Goal: Consume media (video, audio): Consume media (video, audio)

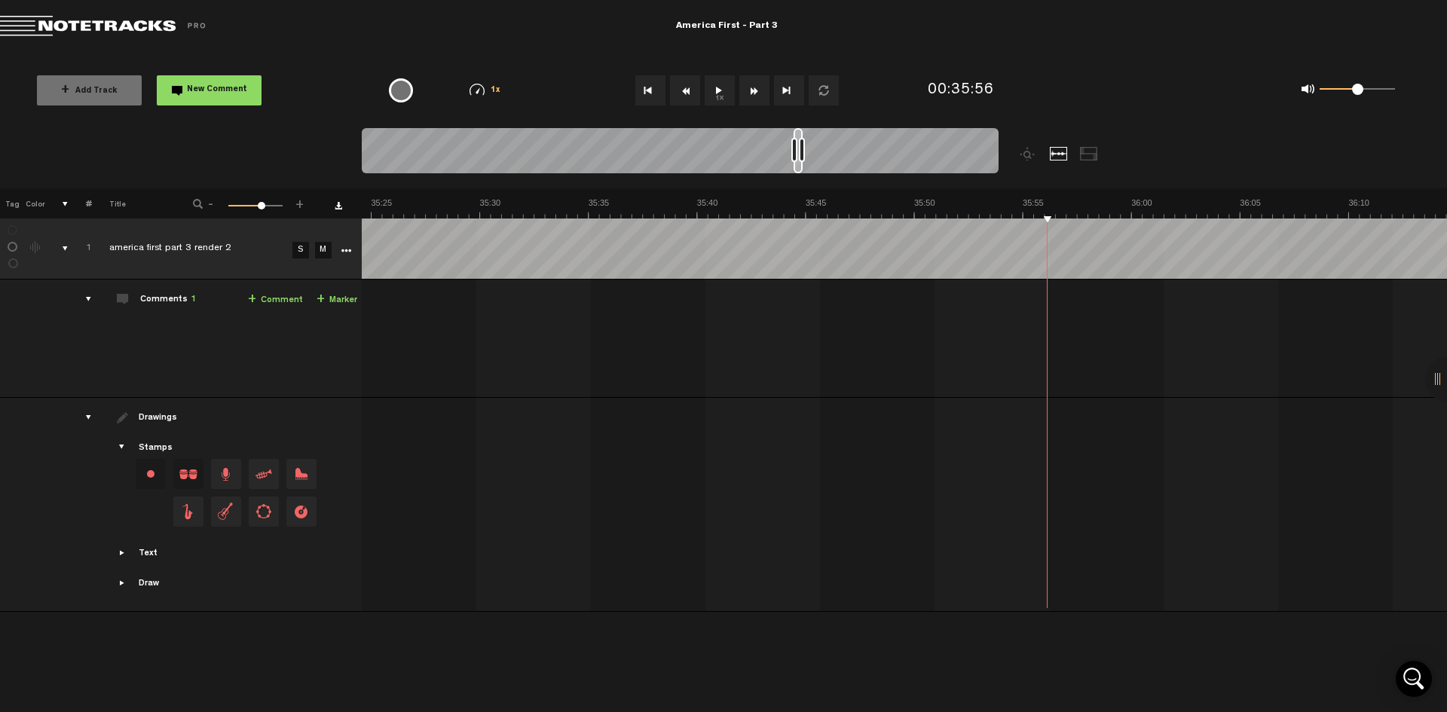
scroll to position [0, 1]
click at [715, 94] on button "1x" at bounding box center [720, 90] width 30 height 30
click at [683, 90] on button "Rewind" at bounding box center [685, 90] width 30 height 30
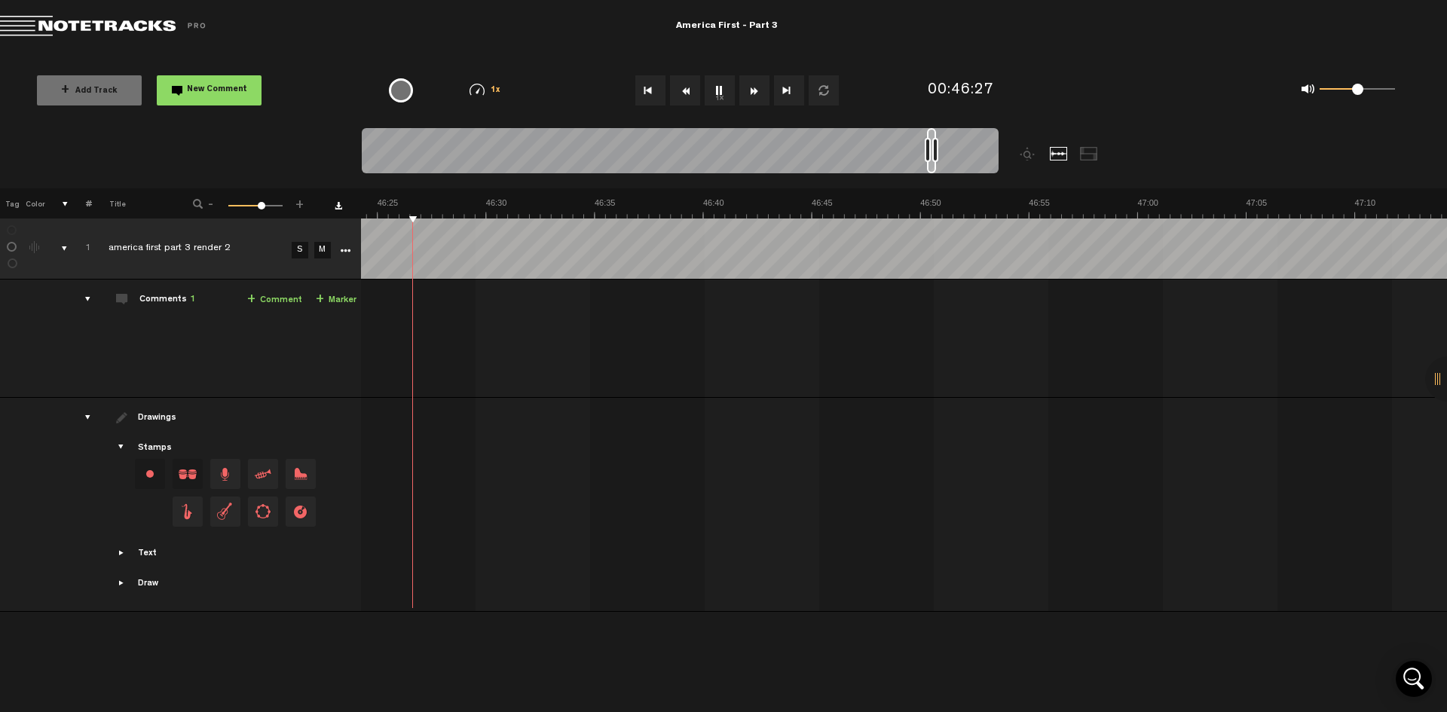
click at [683, 90] on button "Rewind" at bounding box center [685, 90] width 30 height 30
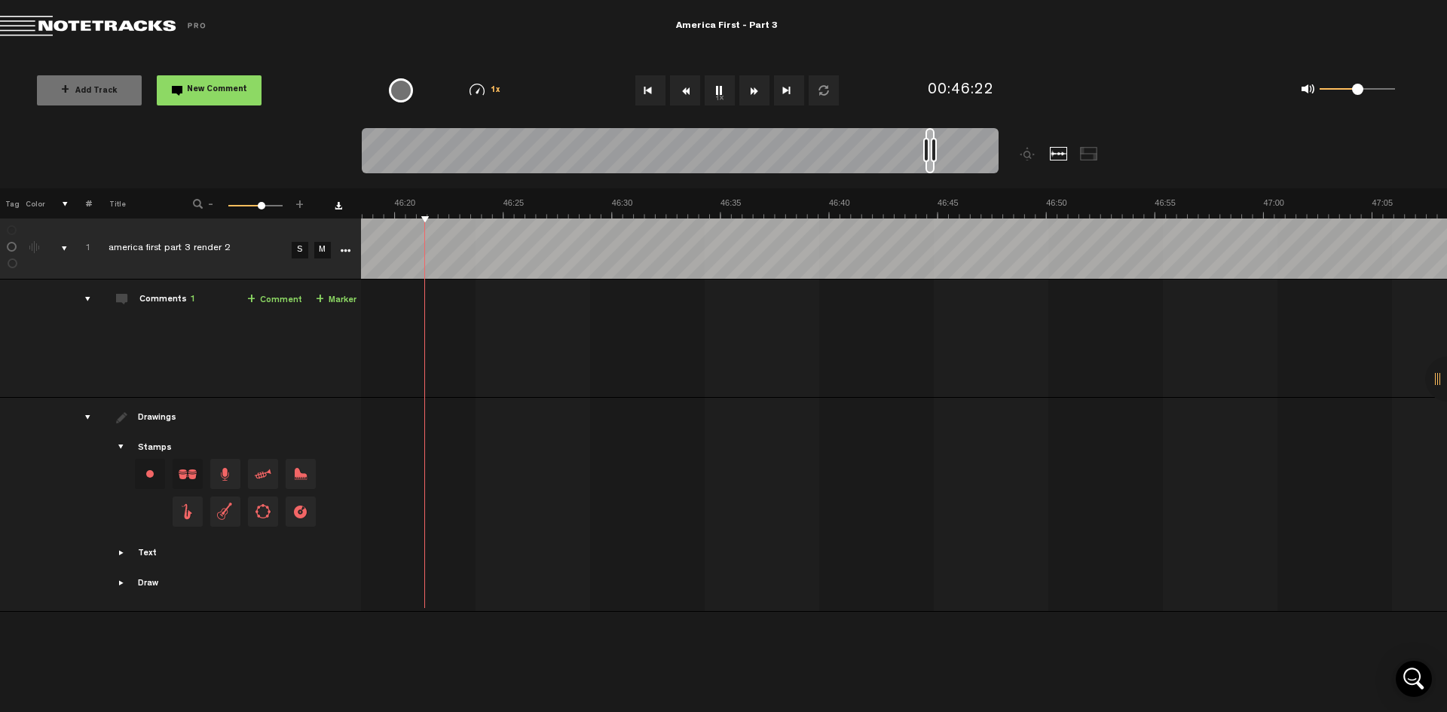
click at [683, 90] on button "Rewind" at bounding box center [685, 90] width 30 height 30
click at [713, 87] on button "1x" at bounding box center [720, 90] width 30 height 30
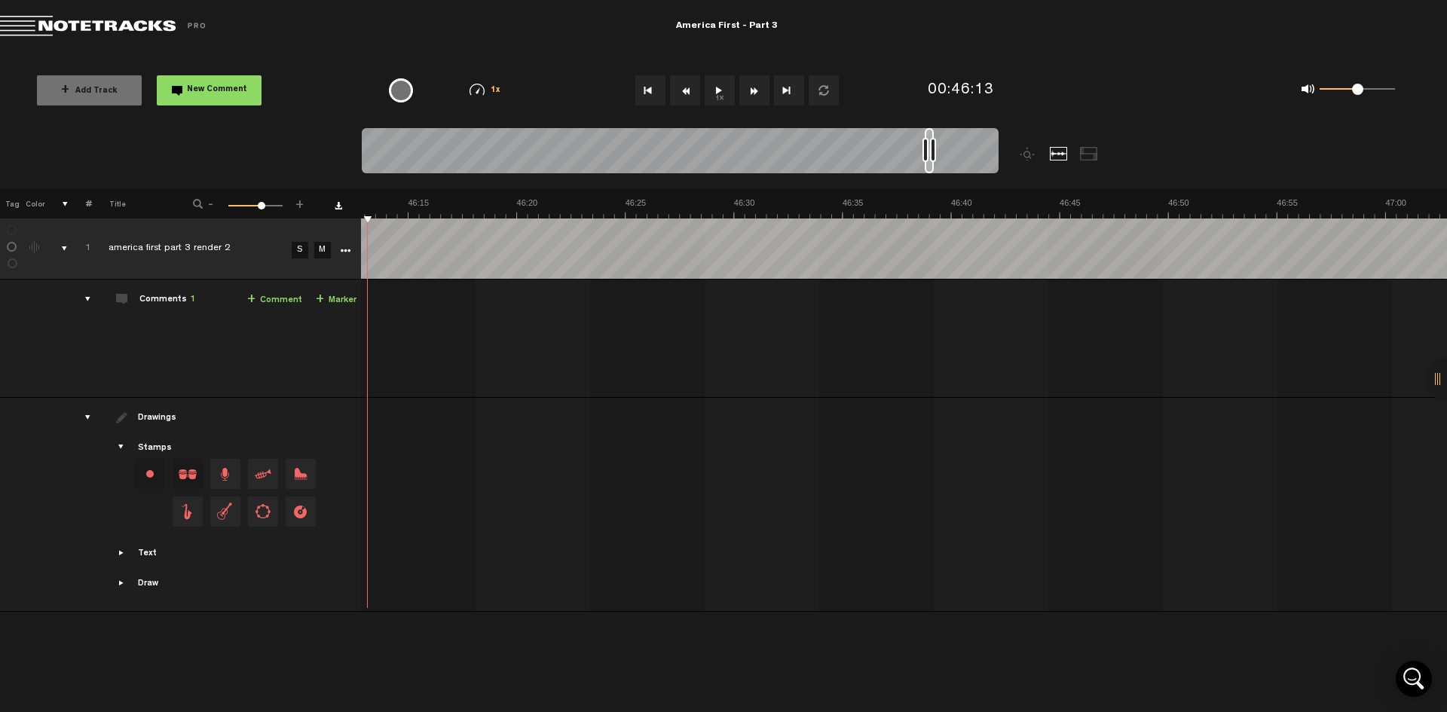
scroll to position [0, 60131]
click at [719, 87] on button "1x" at bounding box center [720, 90] width 30 height 30
click at [713, 84] on button "1x" at bounding box center [720, 90] width 30 height 30
click at [721, 90] on button "1x" at bounding box center [720, 90] width 30 height 30
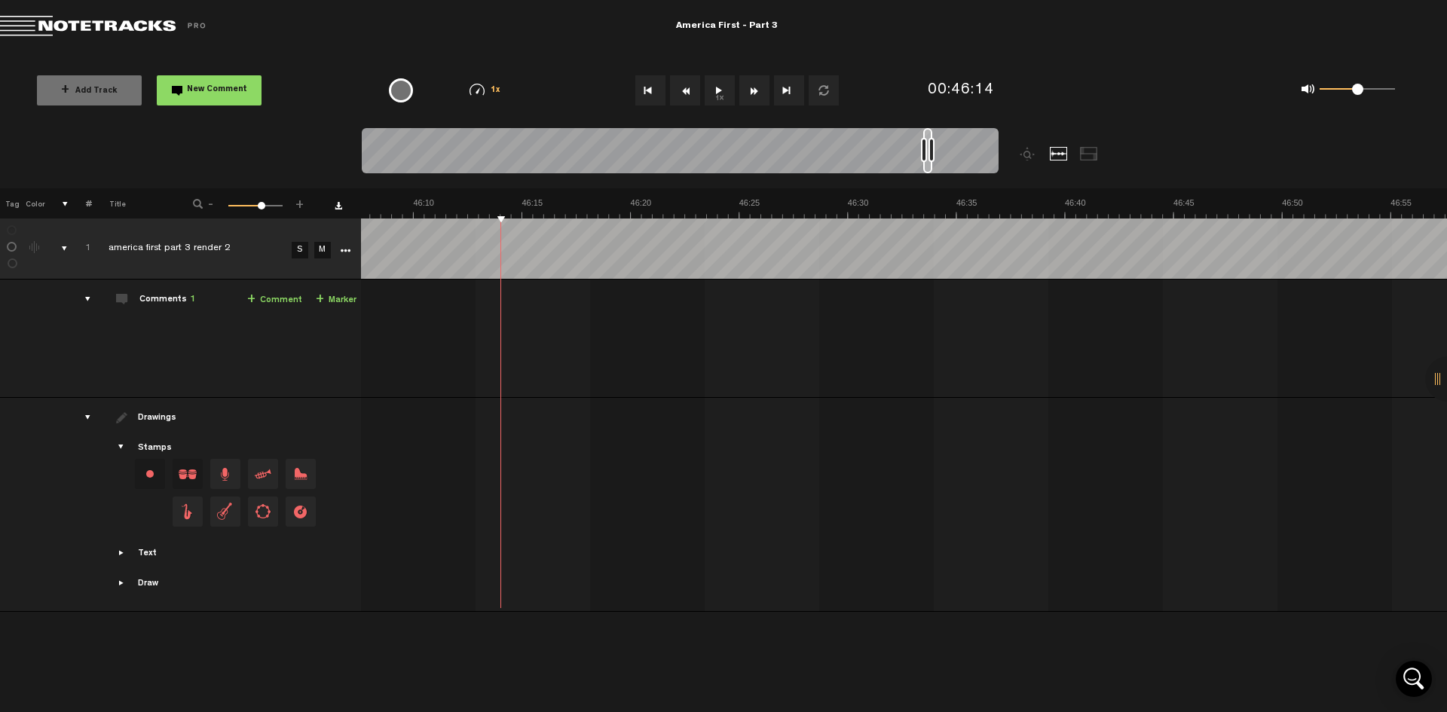
click at [714, 95] on button "1x" at bounding box center [720, 90] width 30 height 30
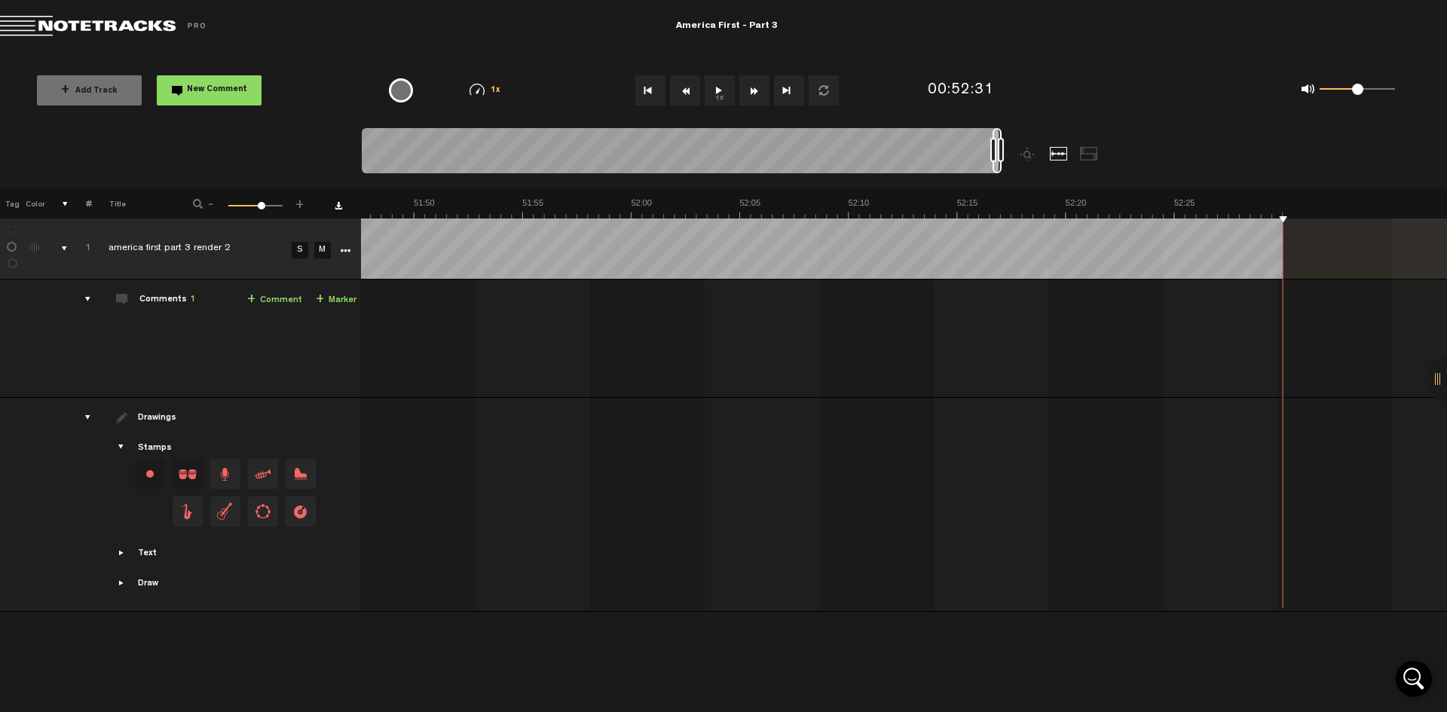
scroll to position [0, 67517]
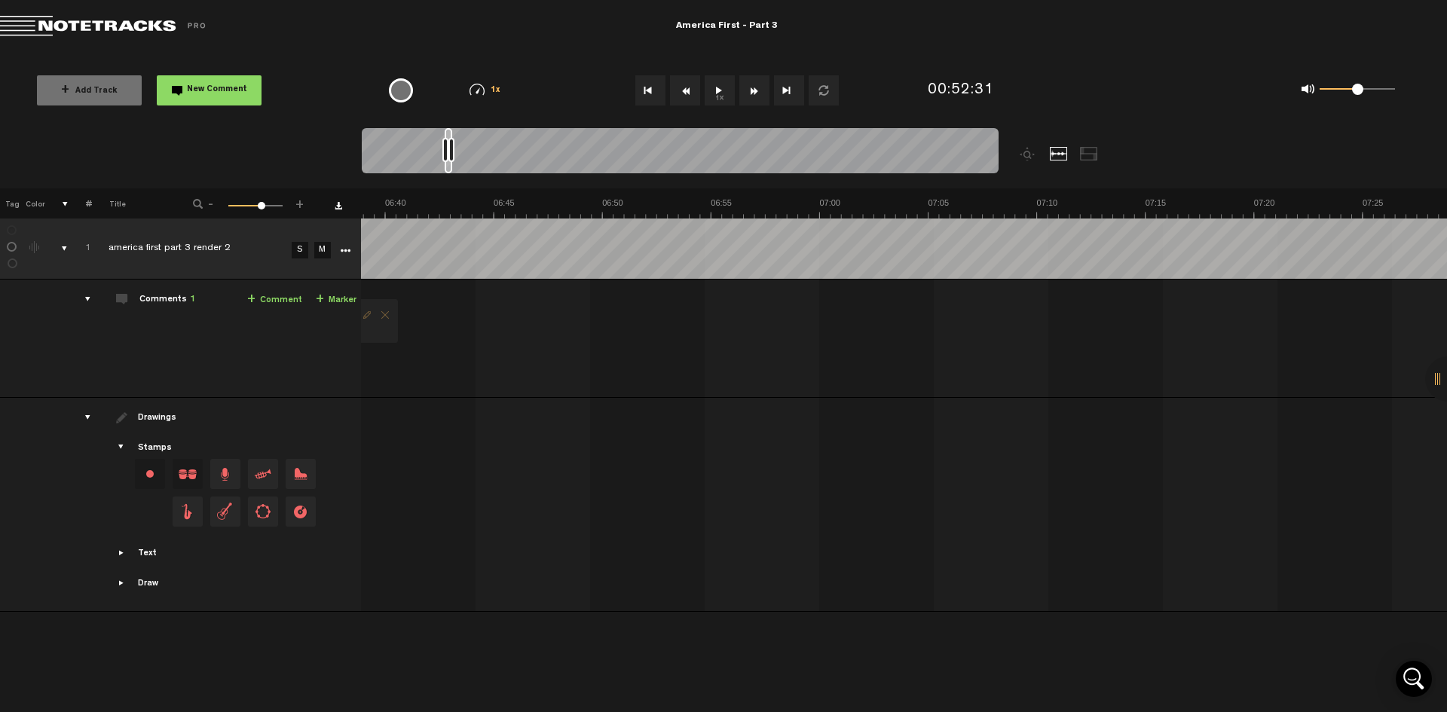
drag, startPoint x: 998, startPoint y: 136, endPoint x: 441, endPoint y: 160, distance: 557.6
click at [441, 160] on div at bounding box center [680, 153] width 637 height 51
drag, startPoint x: 438, startPoint y: 135, endPoint x: 400, endPoint y: 142, distance: 39.0
click at [400, 142] on div at bounding box center [680, 153] width 637 height 51
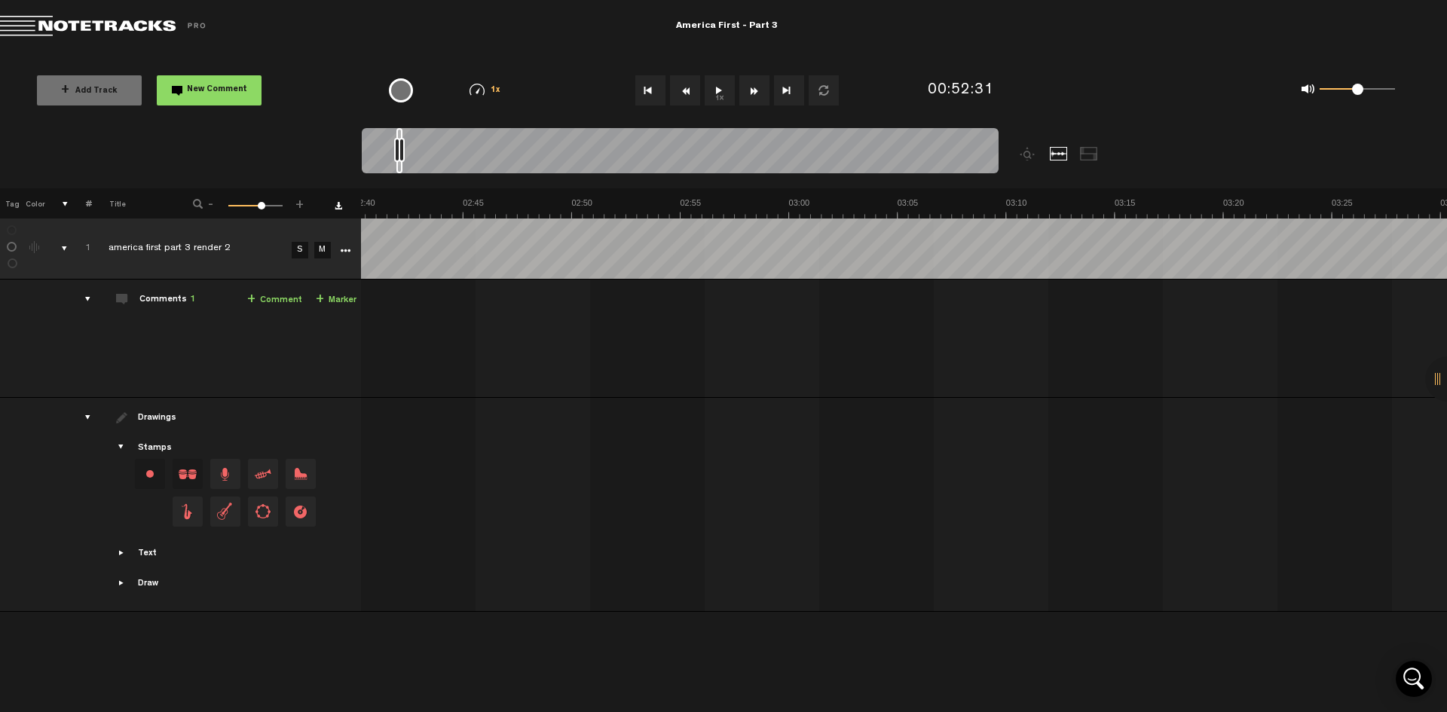
click at [714, 87] on button "1x" at bounding box center [720, 90] width 30 height 30
click at [715, 88] on button "1x" at bounding box center [720, 90] width 30 height 30
click at [719, 90] on button "1x" at bounding box center [720, 90] width 30 height 30
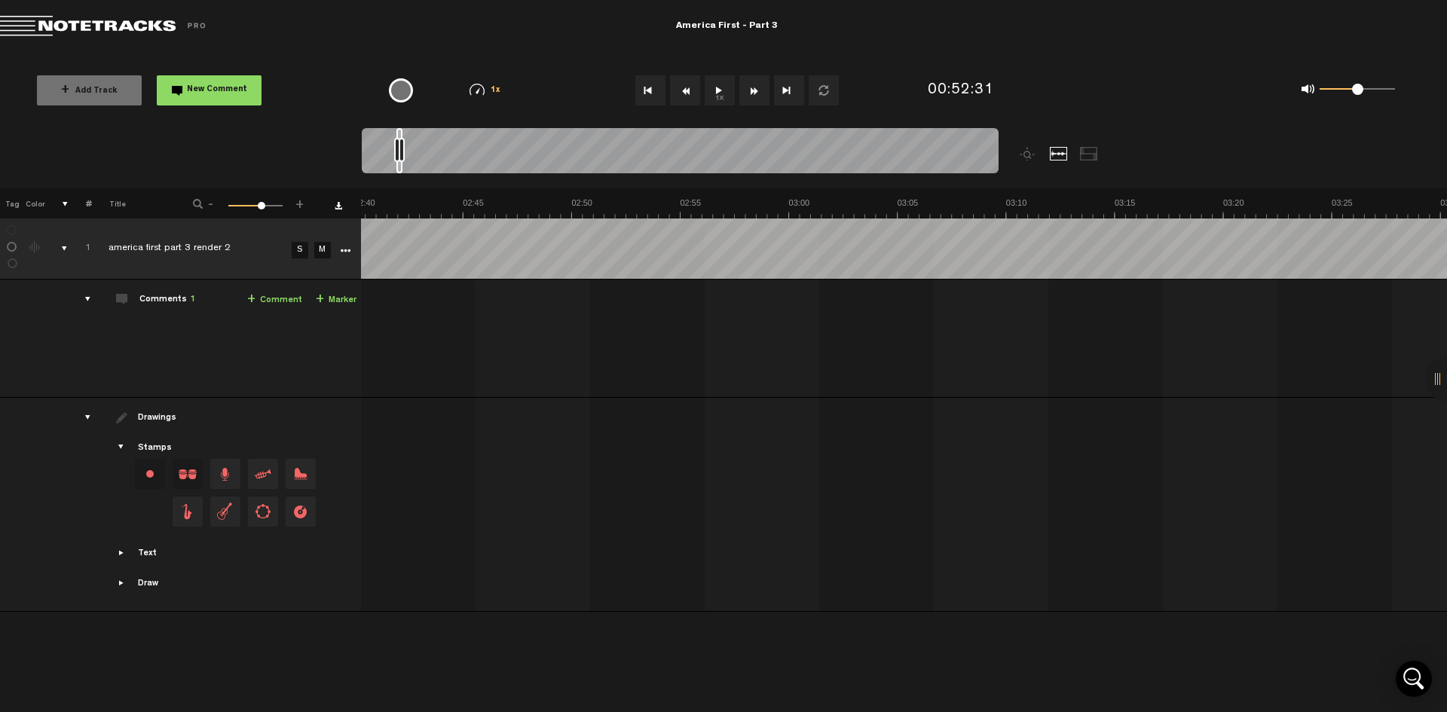
click at [719, 90] on button "1x" at bounding box center [720, 90] width 30 height 30
click at [717, 90] on button "1x" at bounding box center [720, 90] width 30 height 30
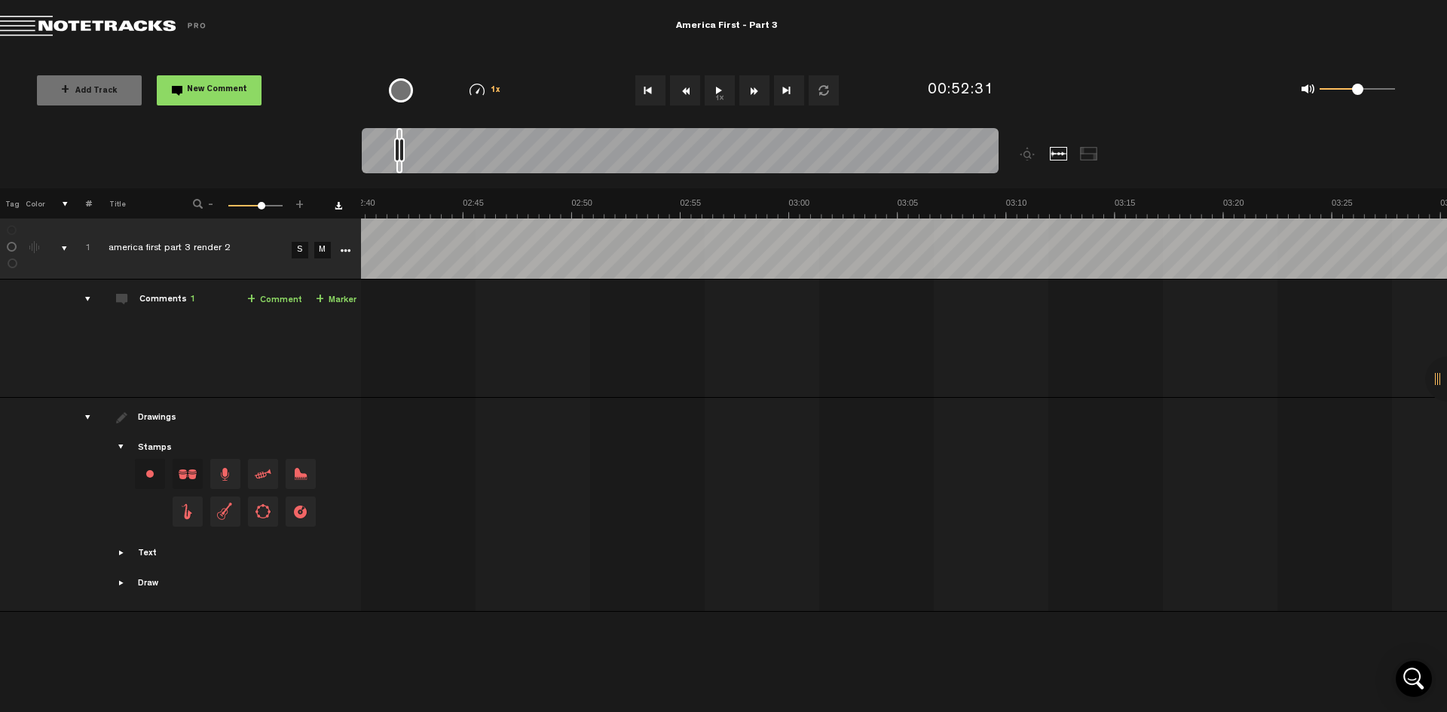
click at [717, 90] on button "1x" at bounding box center [720, 90] width 30 height 30
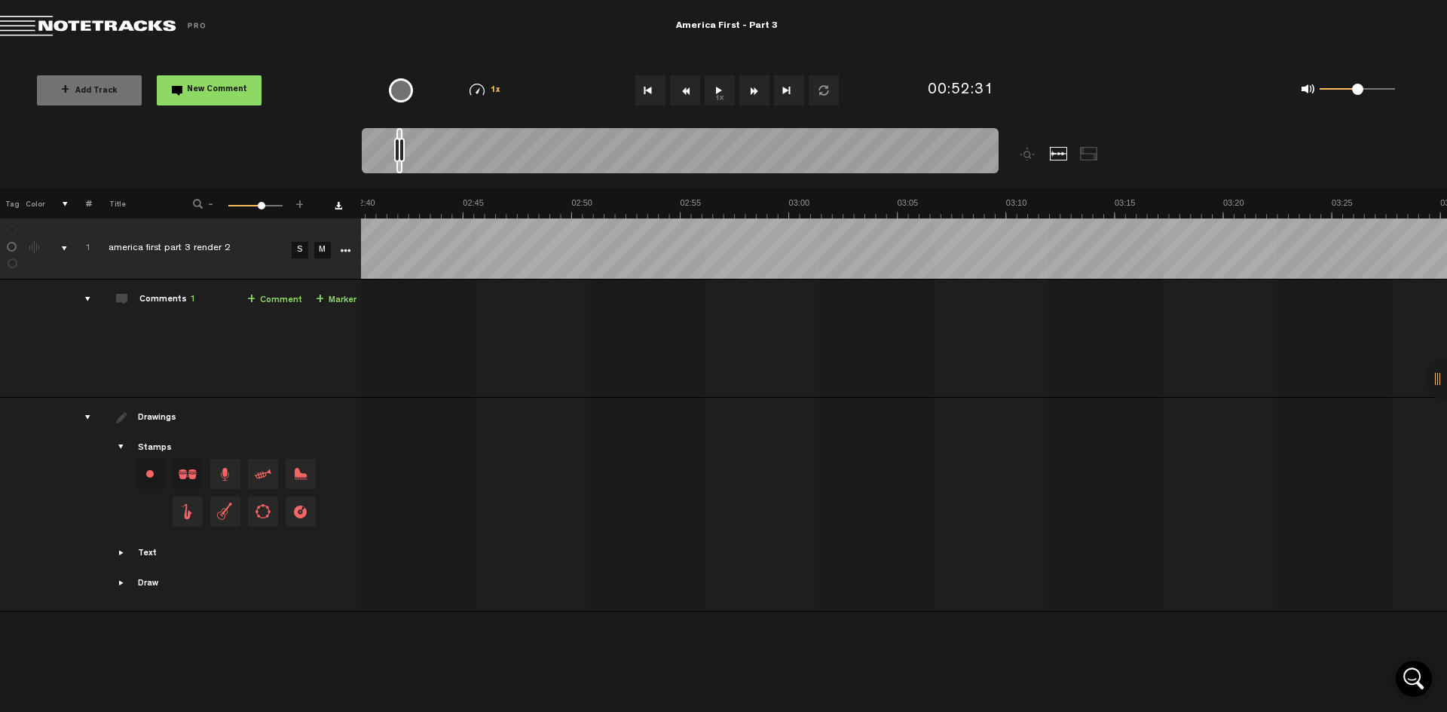
click at [717, 90] on button "1x" at bounding box center [720, 90] width 30 height 30
drag, startPoint x: 724, startPoint y: 173, endPoint x: 717, endPoint y: 92, distance: 81.7
click at [717, 92] on button "1x" at bounding box center [720, 90] width 30 height 30
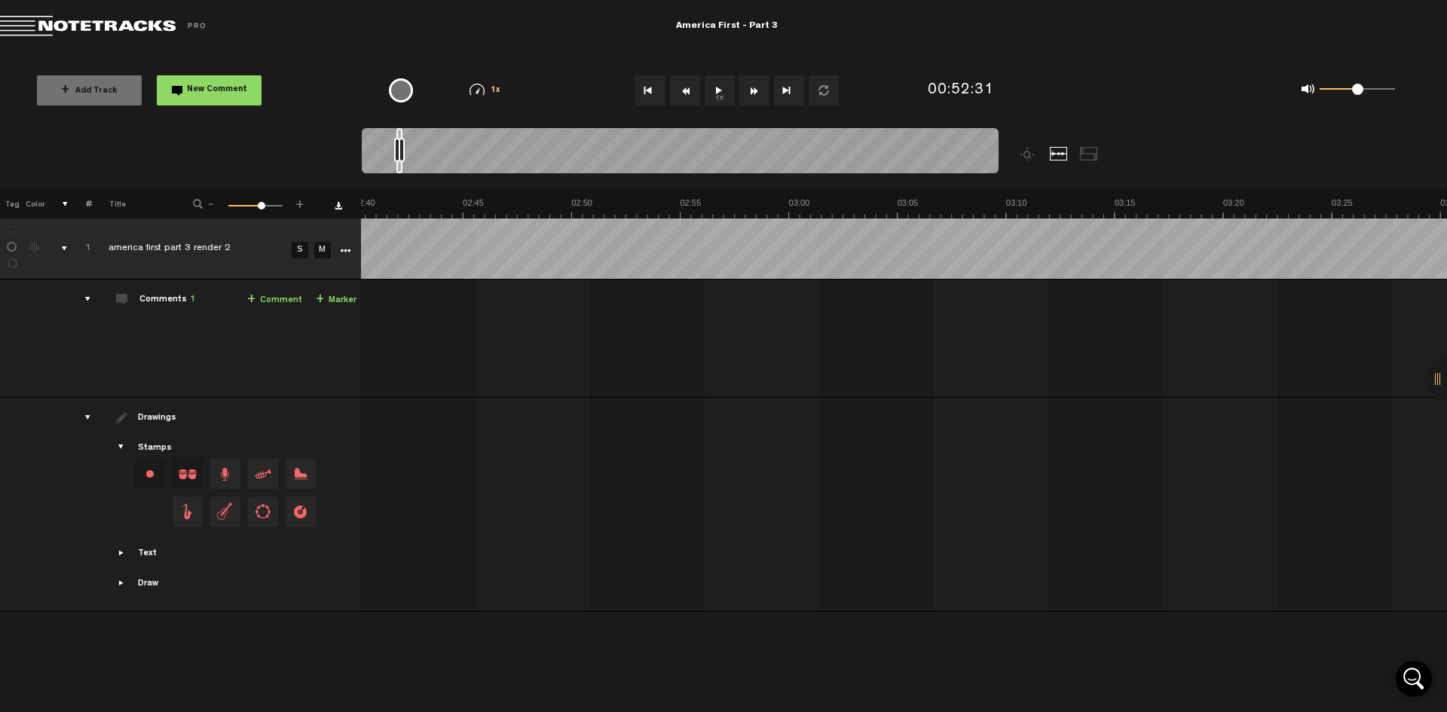
click at [717, 92] on button "1x" at bounding box center [720, 90] width 30 height 30
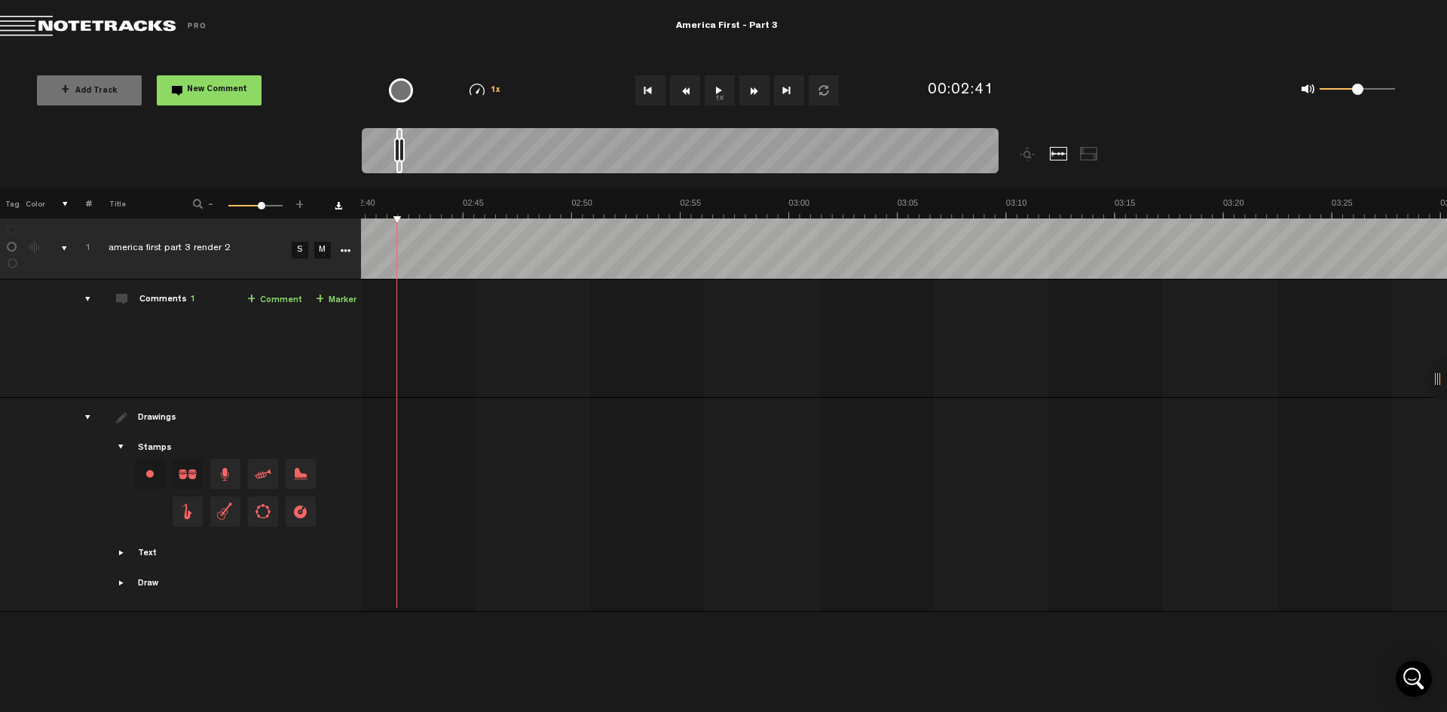
click at [721, 87] on button "1x" at bounding box center [720, 90] width 30 height 30
click at [1169, 109] on div "0 1 0.5" at bounding box center [1258, 91] width 331 height 44
click at [722, 89] on button "1x" at bounding box center [720, 90] width 30 height 30
click at [715, 92] on button "1x" at bounding box center [720, 90] width 30 height 30
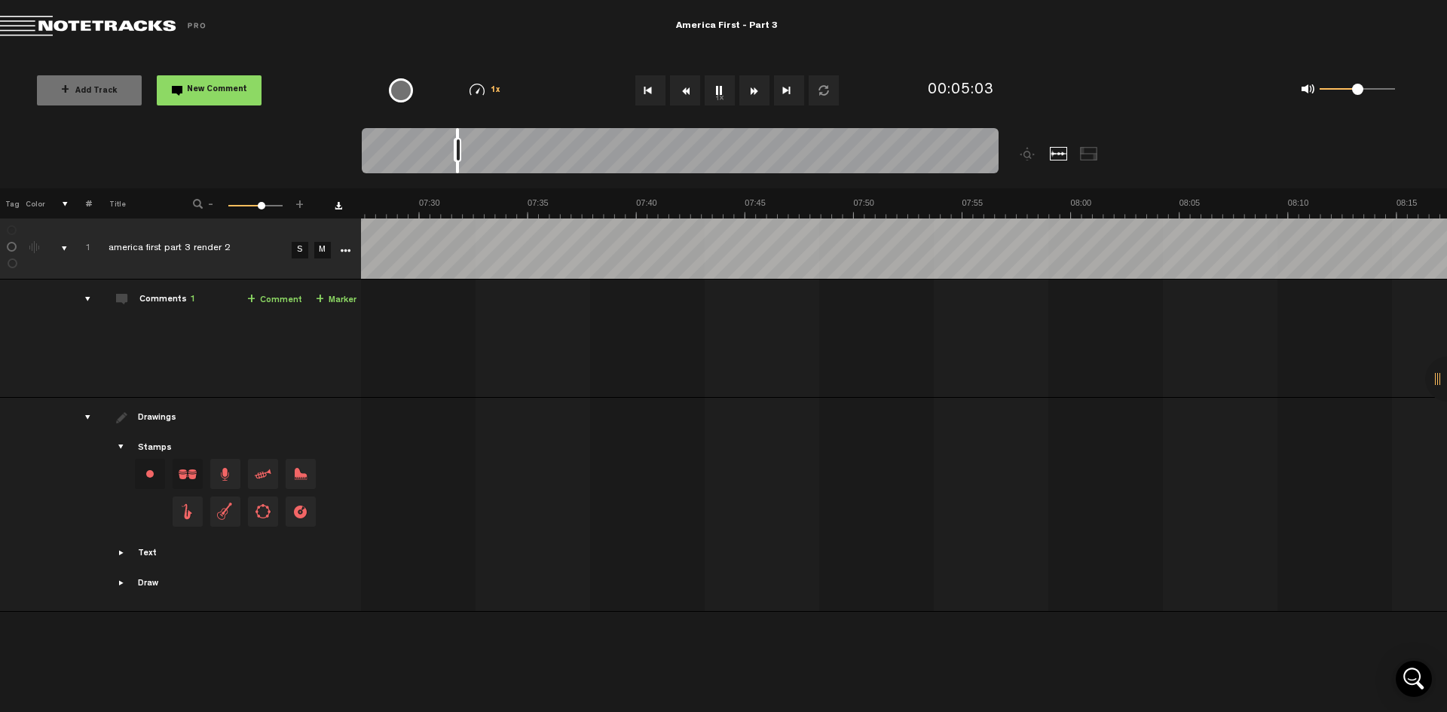
scroll to position [0, 6480]
drag, startPoint x: 418, startPoint y: 133, endPoint x: 459, endPoint y: 144, distance: 42.3
click at [459, 144] on div at bounding box center [680, 153] width 637 height 51
click at [721, 92] on button "1x" at bounding box center [720, 90] width 30 height 30
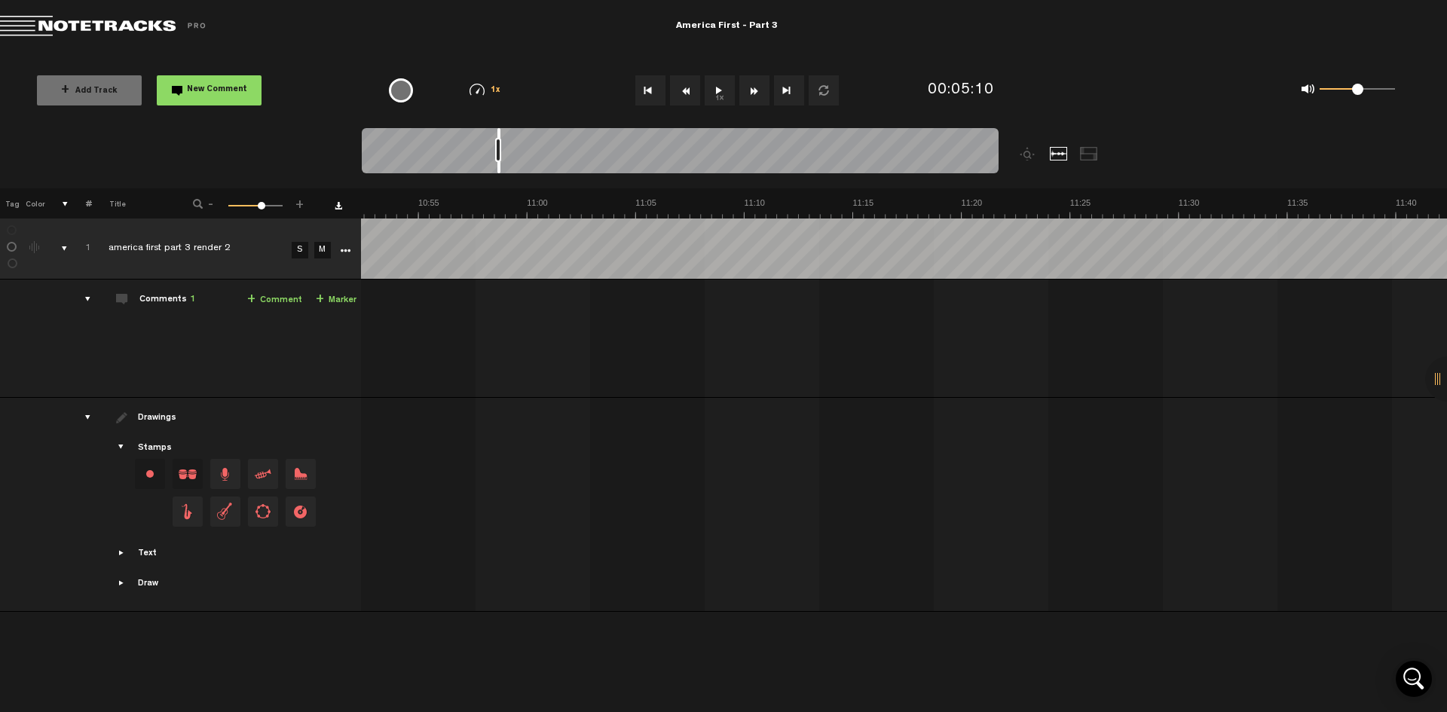
scroll to position [0, 14741]
click at [504, 133] on div at bounding box center [502, 150] width 3 height 45
click at [720, 98] on button "1x" at bounding box center [720, 90] width 30 height 30
click at [749, 93] on button "Fast Forward" at bounding box center [755, 90] width 30 height 30
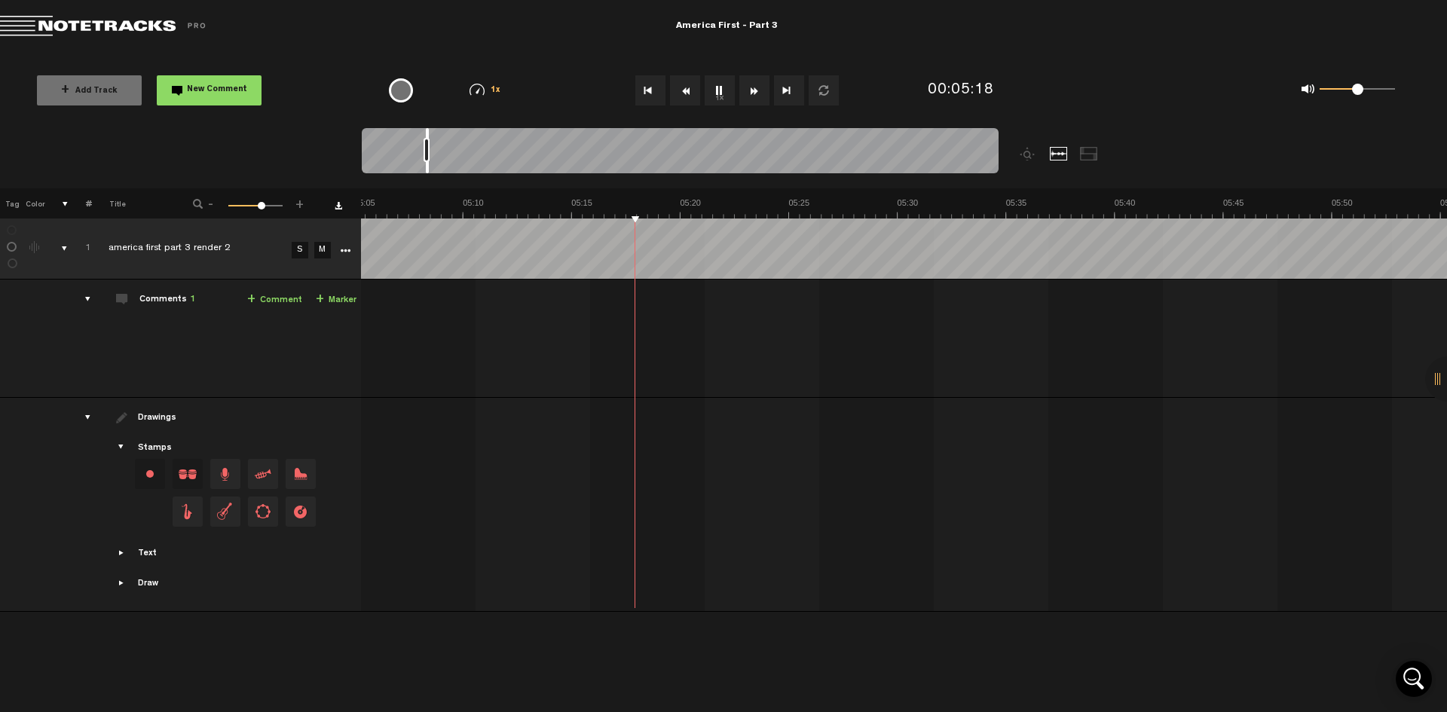
click at [753, 93] on button "Fast Forward" at bounding box center [755, 90] width 30 height 30
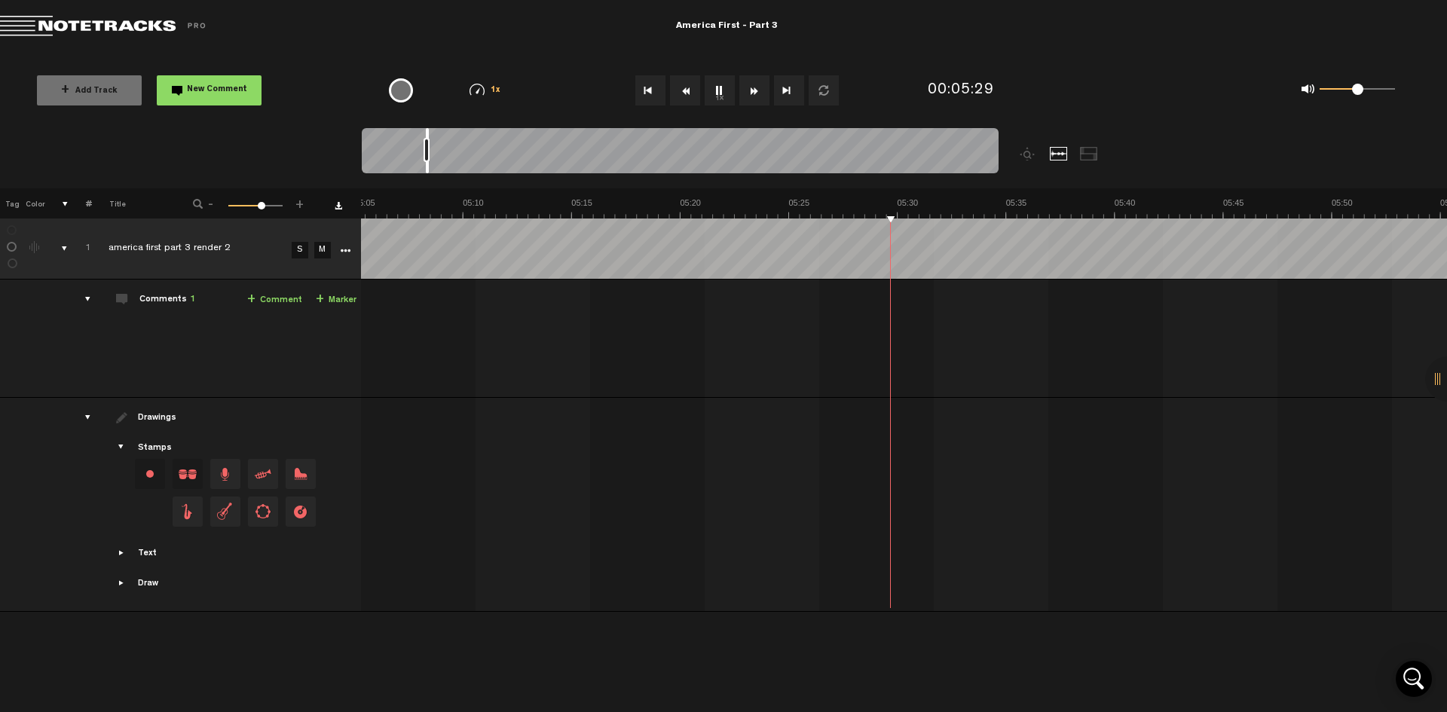
click at [753, 93] on button "Fast Forward" at bounding box center [755, 90] width 30 height 30
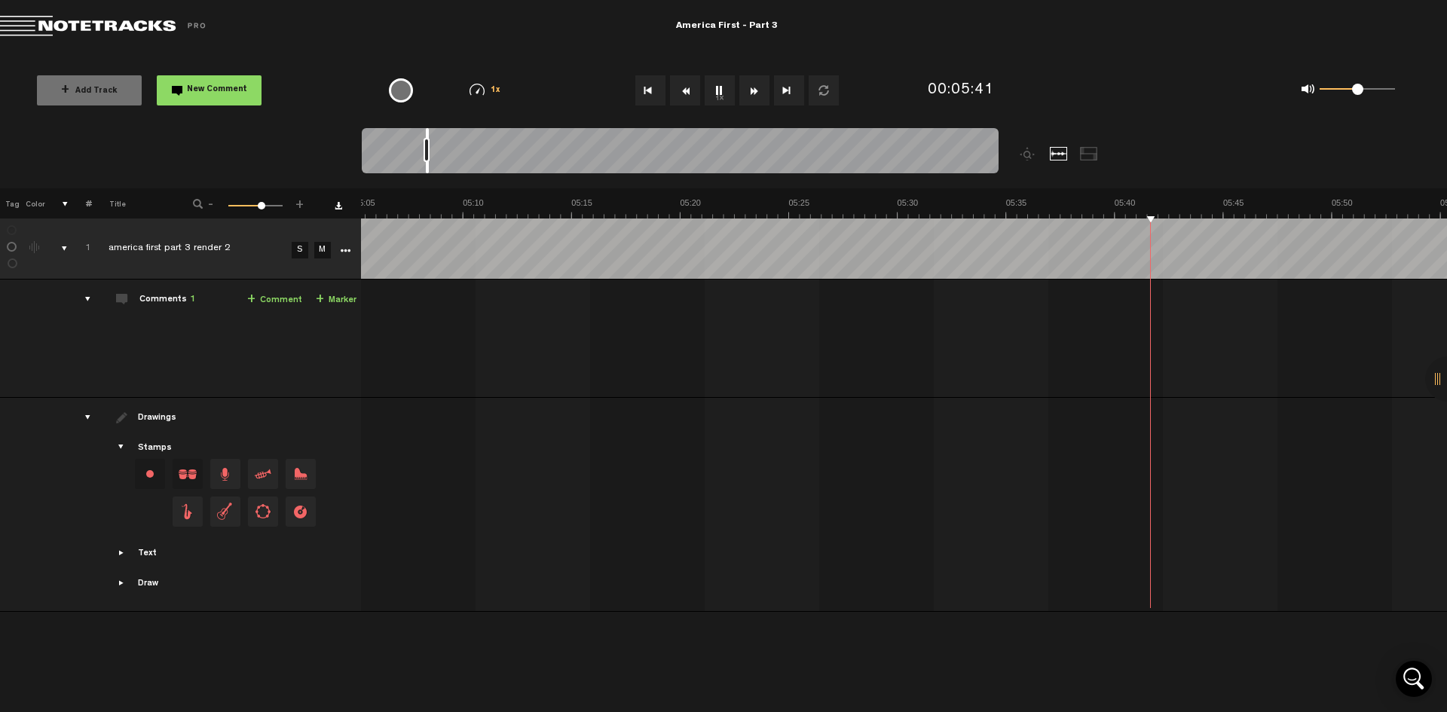
click at [753, 93] on button "Fast Forward" at bounding box center [755, 90] width 30 height 30
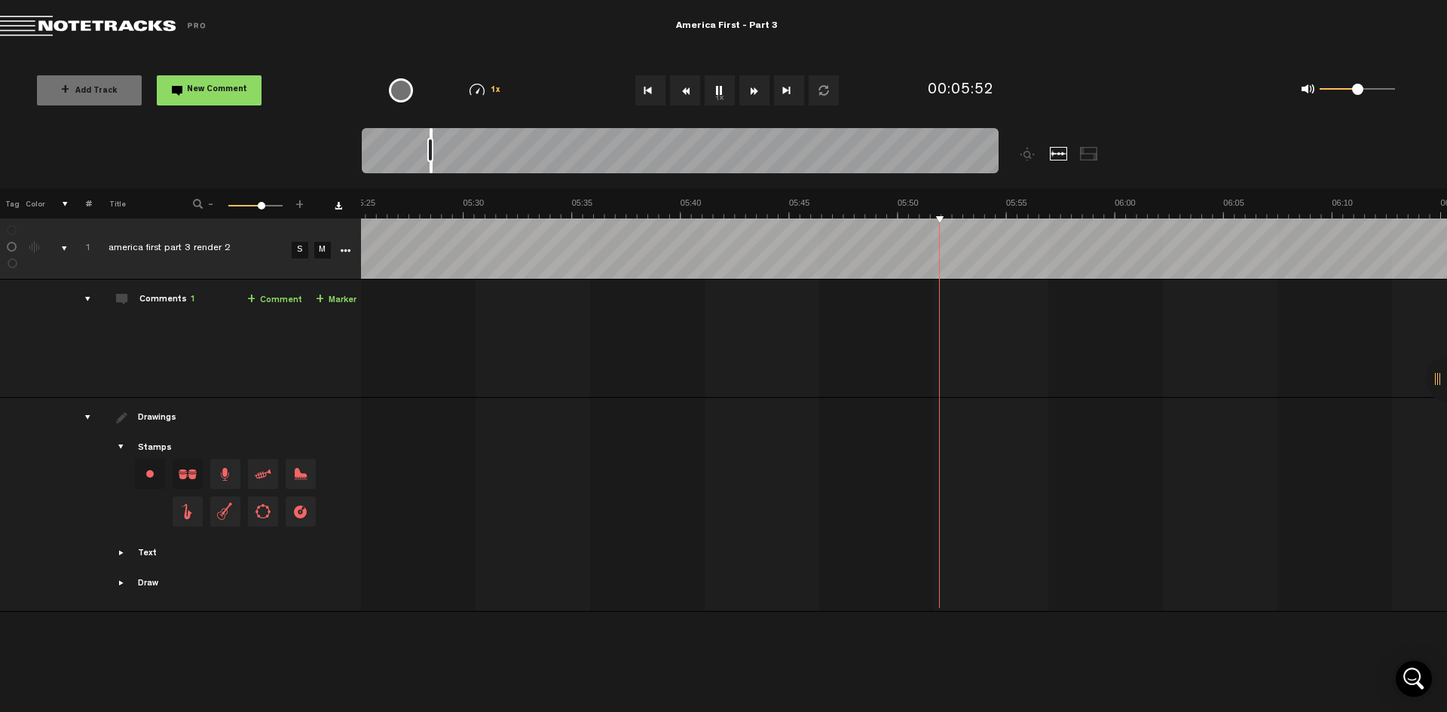
click at [753, 93] on button "Fast Forward" at bounding box center [755, 90] width 30 height 30
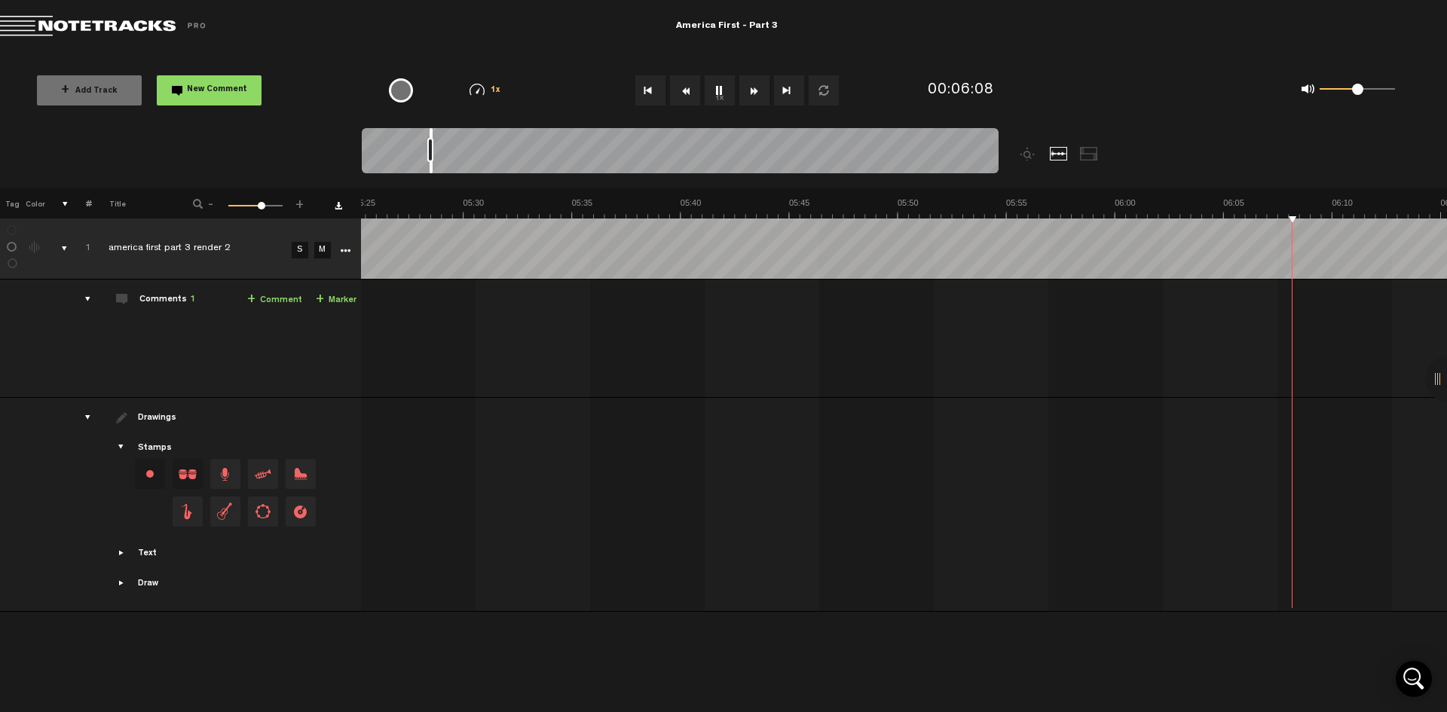
click at [753, 93] on button "Fast Forward" at bounding box center [755, 90] width 30 height 30
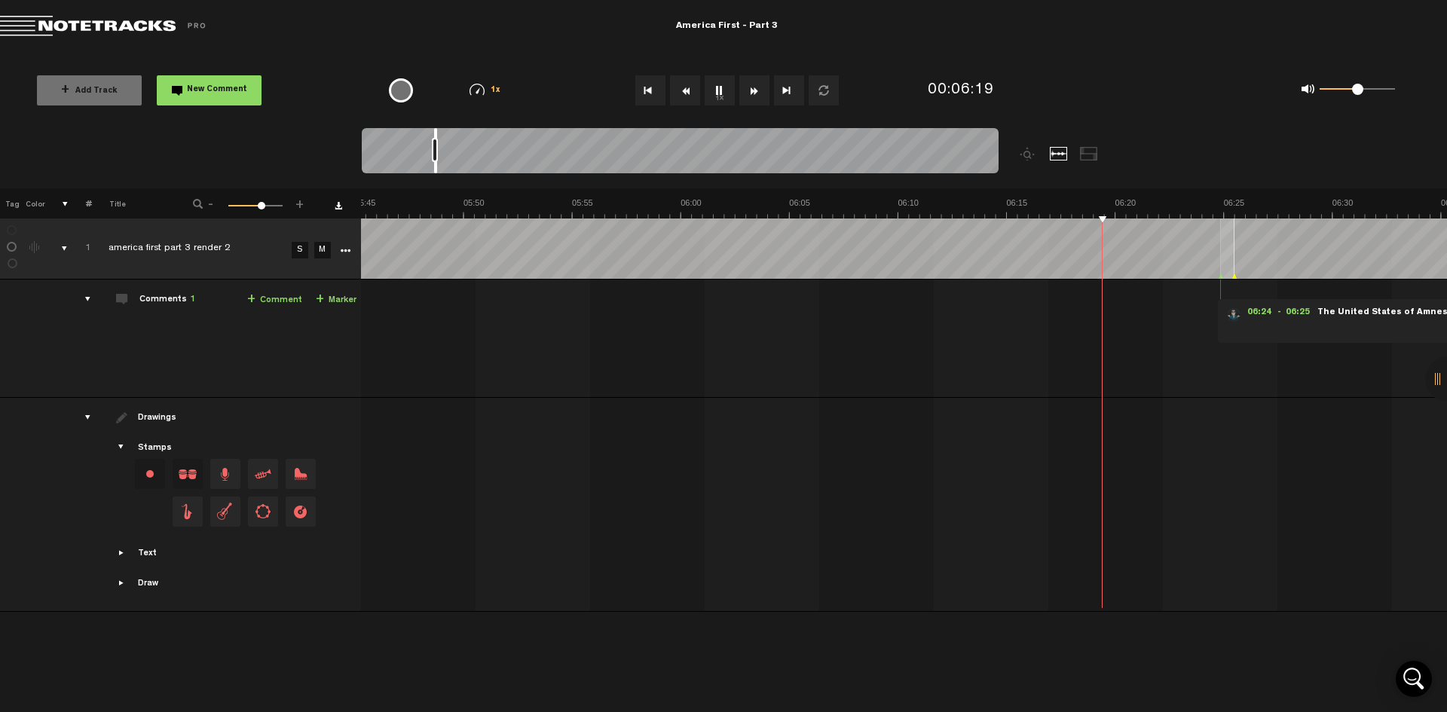
click at [753, 93] on button "Fast Forward" at bounding box center [755, 90] width 30 height 30
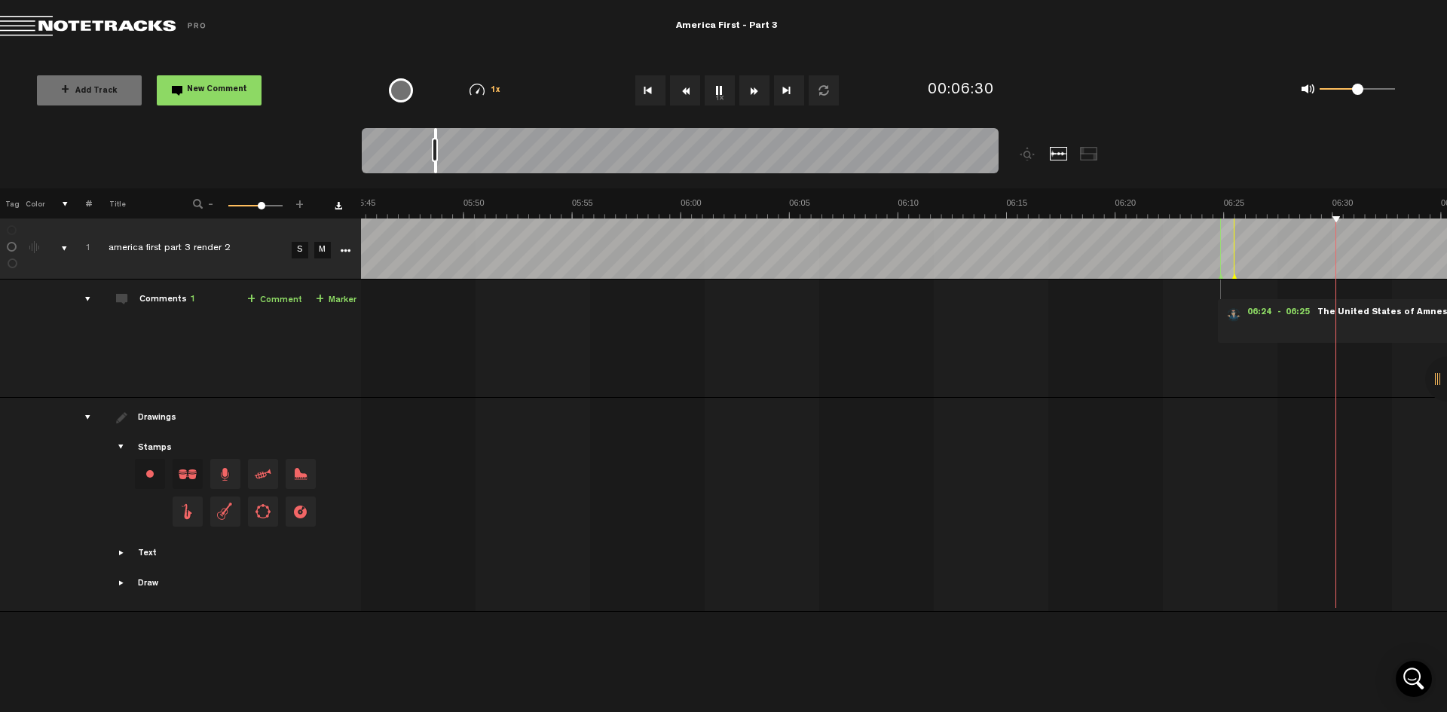
click at [753, 93] on button "Fast Forward" at bounding box center [755, 90] width 30 height 30
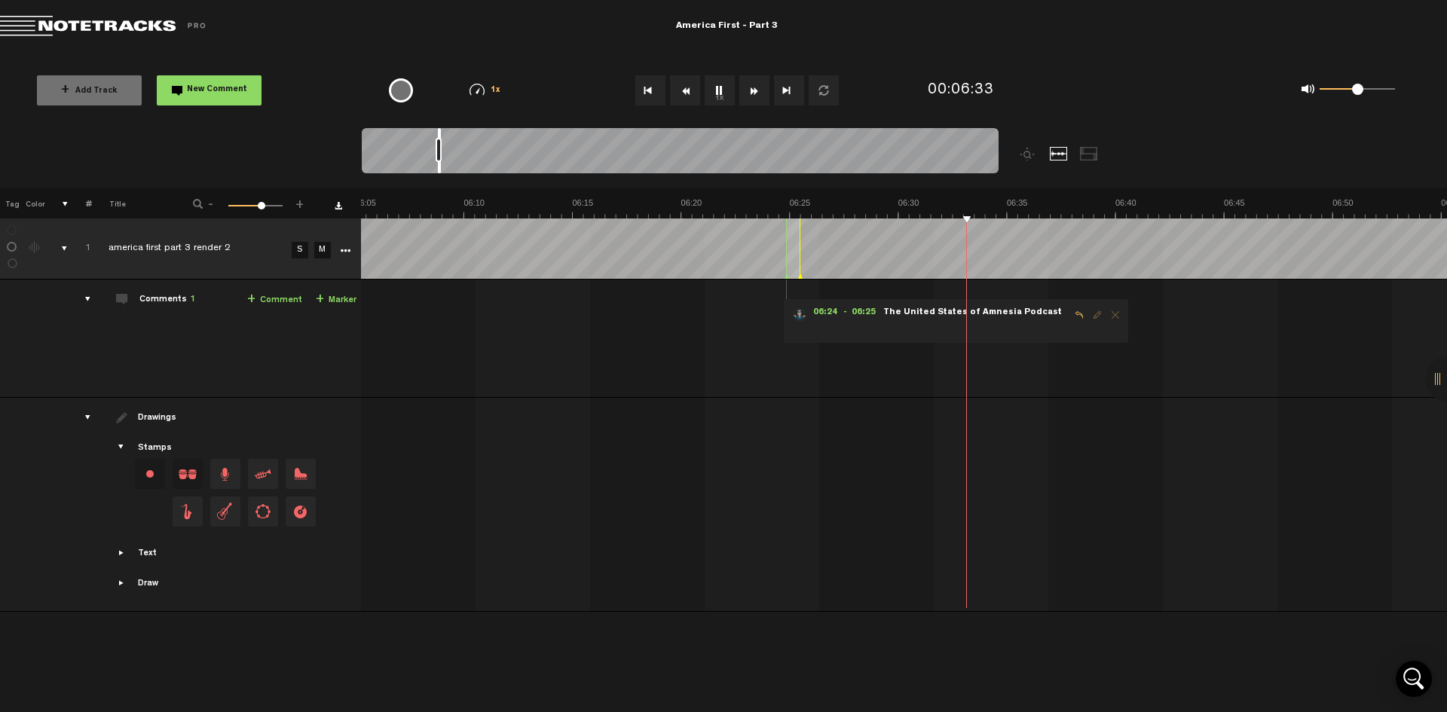
click at [753, 93] on button "Fast Forward" at bounding box center [755, 90] width 30 height 30
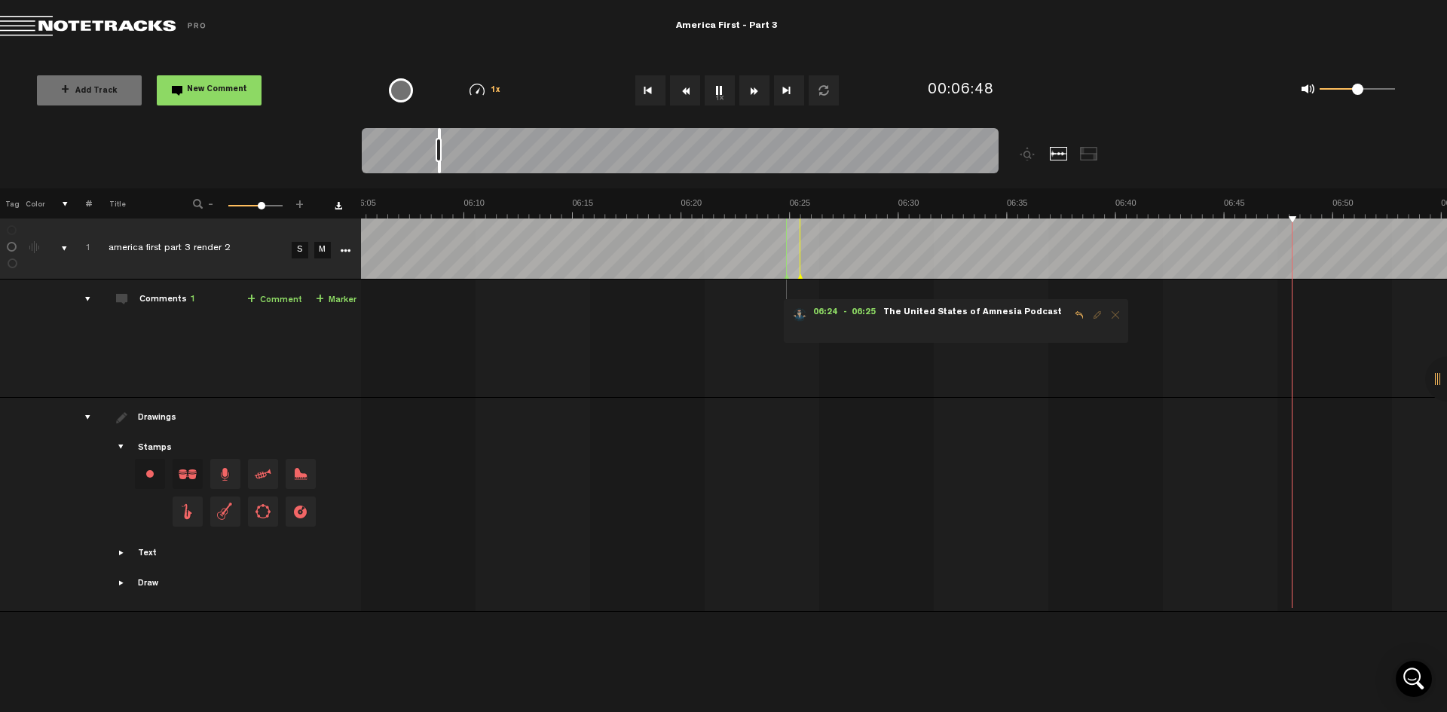
click at [753, 93] on button "Fast Forward" at bounding box center [755, 90] width 30 height 30
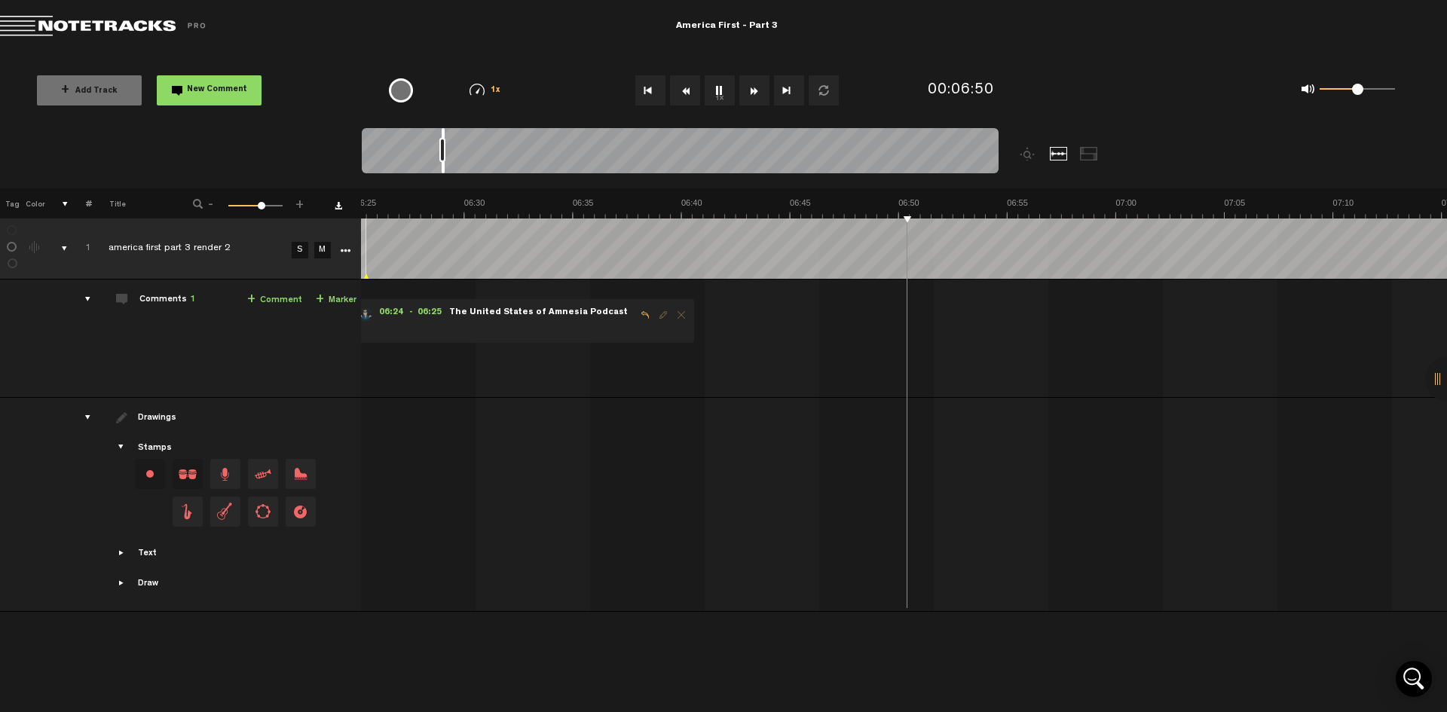
scroll to position [0, 8370]
click at [753, 92] on button "Fast Forward" at bounding box center [755, 90] width 30 height 30
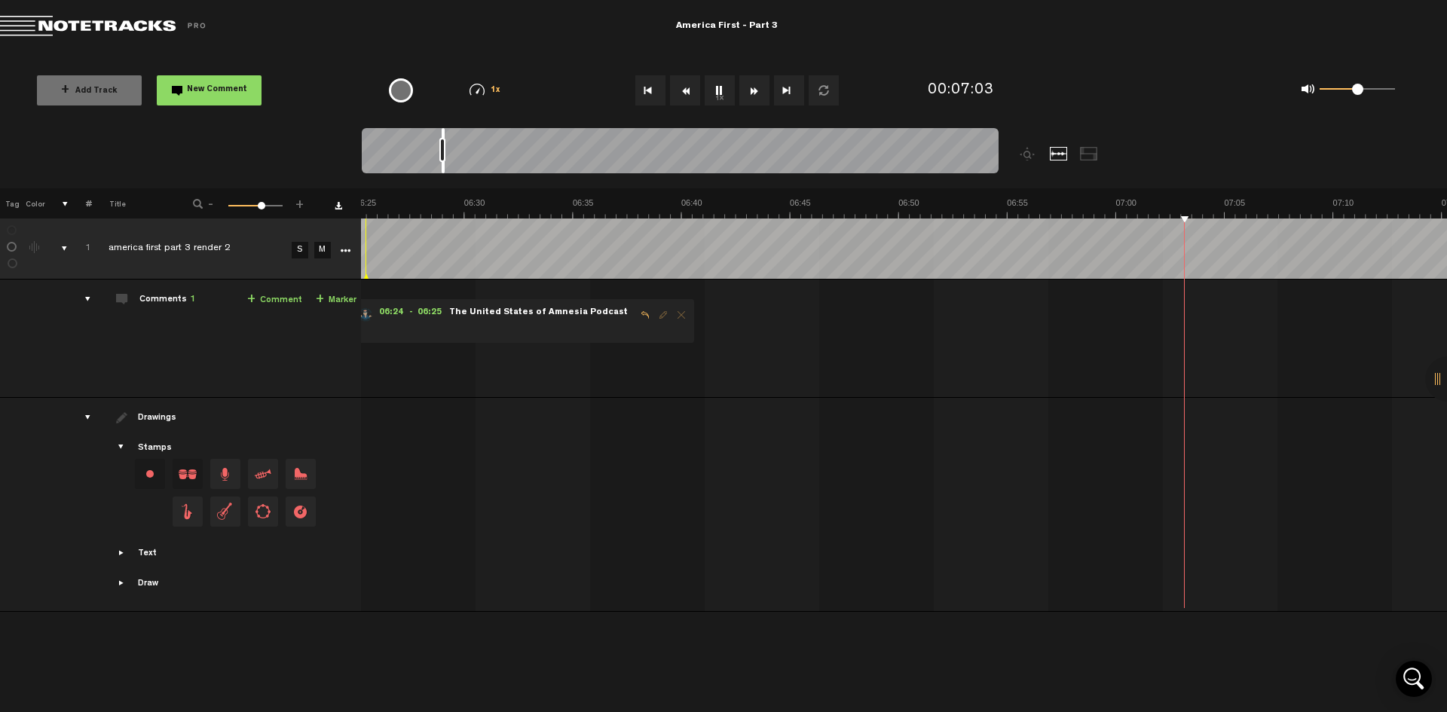
click at [753, 92] on button "Fast Forward" at bounding box center [755, 90] width 30 height 30
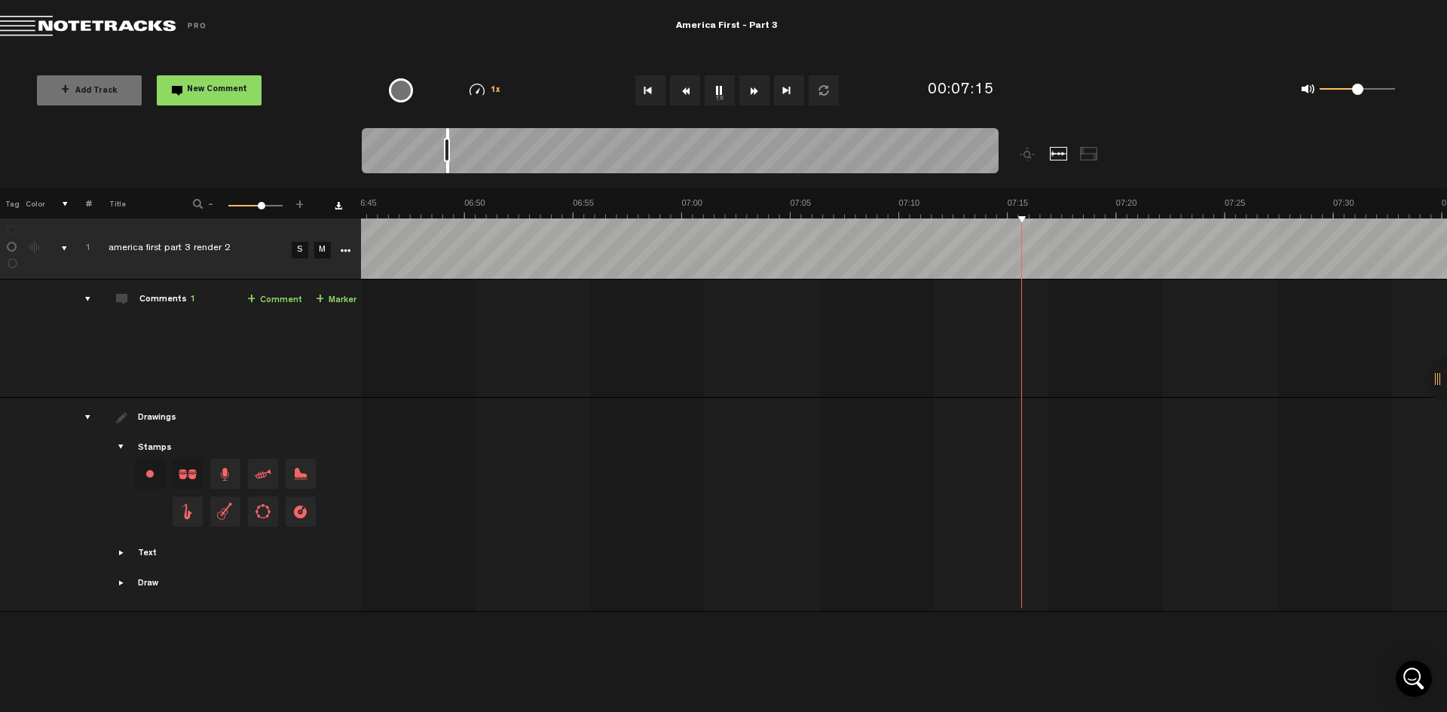
click at [753, 92] on button "Fast Forward" at bounding box center [755, 90] width 30 height 30
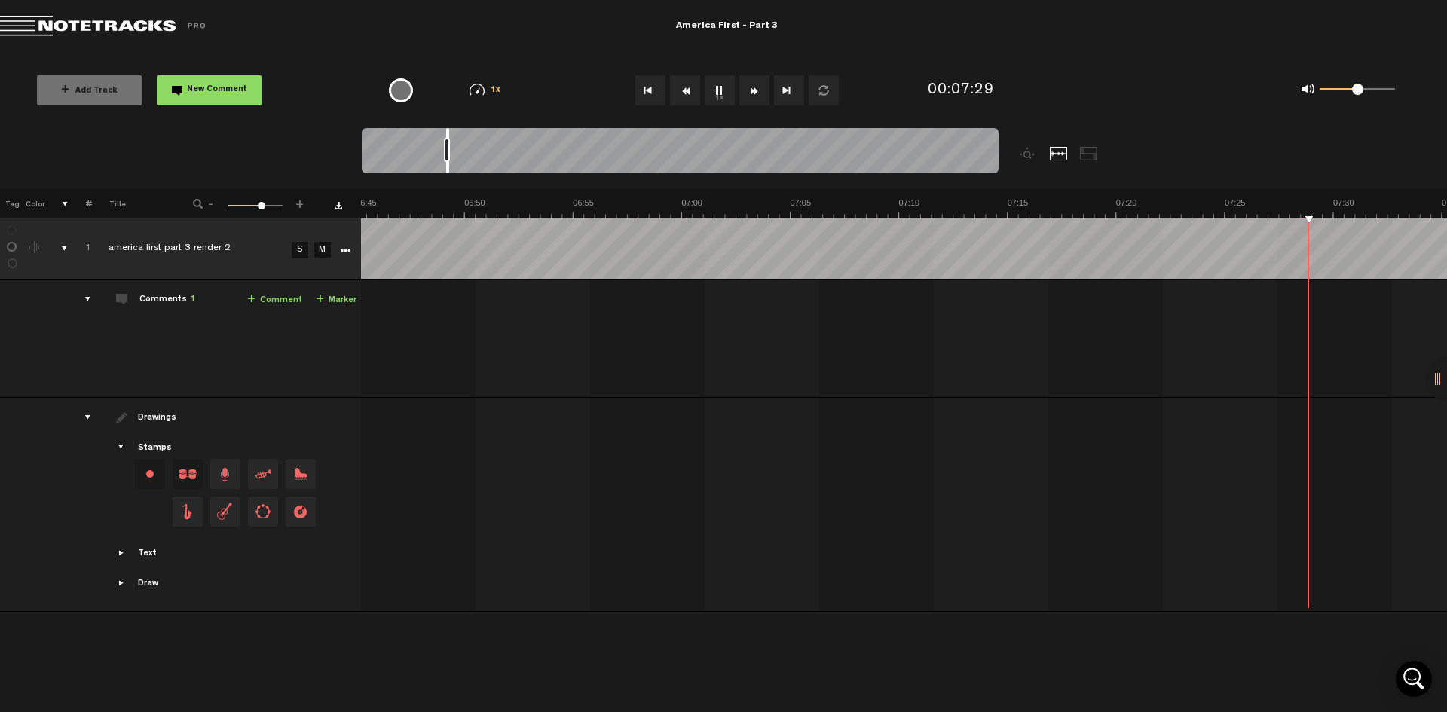
click at [753, 92] on button "Fast Forward" at bounding box center [755, 90] width 30 height 30
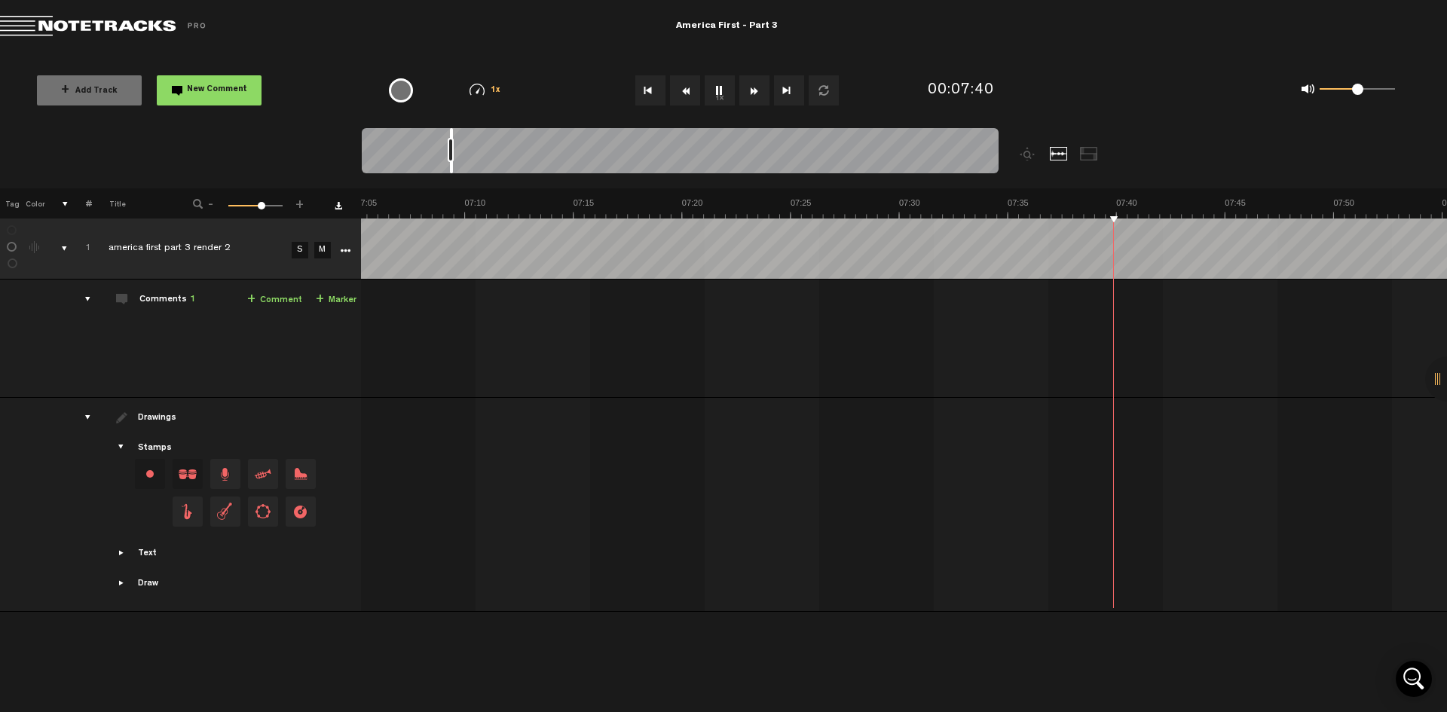
click at [753, 92] on button "Fast Forward" at bounding box center [755, 90] width 30 height 30
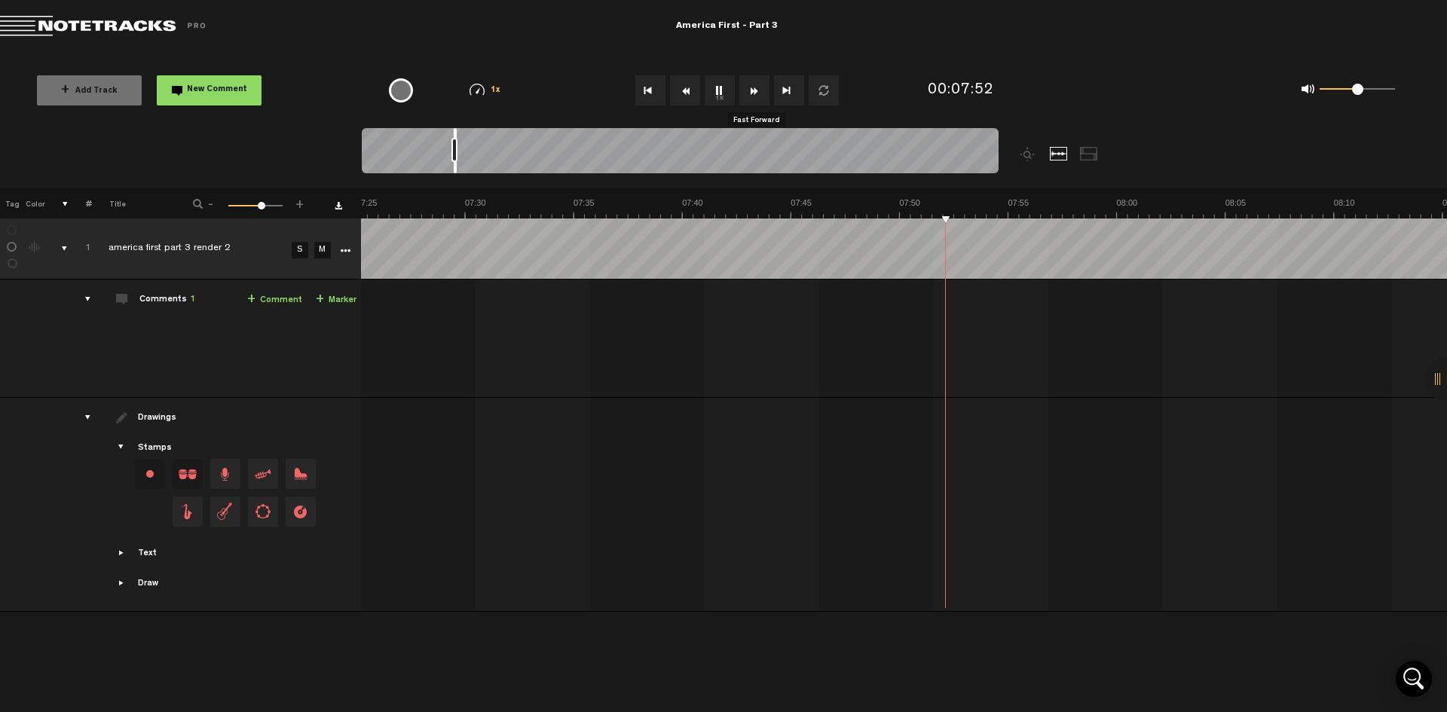
click at [753, 92] on button "Fast Forward" at bounding box center [755, 90] width 30 height 30
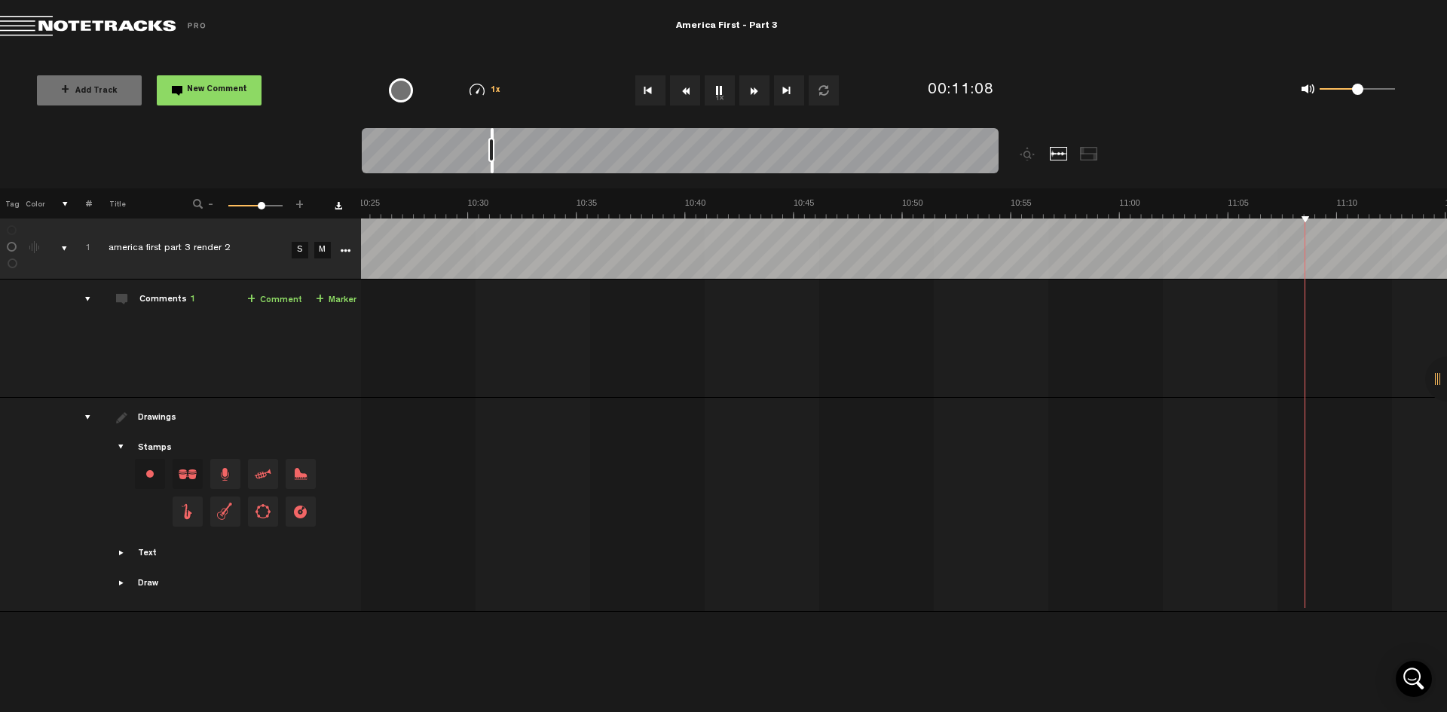
scroll to position [0, 14015]
click at [753, 92] on button "Fast Forward" at bounding box center [755, 90] width 30 height 30
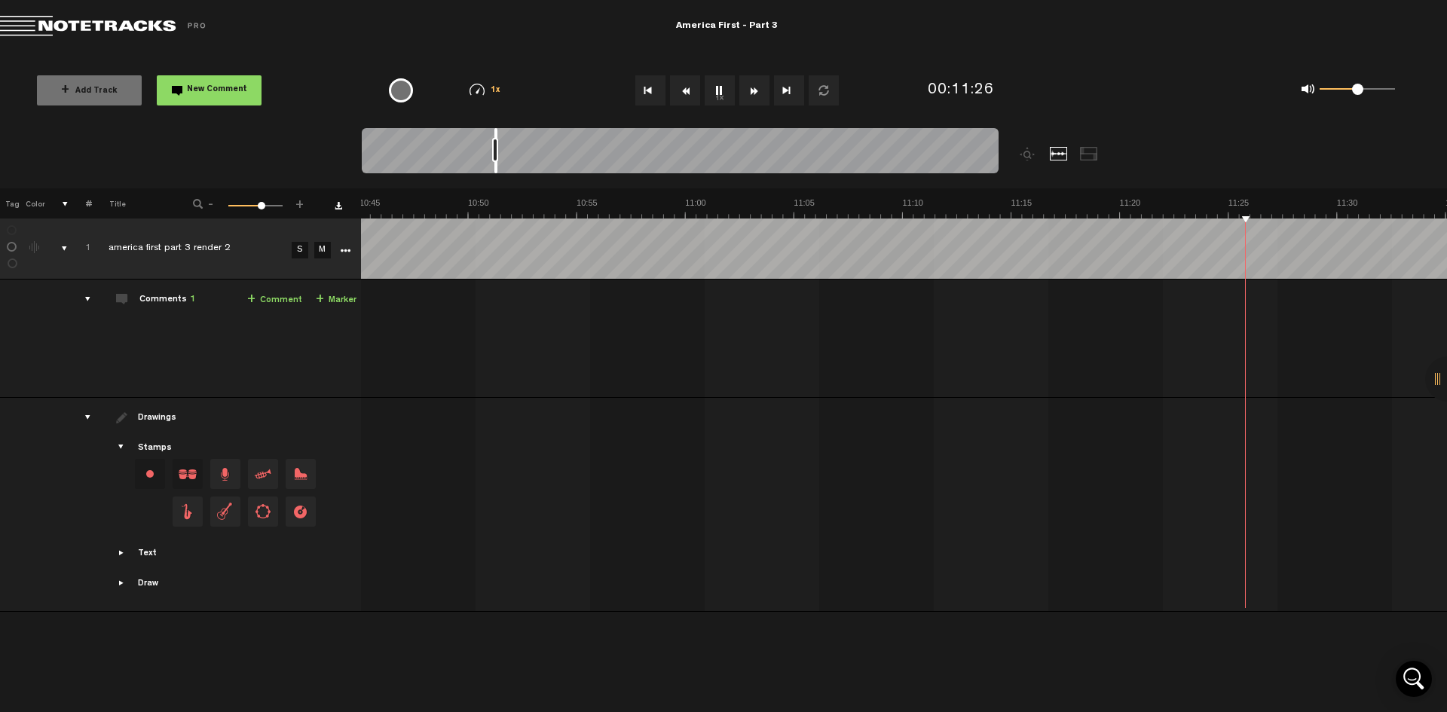
click at [753, 92] on button "Fast Forward" at bounding box center [755, 90] width 30 height 30
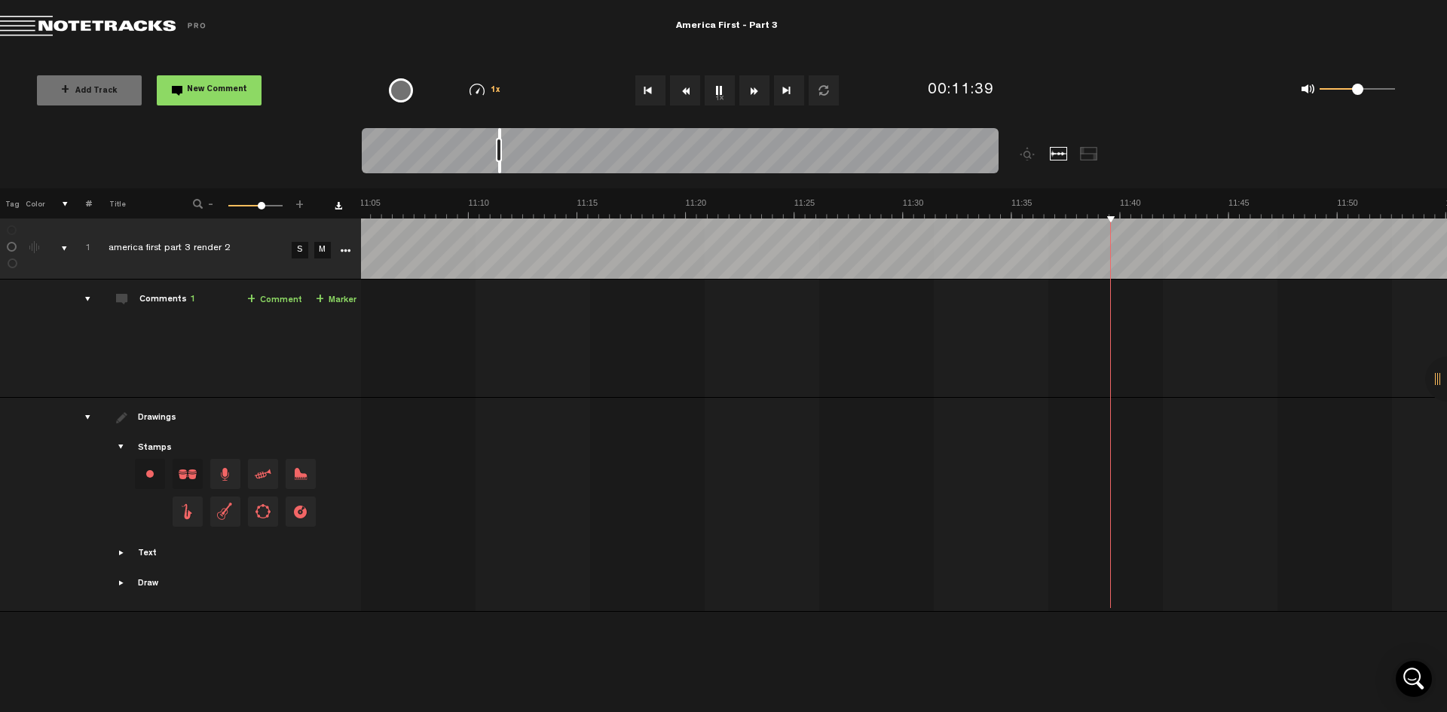
click at [753, 92] on button "Fast Forward" at bounding box center [755, 90] width 30 height 30
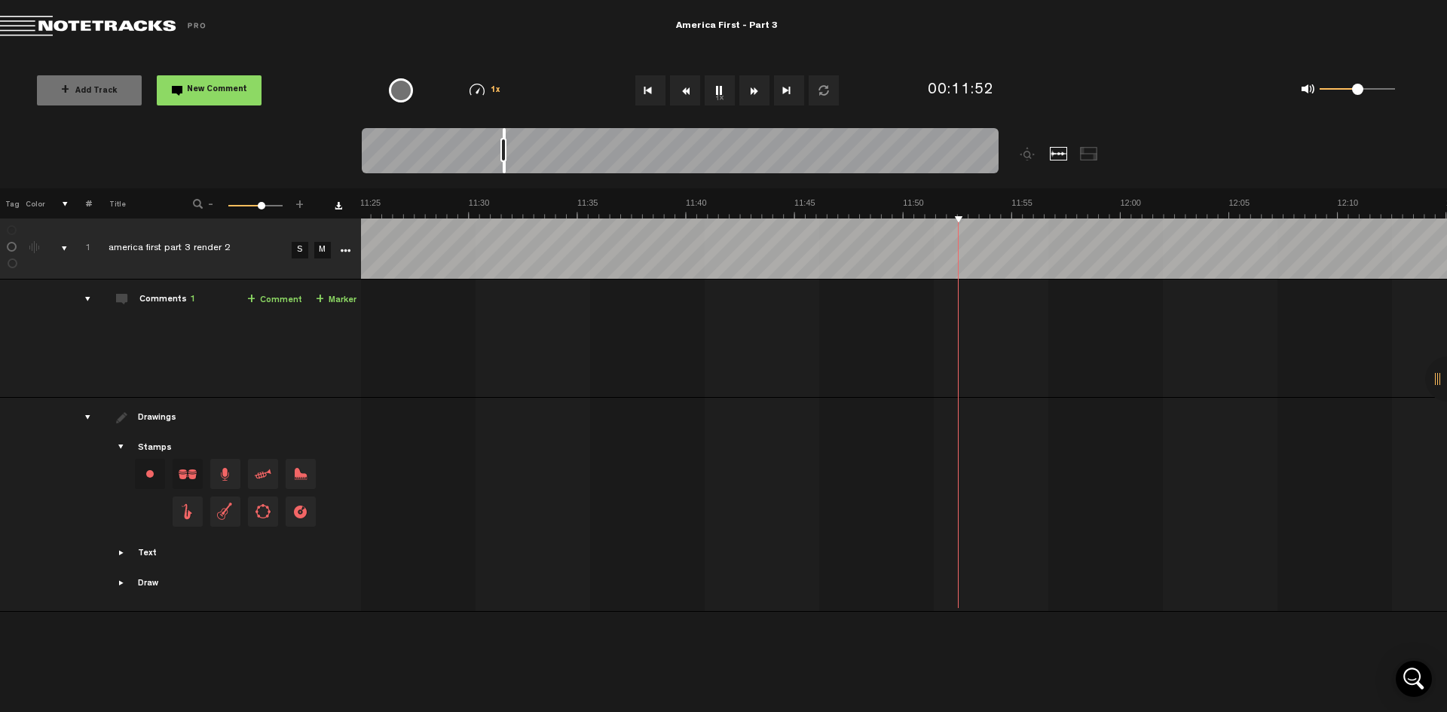
click at [753, 92] on button "Fast Forward" at bounding box center [755, 90] width 30 height 30
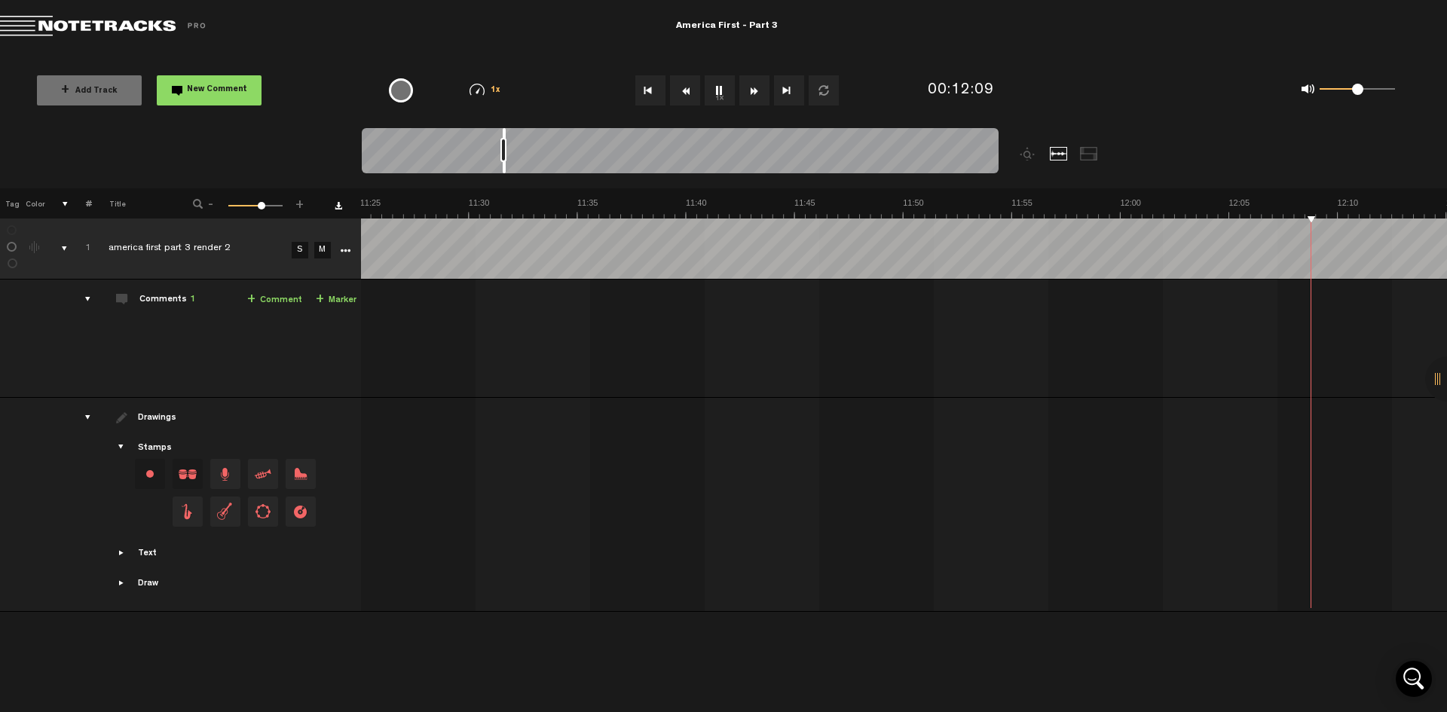
click at [753, 92] on button "Fast Forward" at bounding box center [755, 90] width 30 height 30
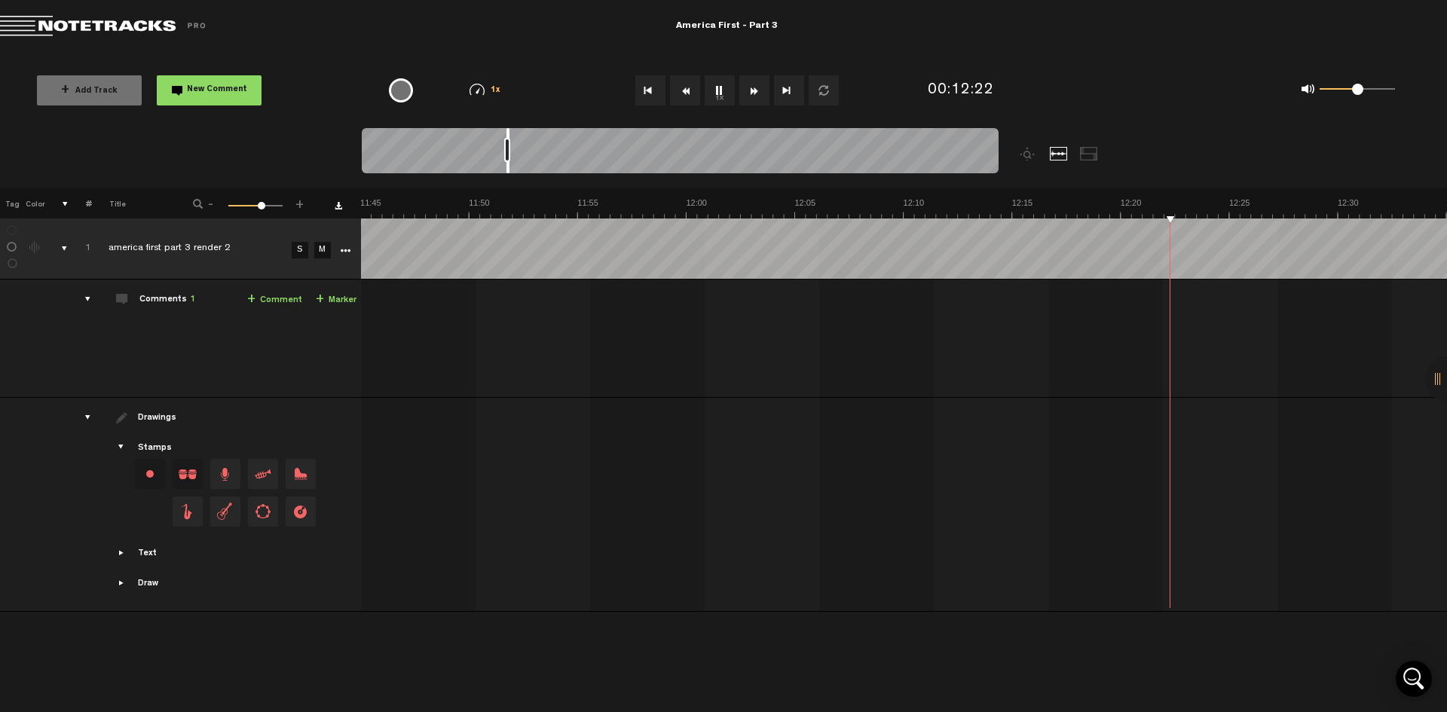
click at [753, 92] on button "Fast Forward" at bounding box center [755, 90] width 30 height 30
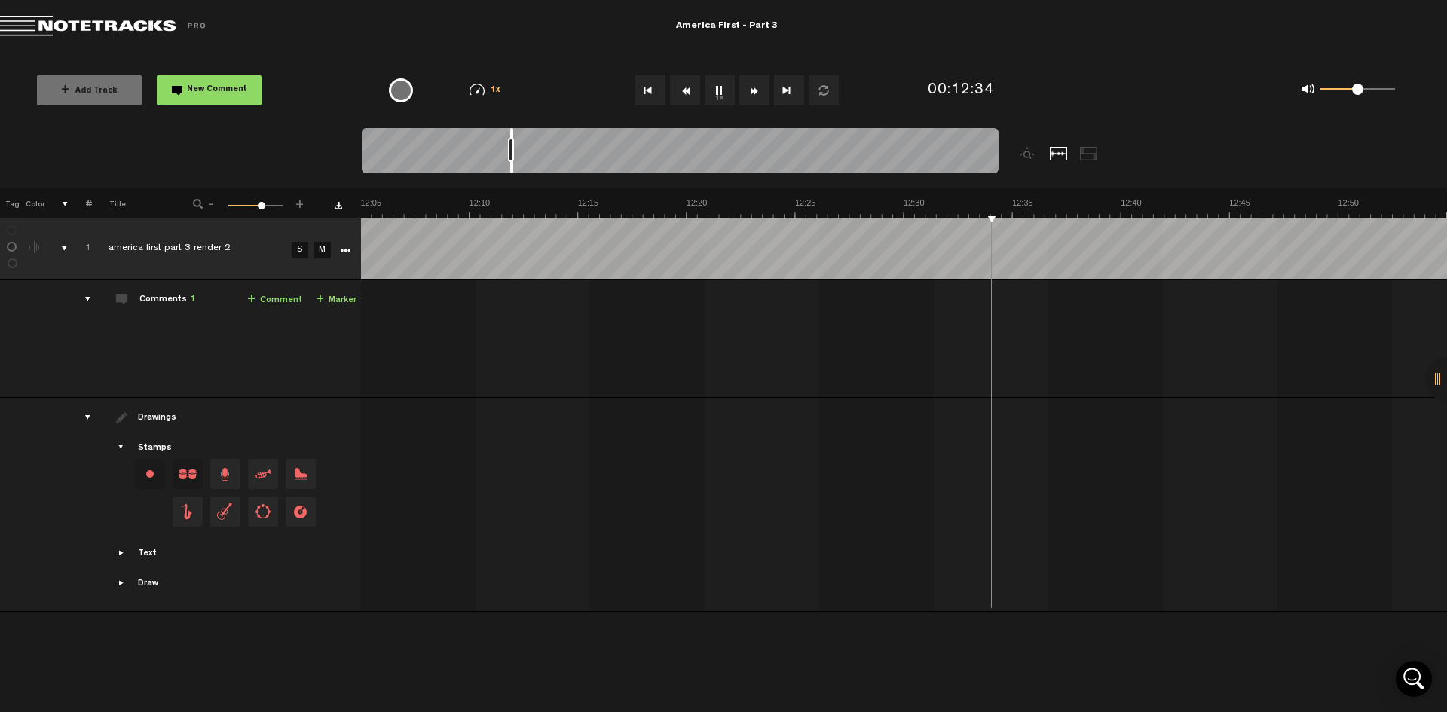
click at [753, 92] on button "Fast Forward" at bounding box center [755, 90] width 30 height 30
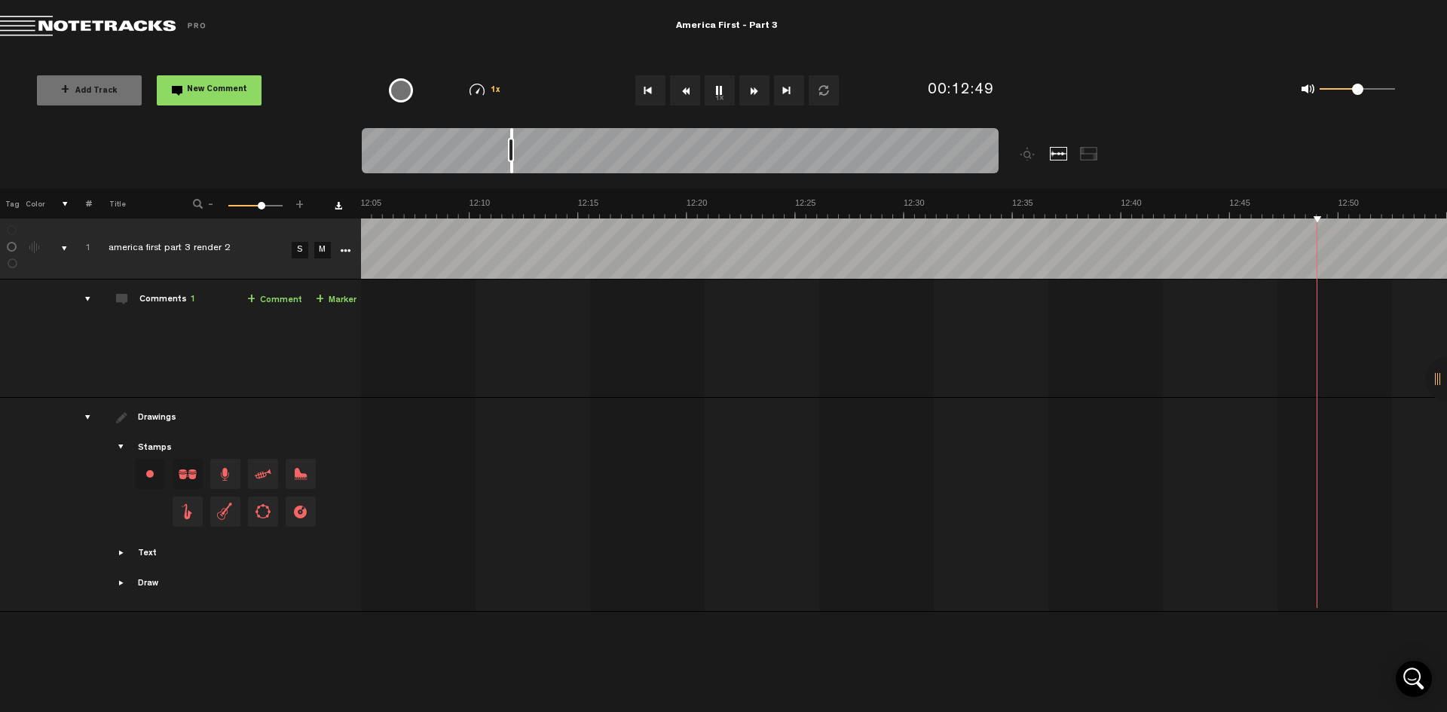
click at [753, 92] on button "Fast Forward" at bounding box center [755, 90] width 30 height 30
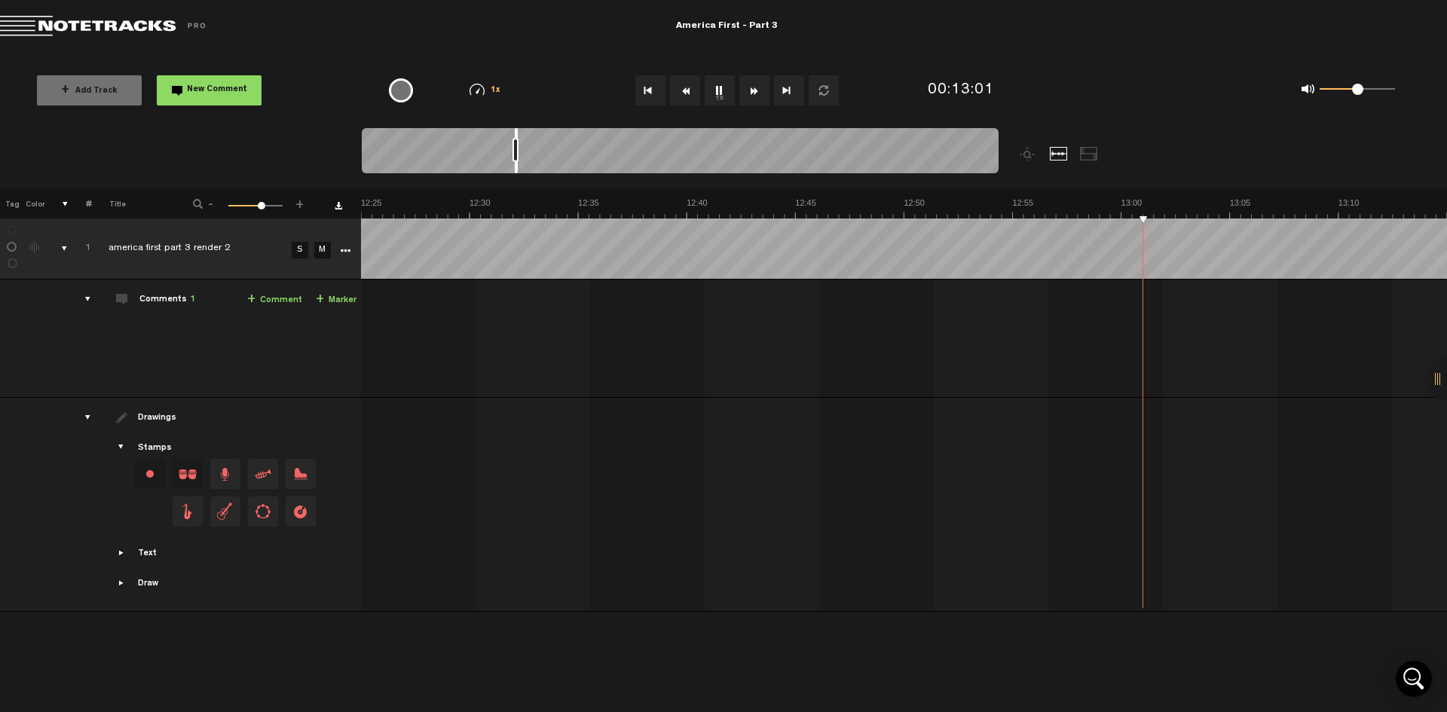
click at [753, 92] on button "Fast Forward" at bounding box center [755, 90] width 30 height 30
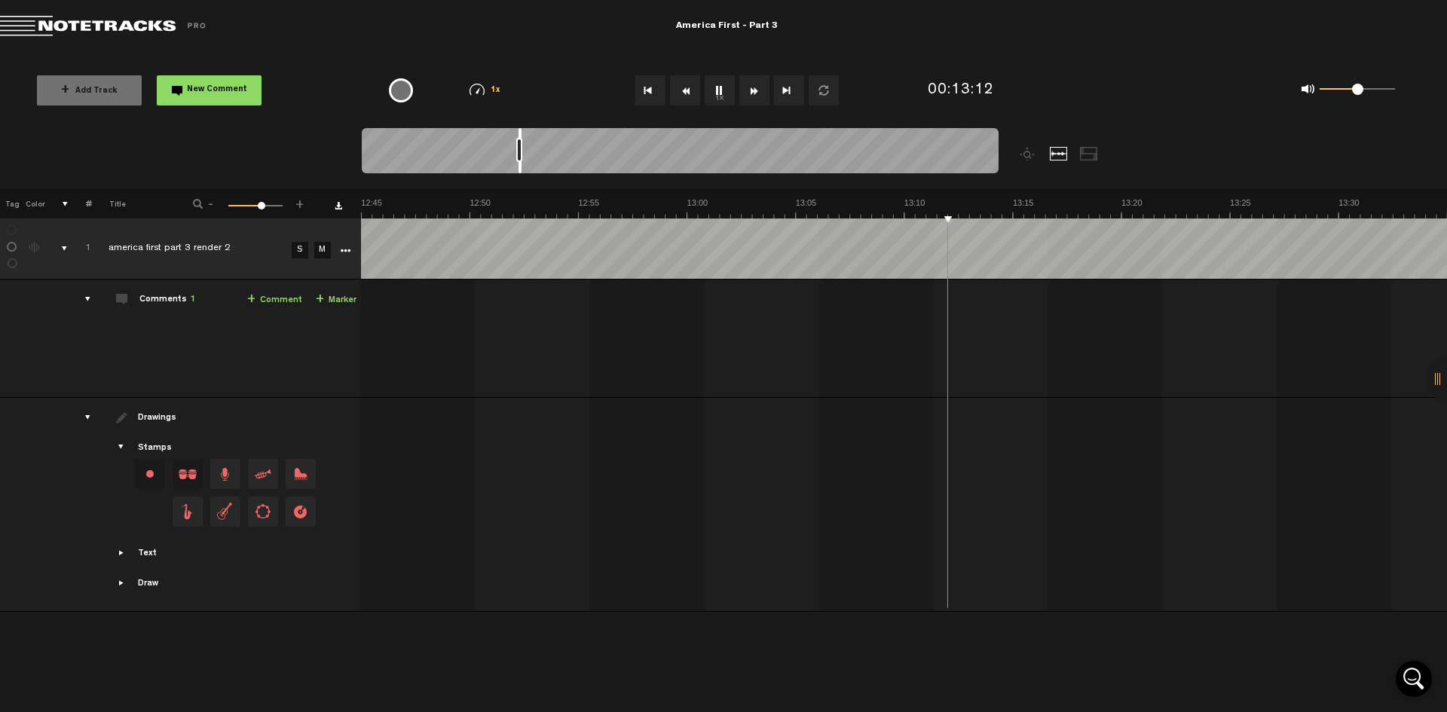
click at [753, 92] on button "Fast Forward" at bounding box center [755, 90] width 30 height 30
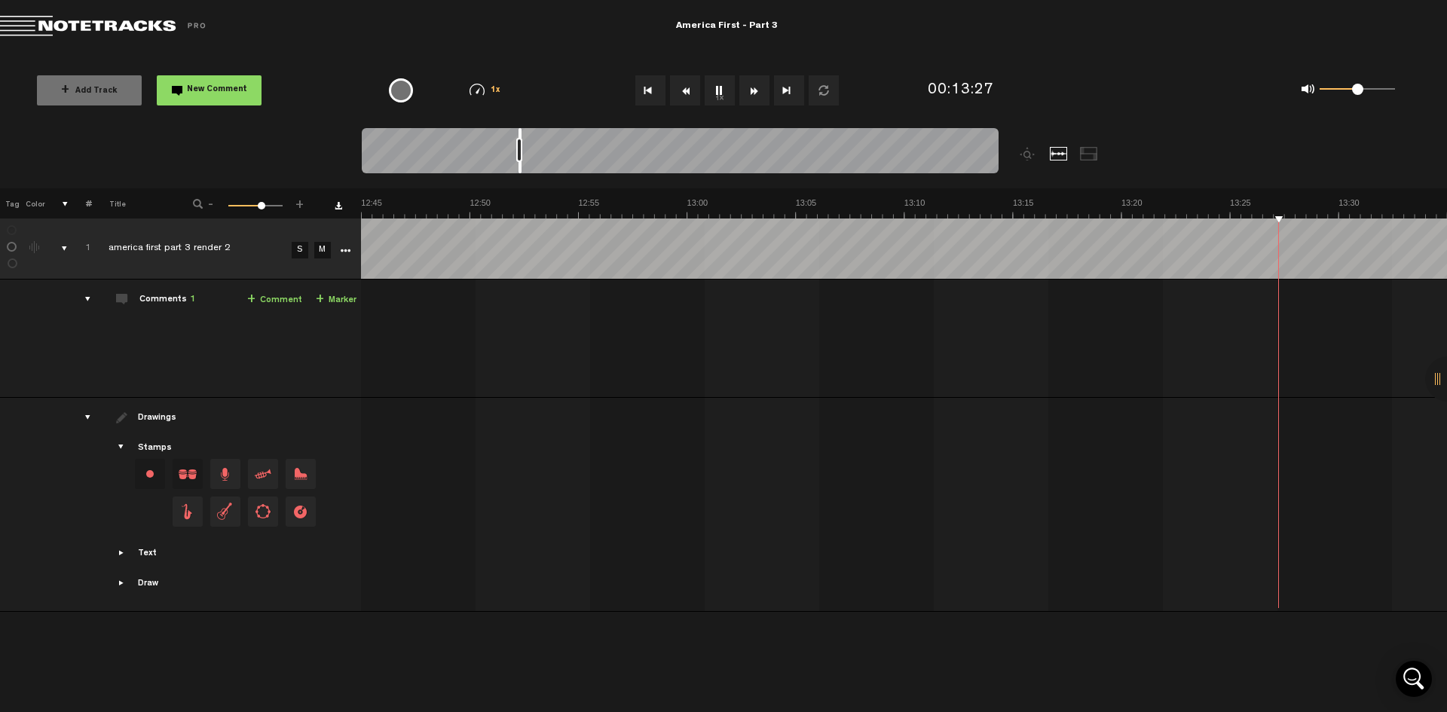
click at [753, 92] on button "Fast Forward" at bounding box center [755, 90] width 30 height 30
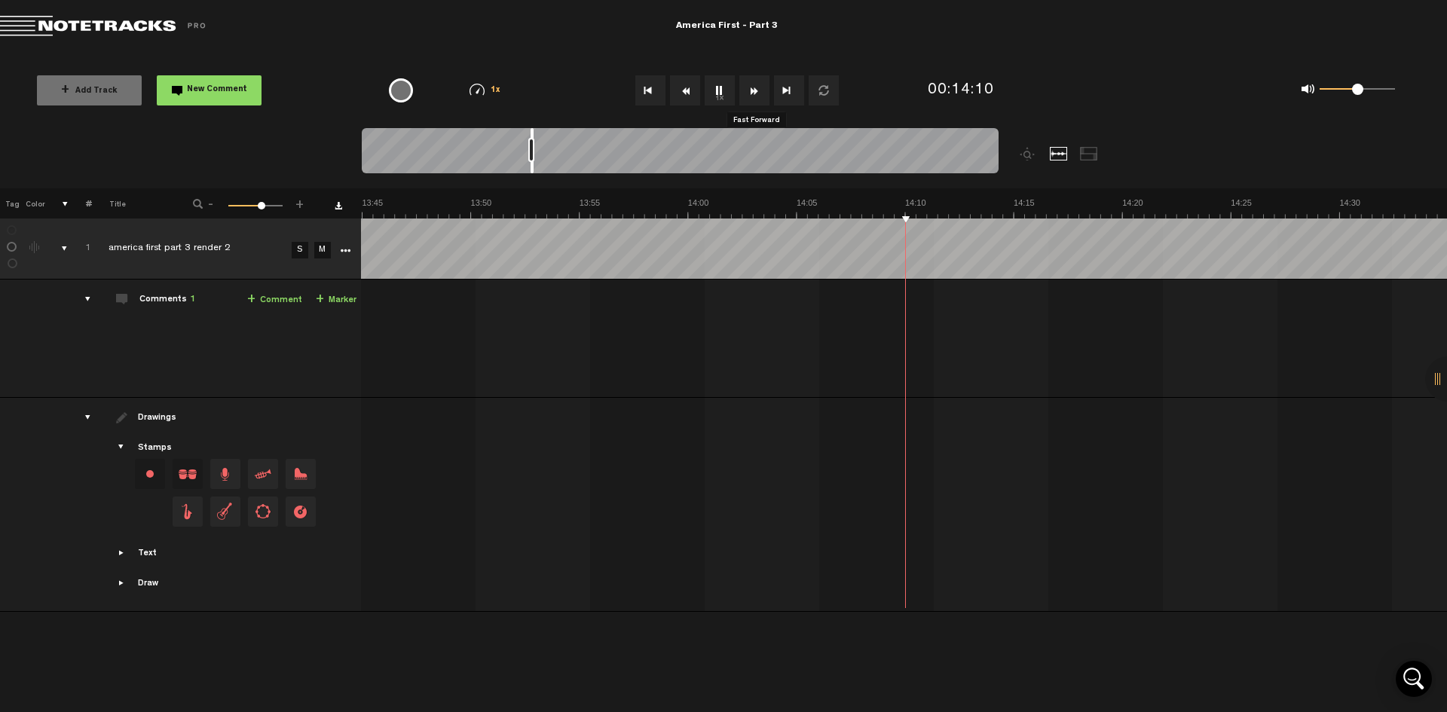
scroll to position [0, 17923]
click at [755, 89] on button "Fast Forward" at bounding box center [755, 90] width 30 height 30
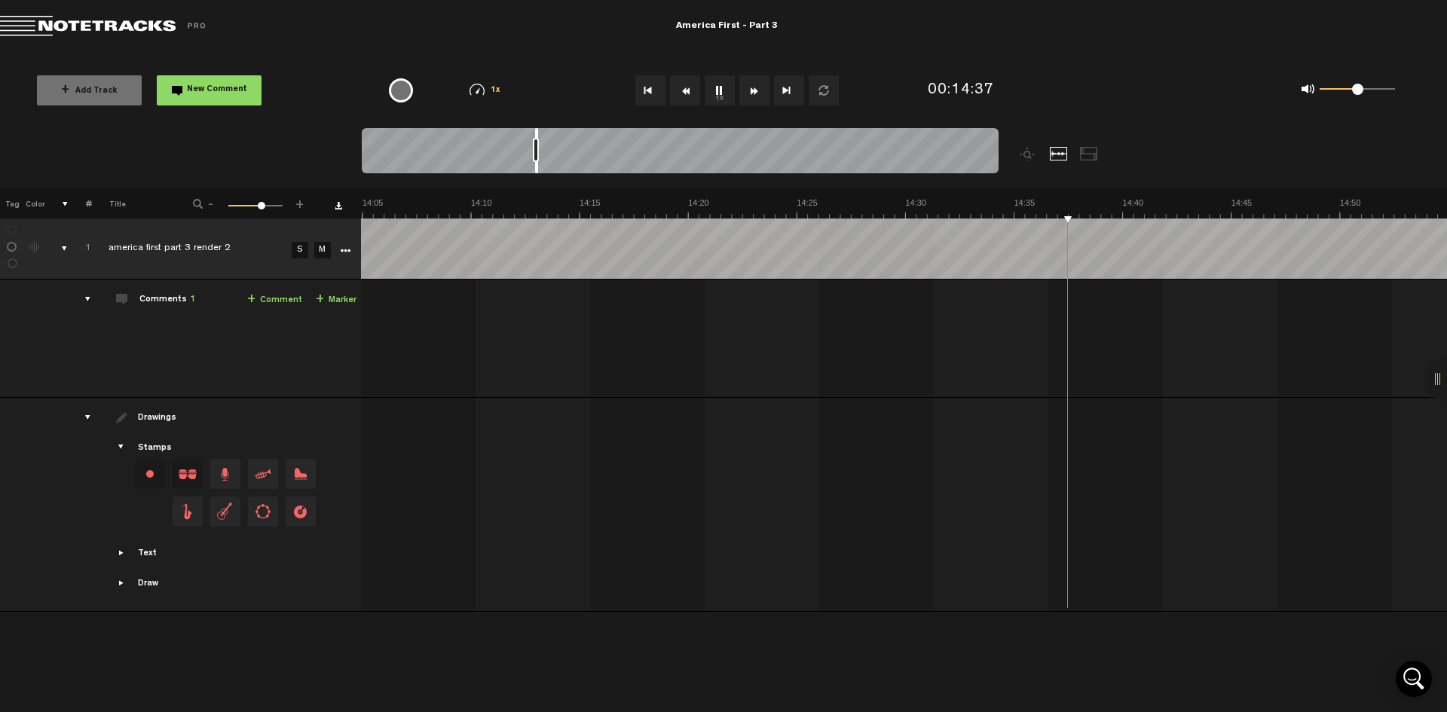
click at [755, 89] on button "Fast Forward" at bounding box center [755, 90] width 30 height 30
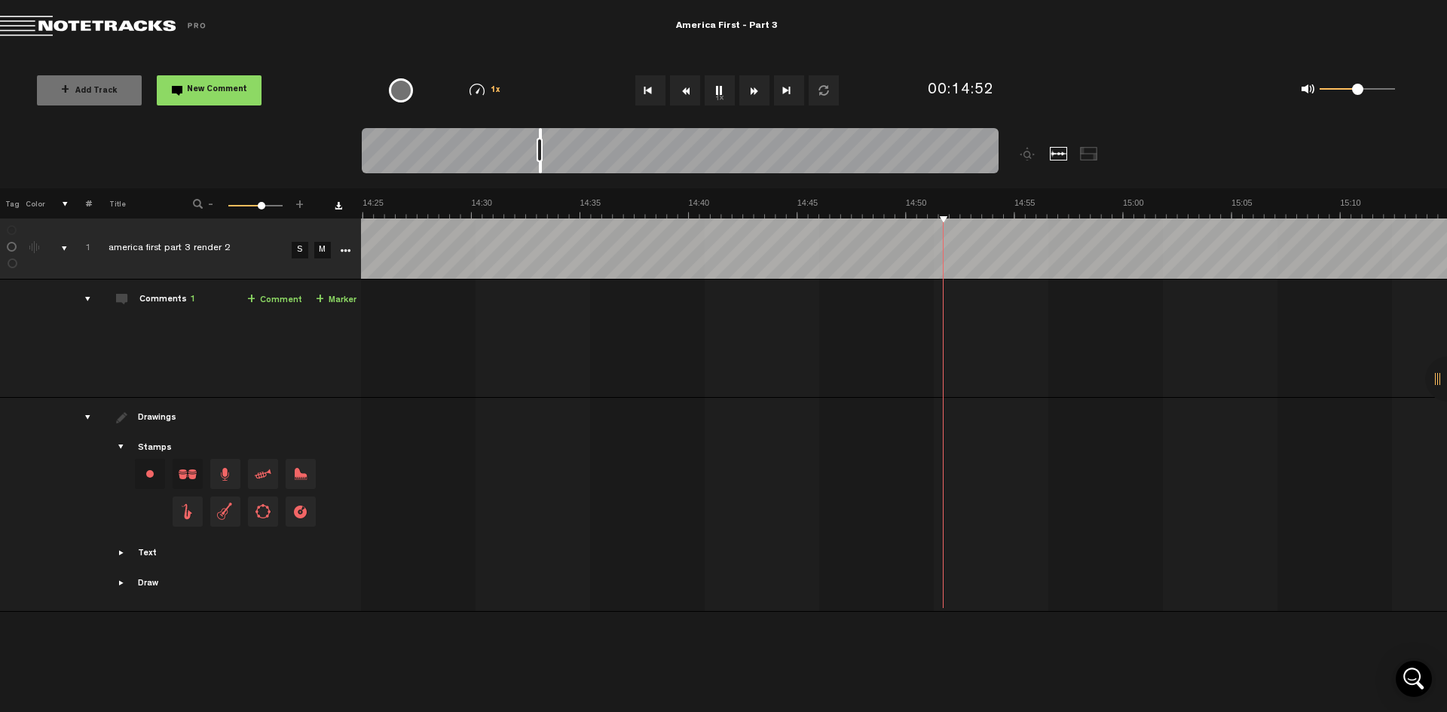
scroll to position [0, 18792]
click at [755, 89] on button "Fast Forward" at bounding box center [755, 90] width 30 height 30
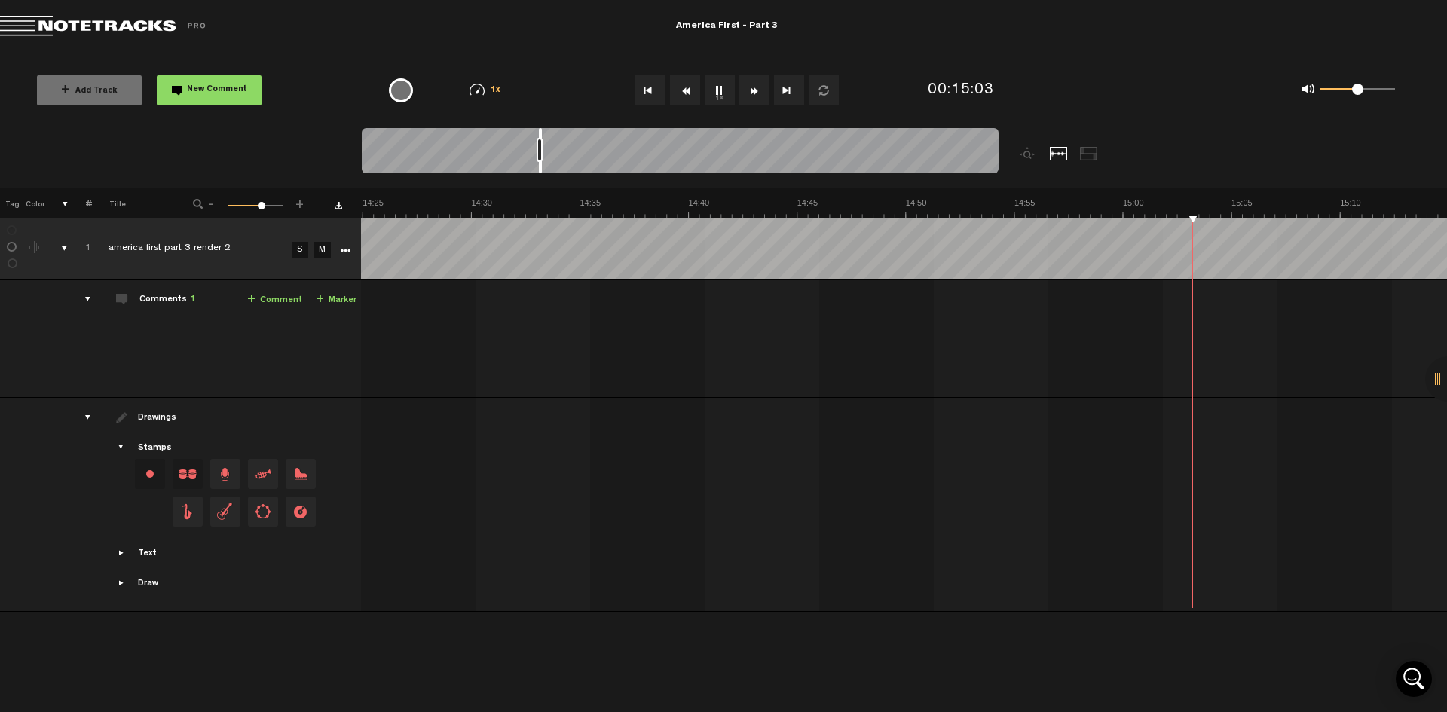
click at [755, 89] on button "Fast Forward" at bounding box center [755, 90] width 30 height 30
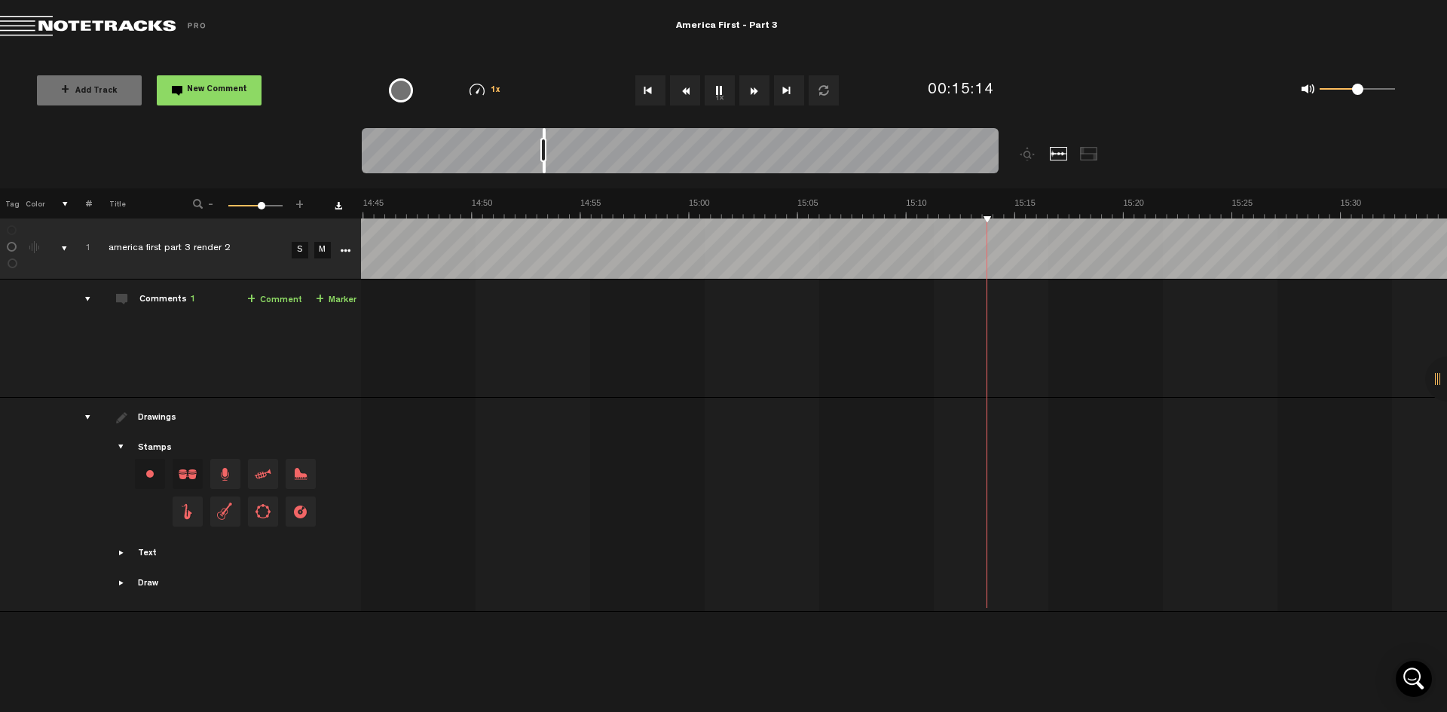
click at [755, 89] on button "Fast Forward" at bounding box center [755, 90] width 30 height 30
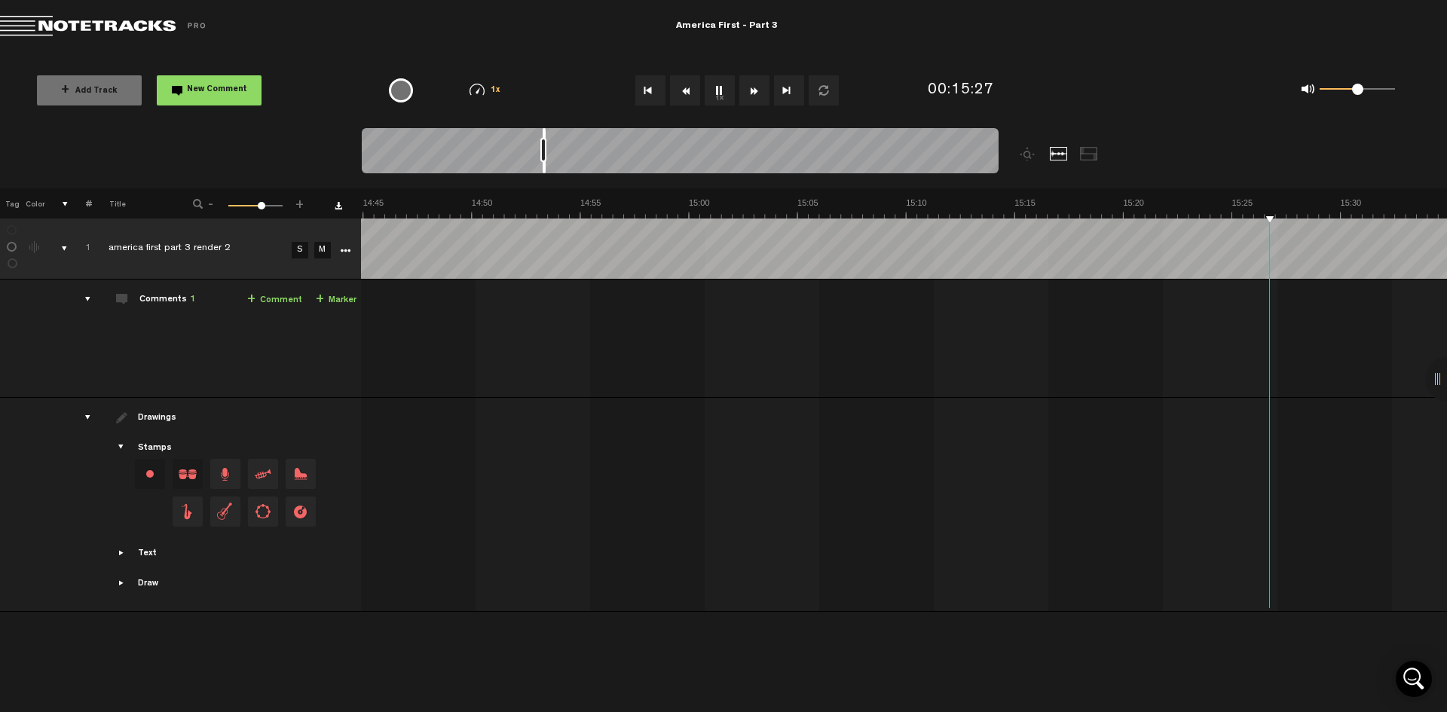
click at [755, 89] on button "Fast Forward" at bounding box center [755, 90] width 30 height 30
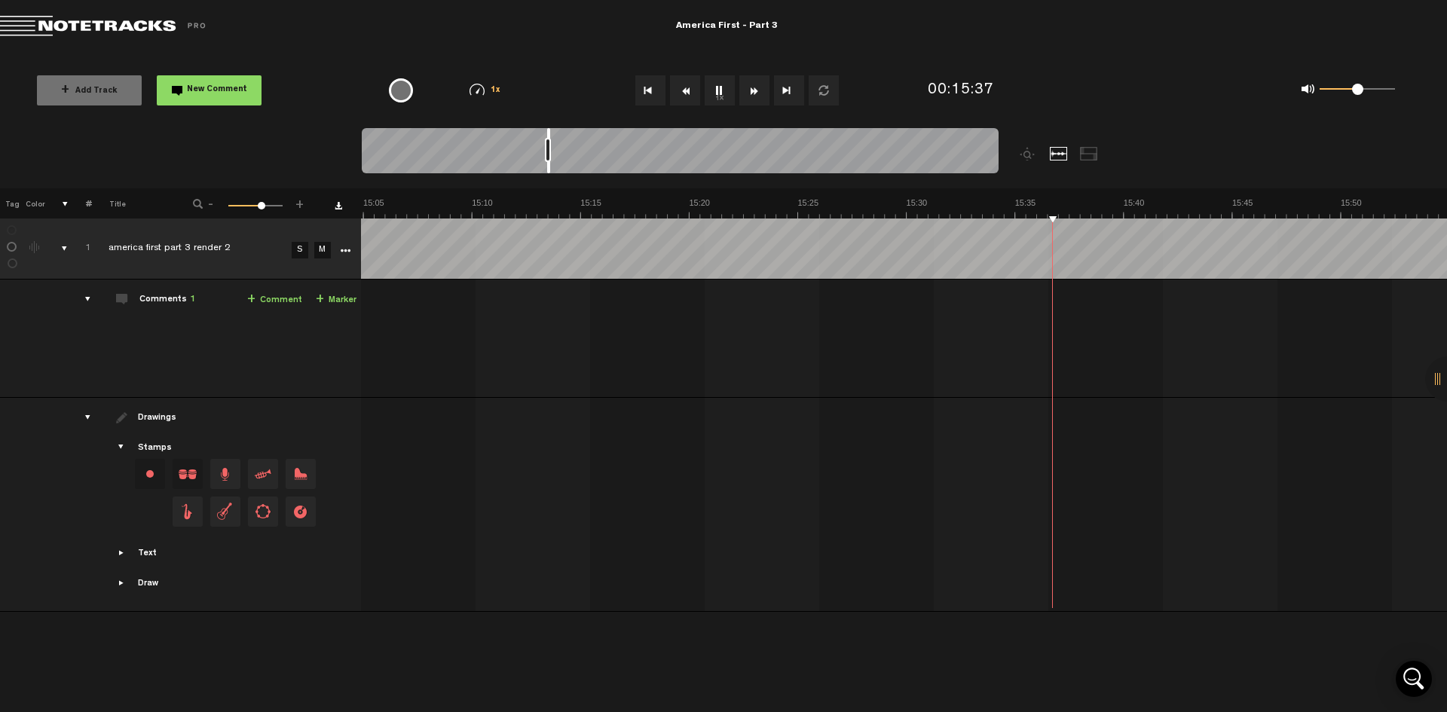
click at [755, 89] on button "Fast Forward" at bounding box center [755, 90] width 30 height 30
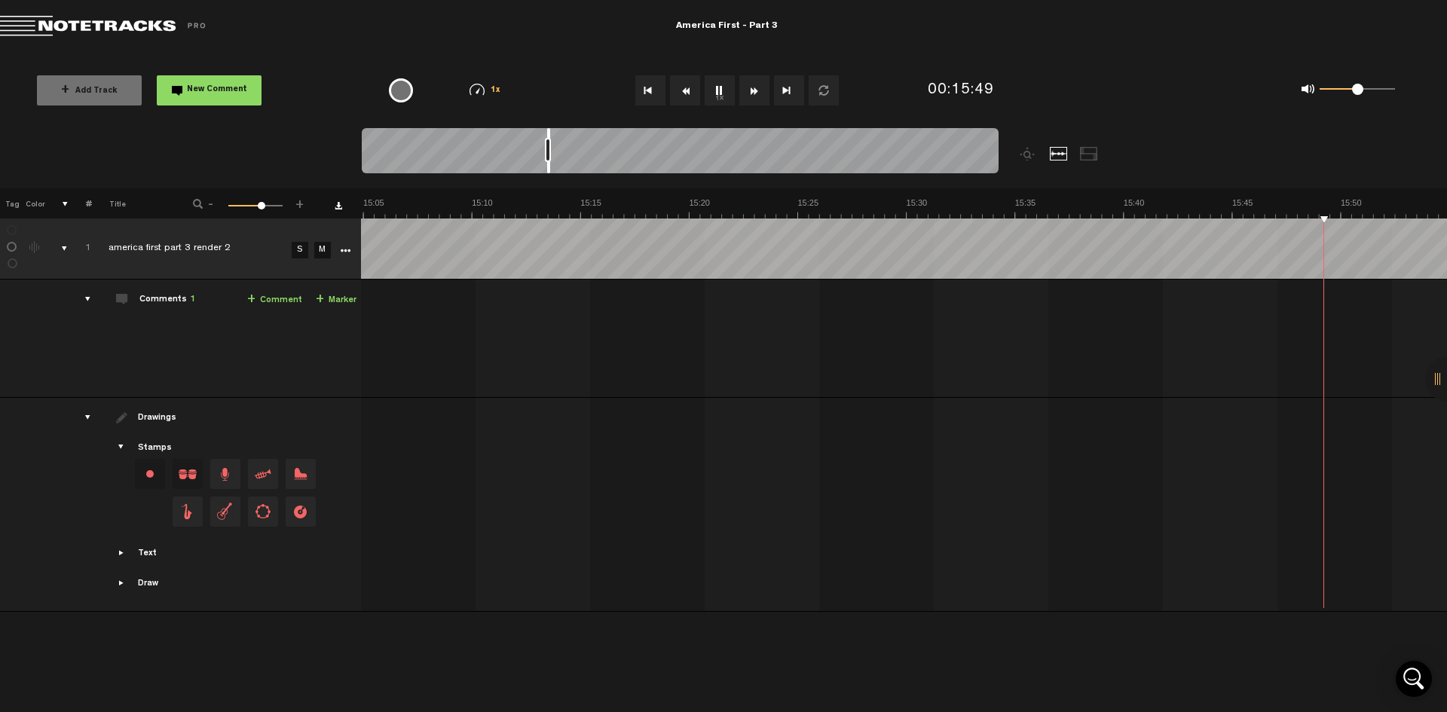
click at [755, 89] on button "Fast Forward" at bounding box center [755, 90] width 30 height 30
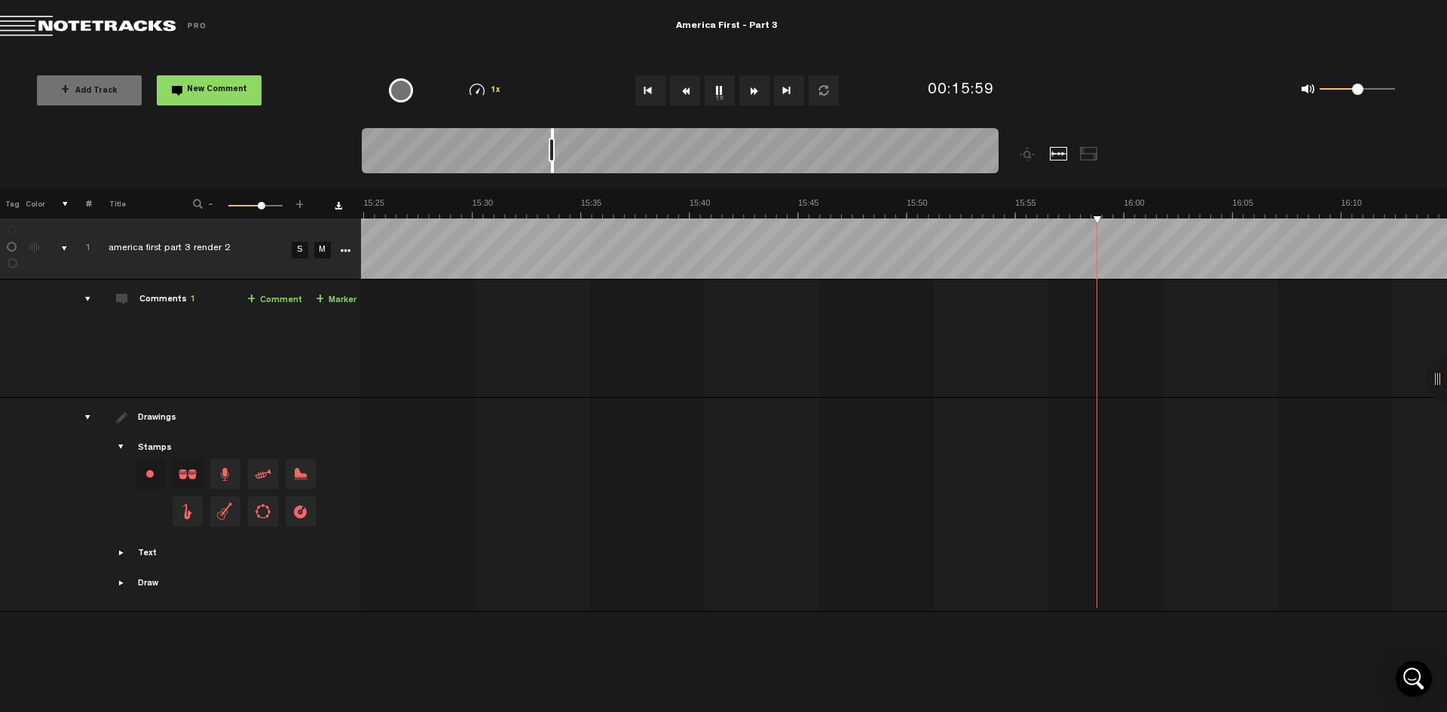
click at [715, 92] on button "1x" at bounding box center [720, 90] width 30 height 30
click at [685, 87] on button "Rewind" at bounding box center [685, 90] width 30 height 30
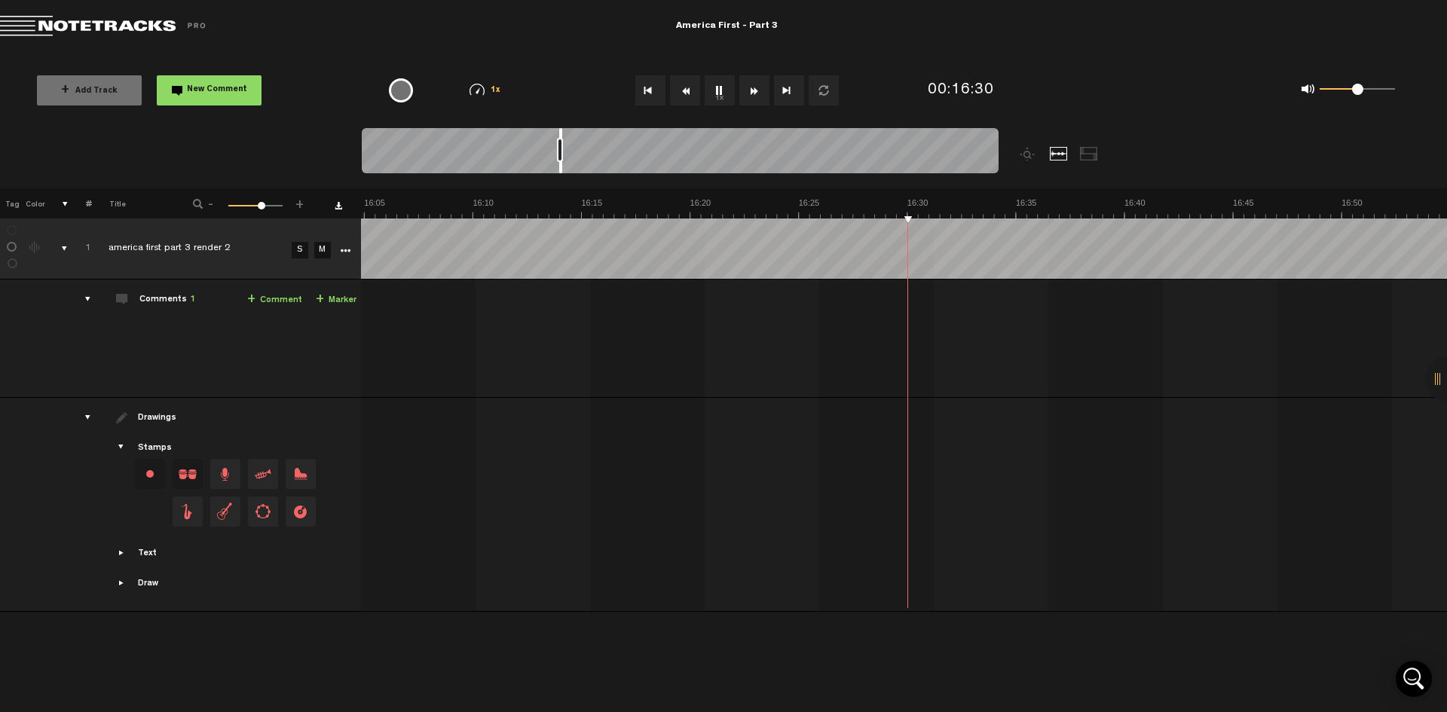
click at [685, 87] on button "Rewind" at bounding box center [685, 90] width 30 height 30
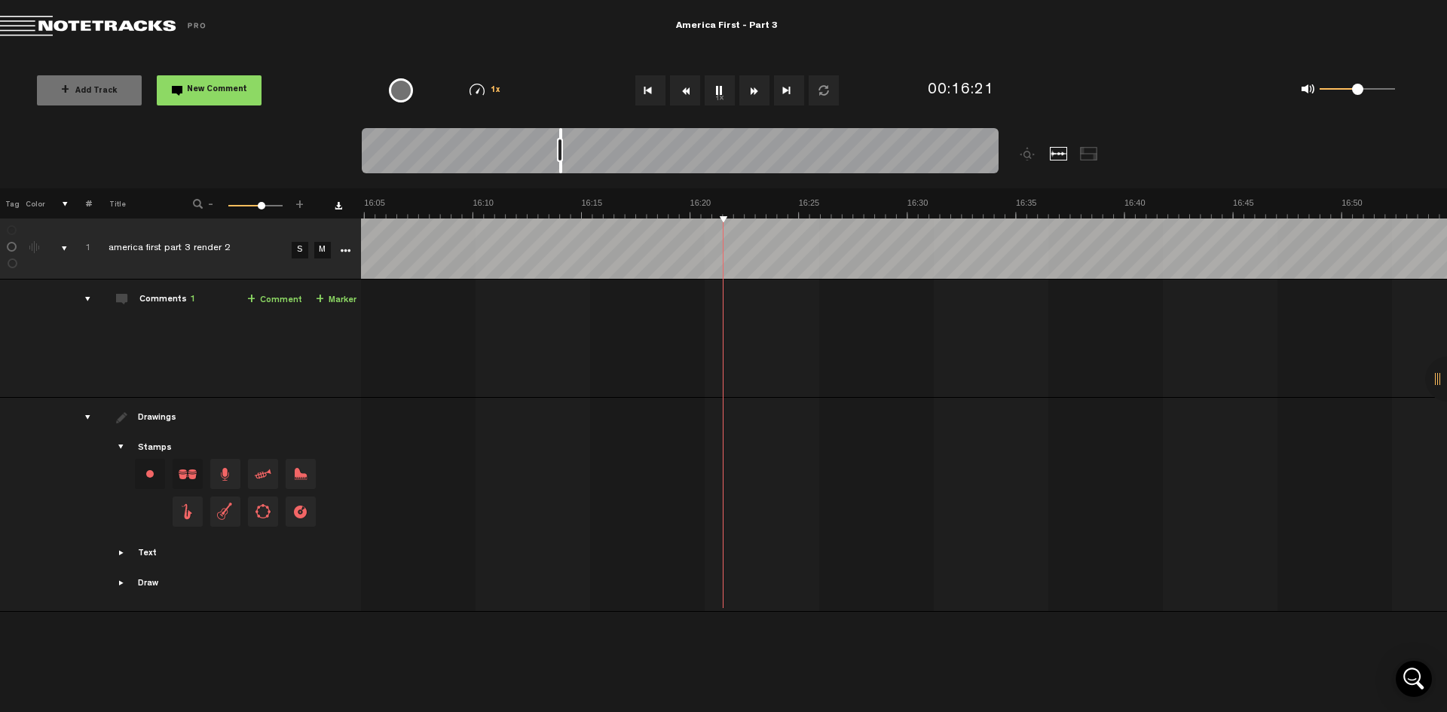
click at [685, 87] on button "Rewind" at bounding box center [685, 90] width 30 height 30
click at [684, 87] on button "Rewind" at bounding box center [685, 90] width 30 height 30
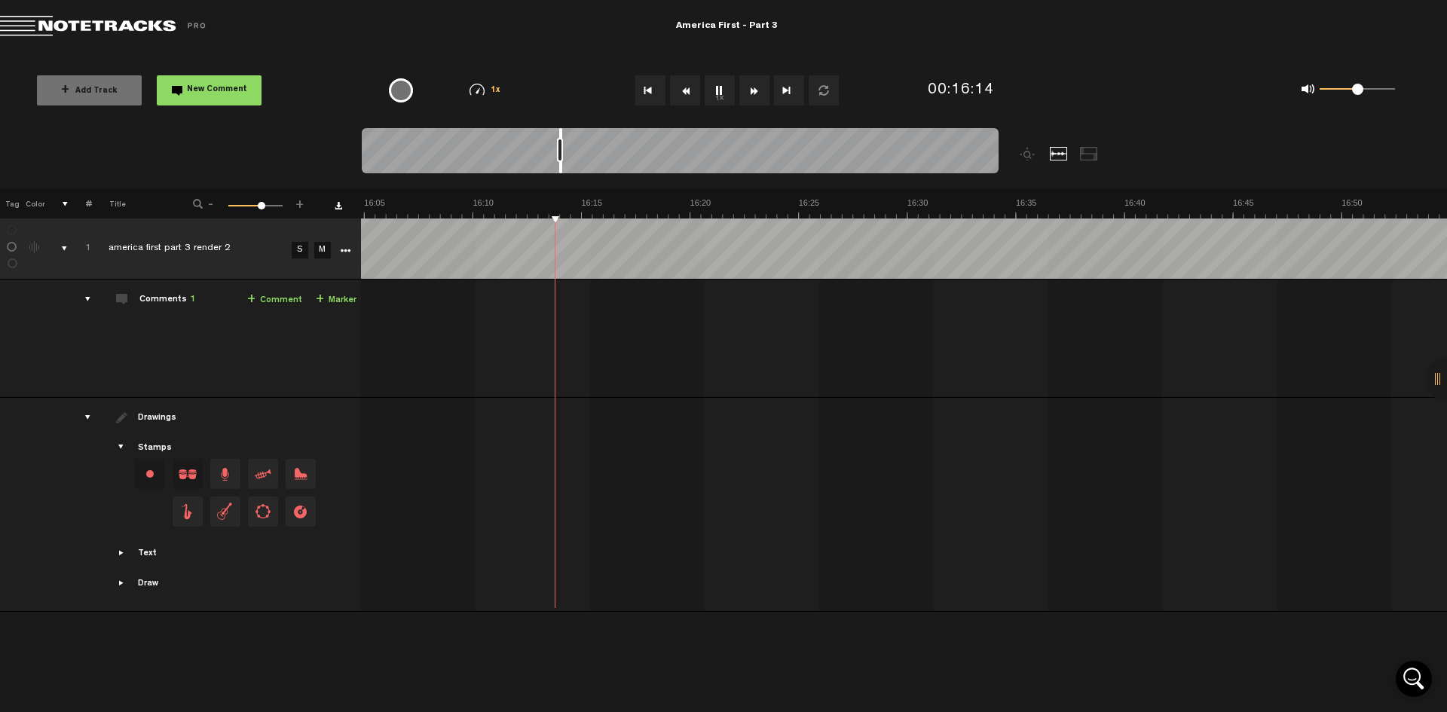
click at [684, 87] on button "Rewind" at bounding box center [685, 90] width 30 height 30
click at [754, 94] on button "Fast Forward" at bounding box center [755, 90] width 30 height 30
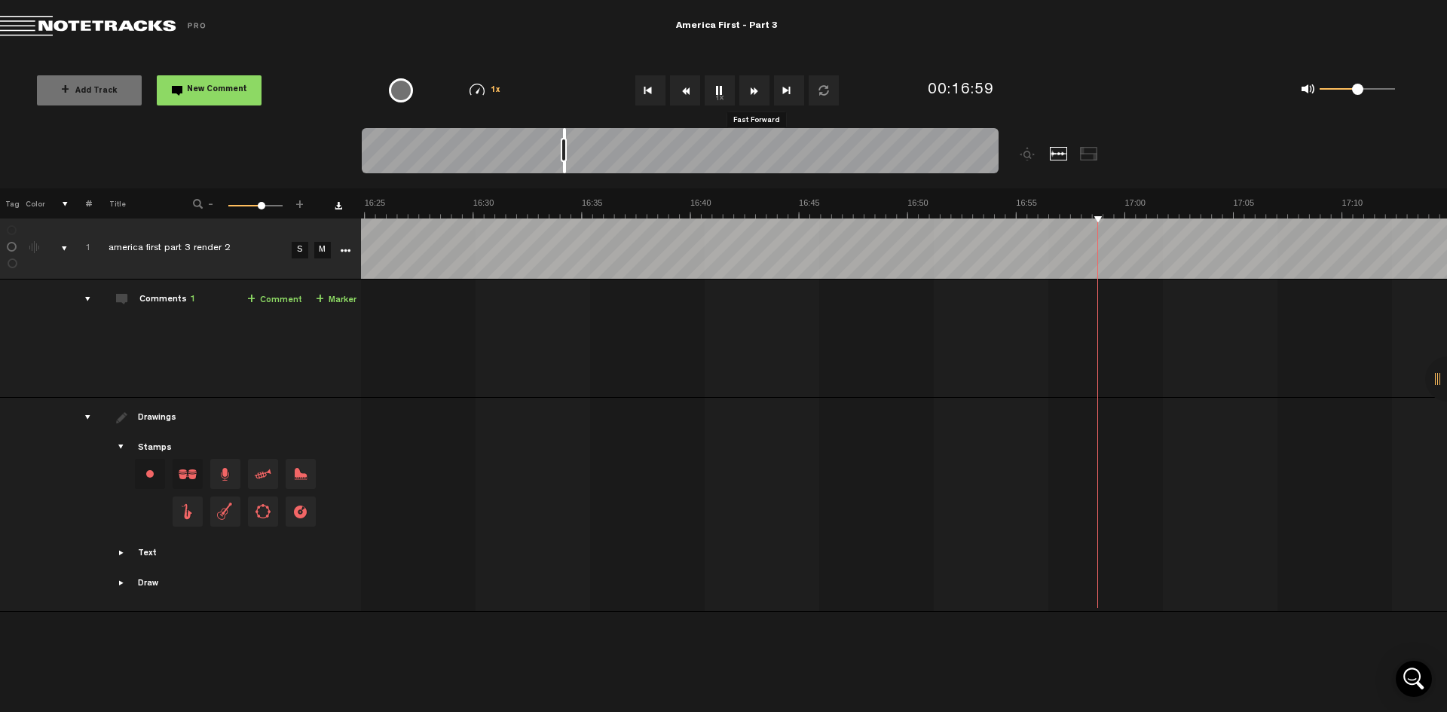
click at [754, 94] on button "Fast Forward" at bounding box center [755, 90] width 30 height 30
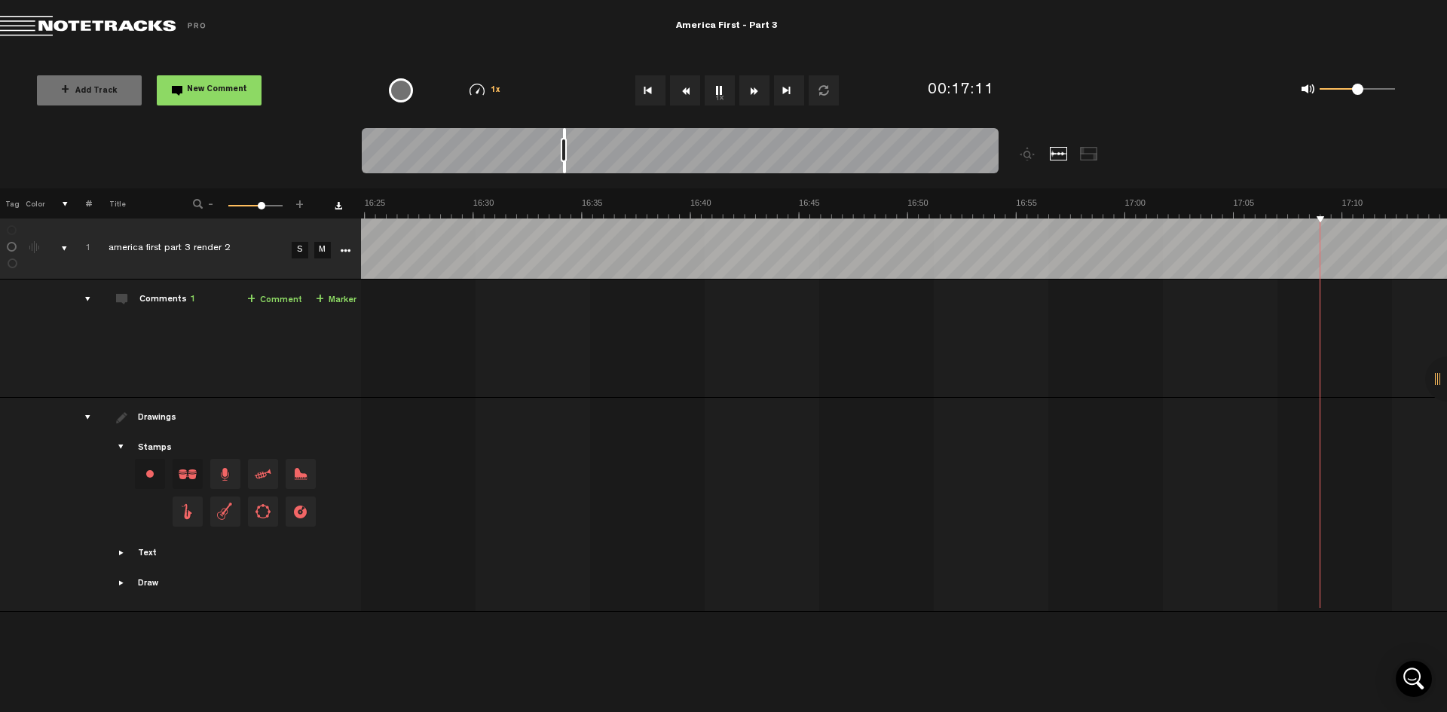
scroll to position [0, 21832]
click at [754, 94] on button "Fast Forward" at bounding box center [755, 90] width 30 height 30
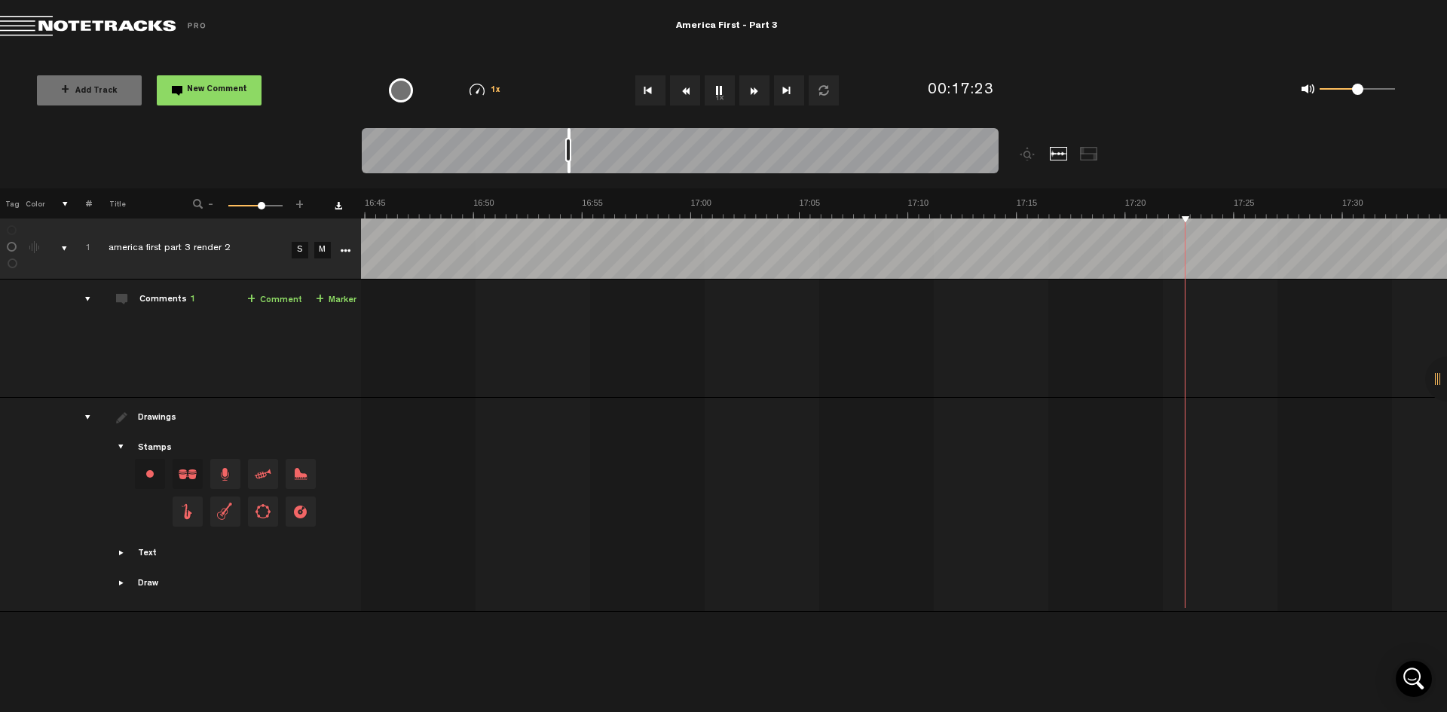
click at [754, 94] on button "Fast Forward" at bounding box center [755, 90] width 30 height 30
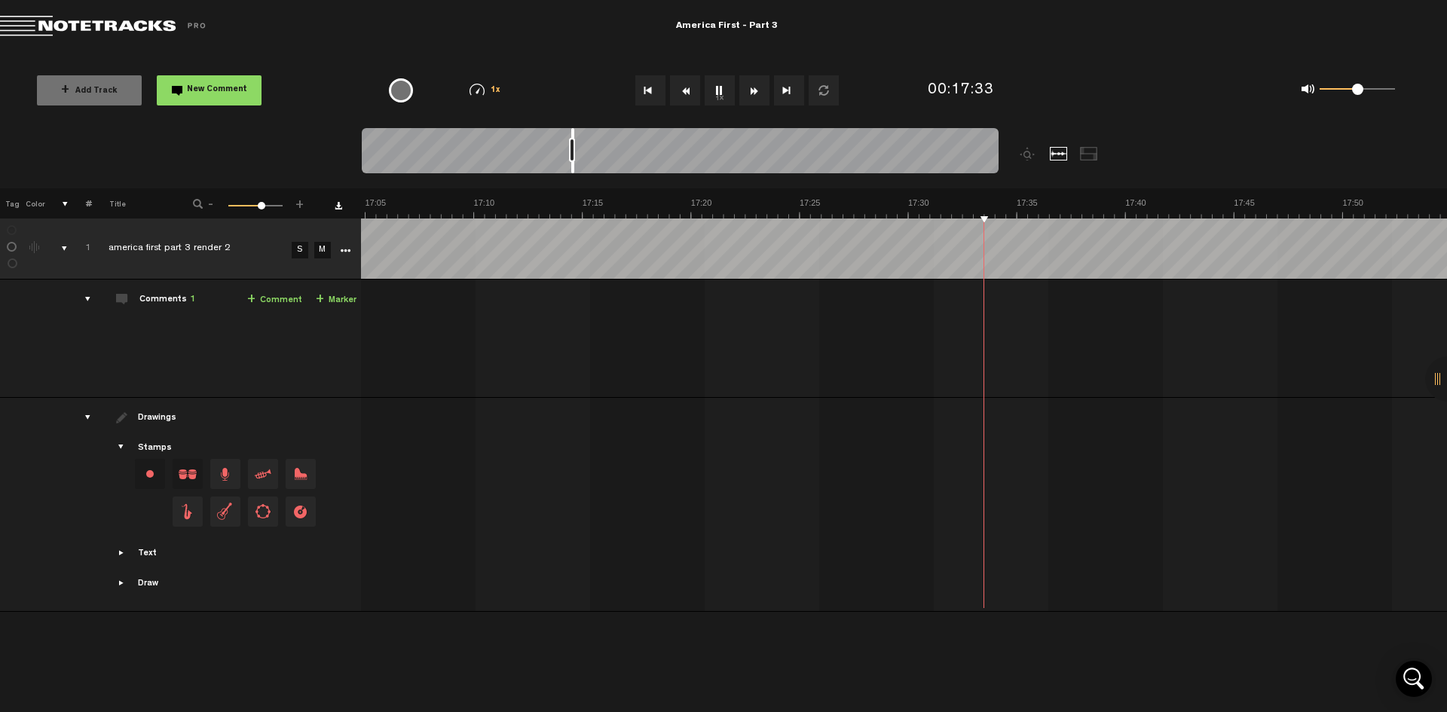
click at [754, 94] on button "Fast Forward" at bounding box center [755, 90] width 30 height 30
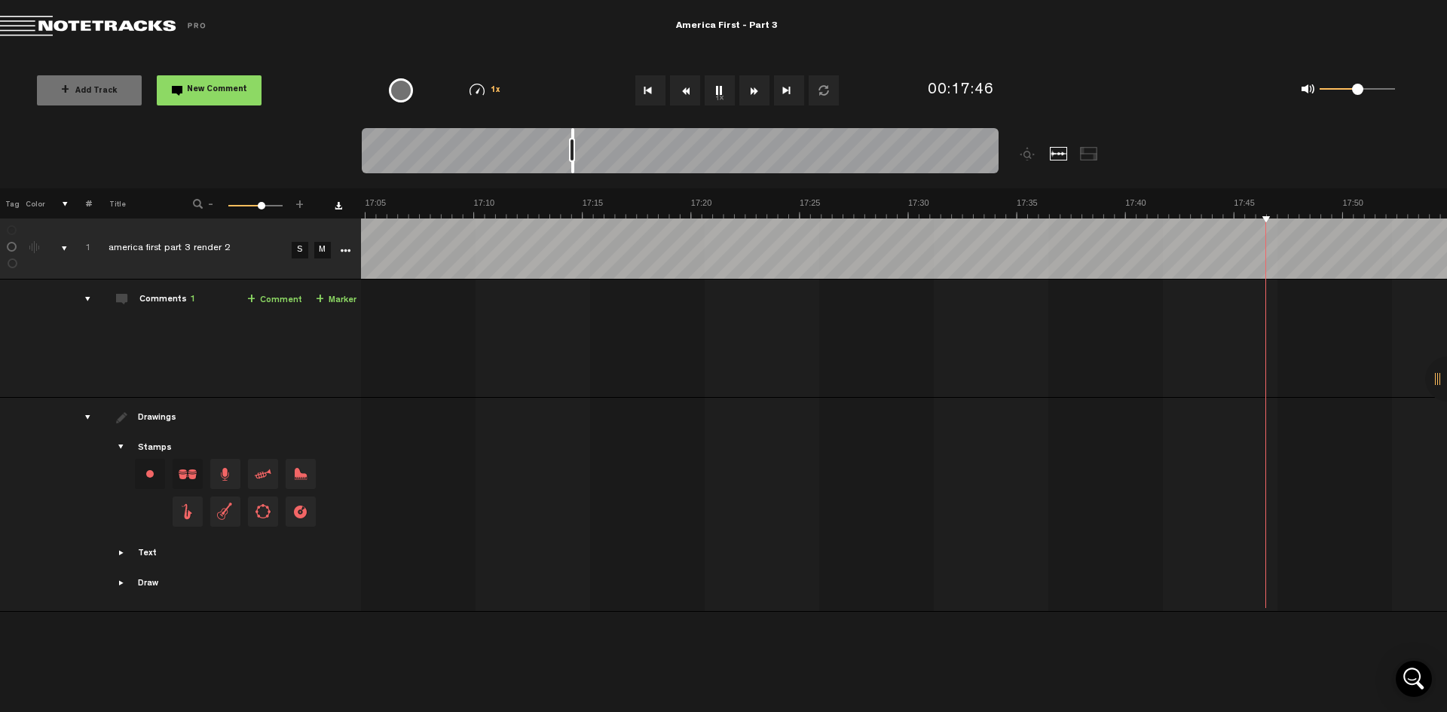
click at [754, 94] on button "Fast Forward" at bounding box center [755, 90] width 30 height 30
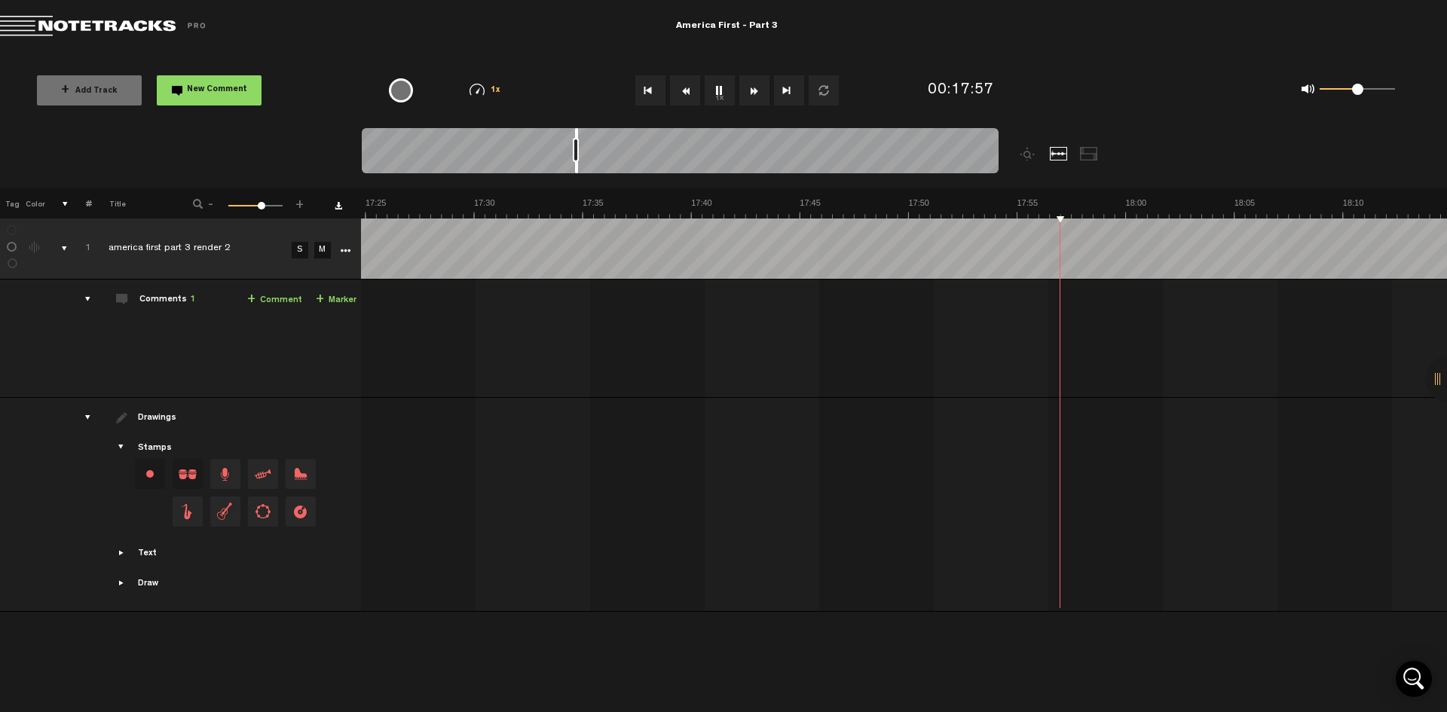
click at [754, 94] on button "Fast Forward" at bounding box center [755, 90] width 30 height 30
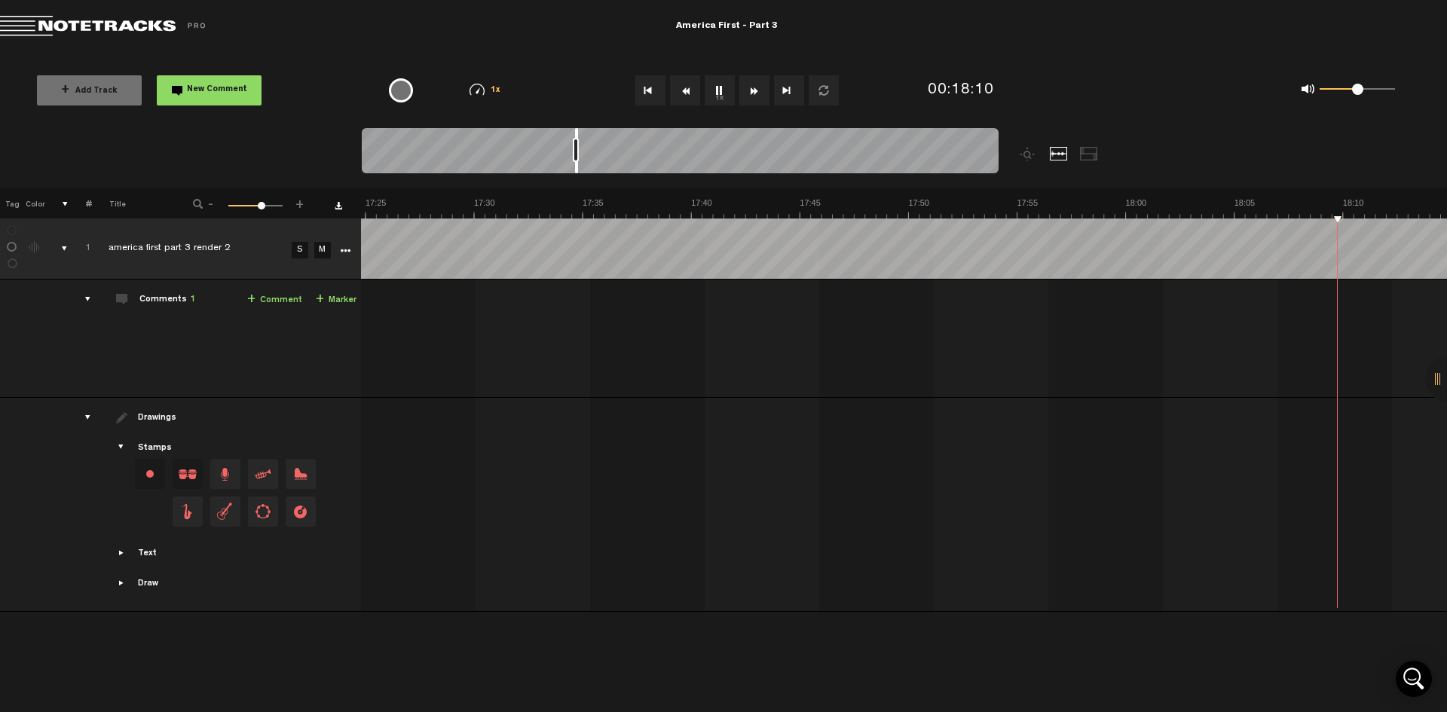
scroll to position [0, 23134]
click at [754, 94] on button "Fast Forward" at bounding box center [755, 90] width 30 height 30
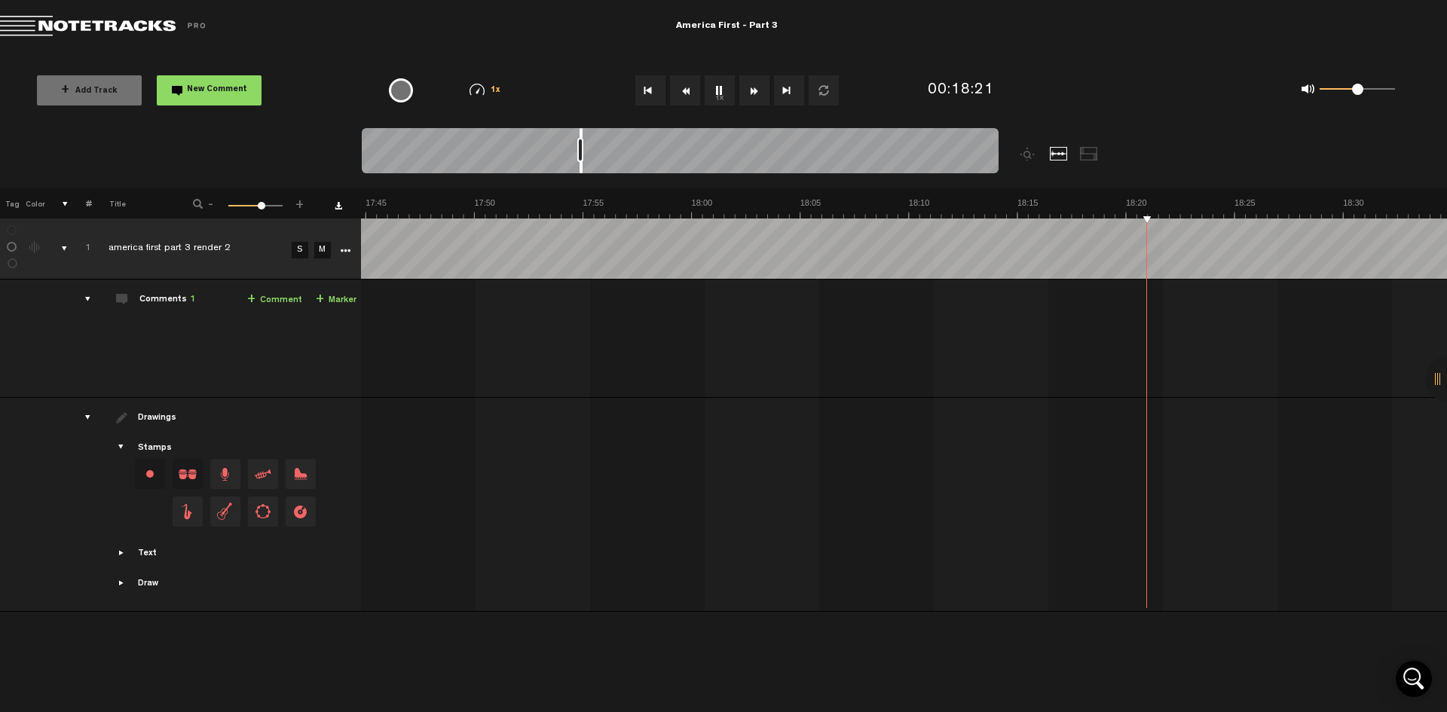
click at [754, 94] on button "Fast Forward" at bounding box center [755, 90] width 30 height 30
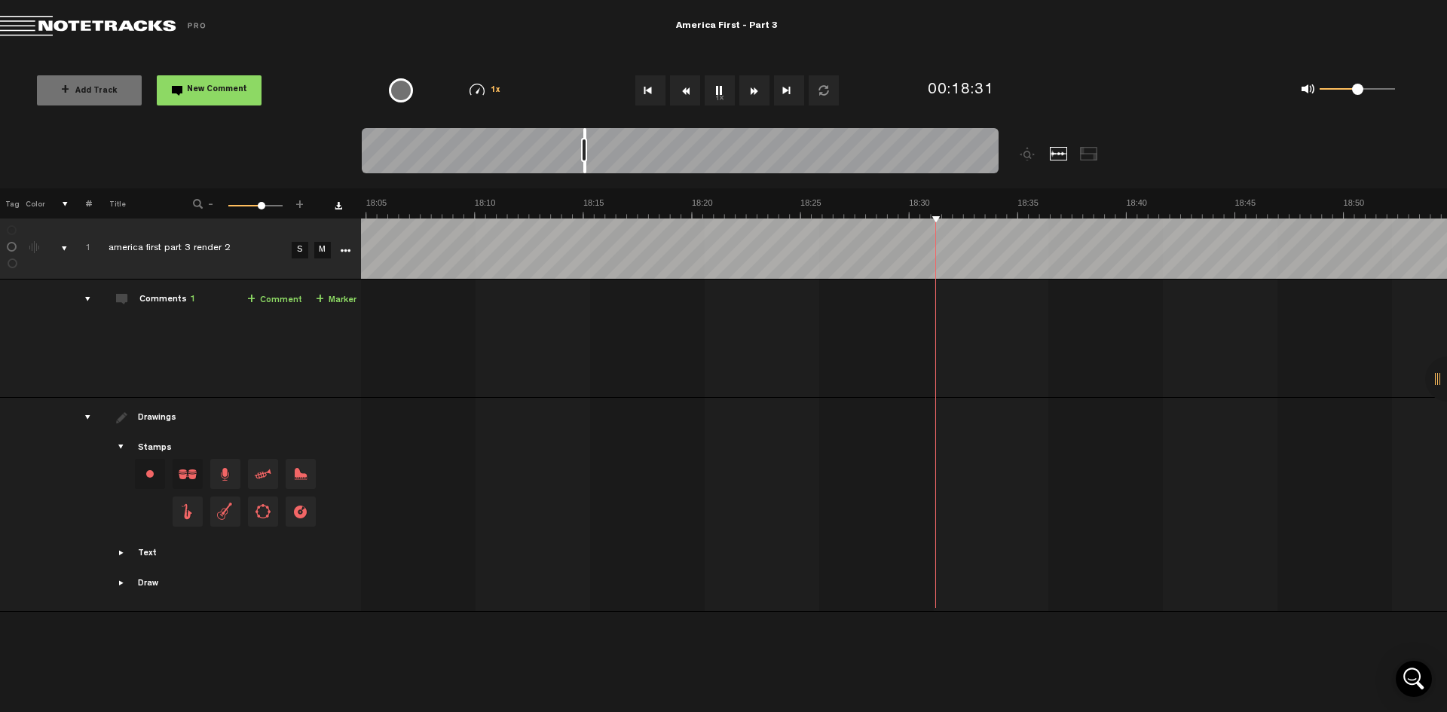
click at [754, 94] on button "Fast Forward" at bounding box center [755, 90] width 30 height 30
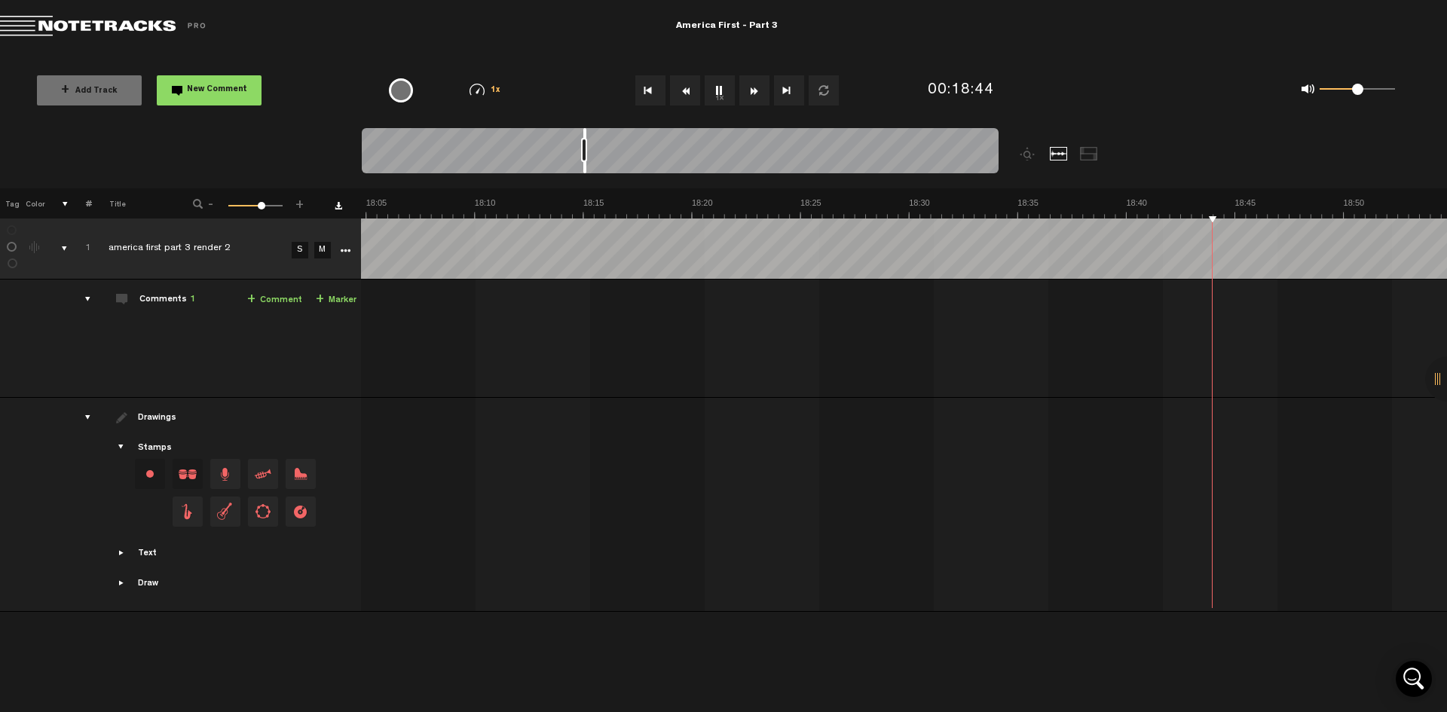
click at [754, 94] on button "Fast Forward" at bounding box center [755, 90] width 30 height 30
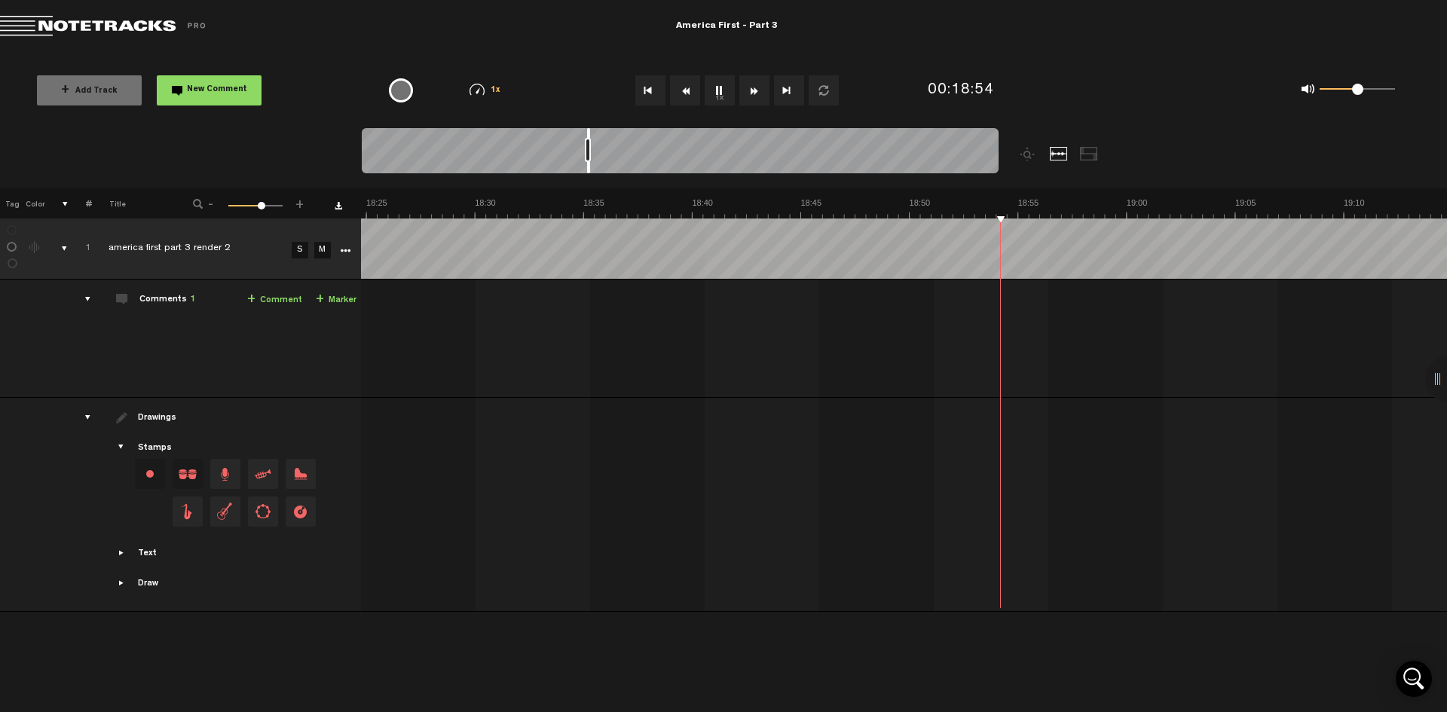
click at [754, 94] on button "Fast Forward" at bounding box center [755, 90] width 30 height 30
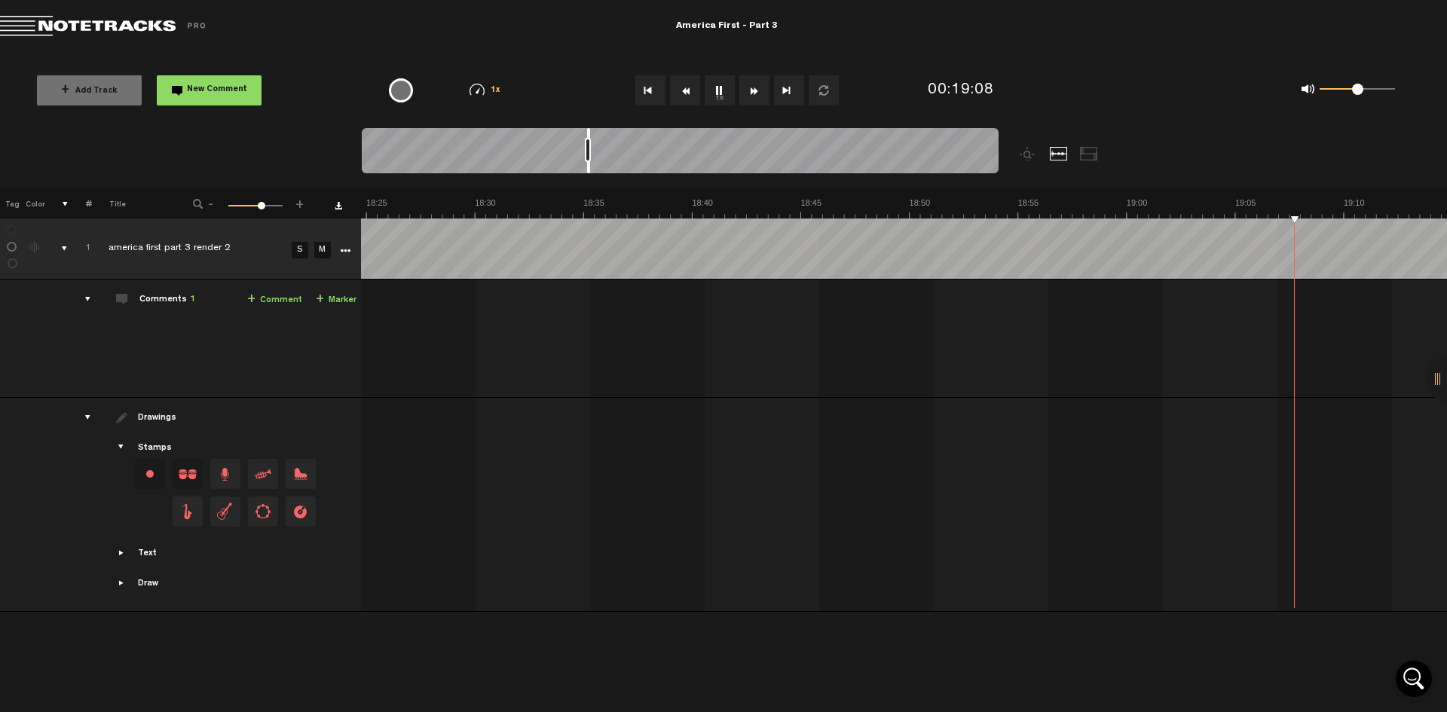
click at [754, 94] on button "Fast Forward" at bounding box center [755, 90] width 30 height 30
click at [749, 90] on button "Fast Forward" at bounding box center [755, 90] width 30 height 30
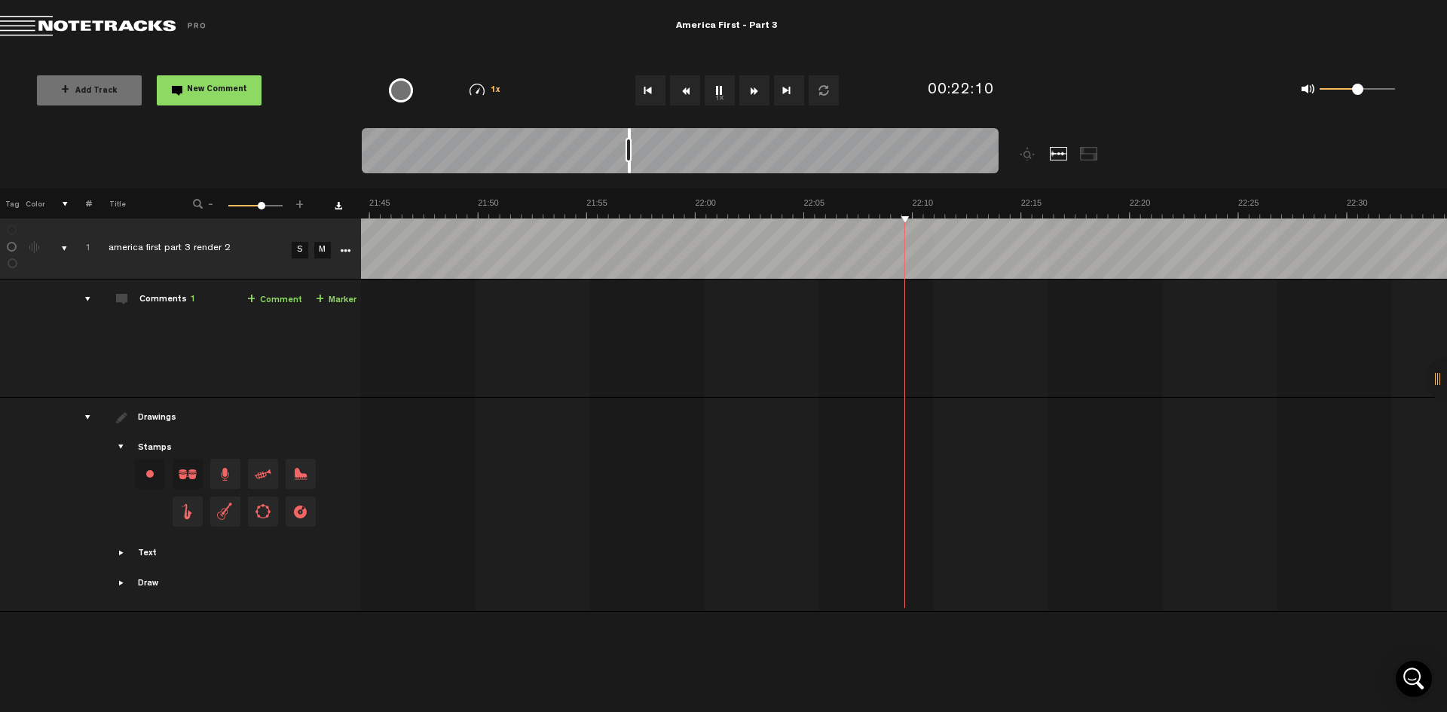
scroll to position [0, 28345]
click at [749, 90] on button "Fast Forward" at bounding box center [755, 90] width 30 height 30
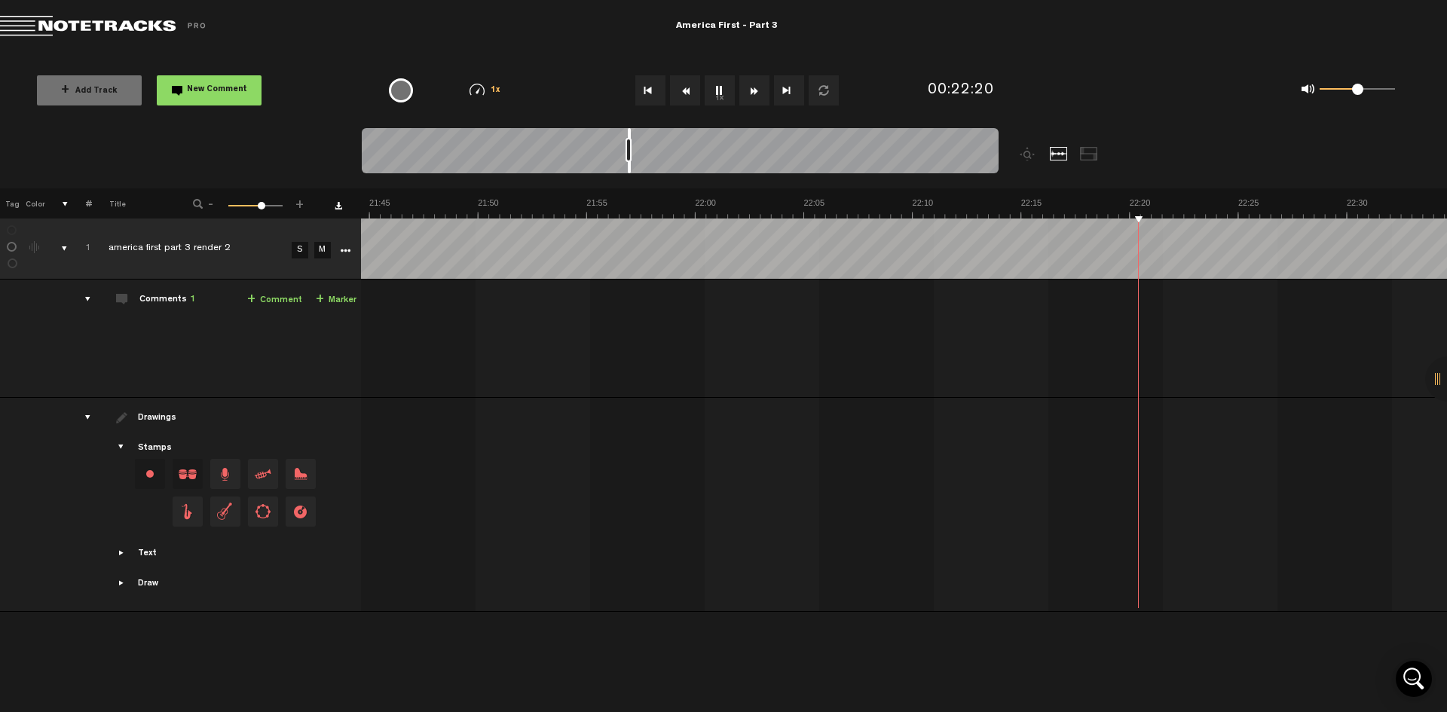
click at [749, 90] on button "Fast Forward" at bounding box center [755, 90] width 30 height 30
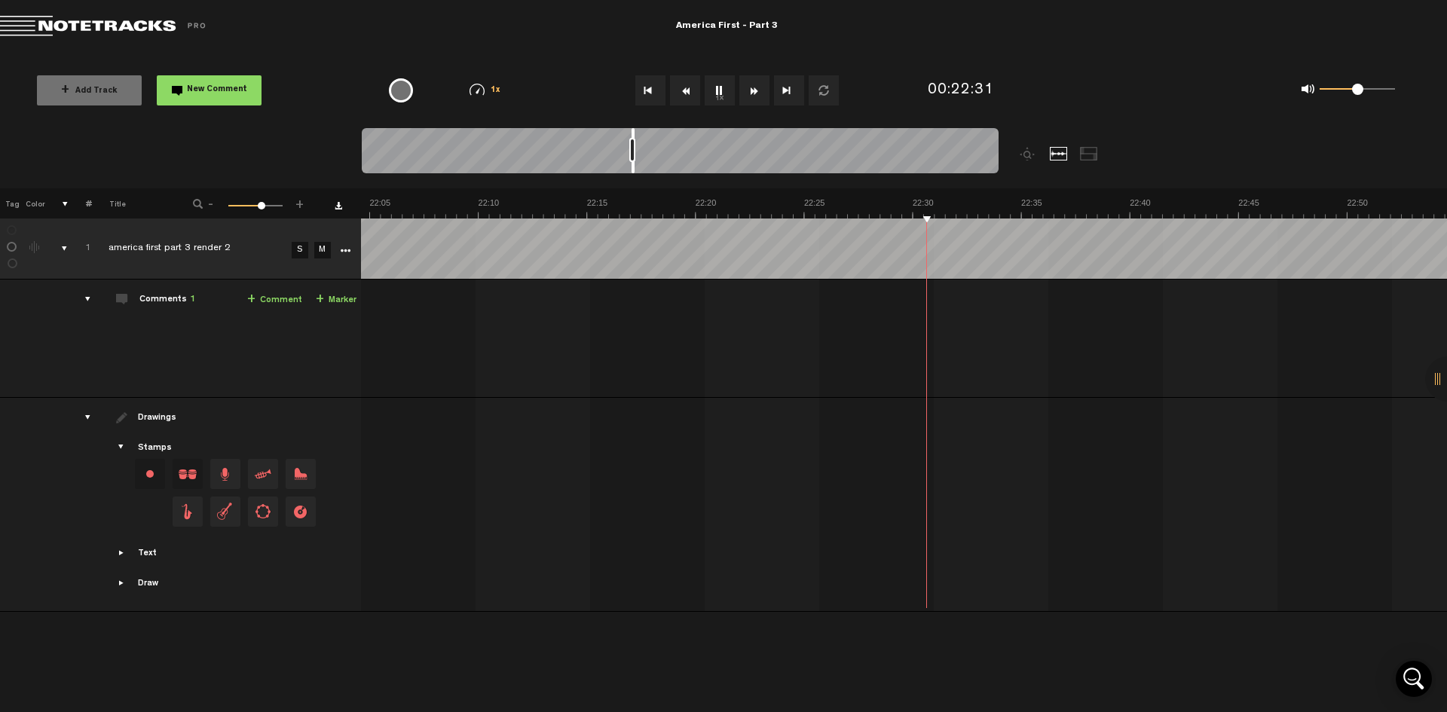
click at [749, 90] on button "Fast Forward" at bounding box center [755, 90] width 30 height 30
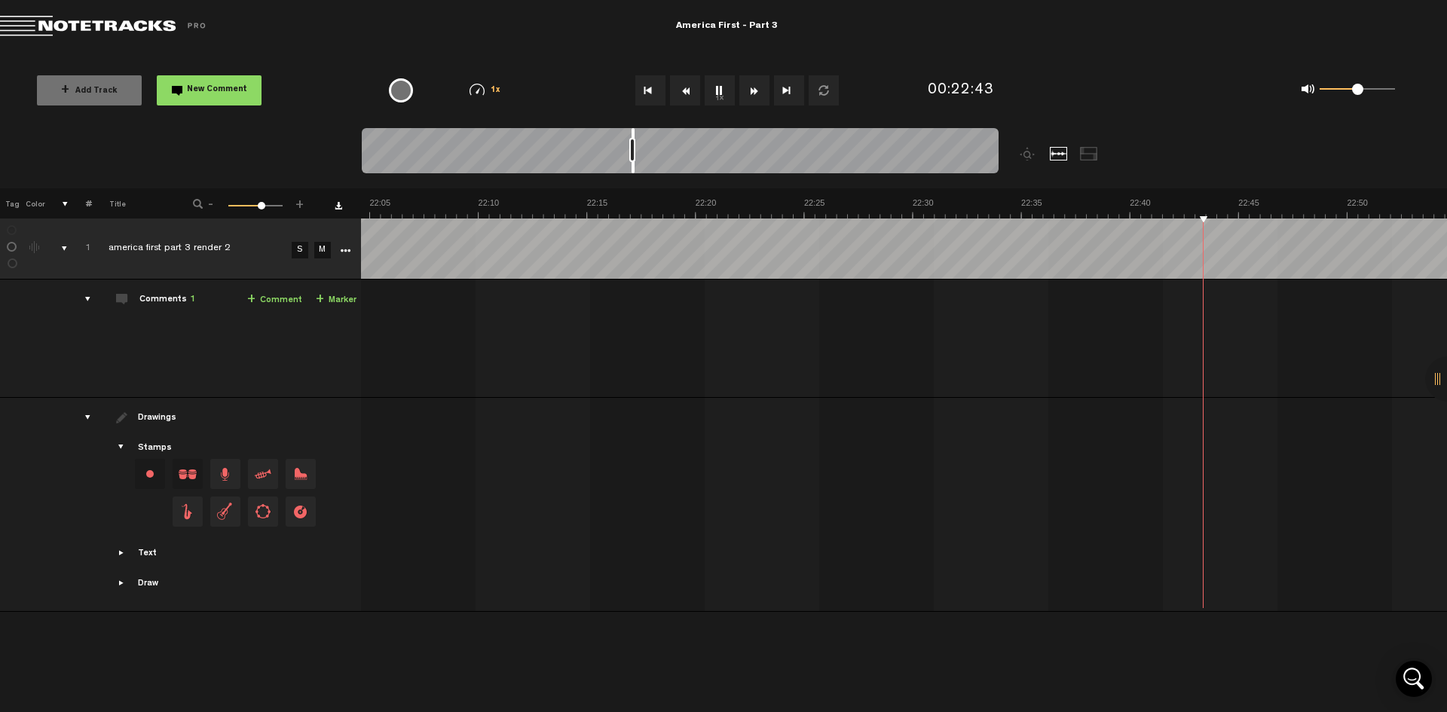
click at [749, 90] on button "Fast Forward" at bounding box center [755, 90] width 30 height 30
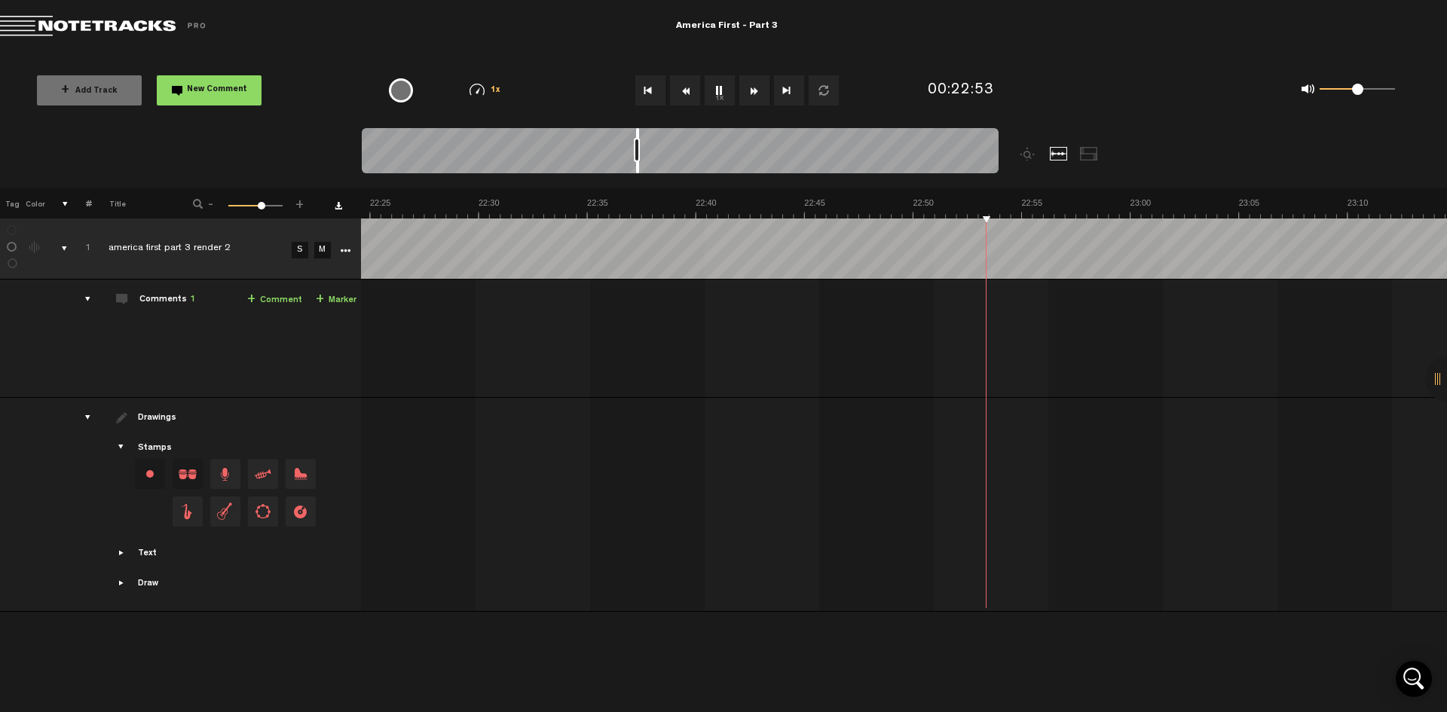
click at [749, 90] on button "Fast Forward" at bounding box center [755, 90] width 30 height 30
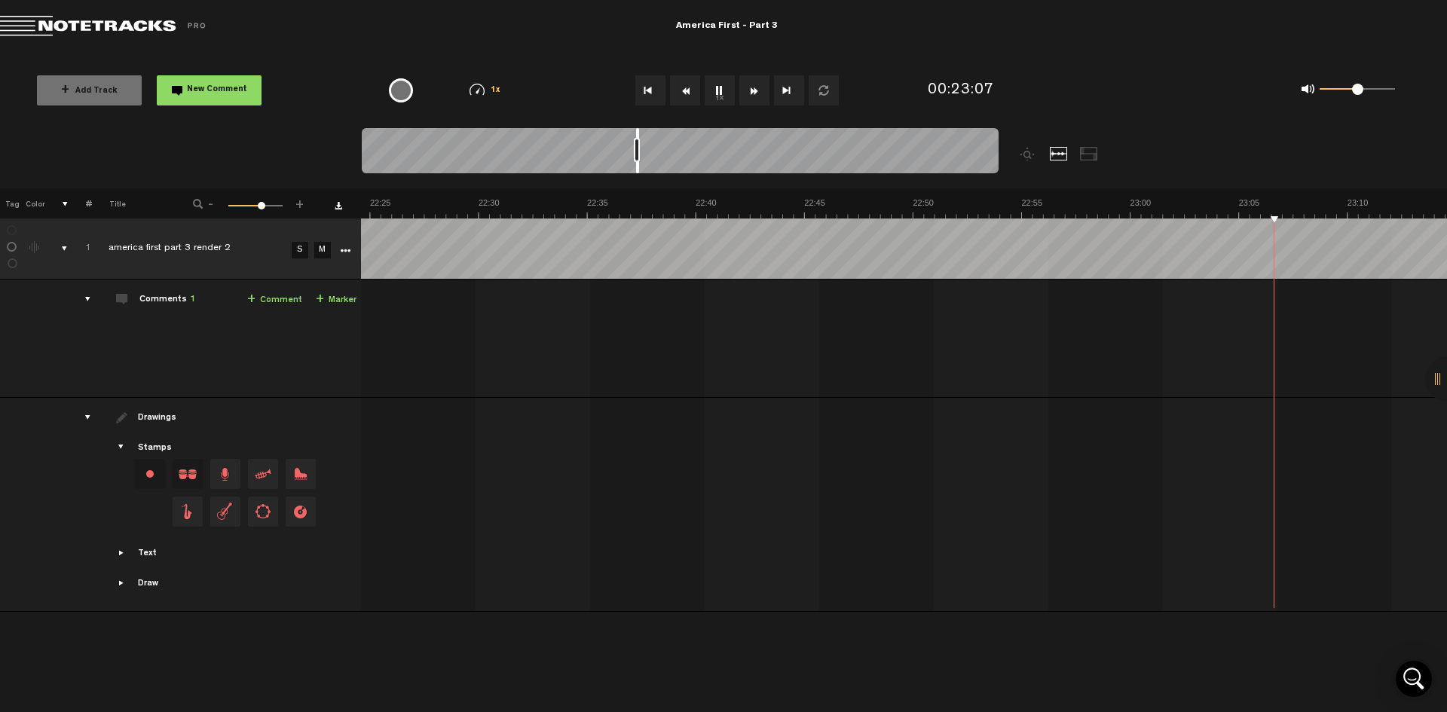
click at [749, 90] on button "Fast Forward" at bounding box center [755, 90] width 30 height 30
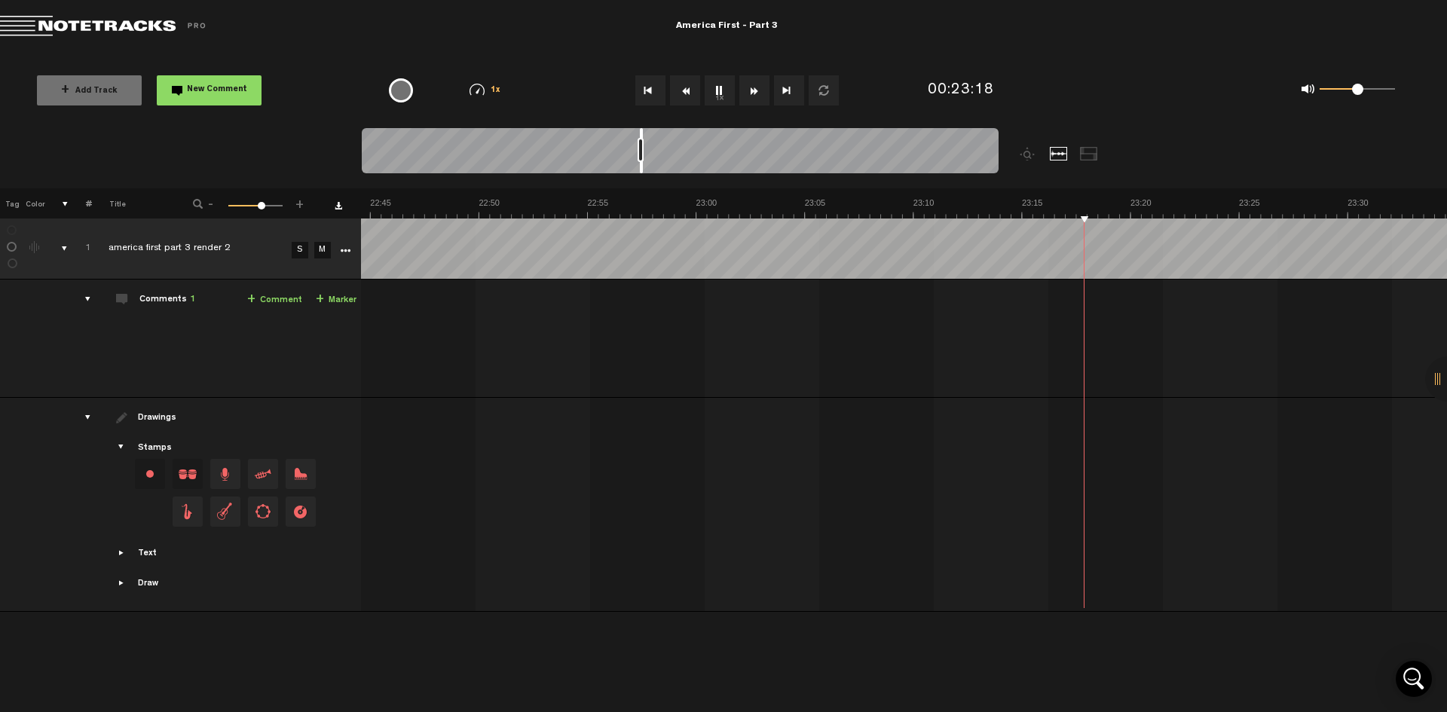
click at [749, 90] on button "Fast Forward" at bounding box center [755, 90] width 30 height 30
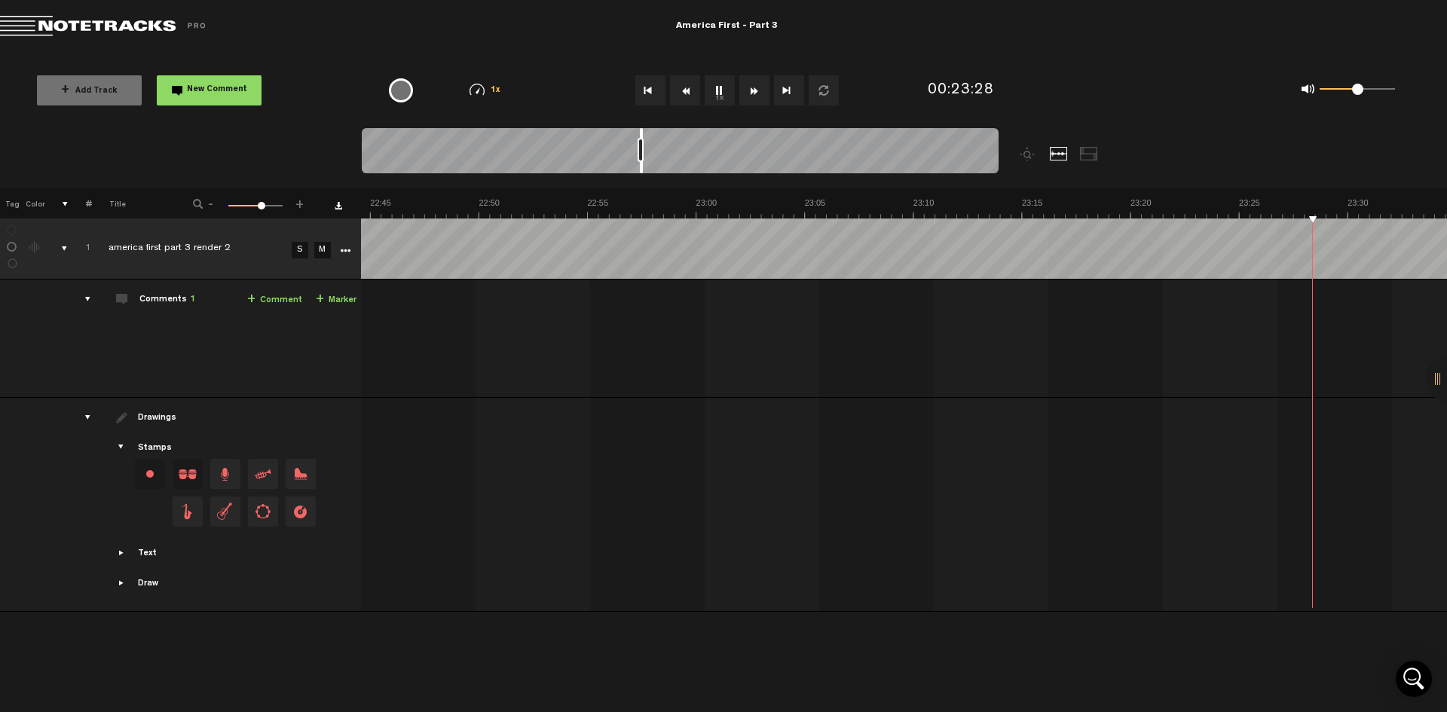
scroll to position [0, 30082]
click at [749, 90] on button "Fast Forward" at bounding box center [755, 90] width 30 height 30
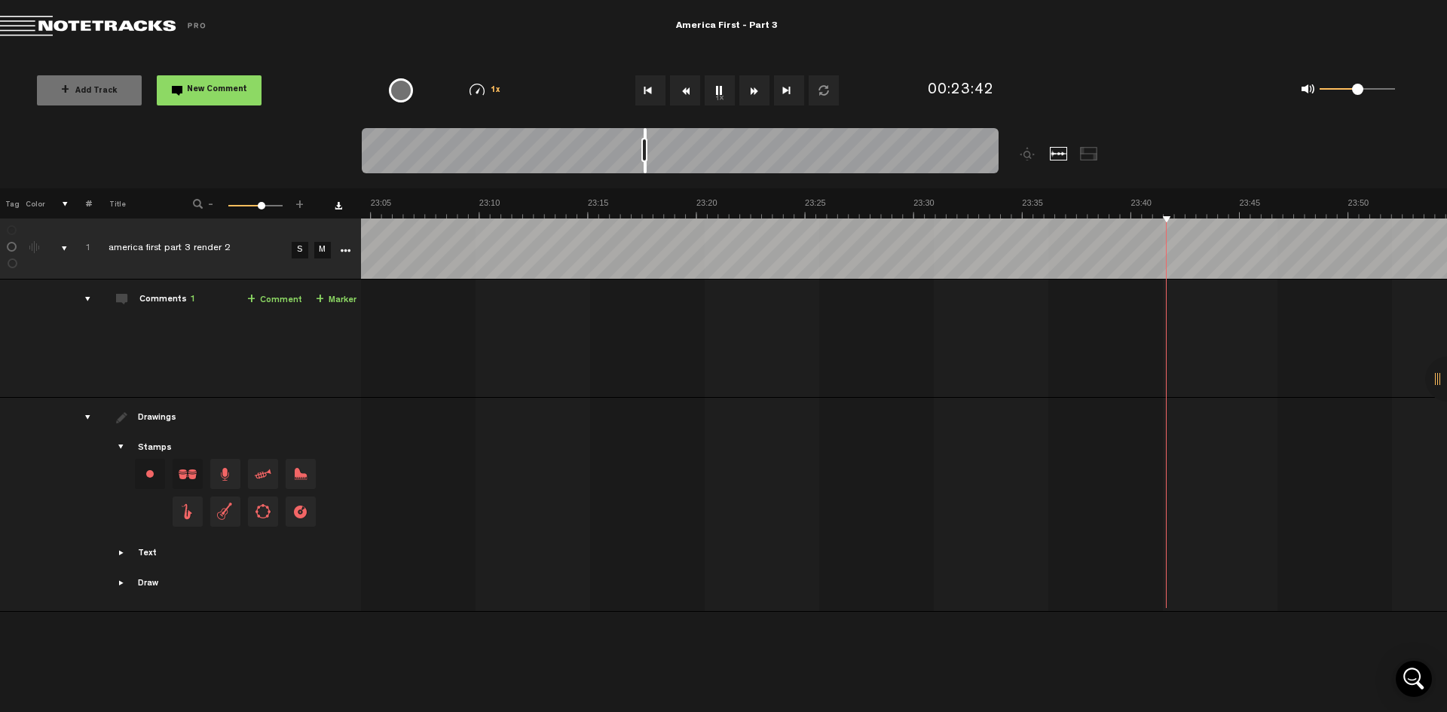
click at [749, 90] on button "Fast Forward" at bounding box center [755, 90] width 30 height 30
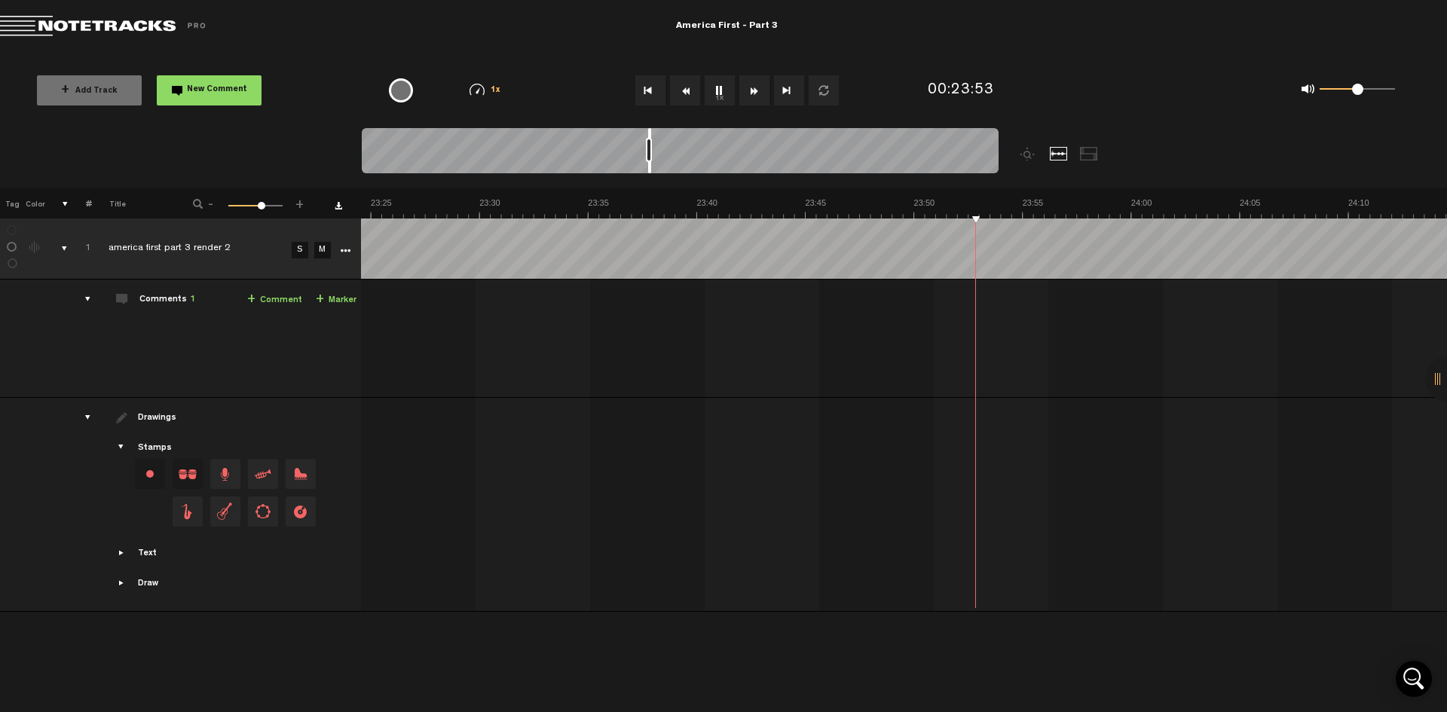
click at [749, 90] on button "Fast Forward" at bounding box center [755, 90] width 30 height 30
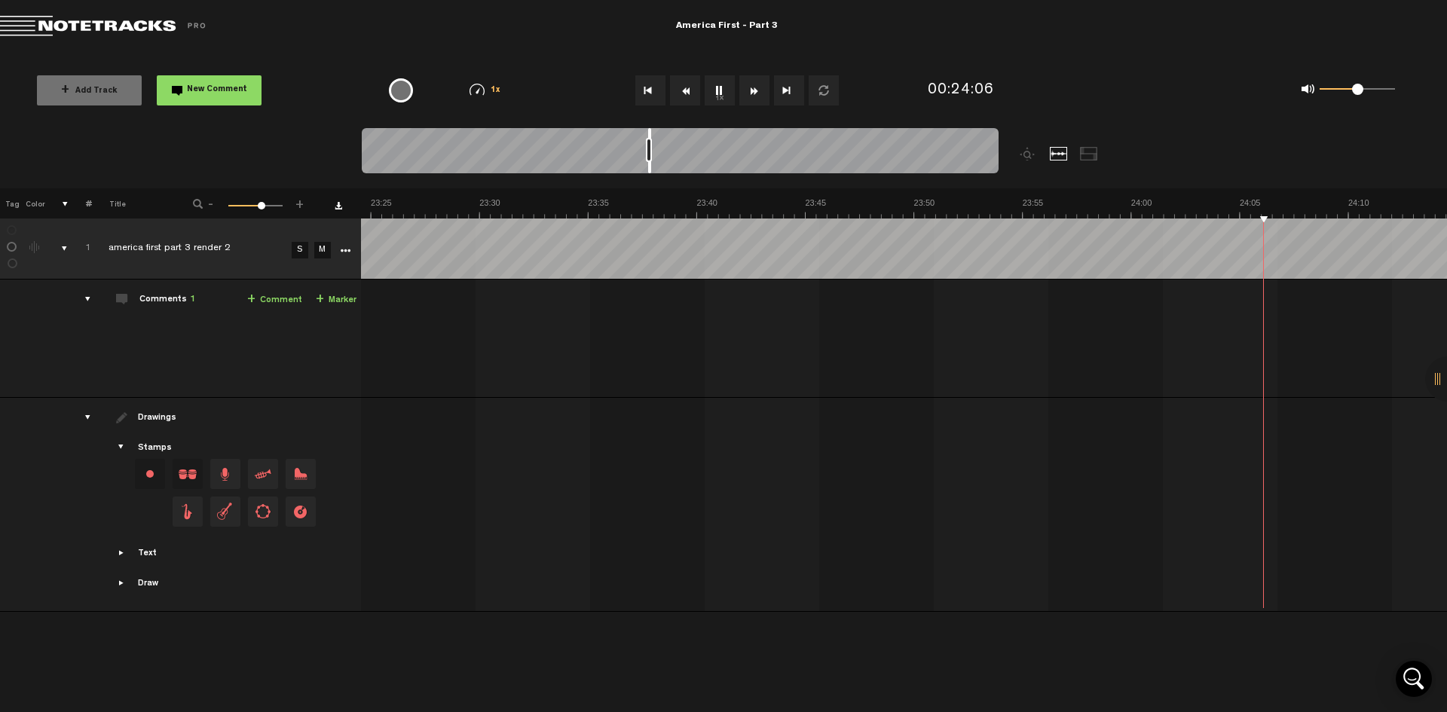
click at [749, 90] on button "Fast Forward" at bounding box center [755, 90] width 30 height 30
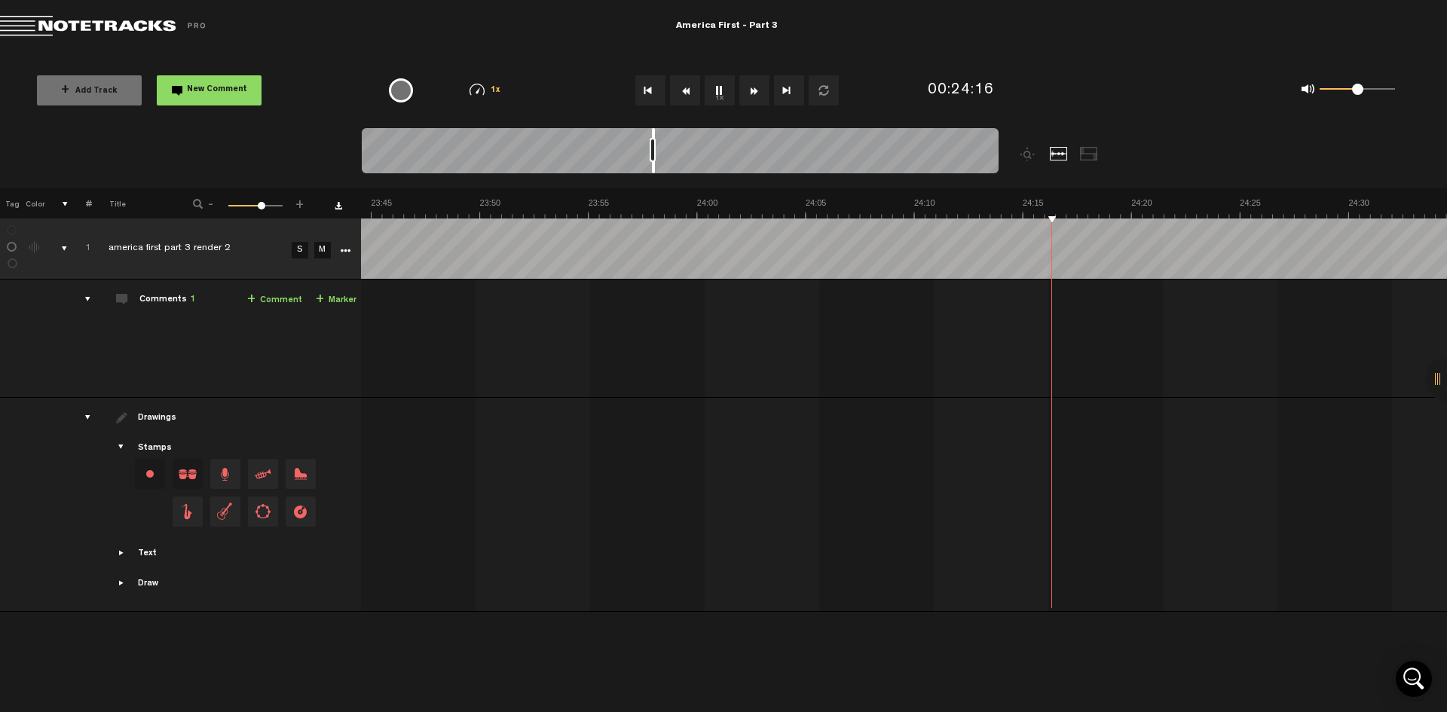
click at [749, 90] on button "Fast Forward" at bounding box center [755, 90] width 30 height 30
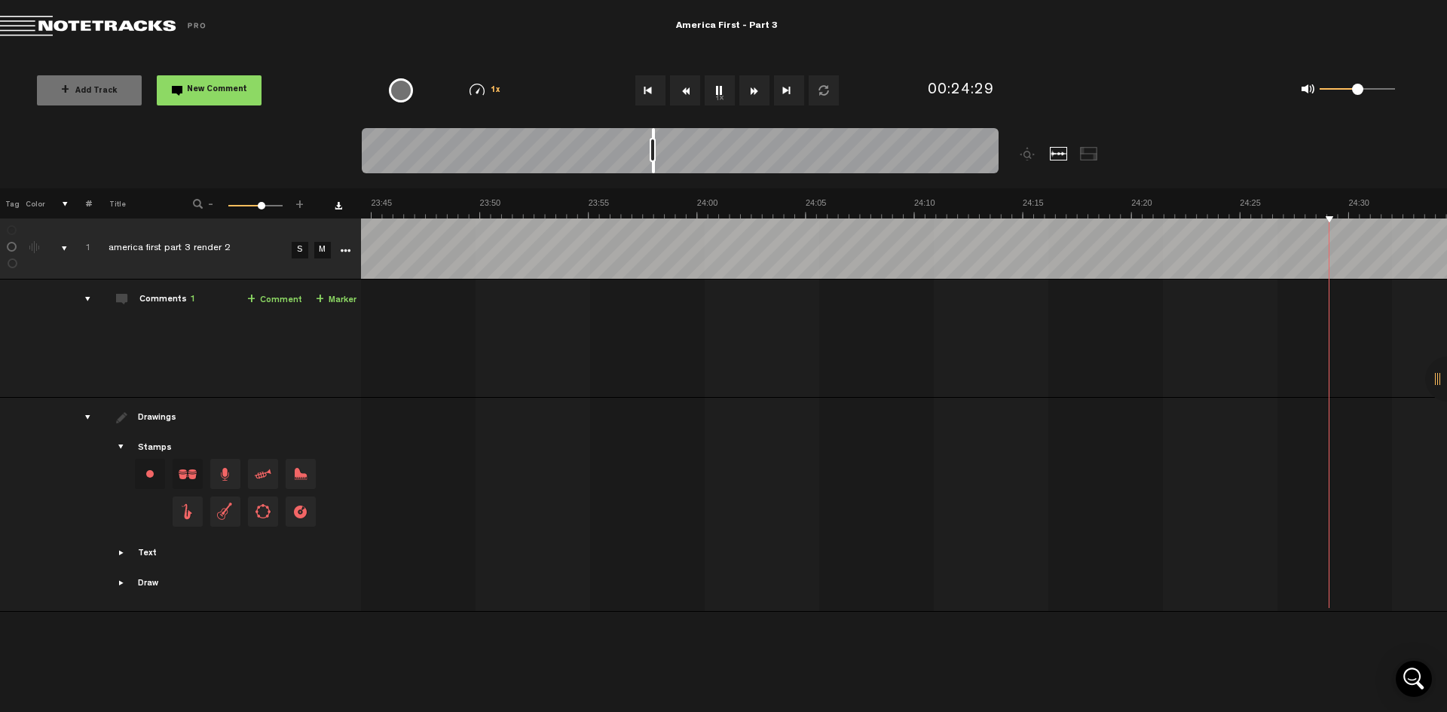
click at [749, 90] on button "Fast Forward" at bounding box center [755, 90] width 30 height 30
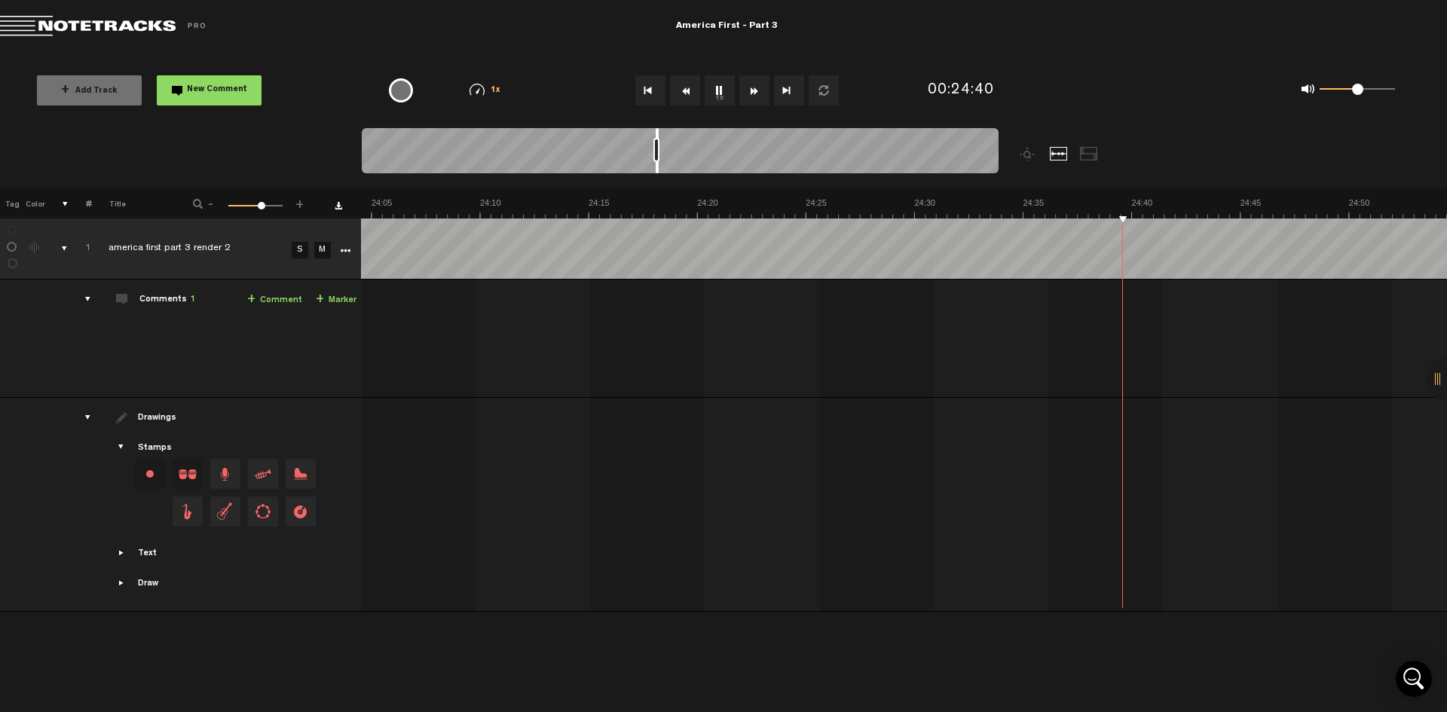
click at [749, 90] on button "Fast Forward" at bounding box center [755, 90] width 30 height 30
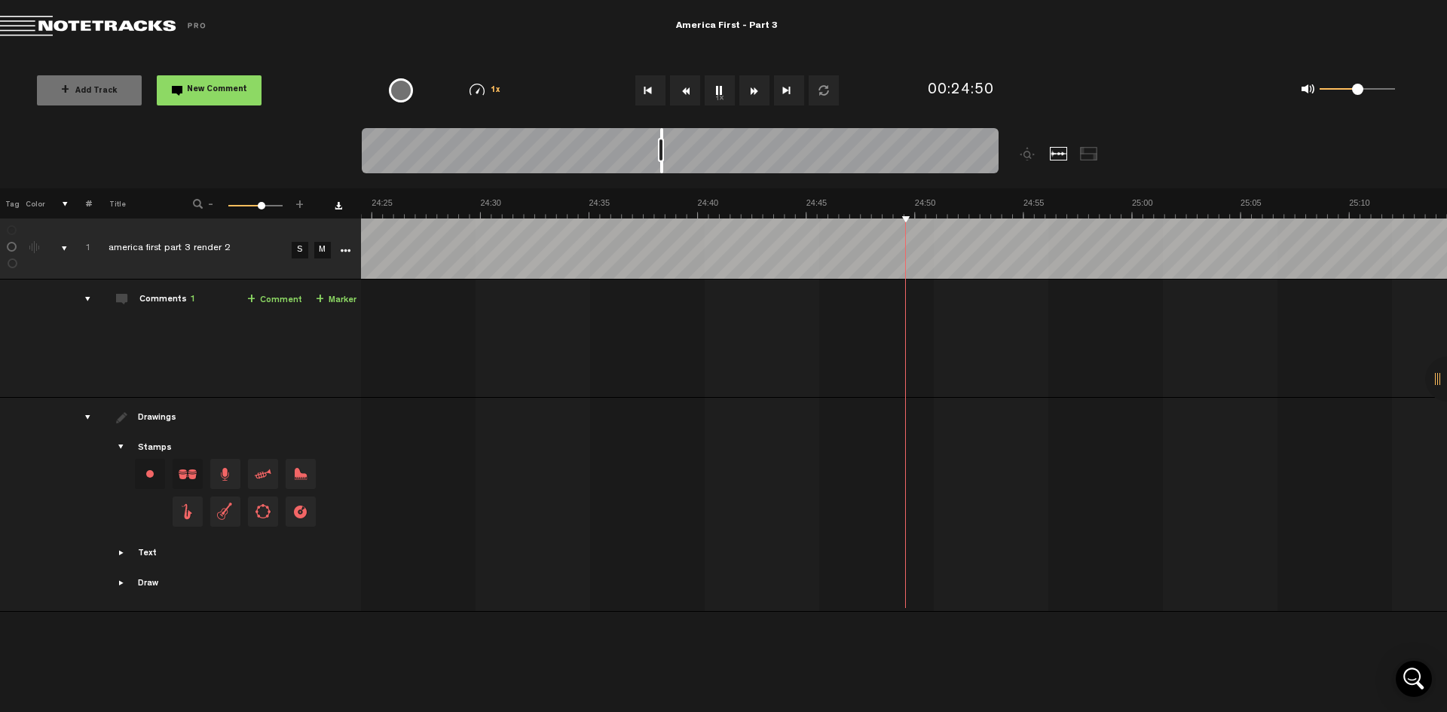
click at [749, 90] on button "Fast Forward" at bounding box center [755, 90] width 30 height 30
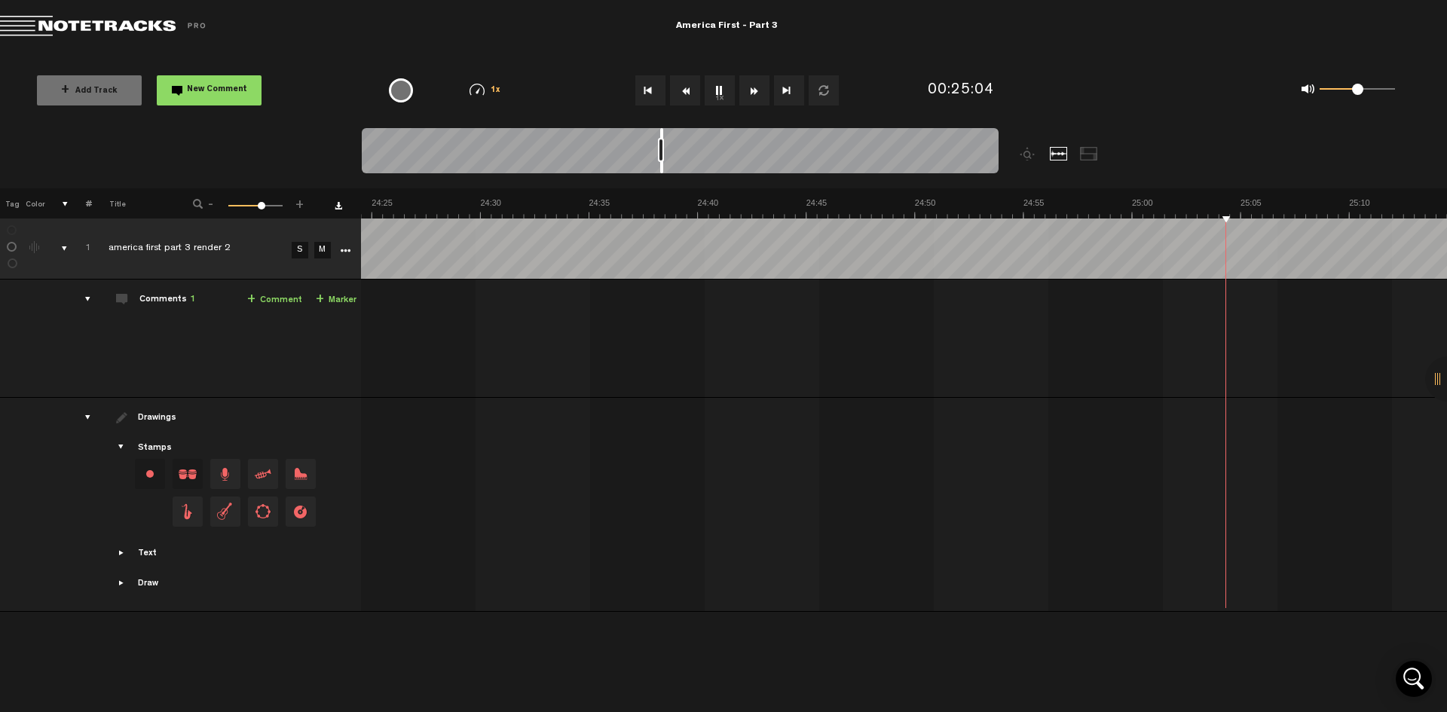
click at [749, 90] on button "Fast Forward" at bounding box center [755, 90] width 30 height 30
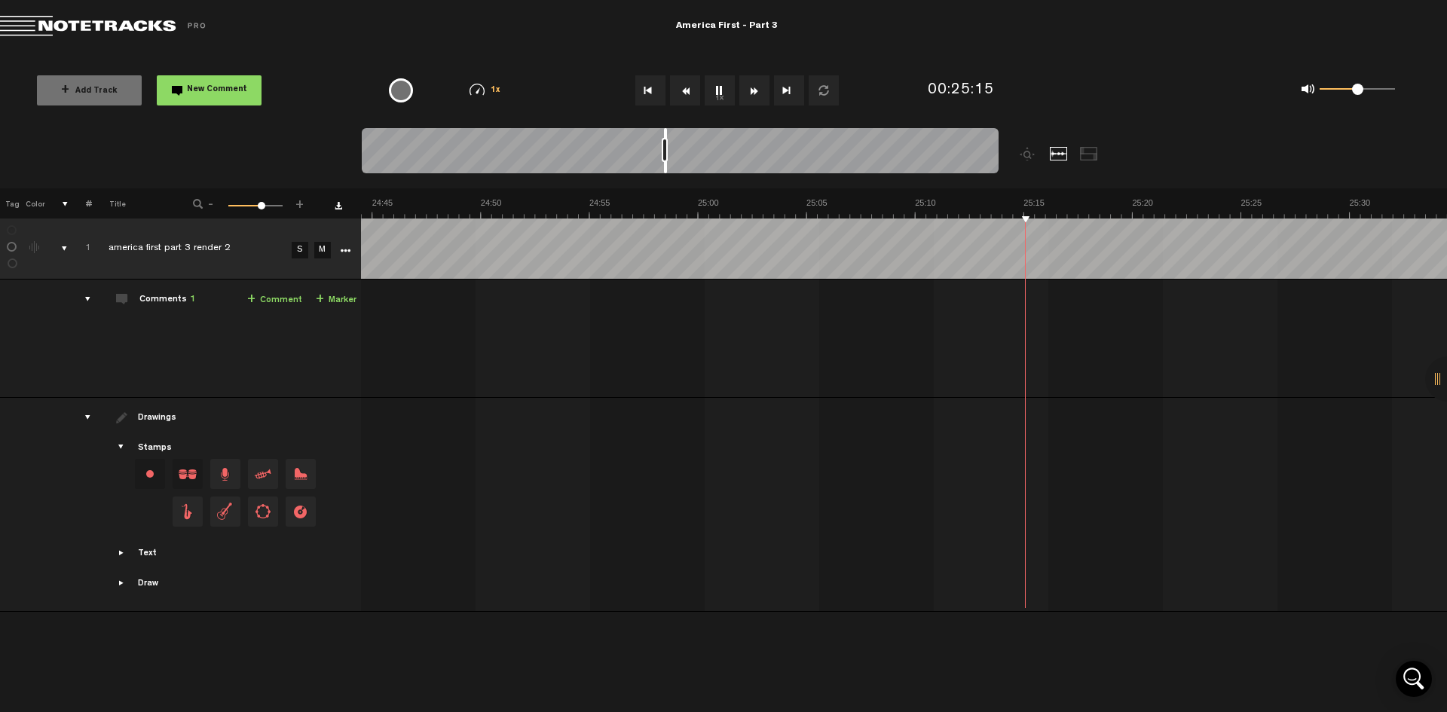
click at [749, 90] on button "Fast Forward" at bounding box center [755, 90] width 30 height 30
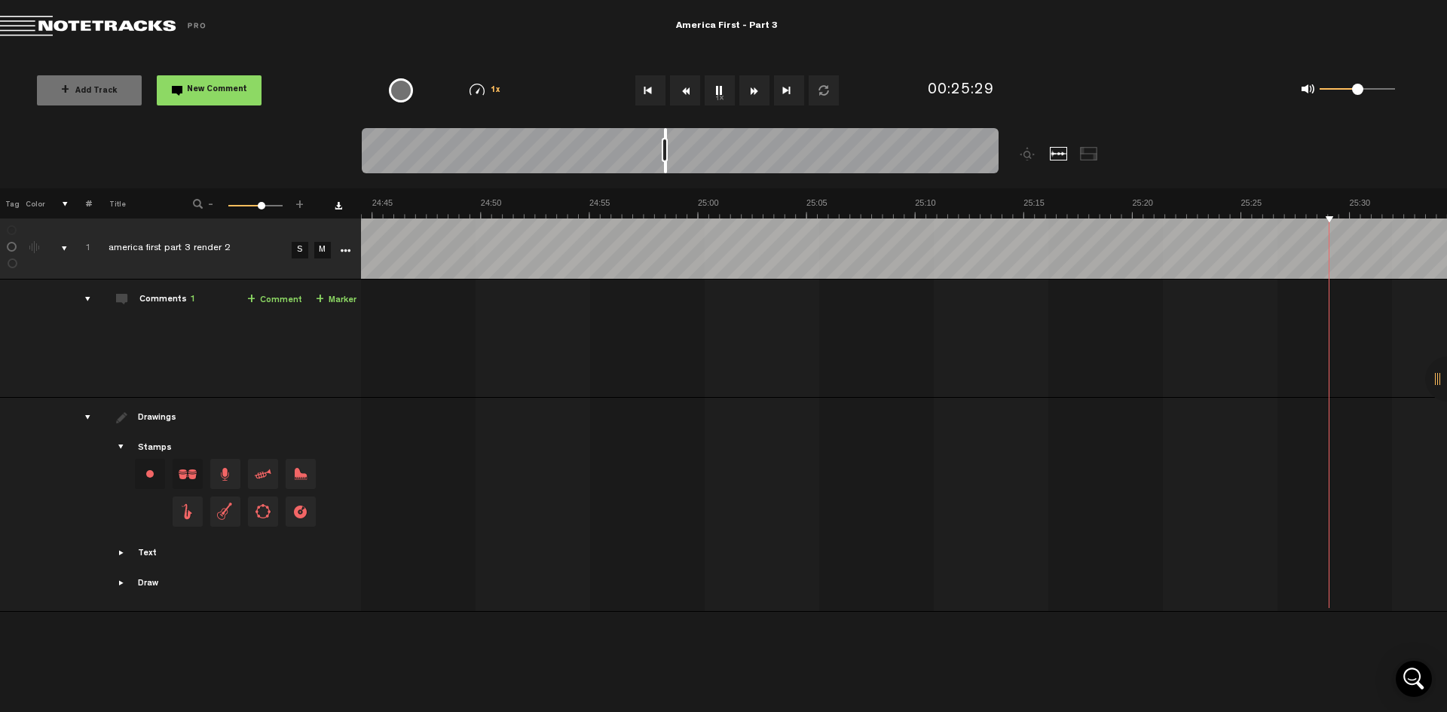
click at [749, 90] on button "Fast Forward" at bounding box center [755, 90] width 30 height 30
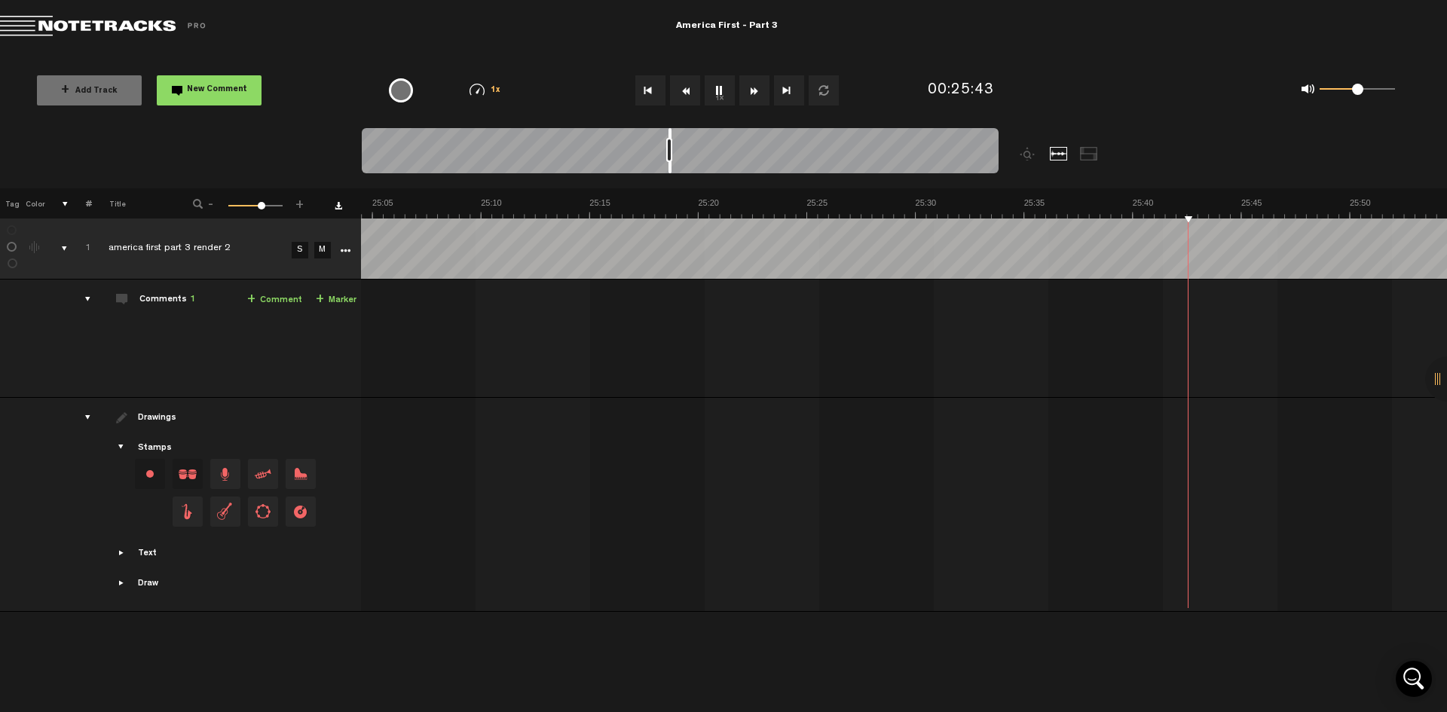
click at [749, 90] on button "Fast Forward" at bounding box center [755, 90] width 30 height 30
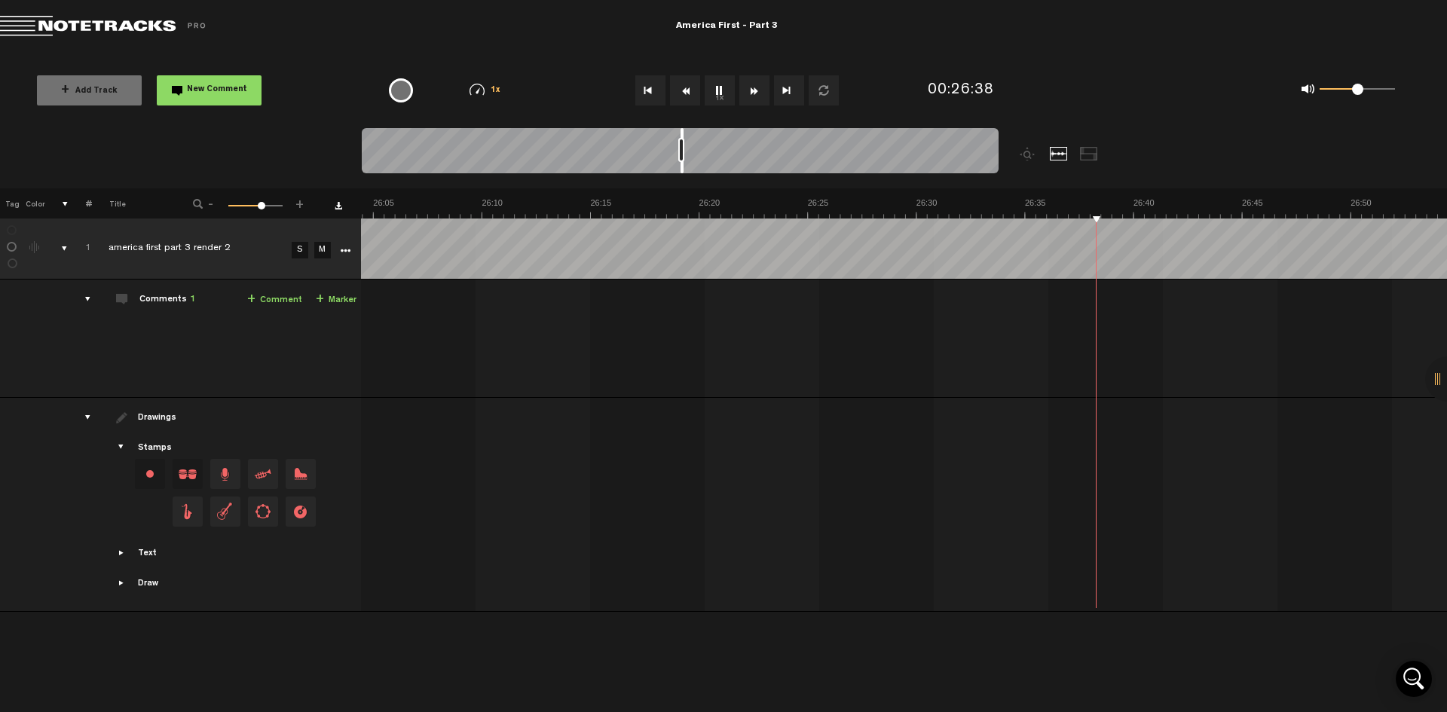
click at [752, 85] on button "Fast Forward" at bounding box center [755, 90] width 30 height 30
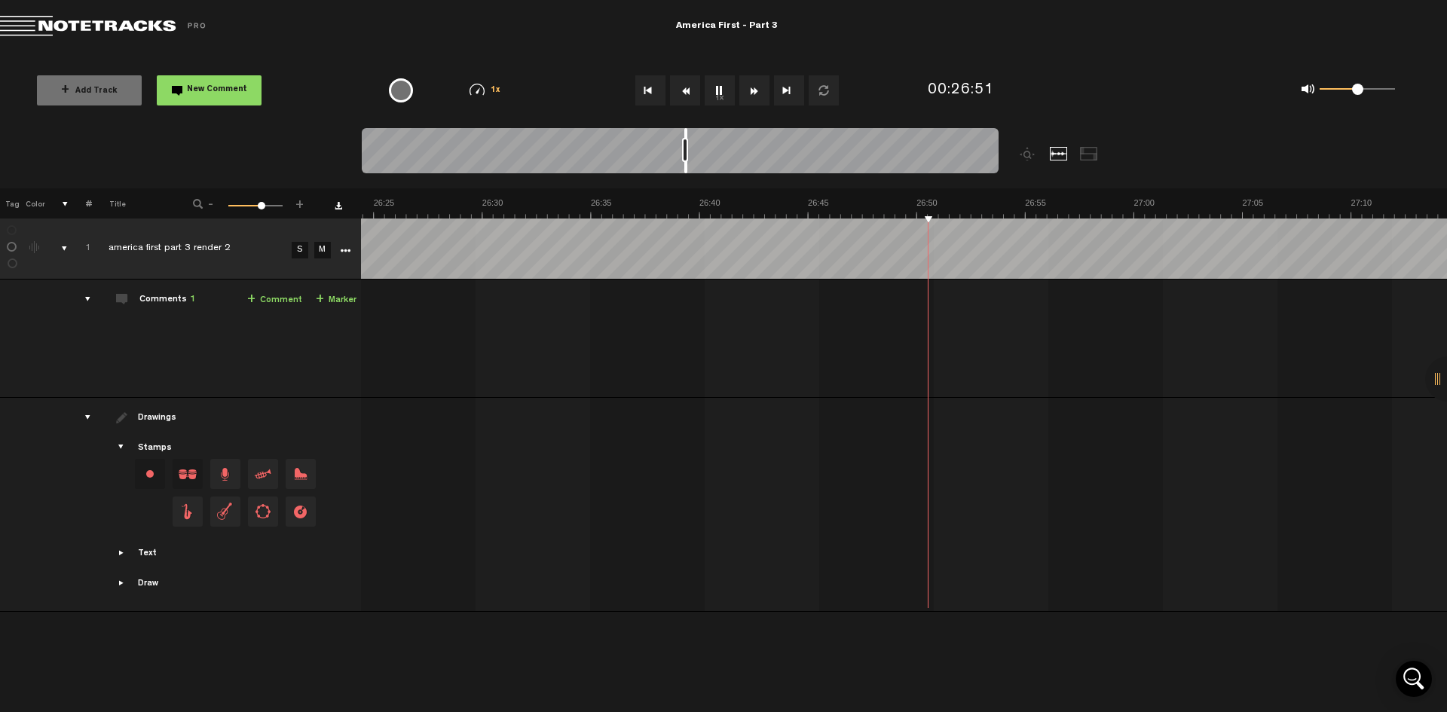
scroll to position [0, 34424]
click at [752, 85] on button "Fast Forward" at bounding box center [755, 90] width 30 height 30
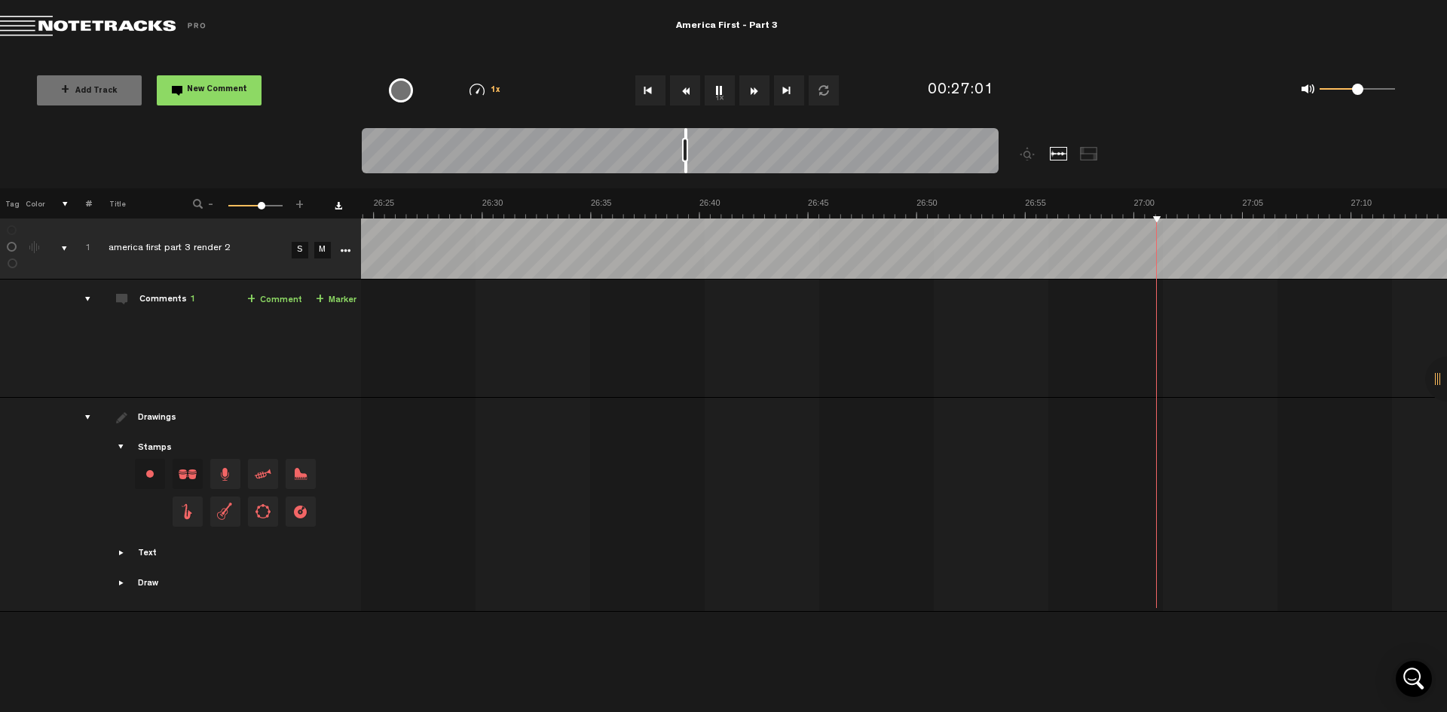
click at [752, 85] on button "Fast Forward" at bounding box center [755, 90] width 30 height 30
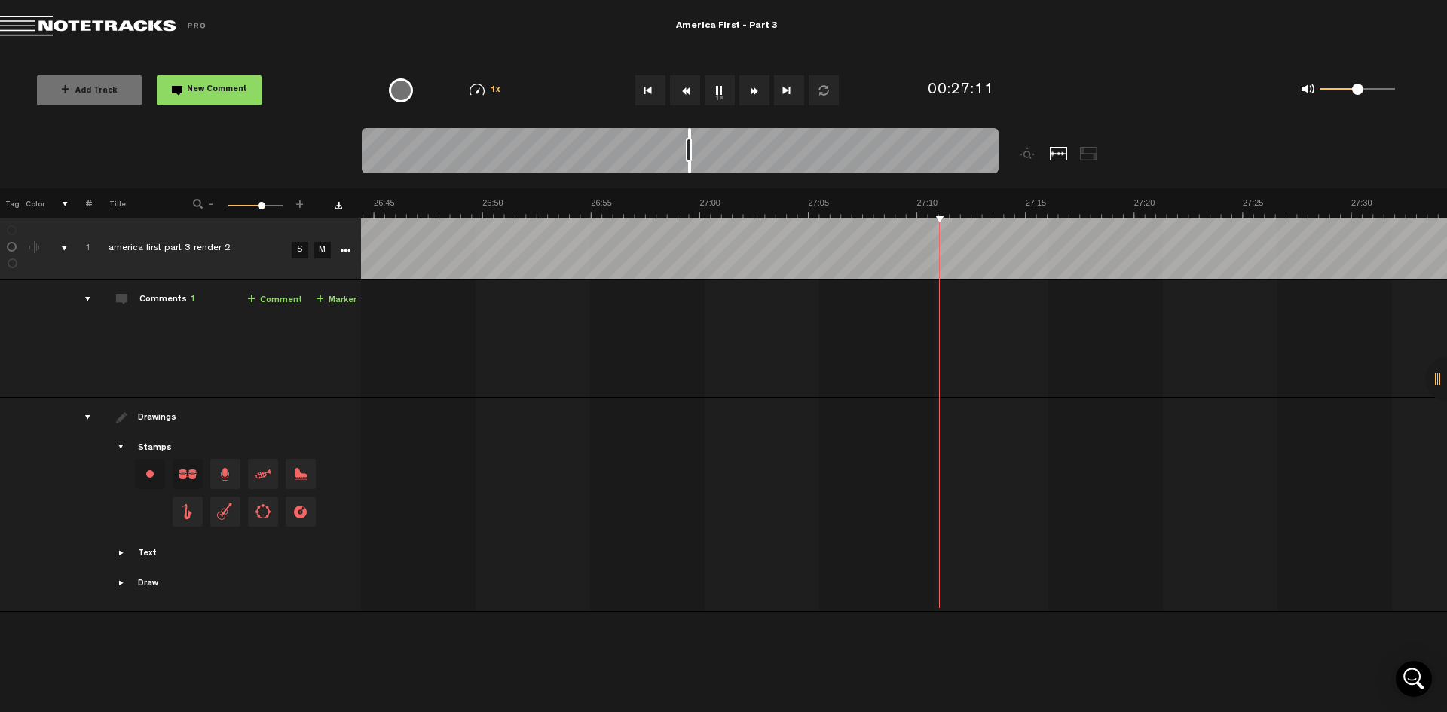
click at [752, 85] on button "Fast Forward" at bounding box center [755, 90] width 30 height 30
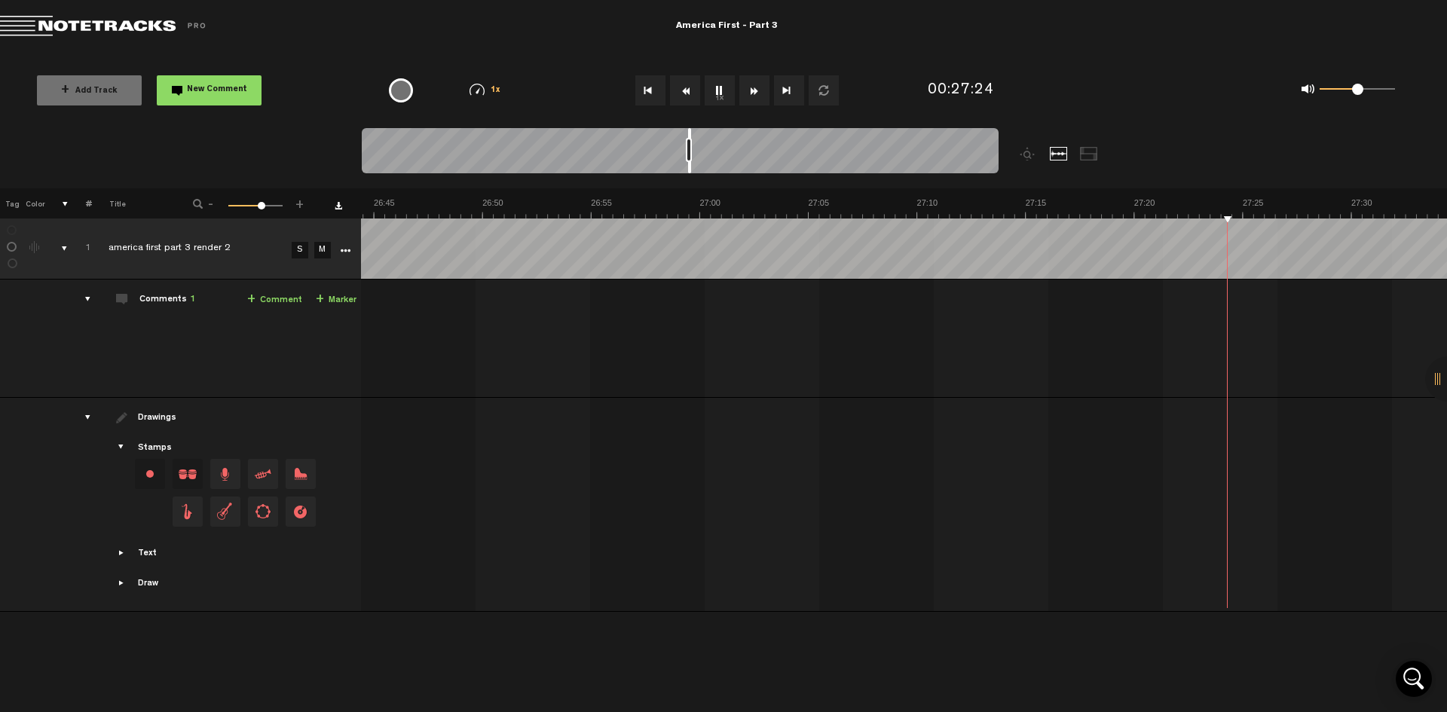
click at [752, 85] on button "Fast Forward" at bounding box center [755, 90] width 30 height 30
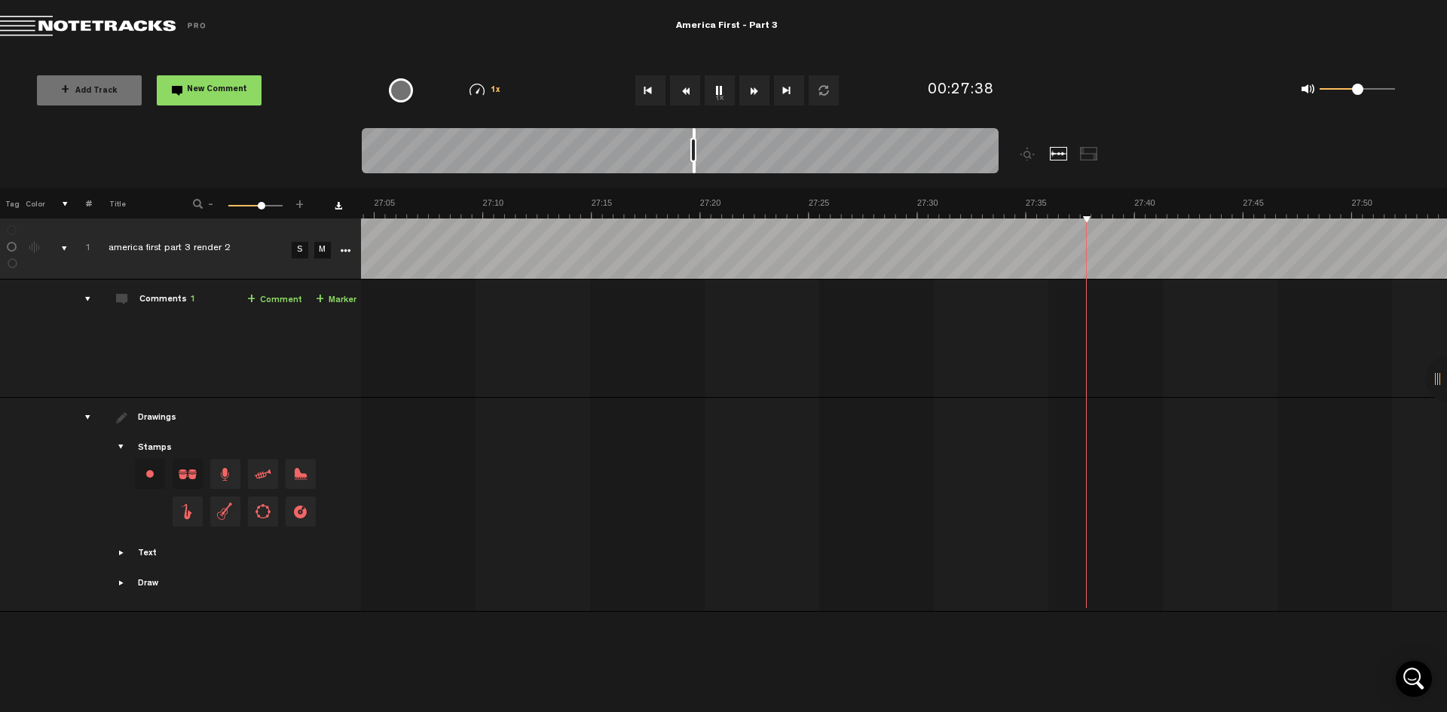
click at [752, 85] on button "Fast Forward" at bounding box center [755, 90] width 30 height 30
click at [752, 87] on button "Fast Forward" at bounding box center [755, 90] width 30 height 30
click at [758, 85] on button "Fast Forward" at bounding box center [755, 90] width 30 height 30
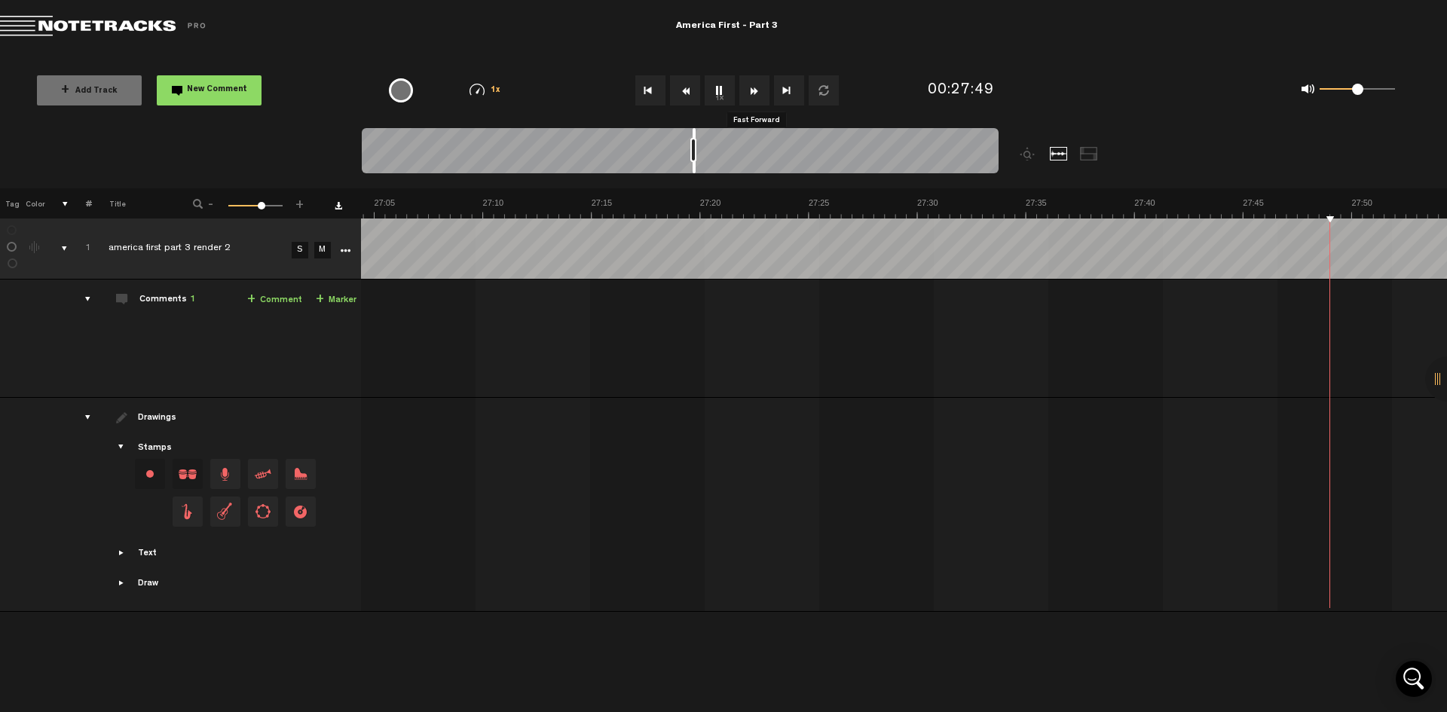
scroll to position [0, 35727]
click at [758, 85] on button "Fast Forward" at bounding box center [755, 90] width 30 height 30
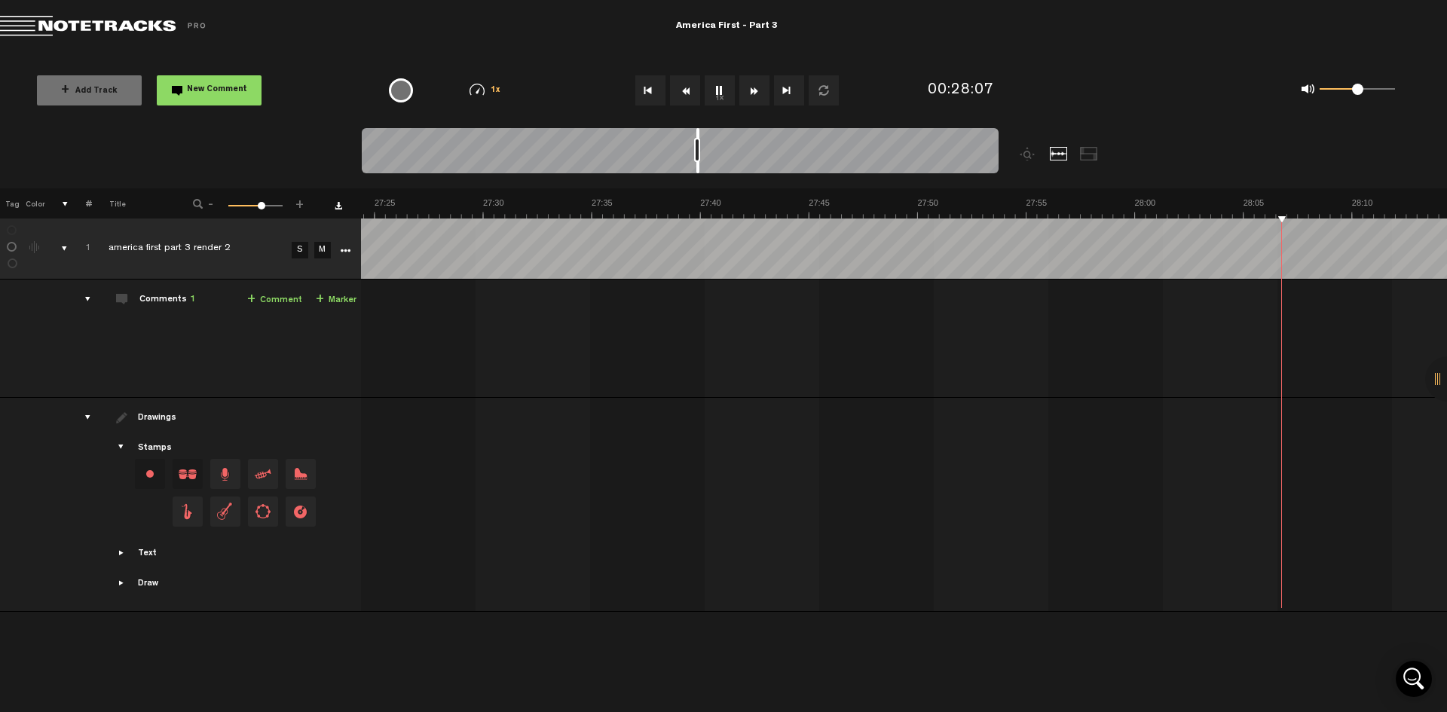
click at [758, 85] on button "Fast Forward" at bounding box center [755, 90] width 30 height 30
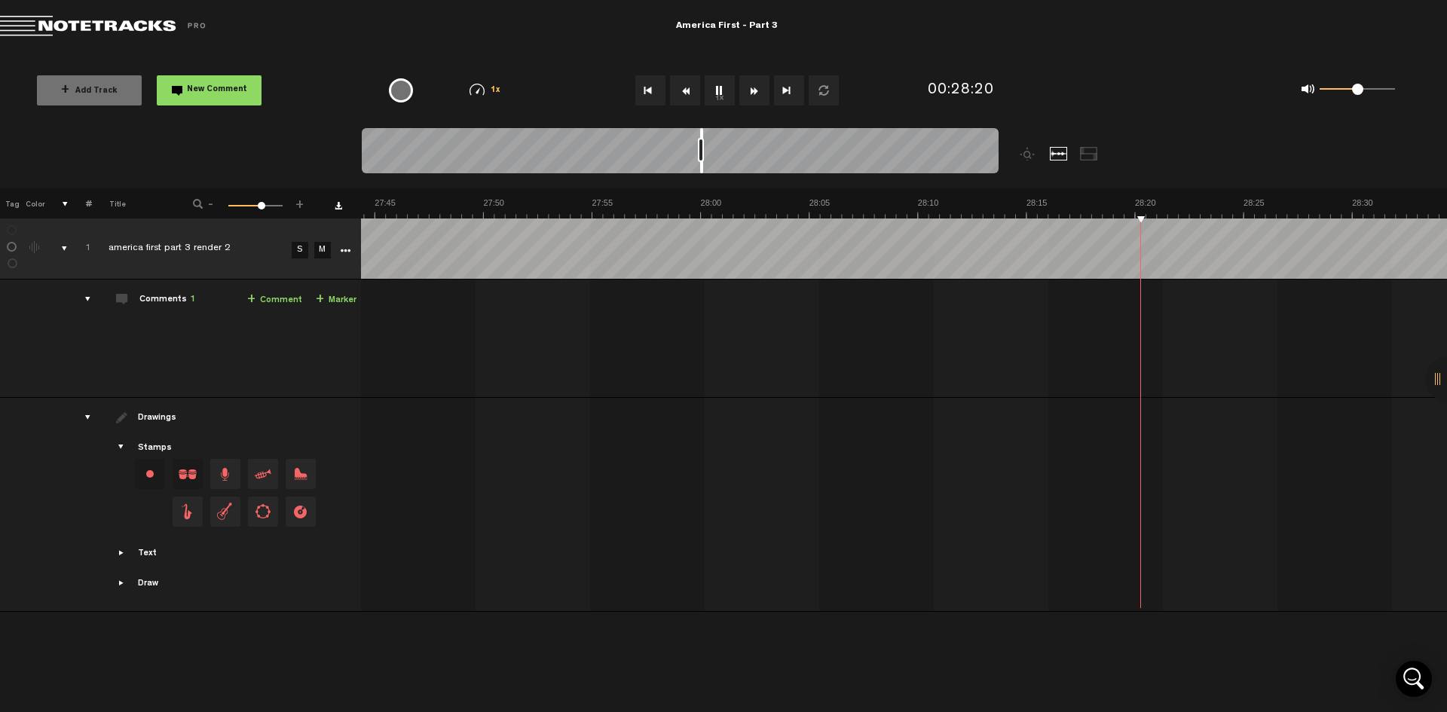
click at [758, 85] on button "Fast Forward" at bounding box center [755, 90] width 30 height 30
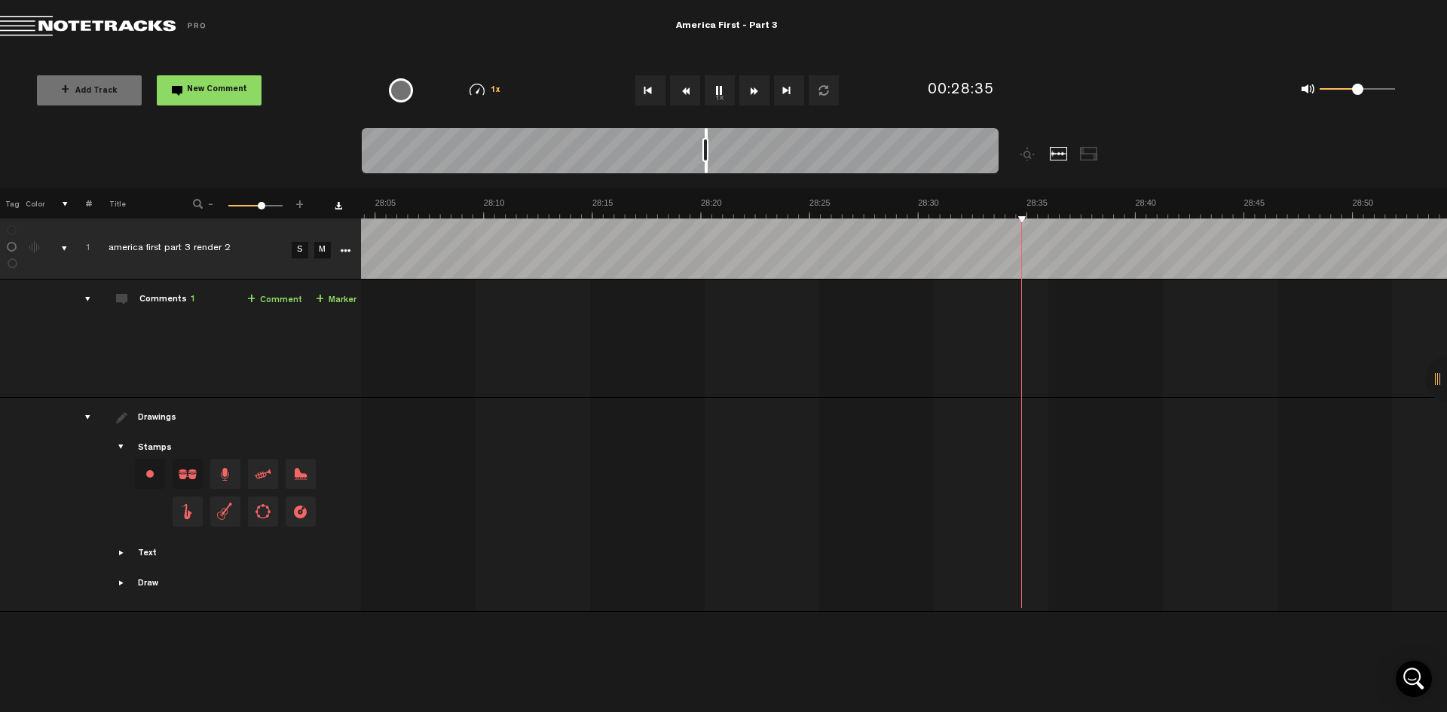
click at [758, 85] on button "Fast Forward" at bounding box center [755, 90] width 30 height 30
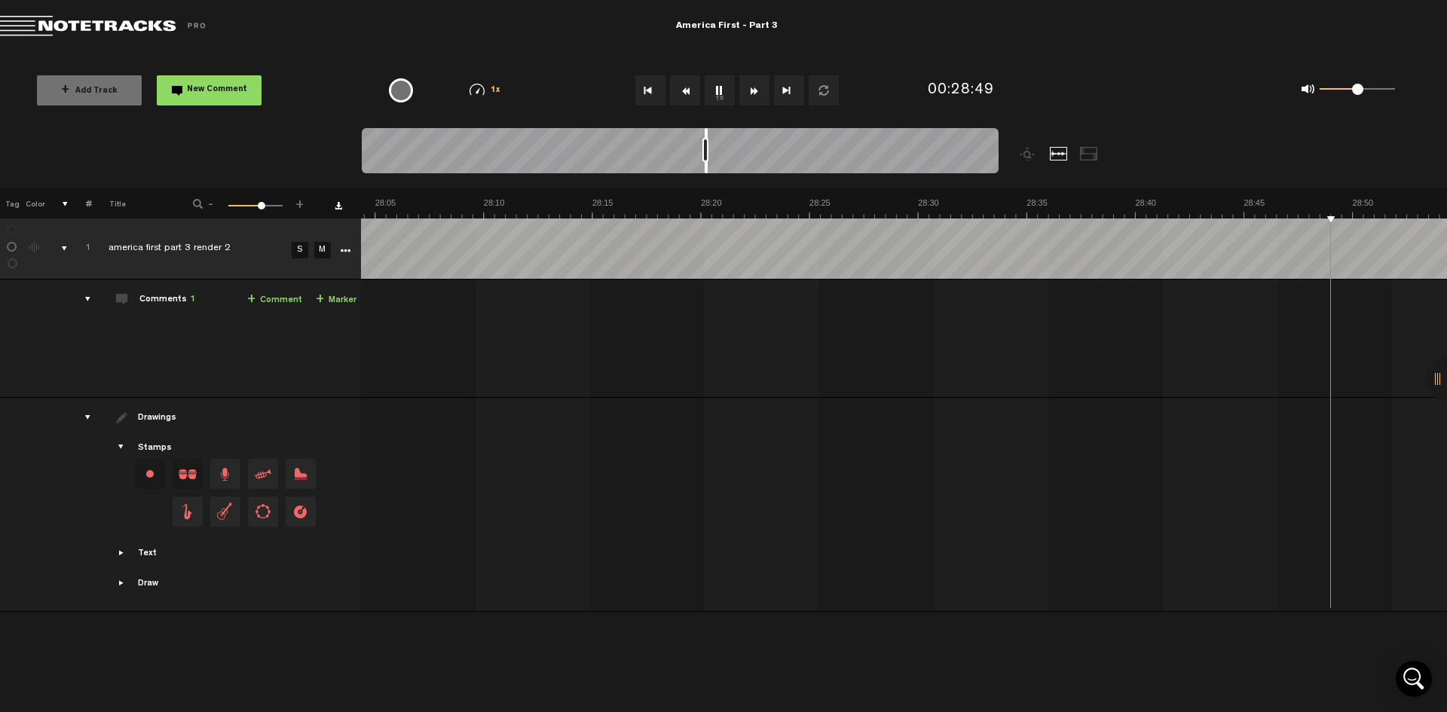
click at [758, 85] on button "Fast Forward" at bounding box center [755, 90] width 30 height 30
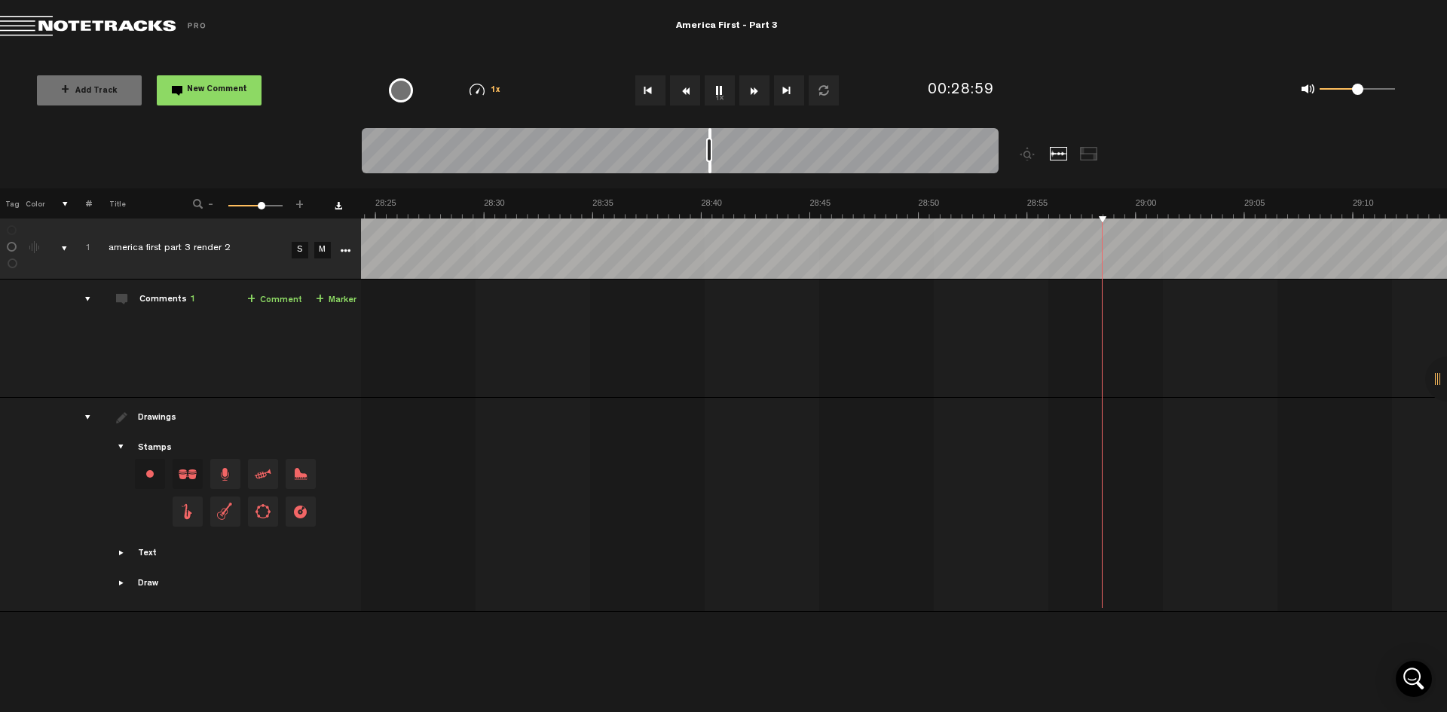
click at [758, 85] on button "Fast Forward" at bounding box center [755, 90] width 30 height 30
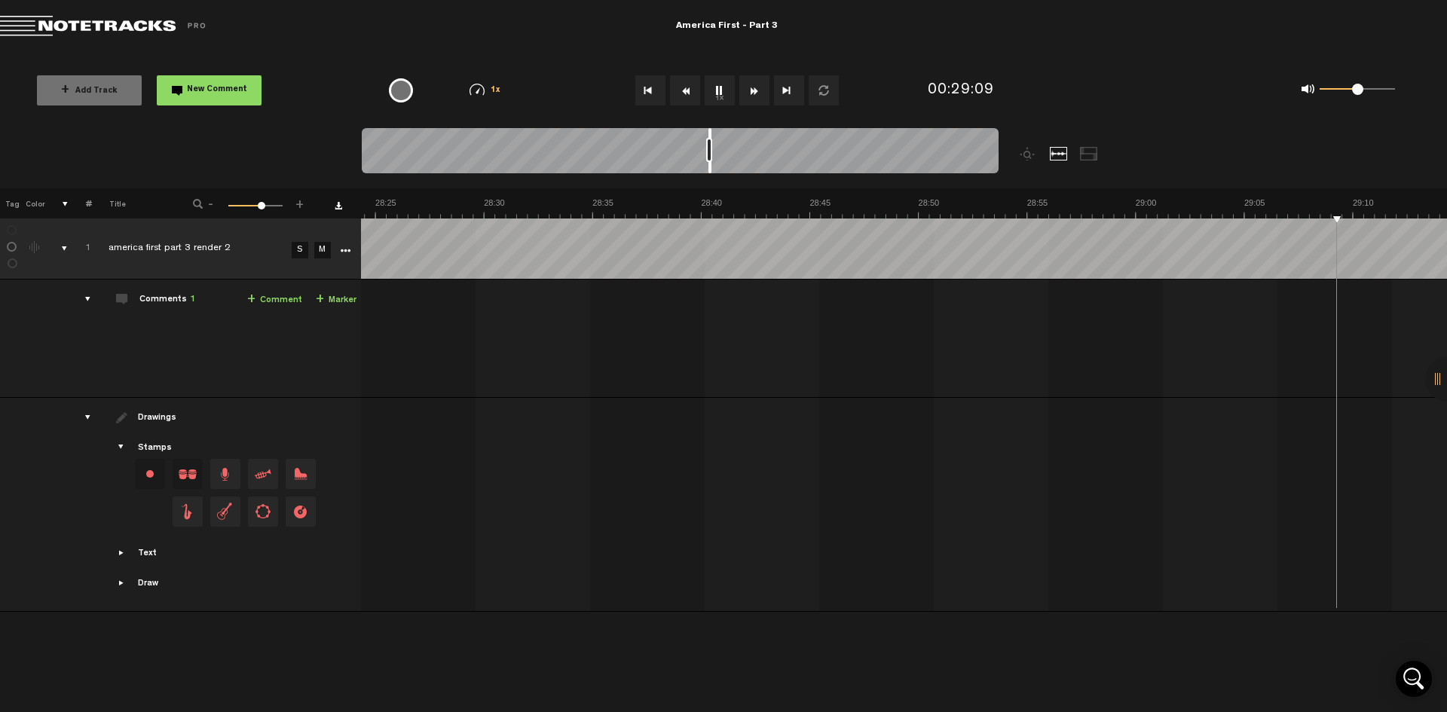
scroll to position [0, 37464]
click at [758, 85] on button "Fast Forward" at bounding box center [755, 90] width 30 height 30
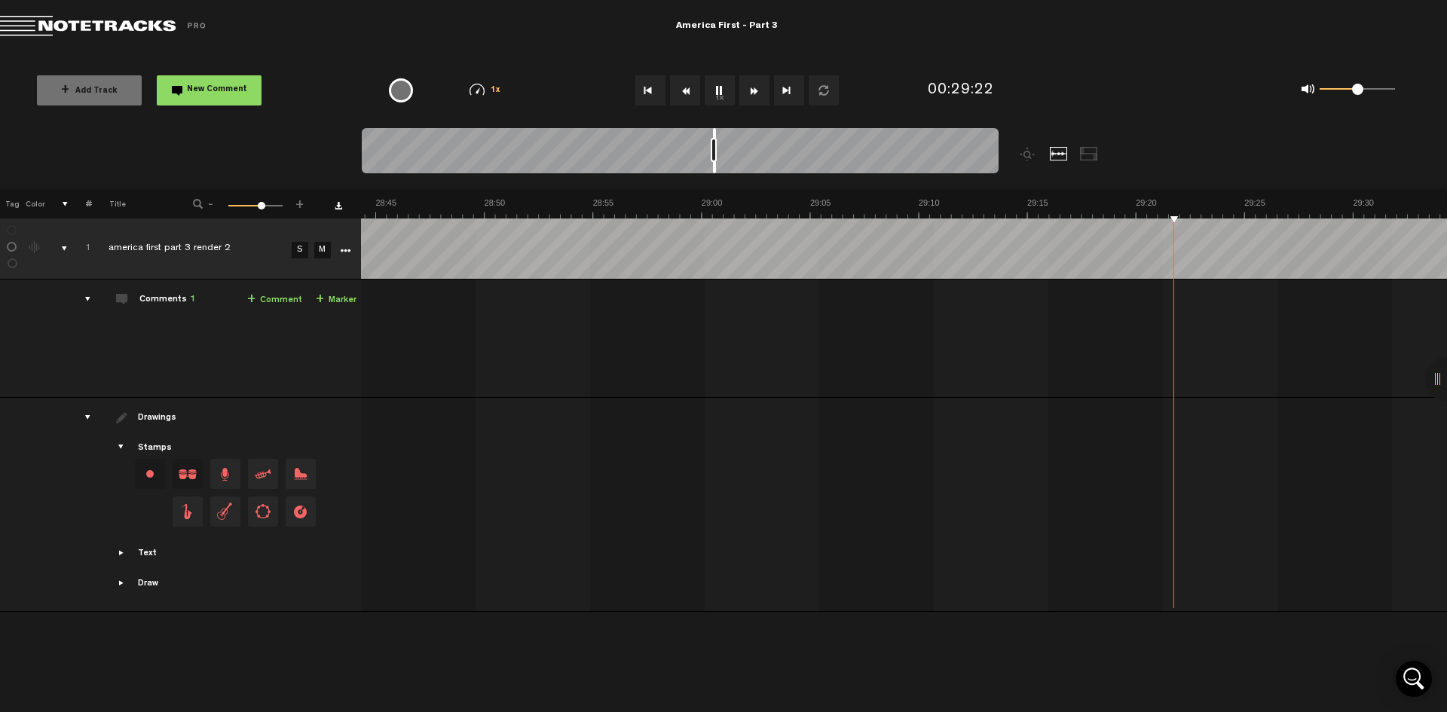
click at [758, 85] on button "Fast Forward" at bounding box center [755, 90] width 30 height 30
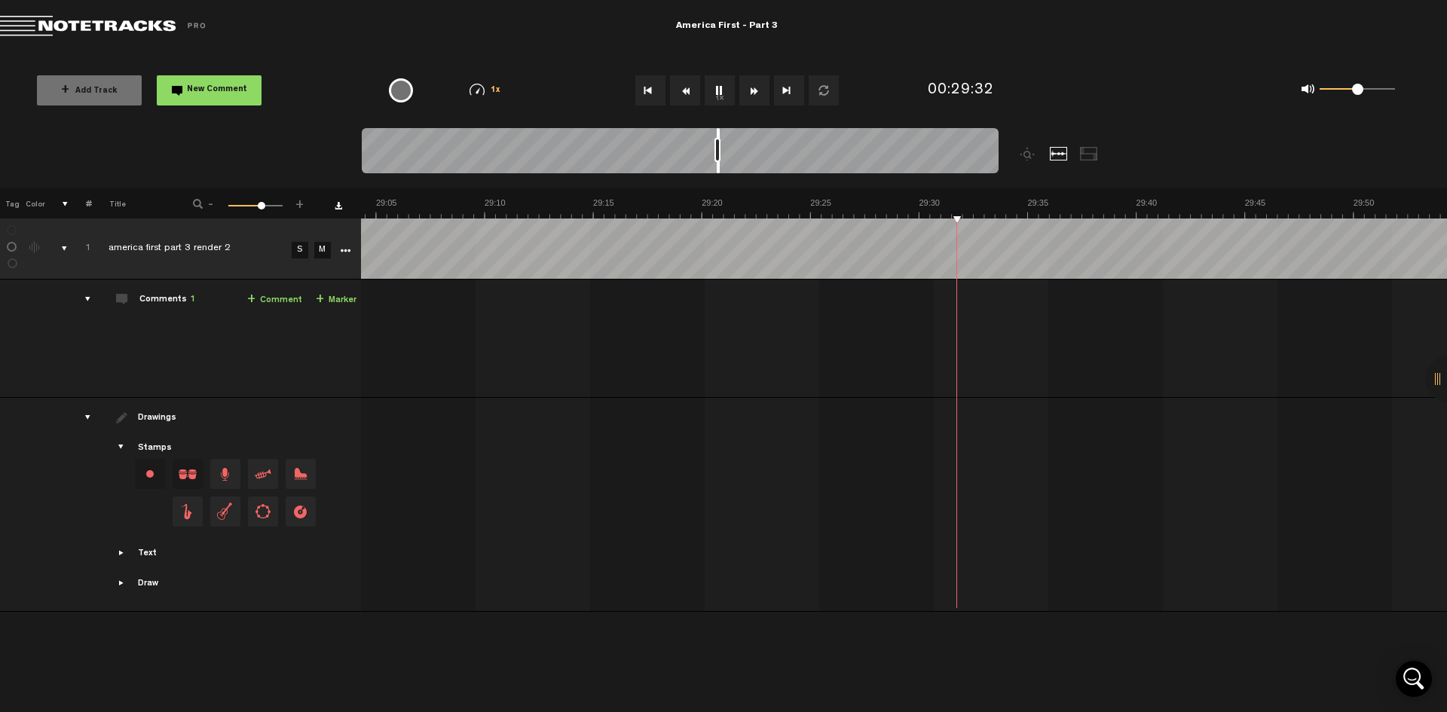
click at [758, 85] on button "Fast Forward" at bounding box center [755, 90] width 30 height 30
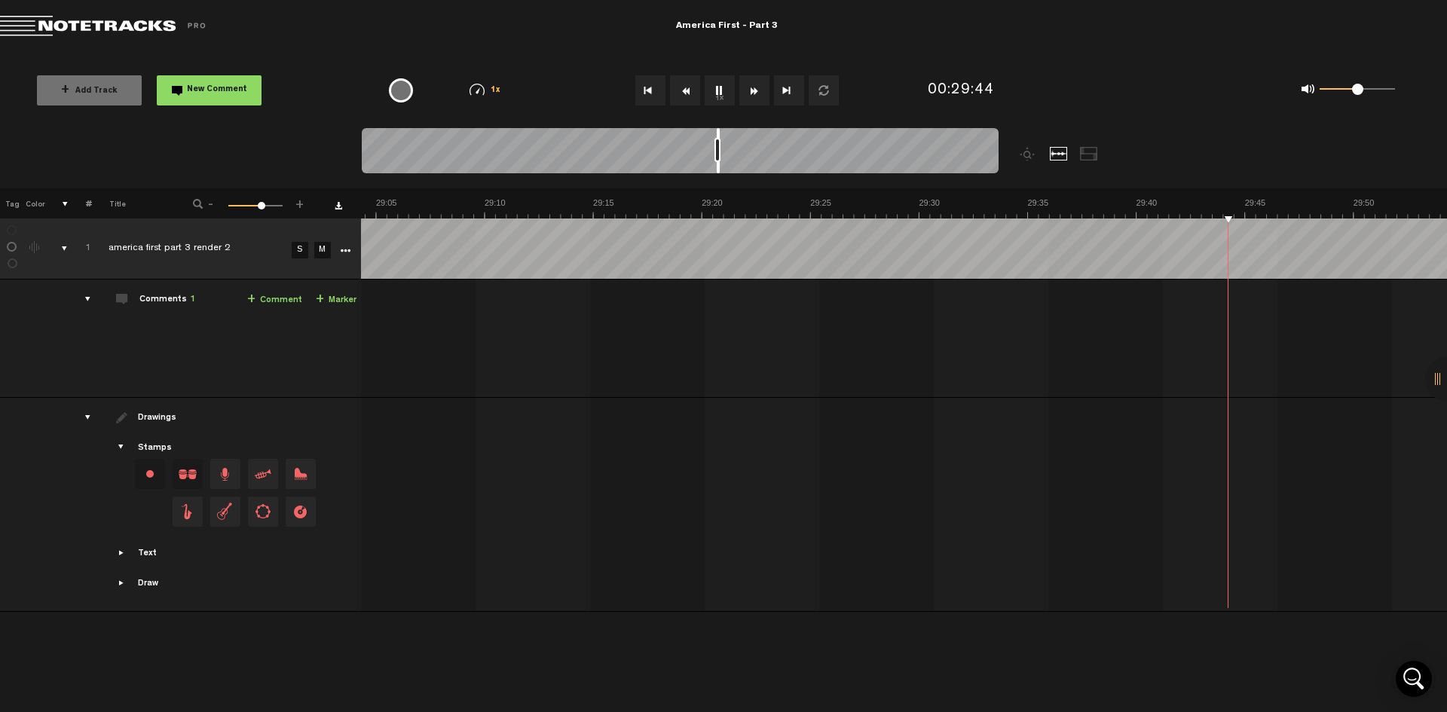
click at [758, 85] on button "Fast Forward" at bounding box center [755, 90] width 30 height 30
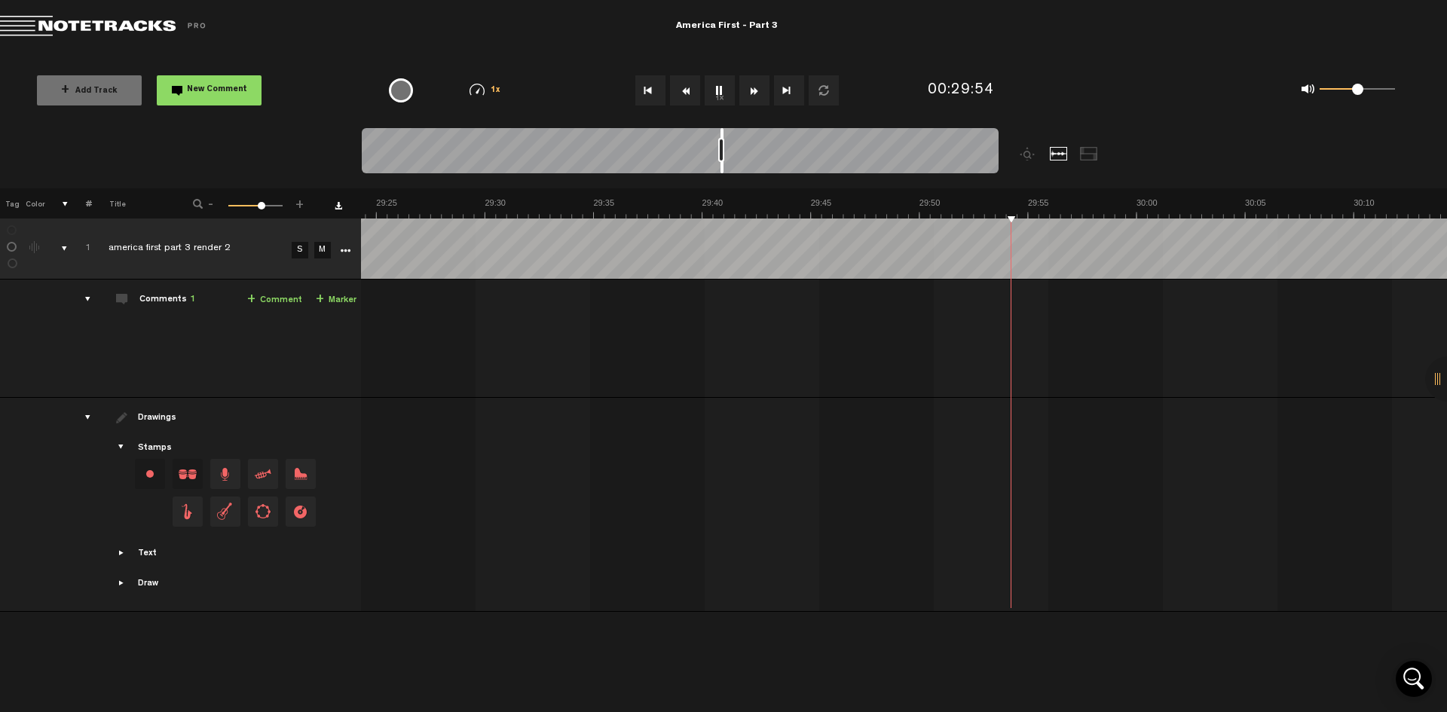
click at [758, 85] on button "Fast Forward" at bounding box center [755, 90] width 30 height 30
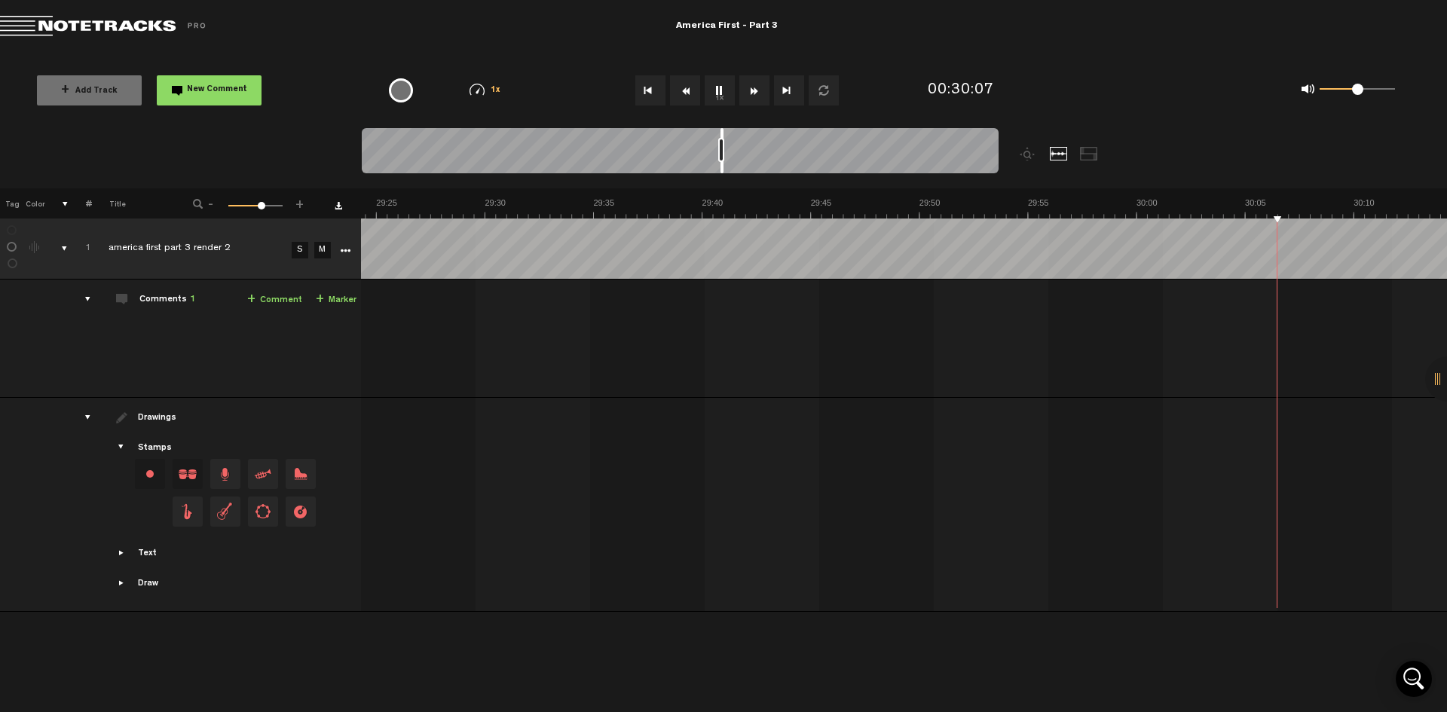
click at [758, 85] on button "Fast Forward" at bounding box center [755, 90] width 30 height 30
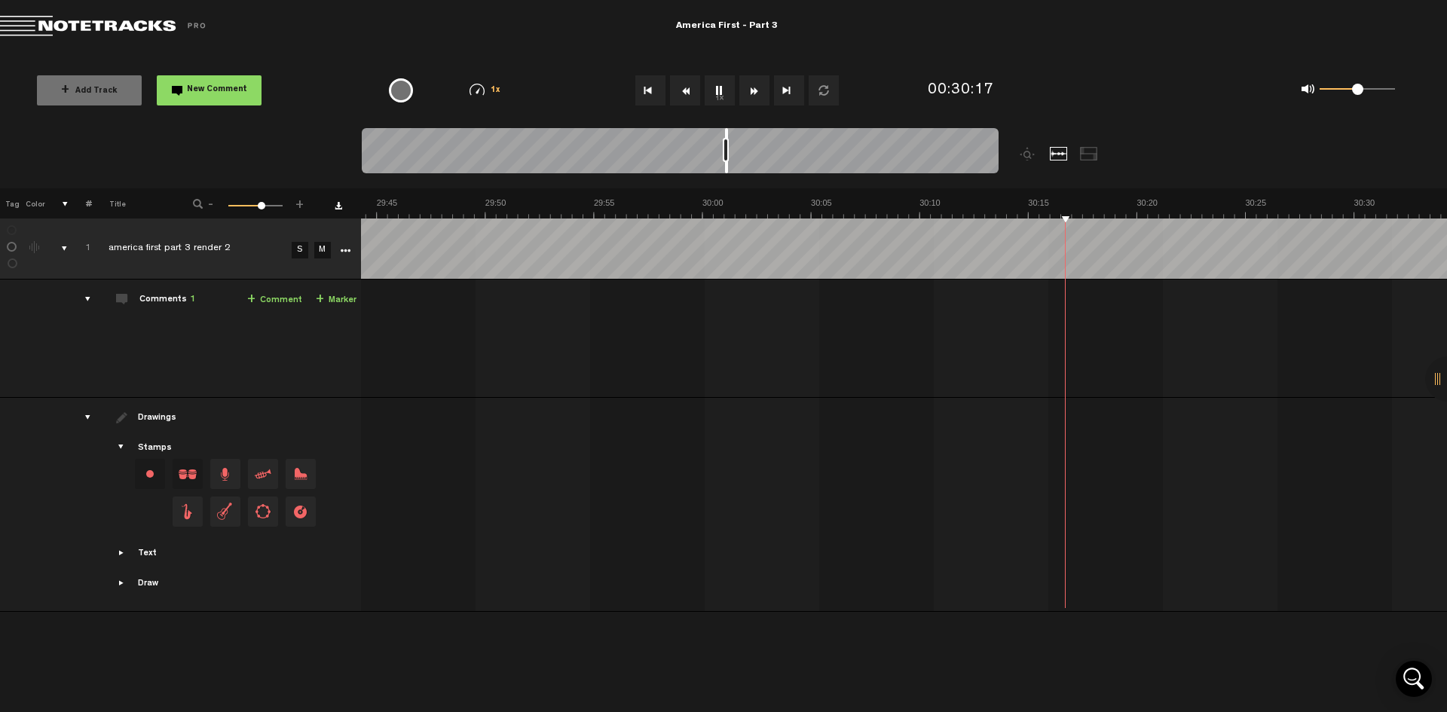
click at [758, 85] on button "Fast Forward" at bounding box center [755, 90] width 30 height 30
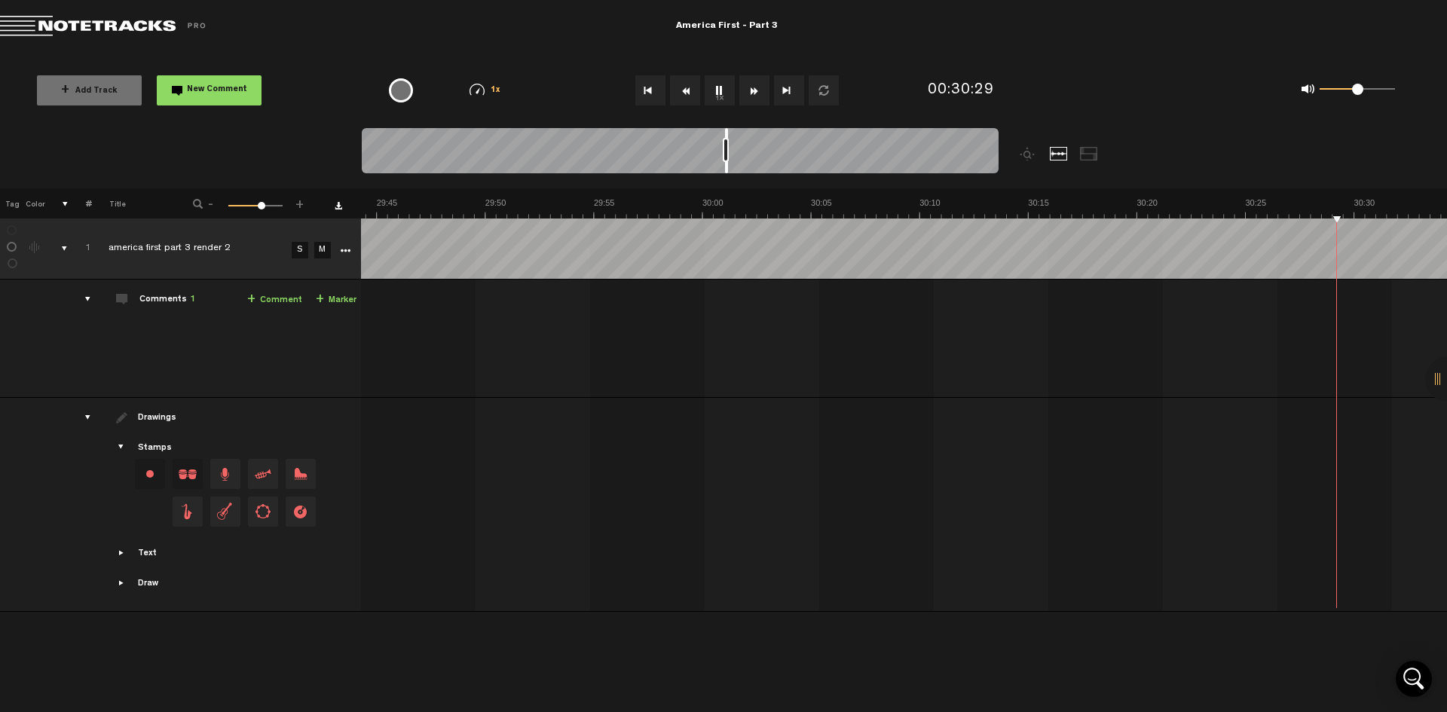
click at [758, 85] on button "Fast Forward" at bounding box center [755, 90] width 30 height 30
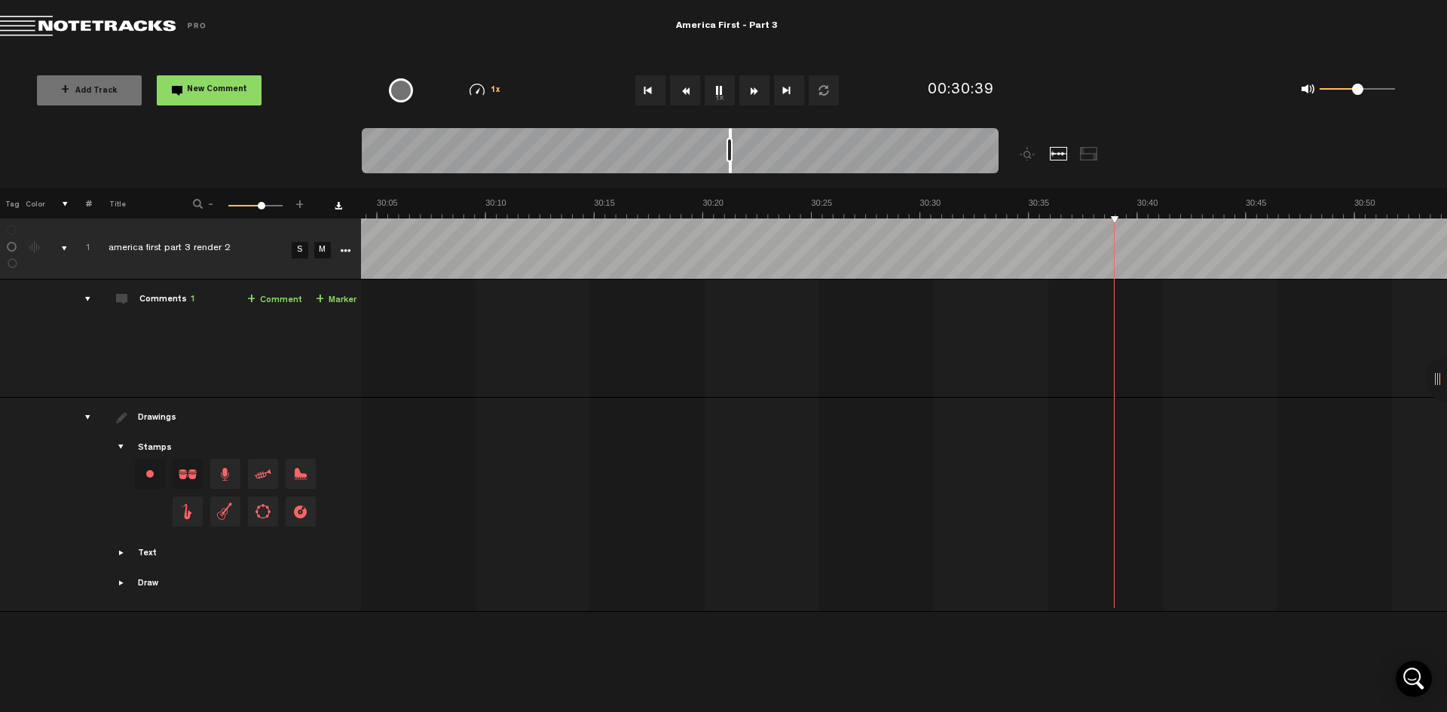
click at [758, 85] on button "Fast Forward" at bounding box center [755, 90] width 30 height 30
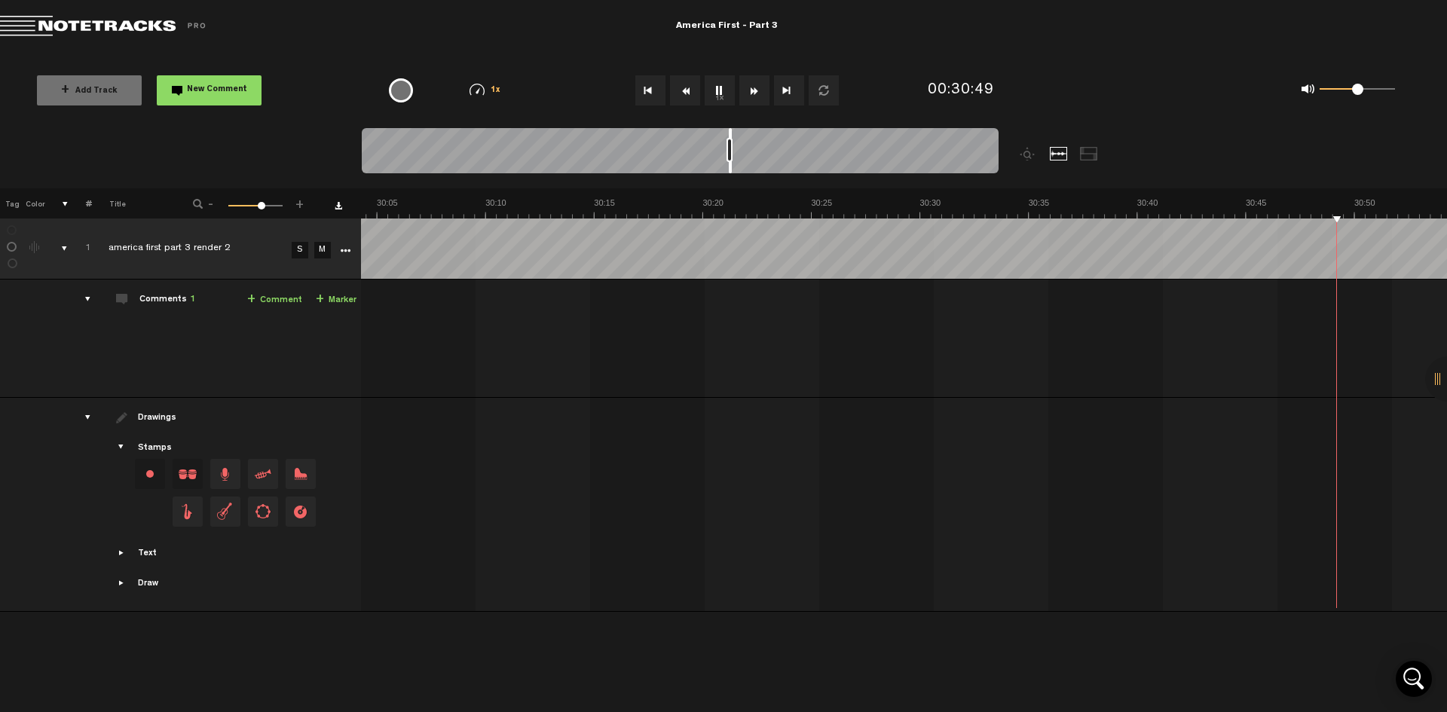
scroll to position [0, 39635]
click at [758, 85] on button "Fast Forward" at bounding box center [755, 90] width 30 height 30
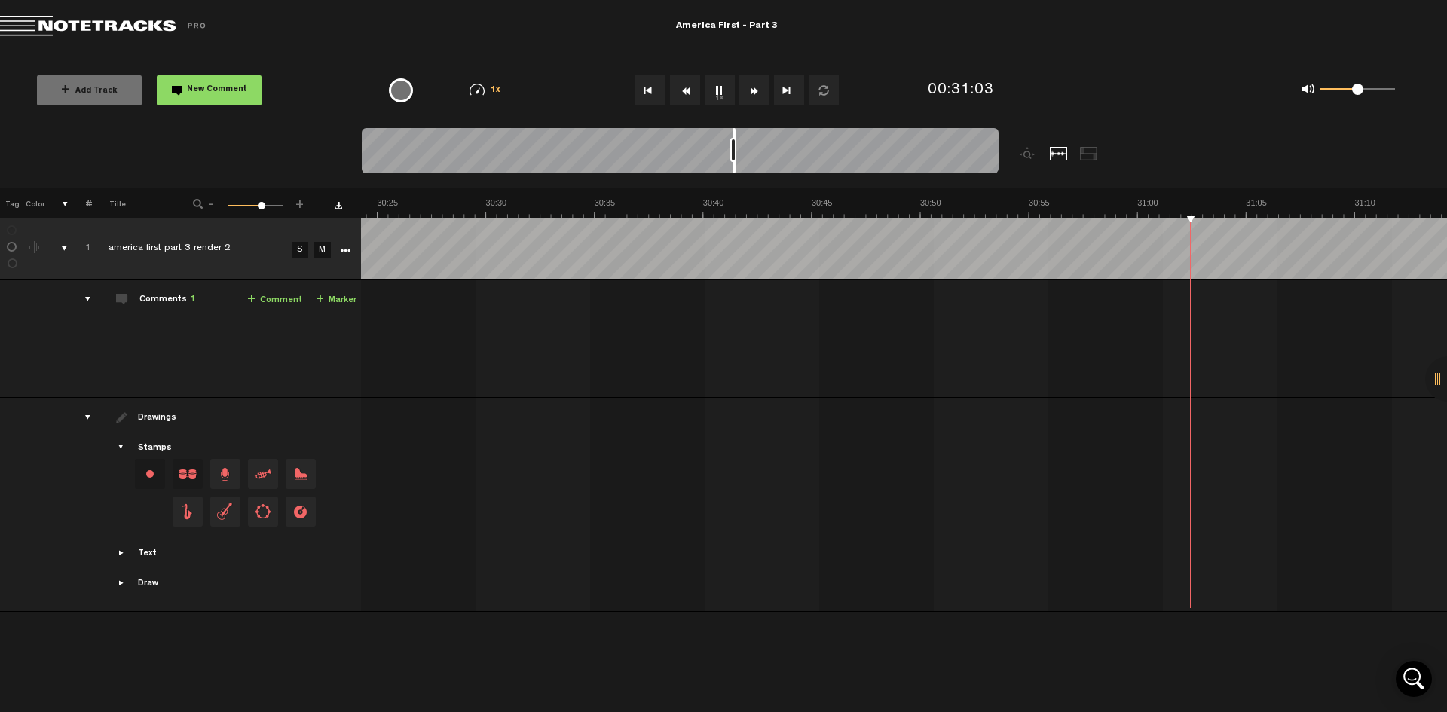
click at [758, 85] on button "Fast Forward" at bounding box center [755, 90] width 30 height 30
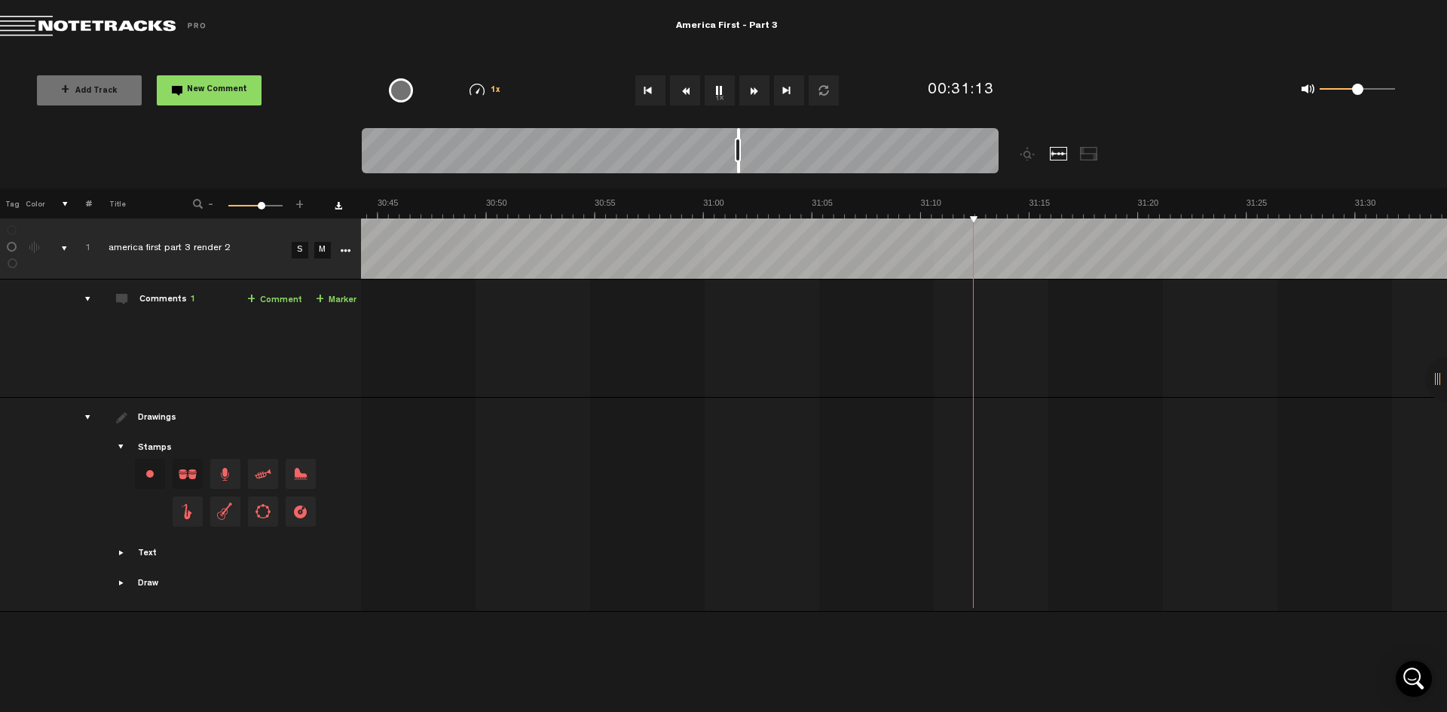
click at [758, 85] on button "Fast Forward" at bounding box center [755, 90] width 30 height 30
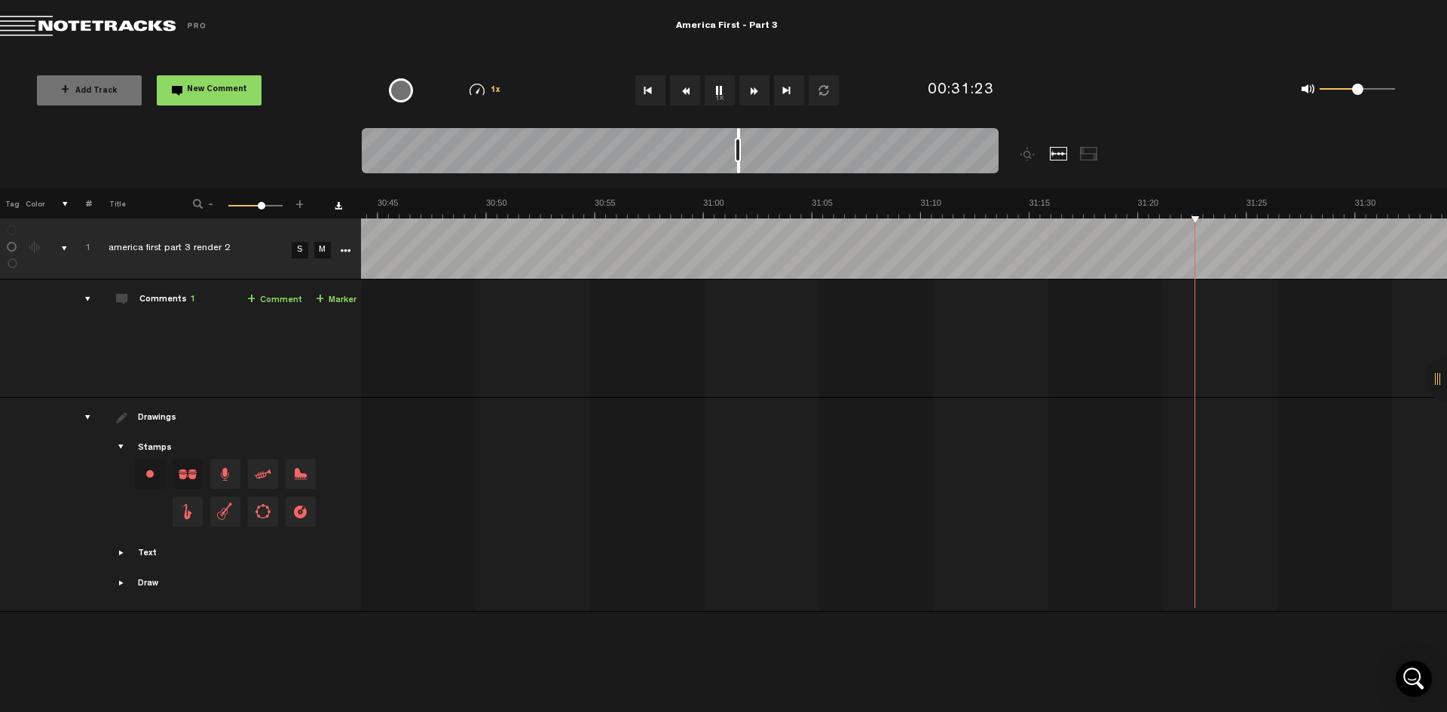
click at [719, 90] on button "1x" at bounding box center [720, 90] width 30 height 30
click at [715, 96] on button "1x" at bounding box center [720, 90] width 30 height 30
click at [754, 91] on button "Fast Forward" at bounding box center [755, 90] width 30 height 30
click at [752, 89] on button "Fast Forward" at bounding box center [755, 90] width 30 height 30
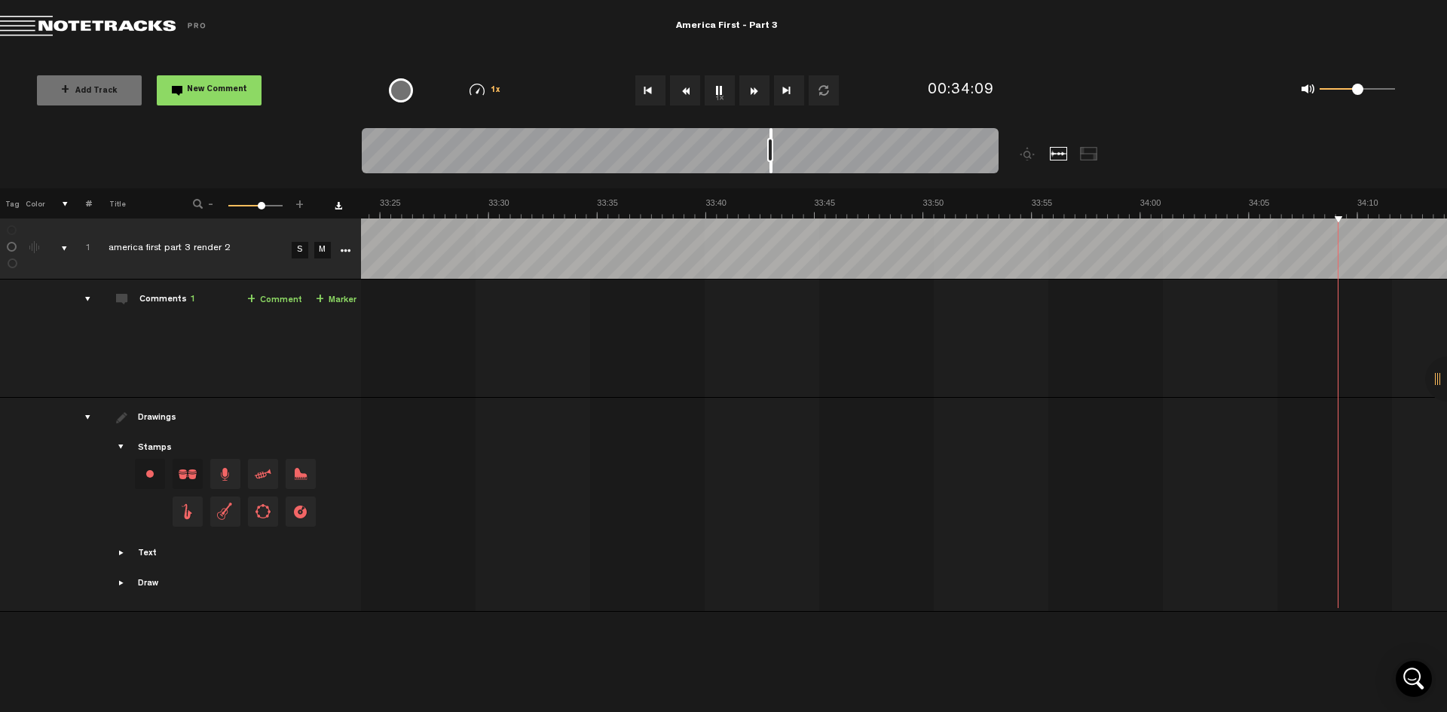
scroll to position [0, 43978]
click at [753, 98] on button "Fast Forward" at bounding box center [755, 90] width 30 height 30
click at [753, 96] on button "Fast Forward" at bounding box center [755, 90] width 30 height 30
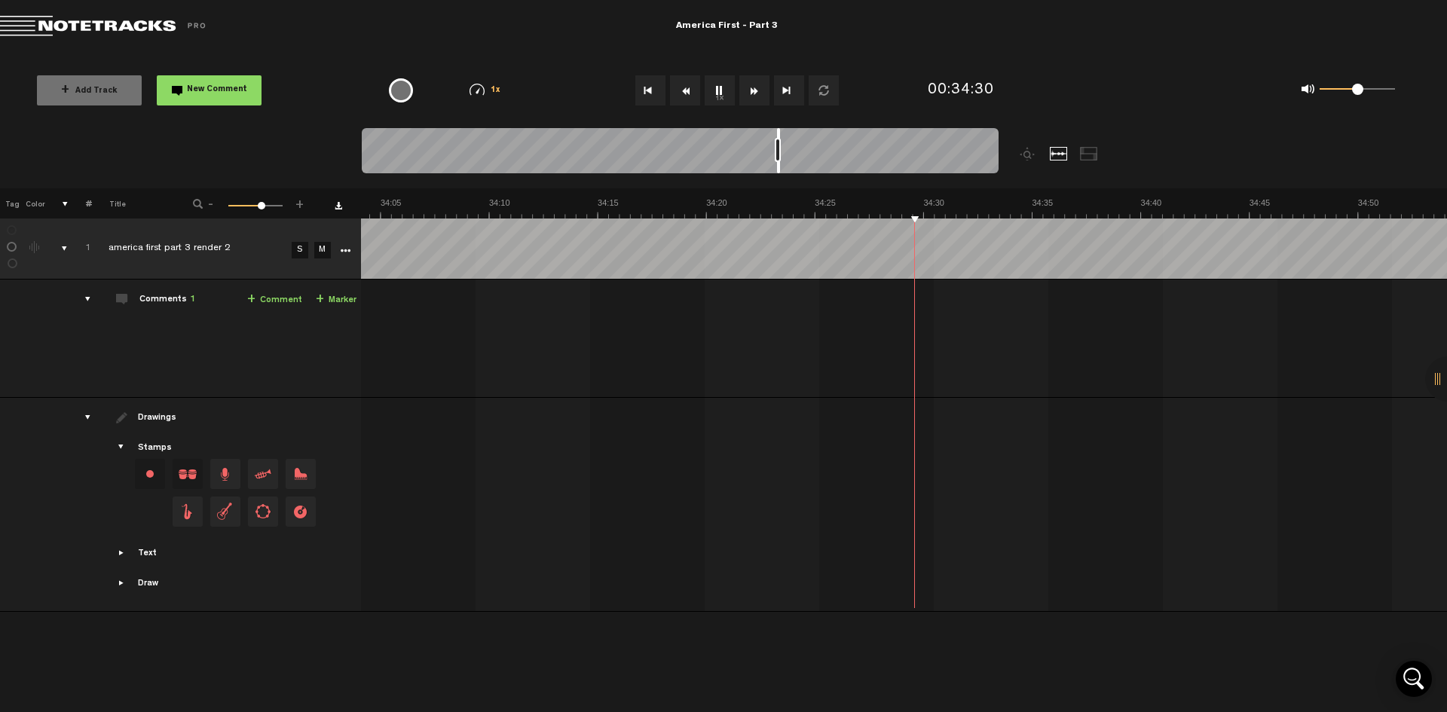
click at [753, 96] on button "Fast Forward" at bounding box center [755, 90] width 30 height 30
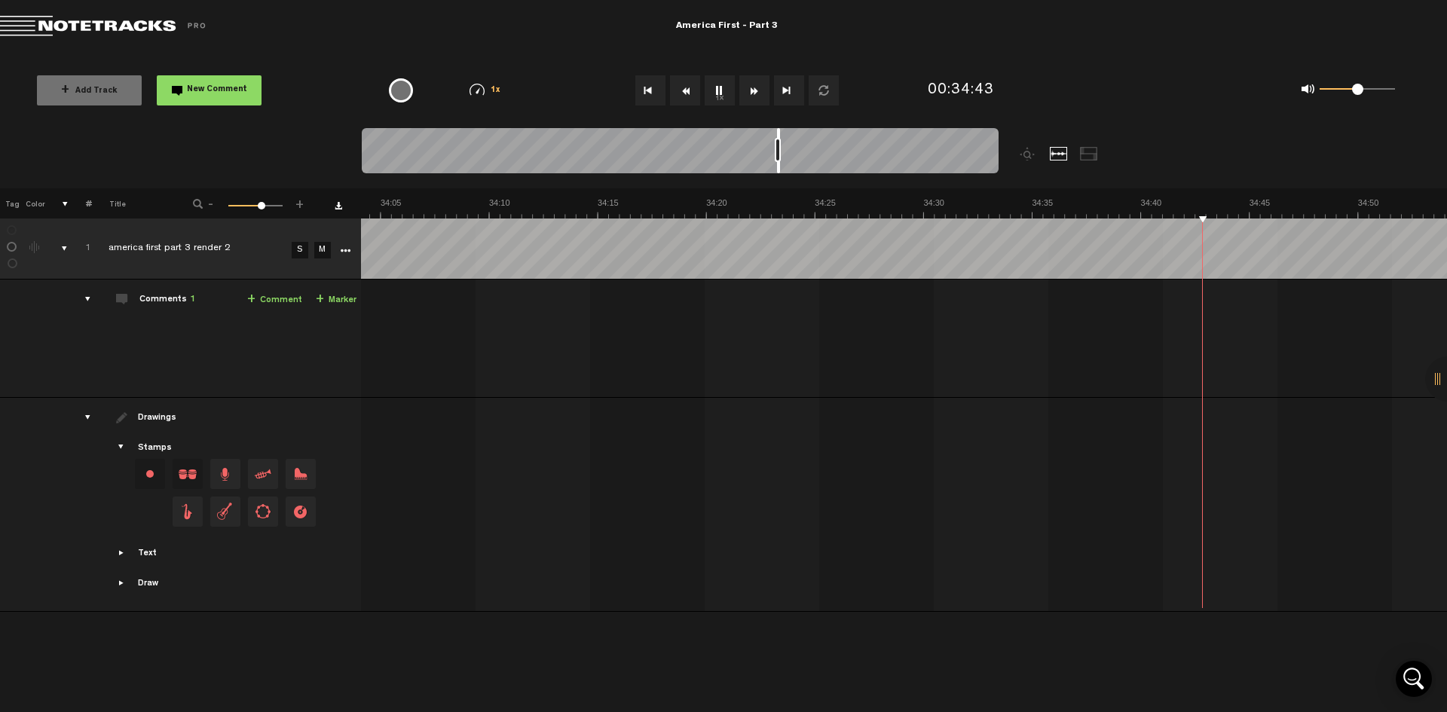
click at [753, 96] on button "Fast Forward" at bounding box center [755, 90] width 30 height 30
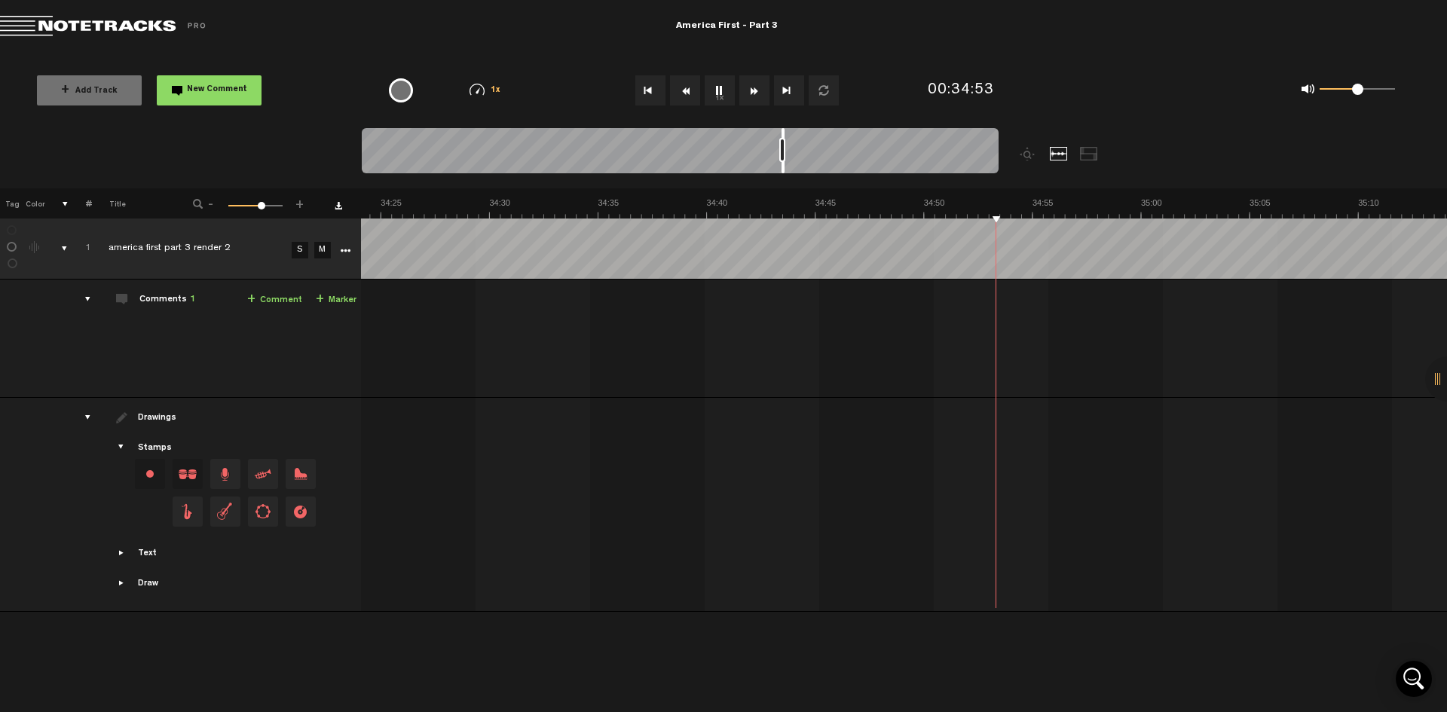
click at [753, 96] on button "Fast Forward" at bounding box center [755, 90] width 30 height 30
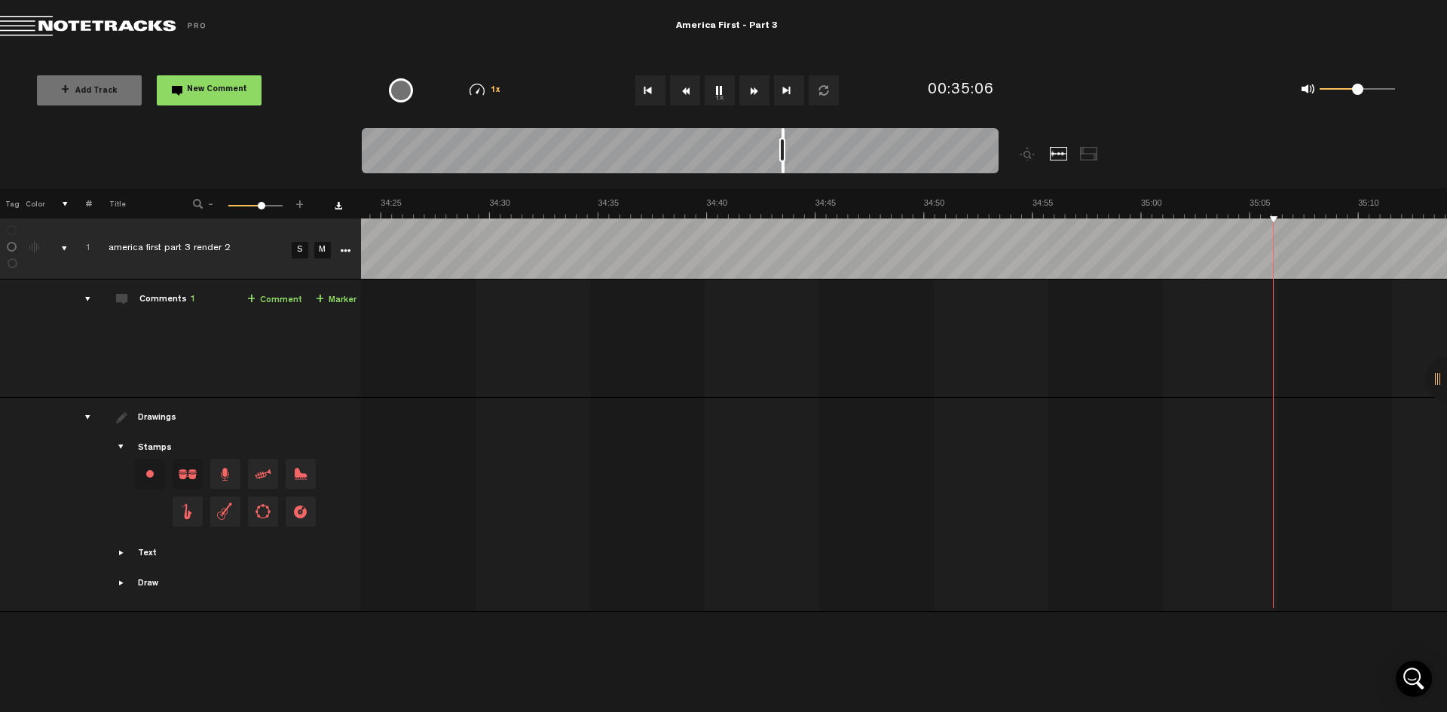
click at [753, 96] on button "Fast Forward" at bounding box center [755, 90] width 30 height 30
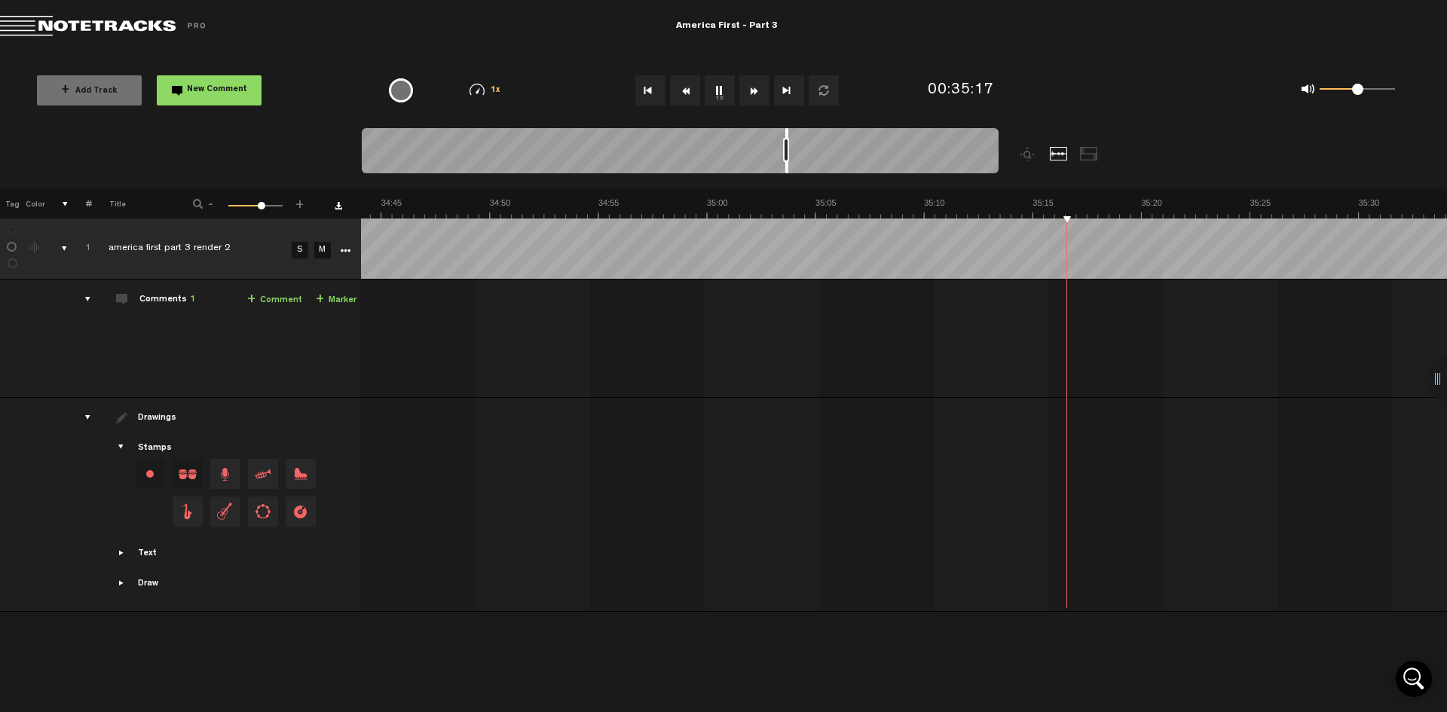
click at [753, 96] on button "Fast Forward" at bounding box center [755, 90] width 30 height 30
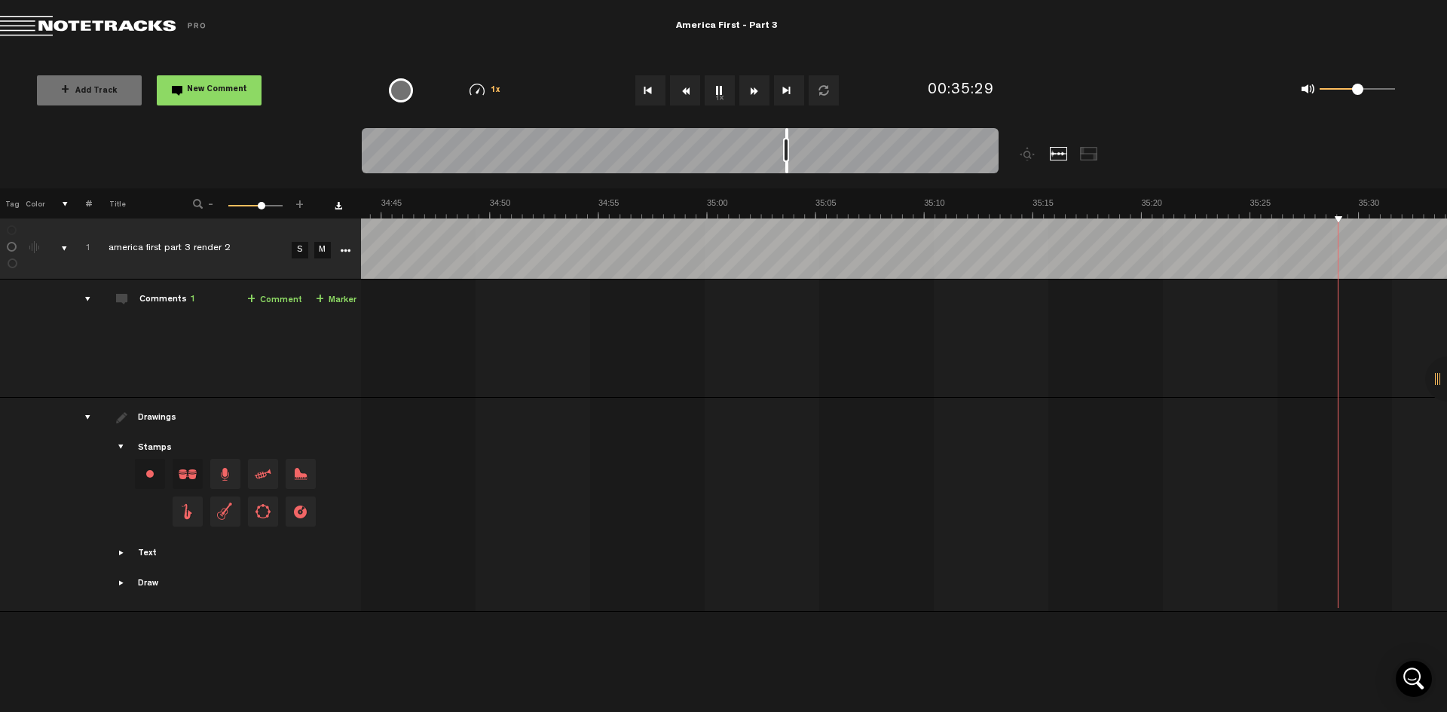
scroll to position [0, 45714]
click at [753, 96] on button "Fast Forward" at bounding box center [755, 90] width 30 height 30
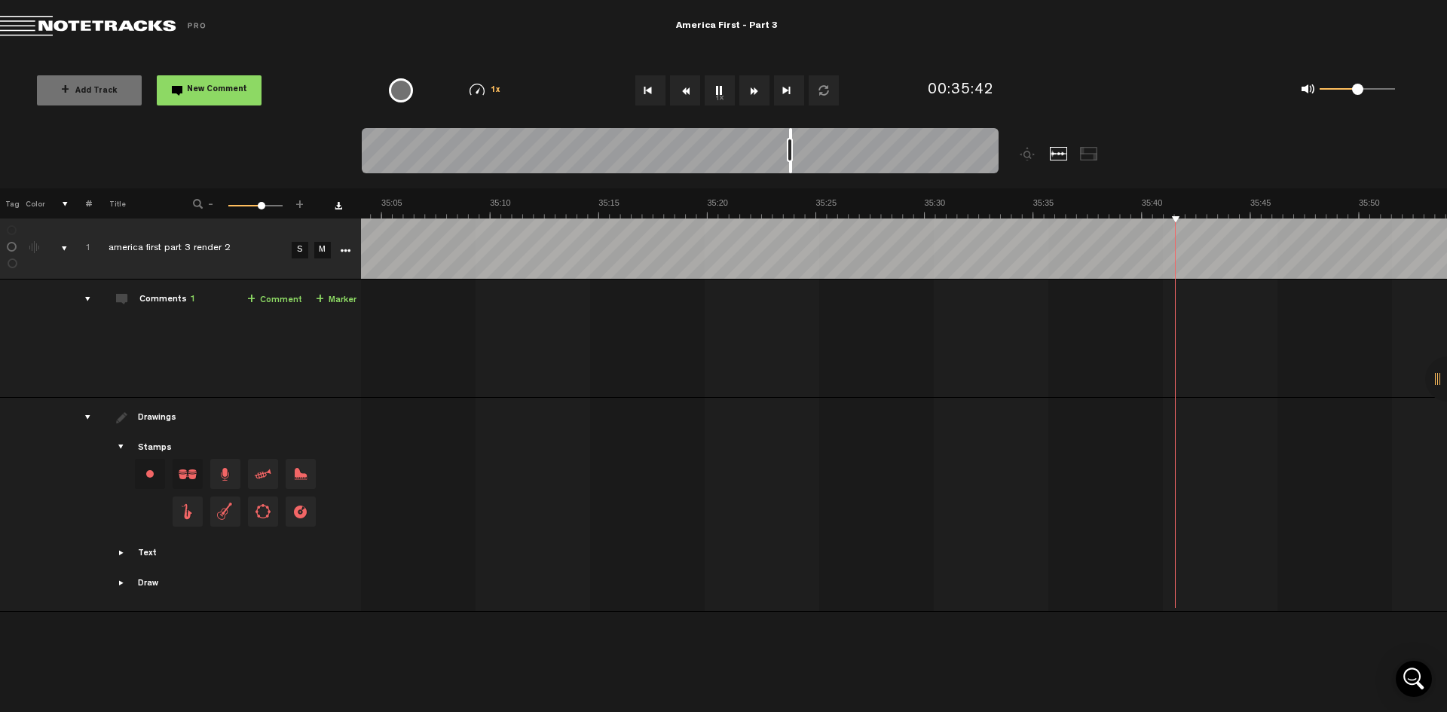
click at [753, 96] on button "Fast Forward" at bounding box center [755, 90] width 30 height 30
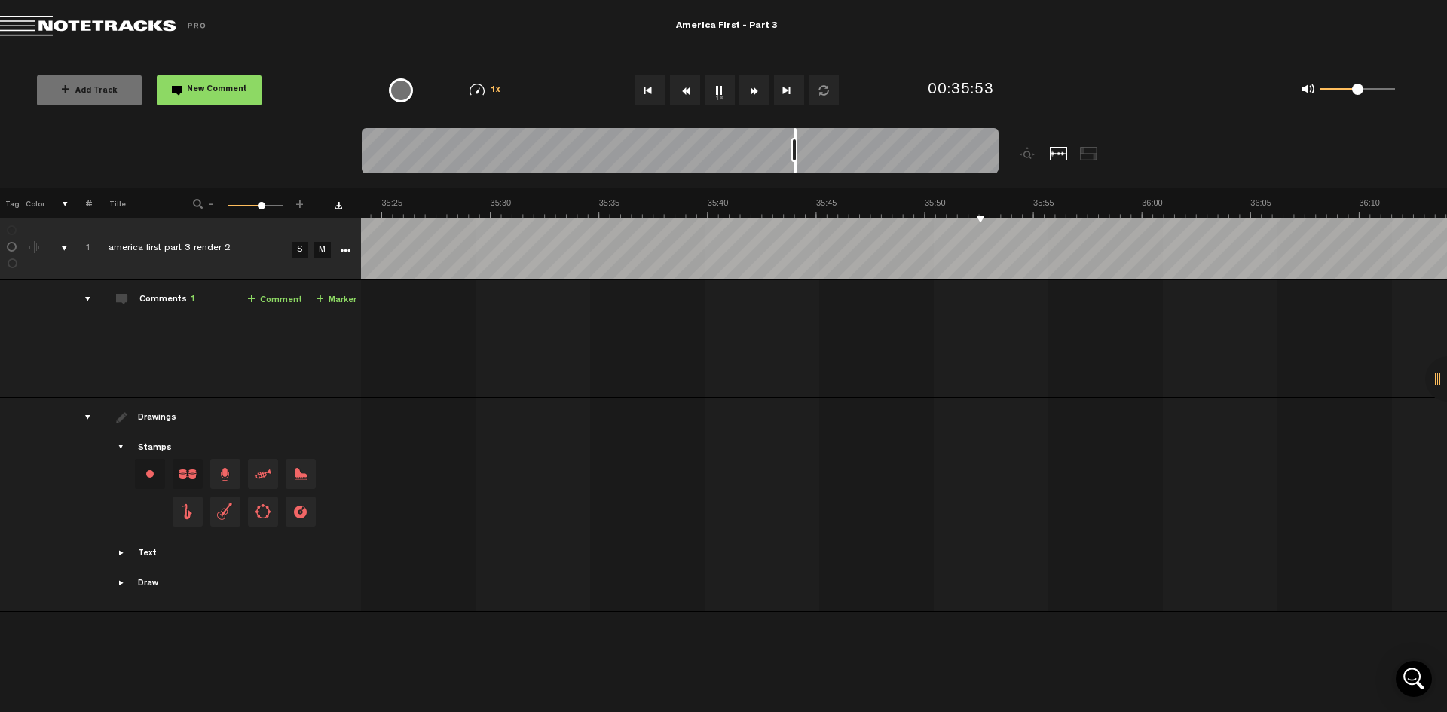
click at [753, 96] on button "Fast Forward" at bounding box center [755, 90] width 30 height 30
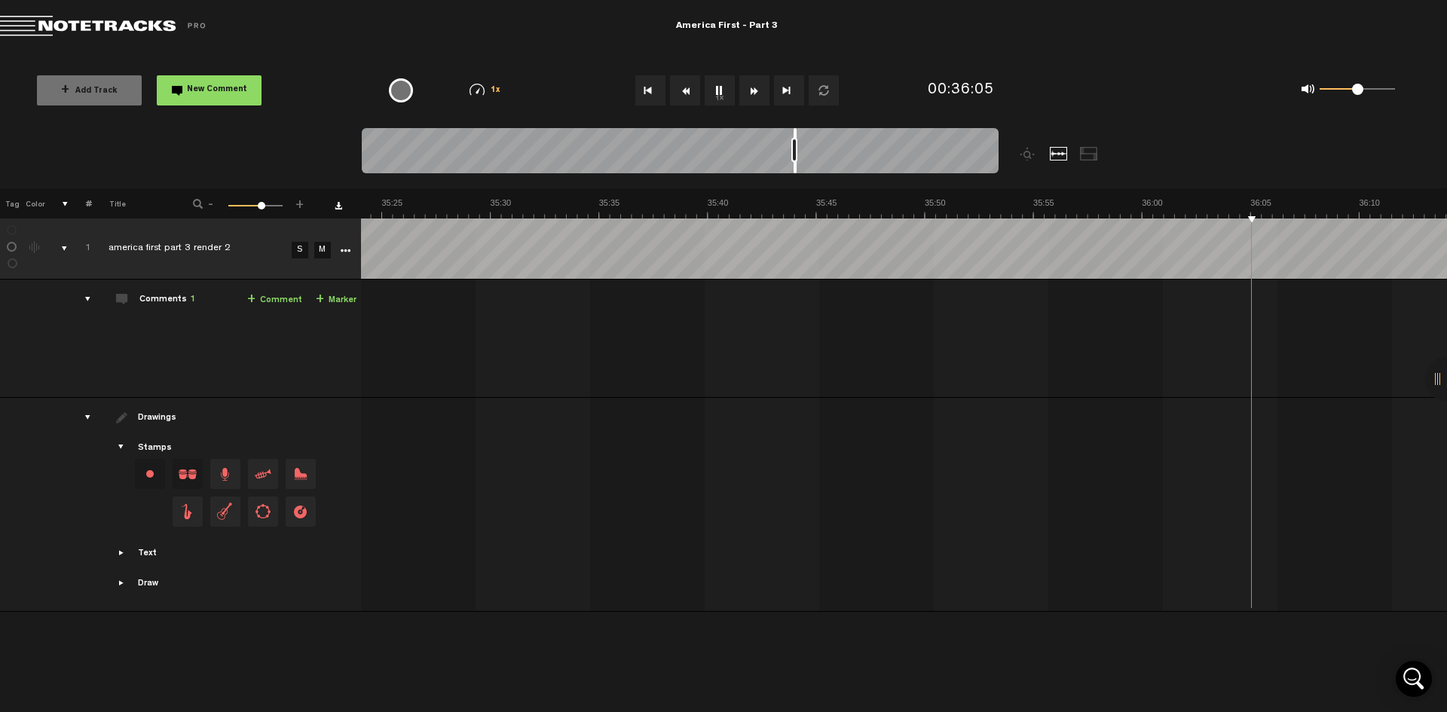
click at [753, 96] on button "Fast Forward" at bounding box center [755, 90] width 30 height 30
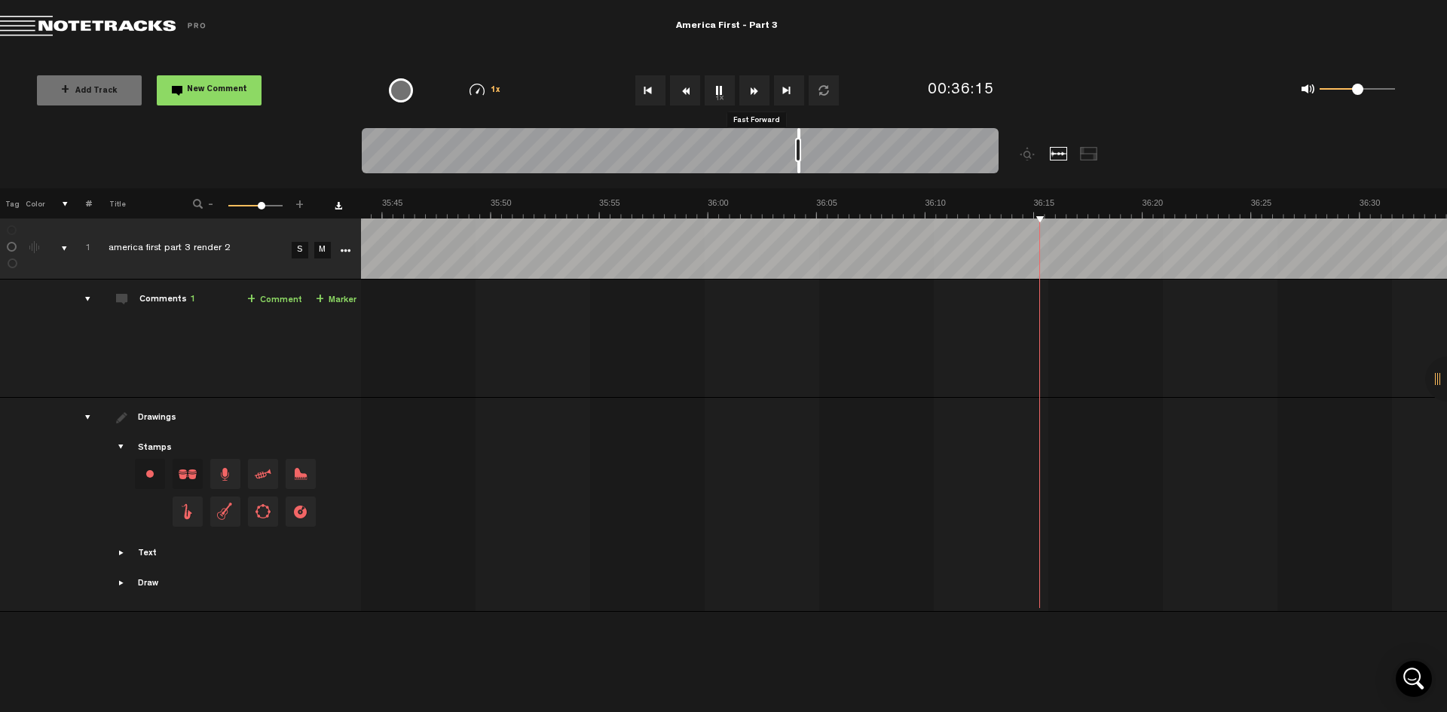
click at [753, 96] on button "Fast Forward" at bounding box center [755, 90] width 30 height 30
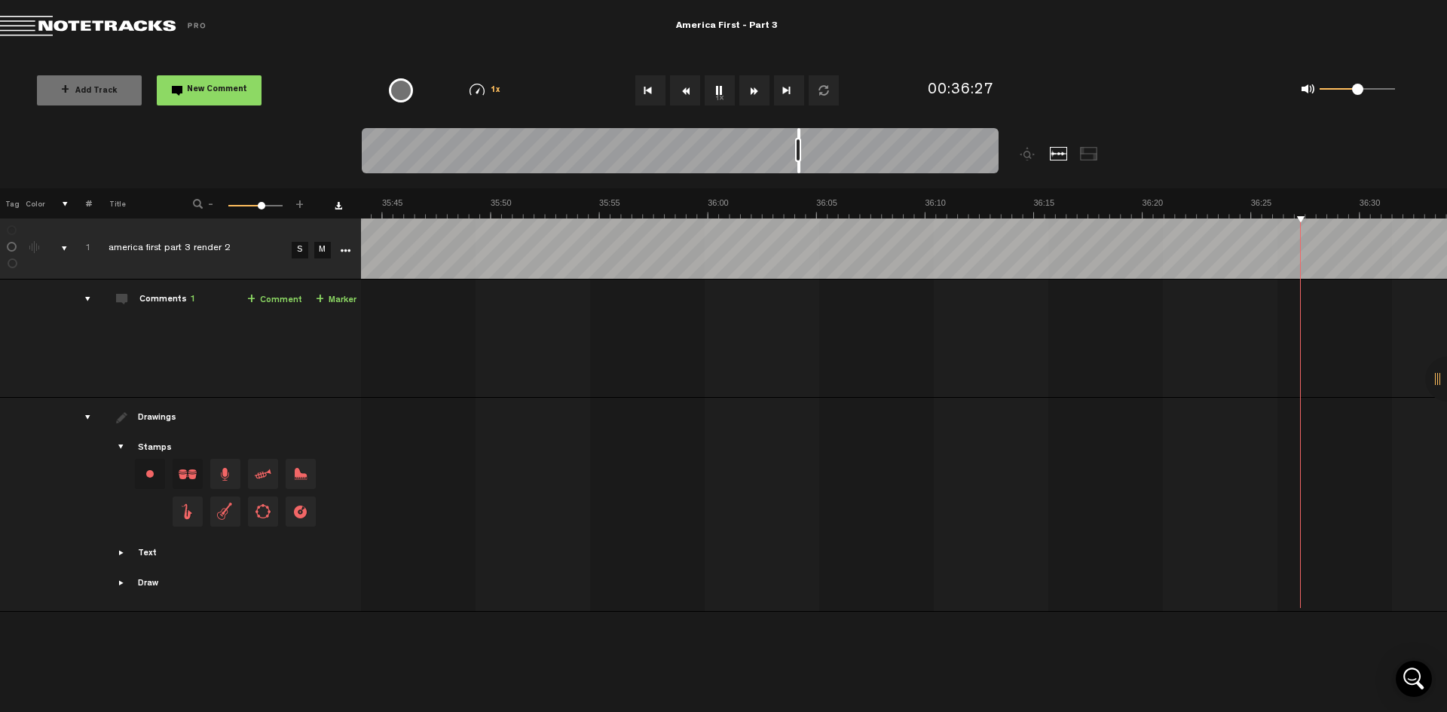
click at [753, 96] on button "Fast Forward" at bounding box center [755, 90] width 30 height 30
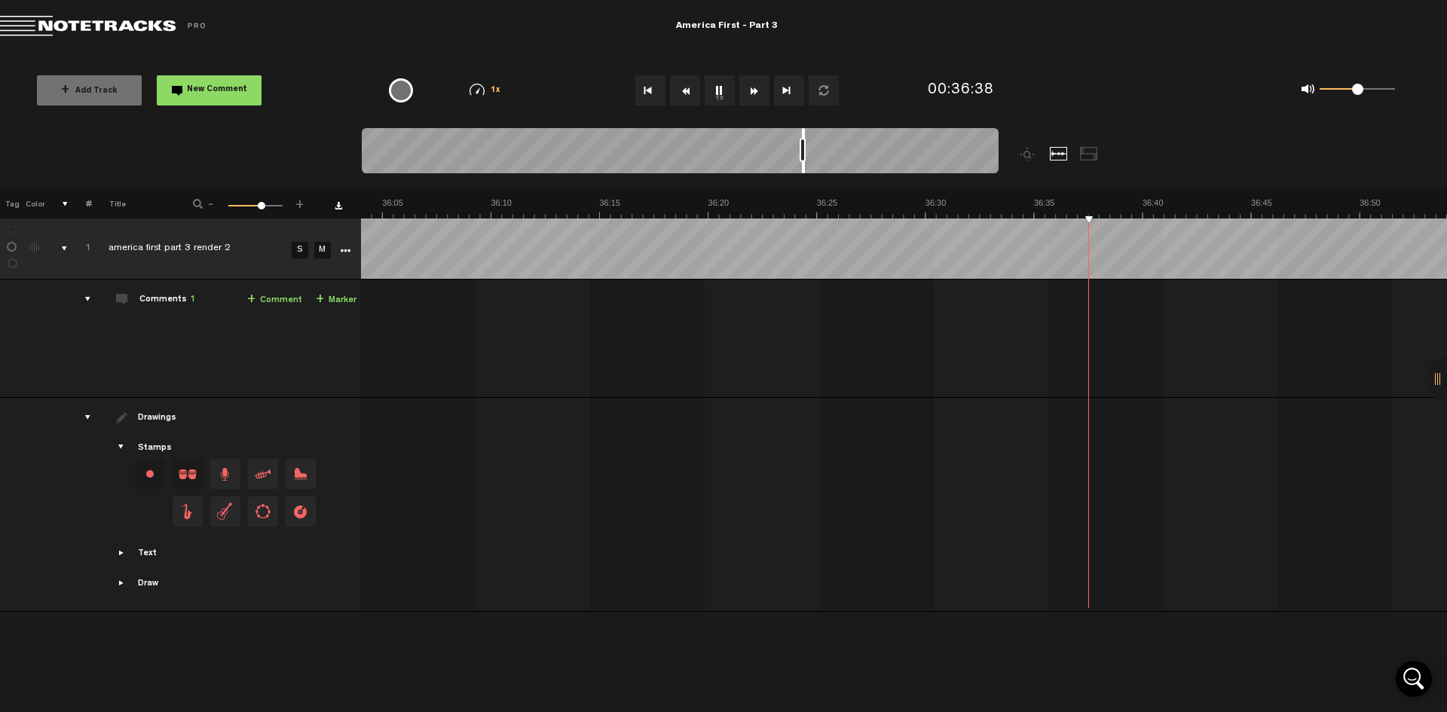
click at [753, 96] on button "Fast Forward" at bounding box center [755, 90] width 30 height 30
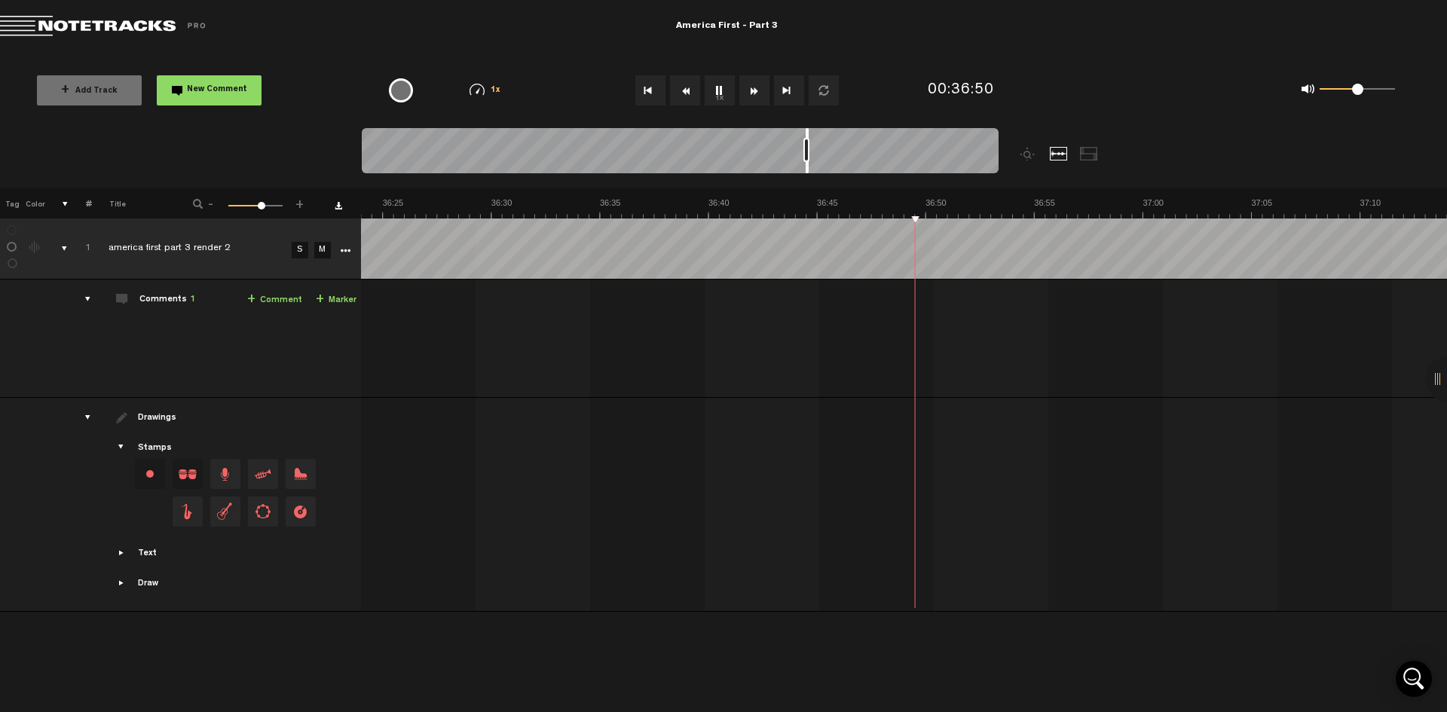
scroll to position [0, 47451]
click at [753, 96] on button "Fast Forward" at bounding box center [755, 90] width 30 height 30
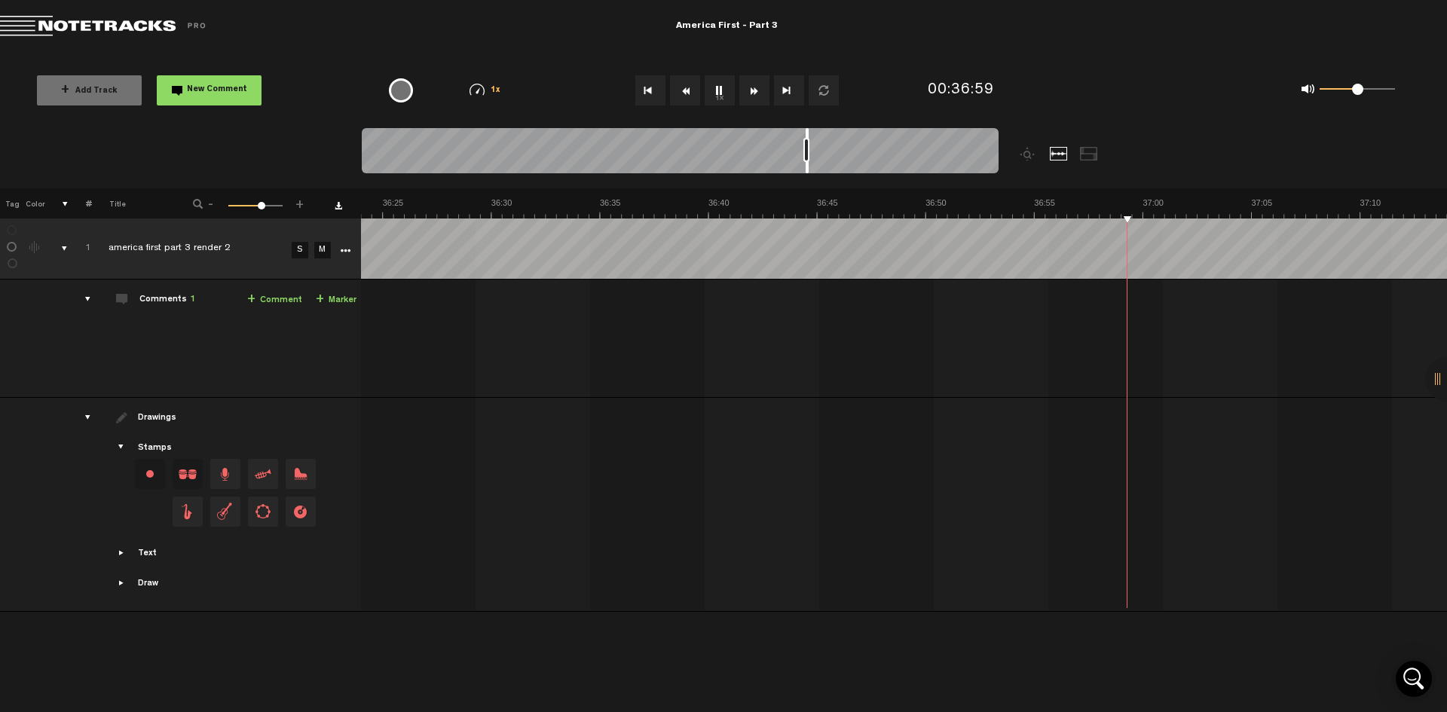
click at [753, 96] on button "Fast Forward" at bounding box center [755, 90] width 30 height 30
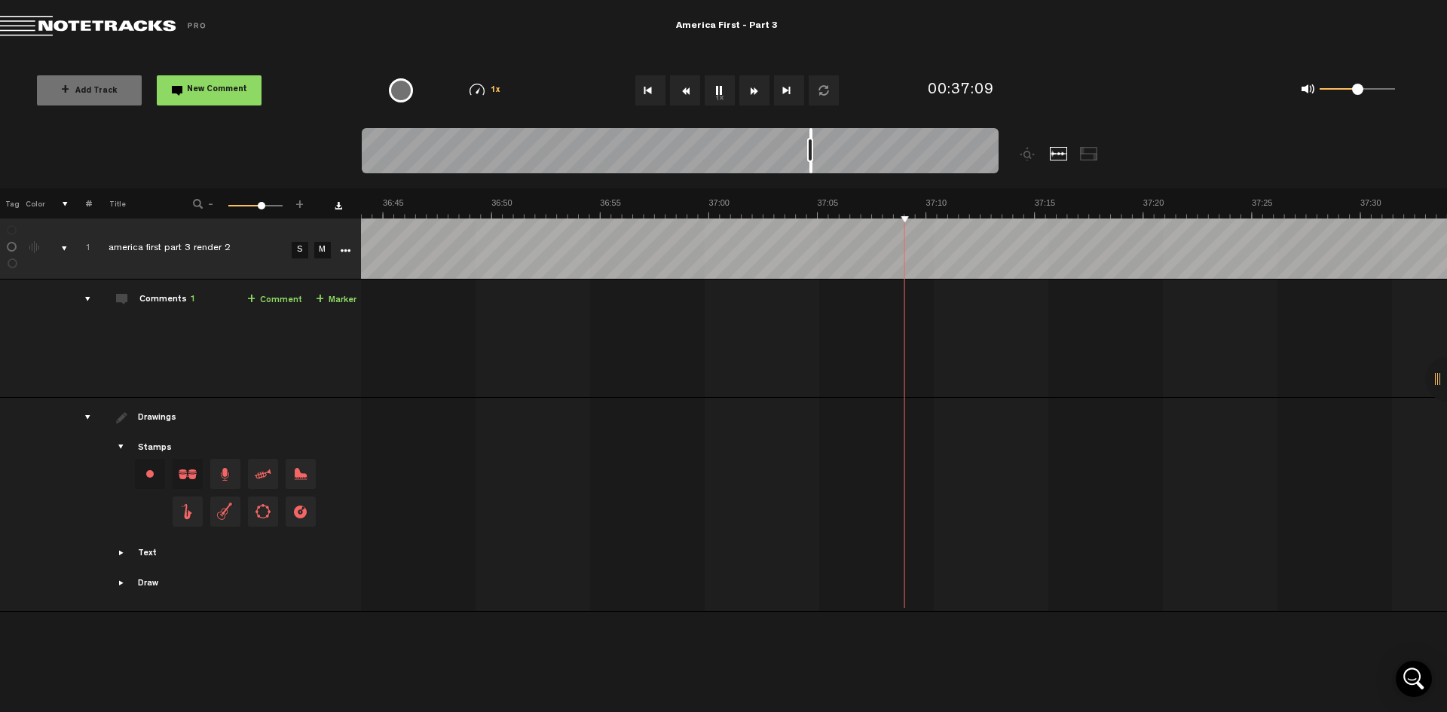
scroll to position [0, 47886]
click at [753, 96] on button "Fast Forward" at bounding box center [755, 90] width 30 height 30
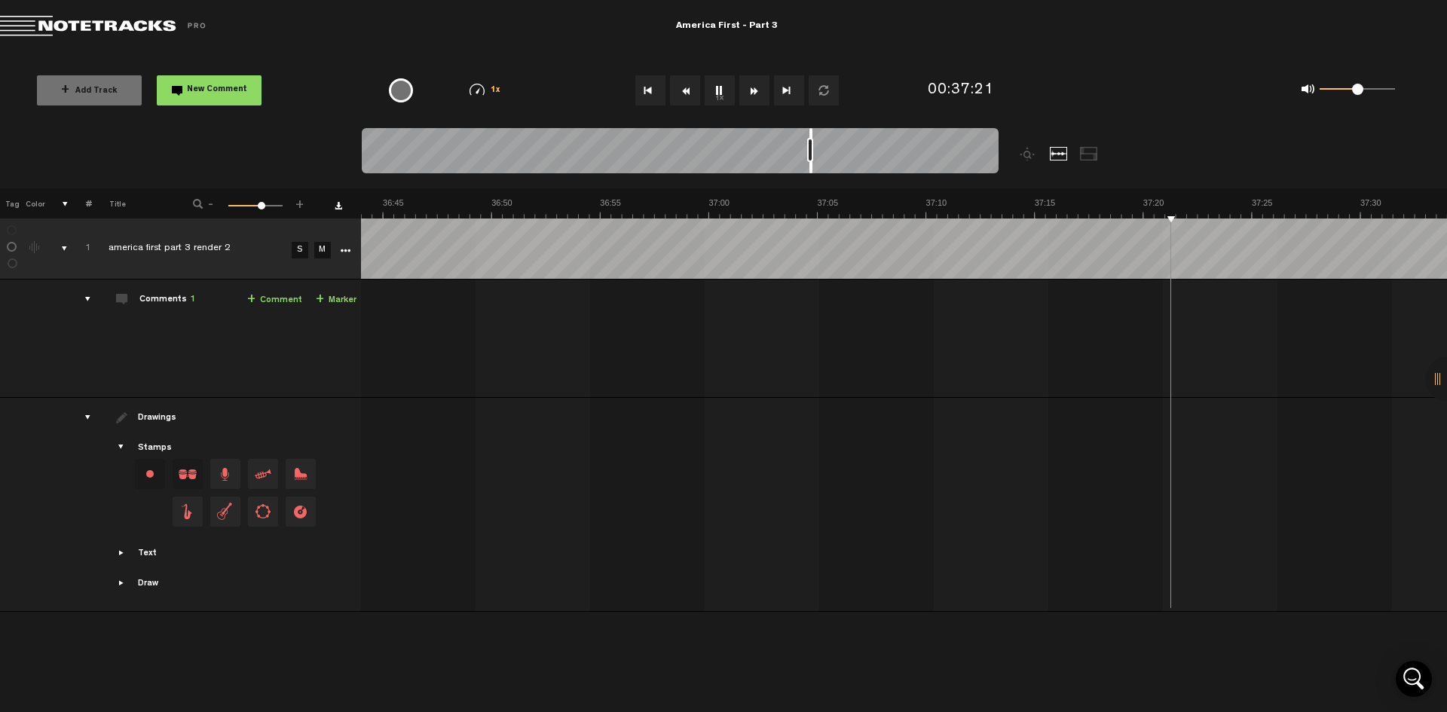
click at [753, 96] on button "Fast Forward" at bounding box center [755, 90] width 30 height 30
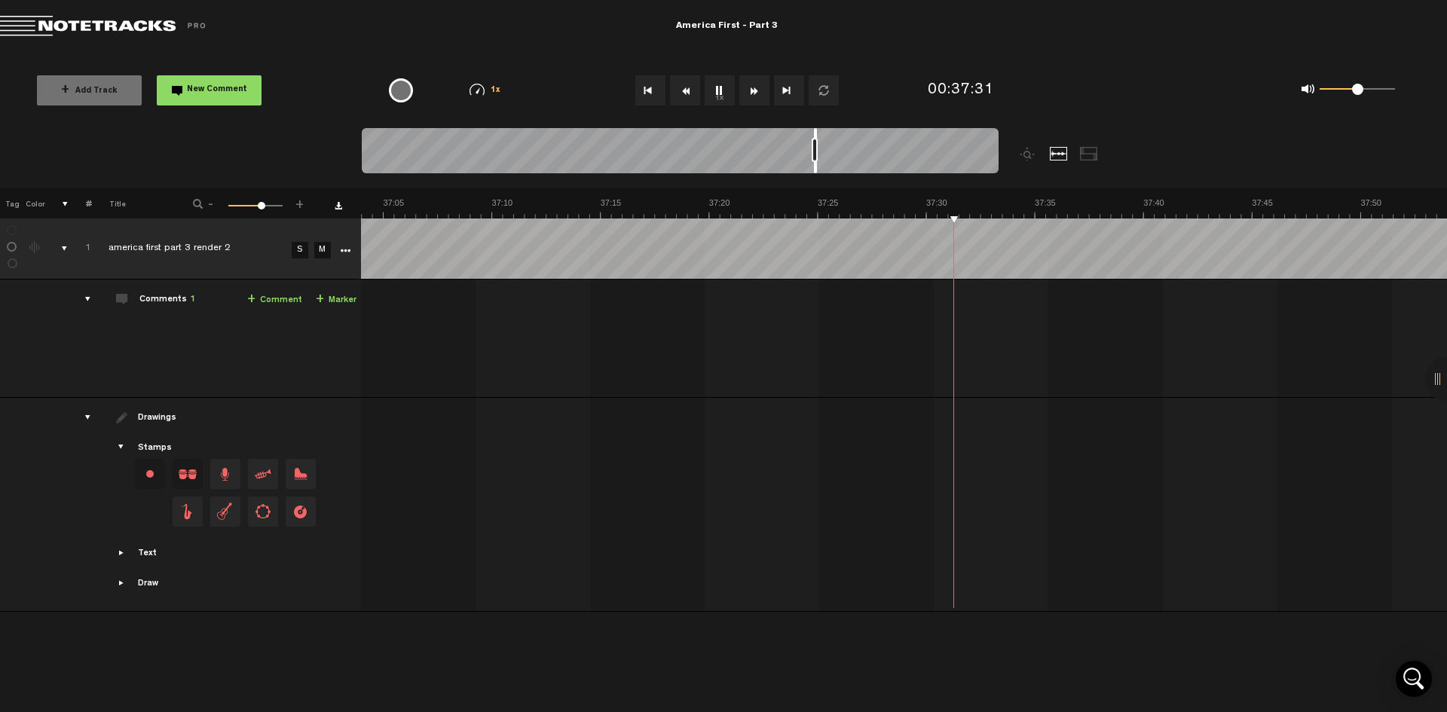
click at [753, 96] on button "Fast Forward" at bounding box center [755, 90] width 30 height 30
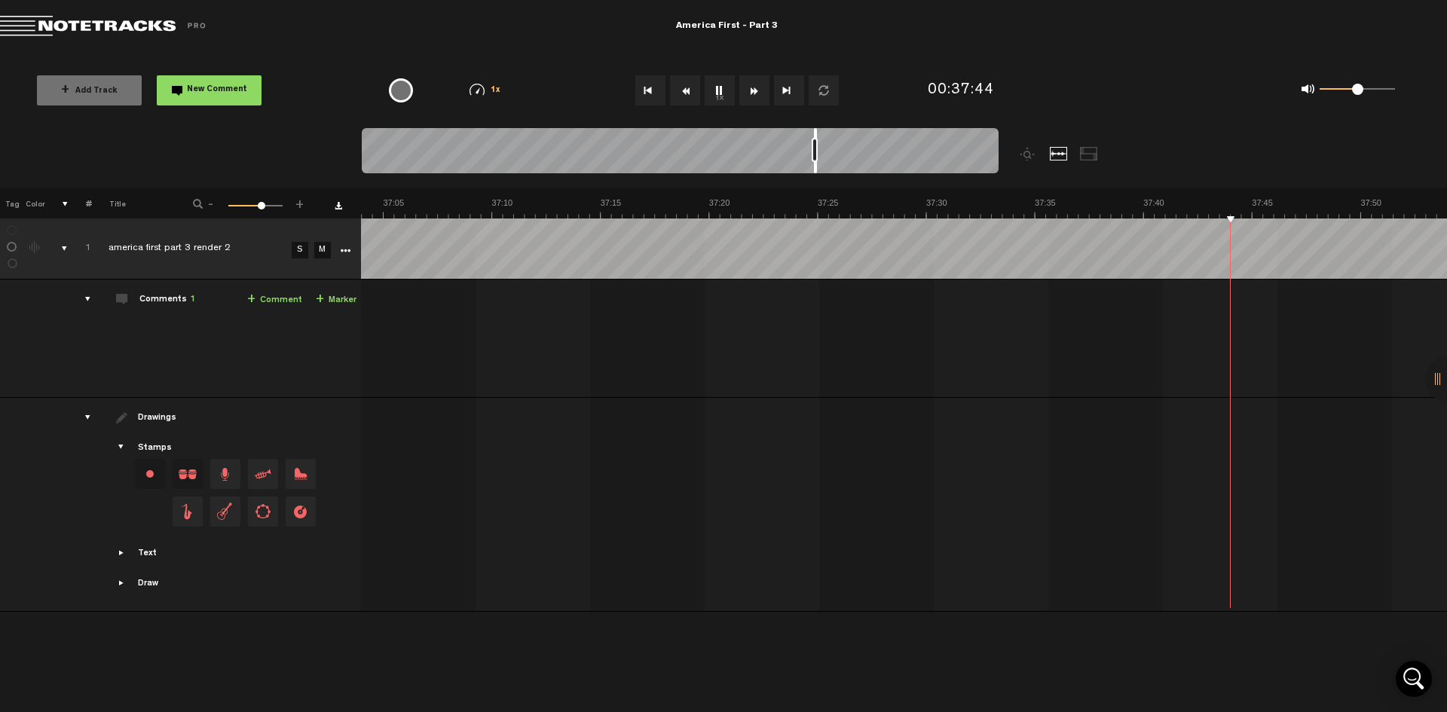
click at [753, 96] on button "Fast Forward" at bounding box center [755, 90] width 30 height 30
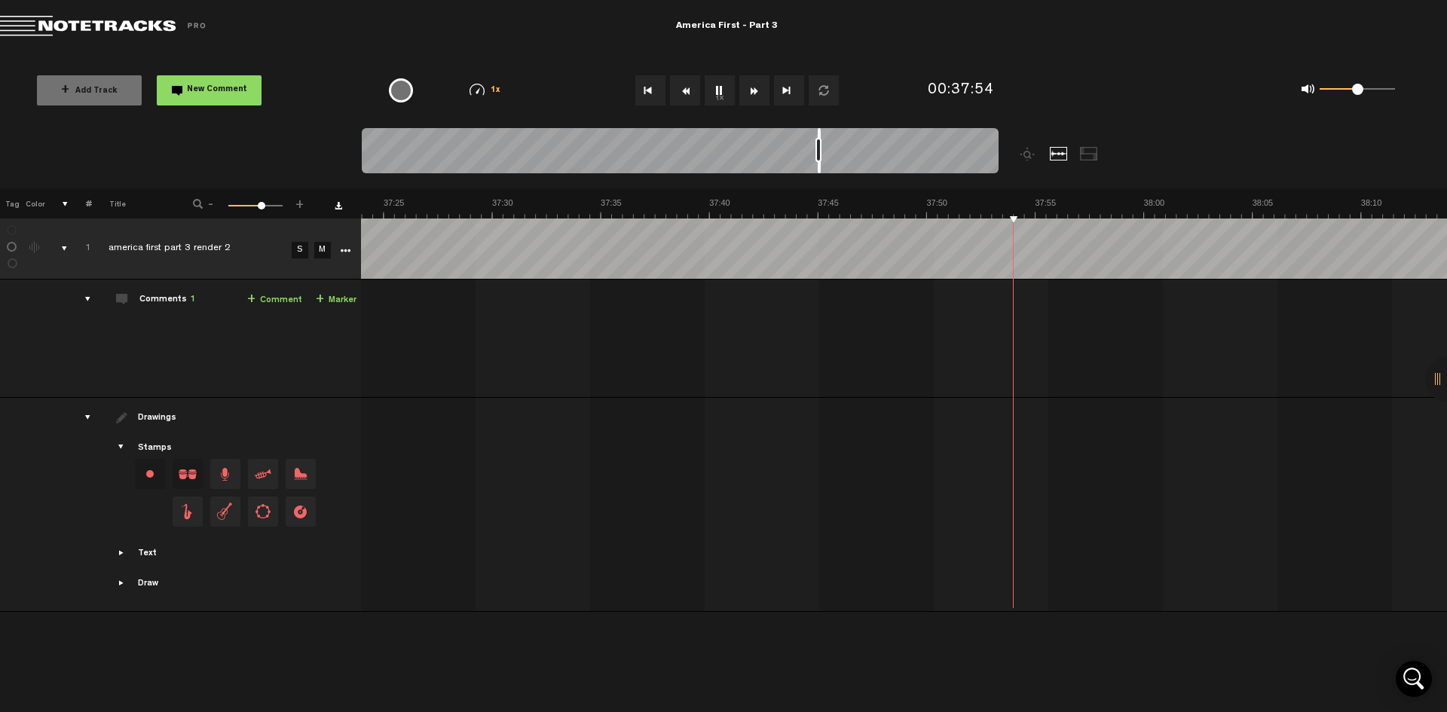
click at [753, 96] on button "Fast Forward" at bounding box center [755, 90] width 30 height 30
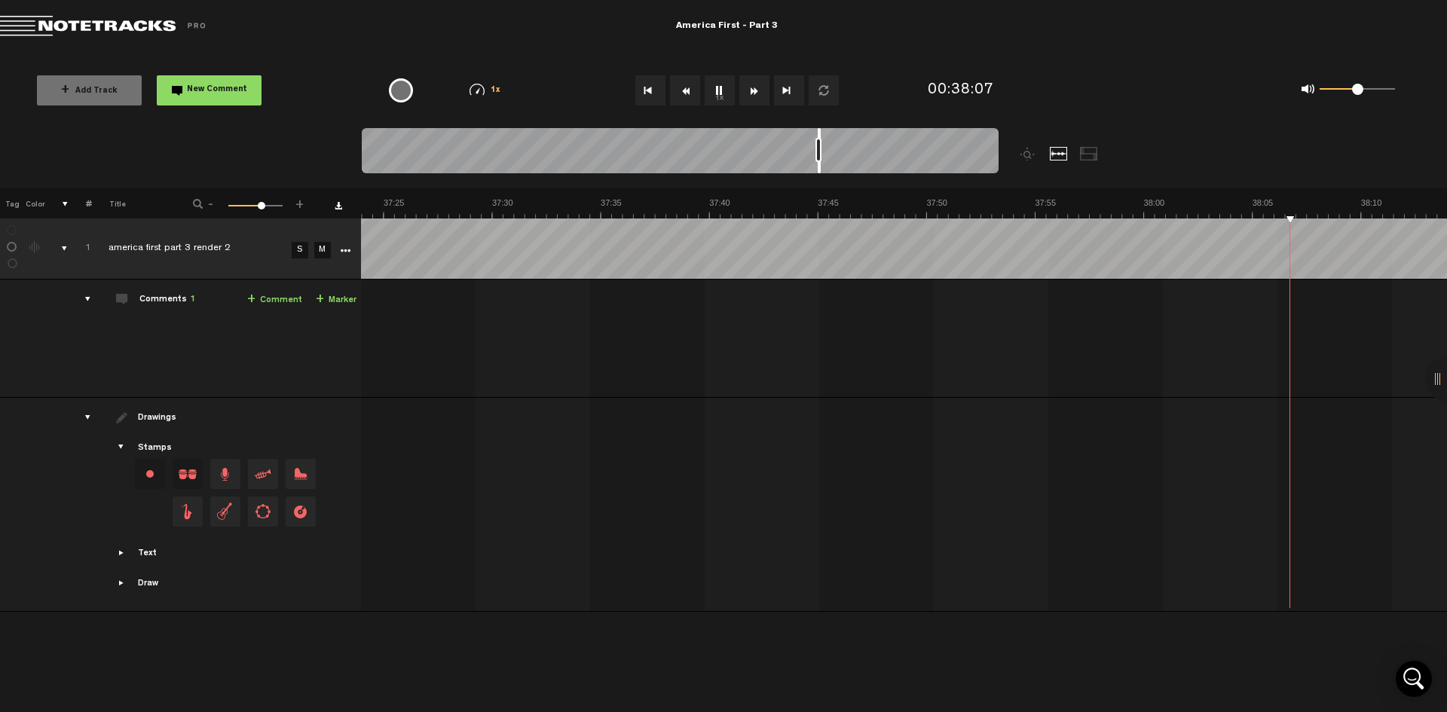
click at [753, 96] on button "Fast Forward" at bounding box center [755, 90] width 30 height 30
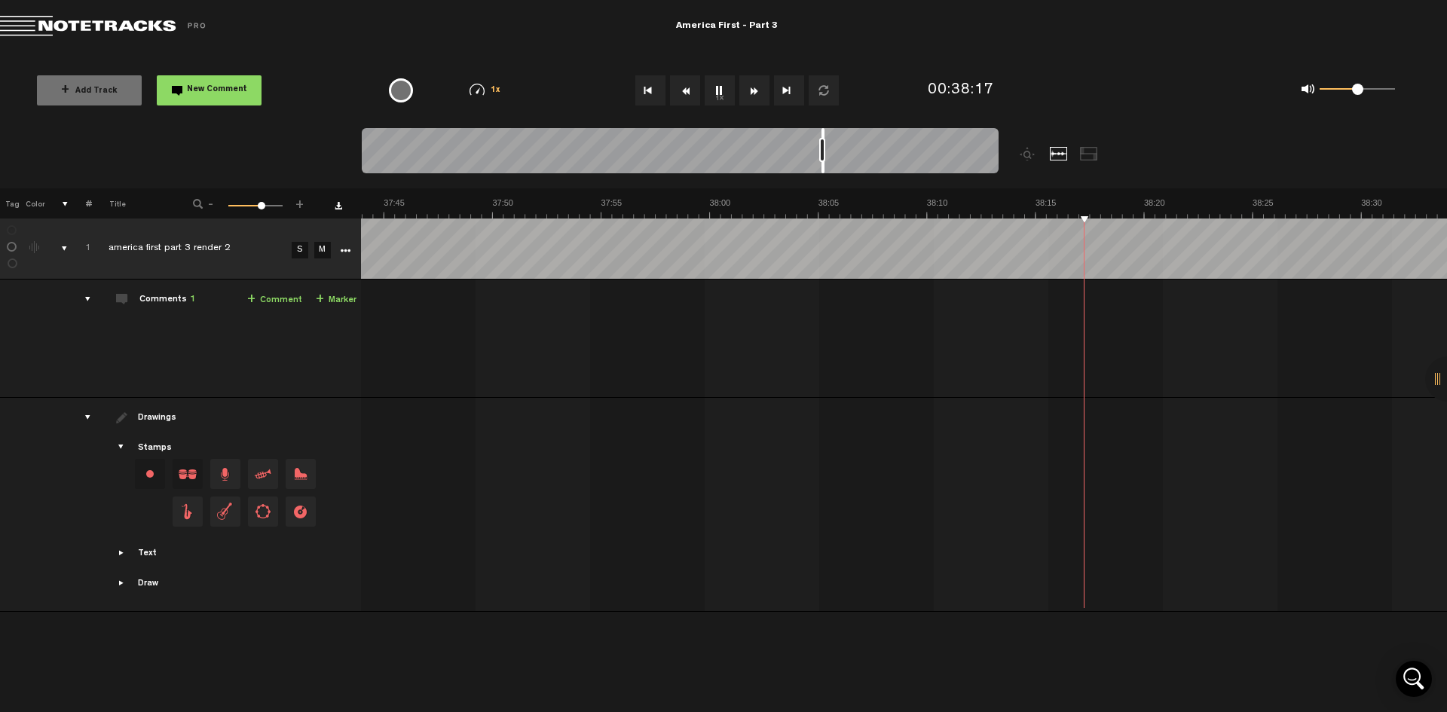
click at [753, 96] on button "Fast Forward" at bounding box center [755, 90] width 30 height 30
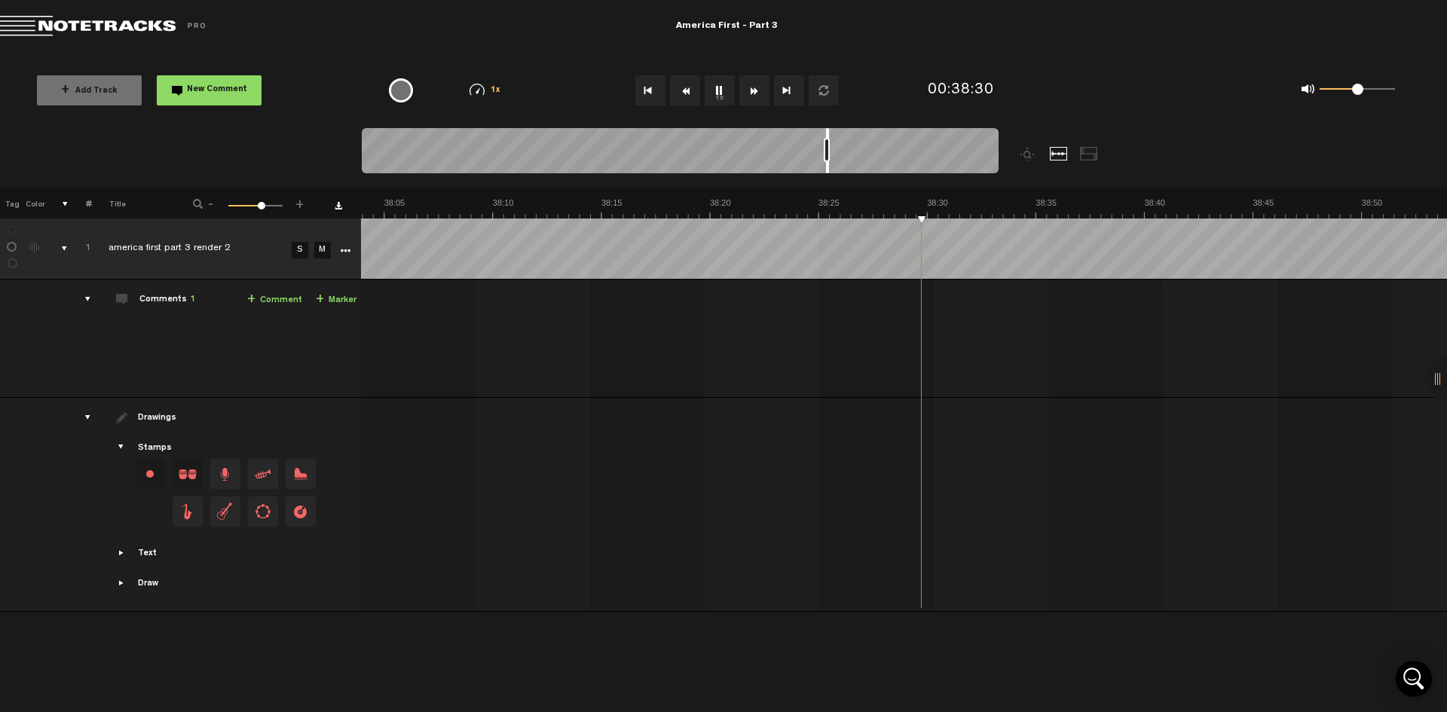
scroll to position [0, 49623]
click at [753, 96] on button "Fast Forward" at bounding box center [755, 90] width 30 height 30
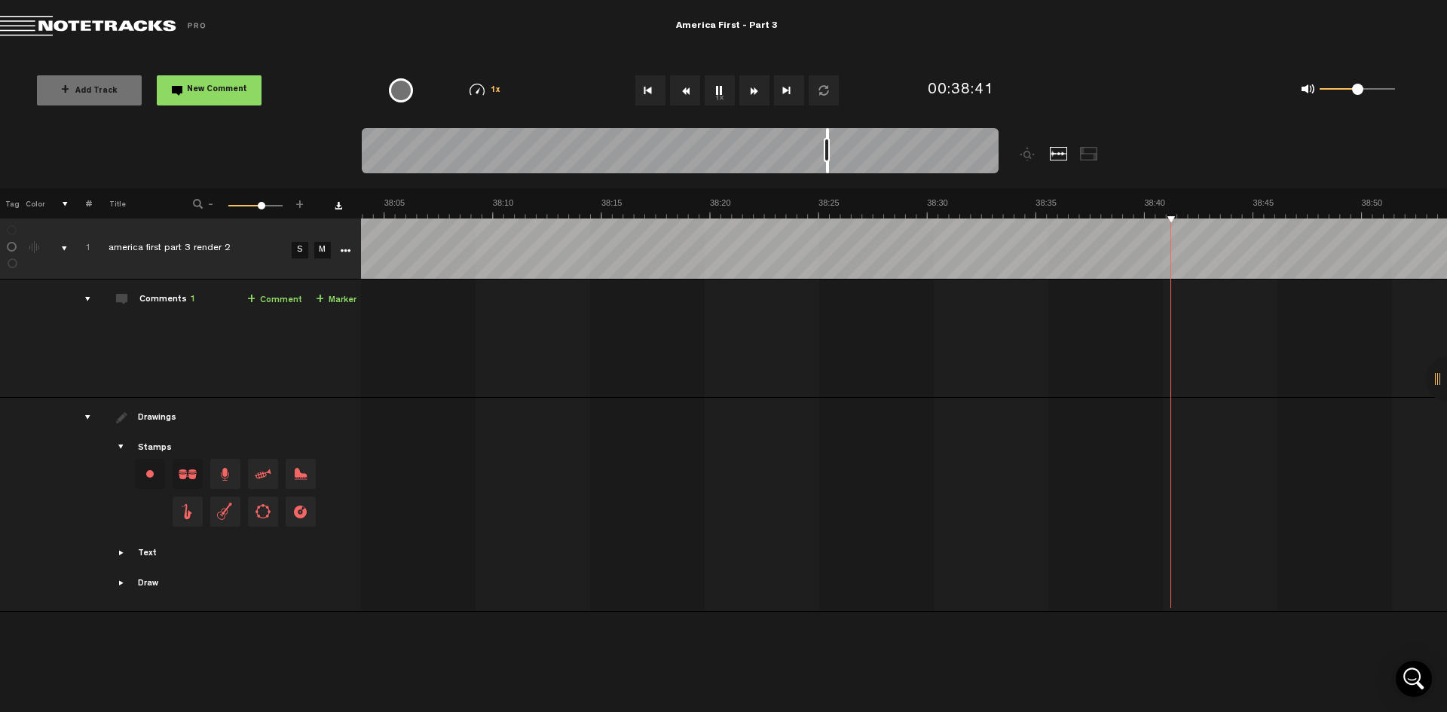
click at [753, 96] on button "Fast Forward" at bounding box center [755, 90] width 30 height 30
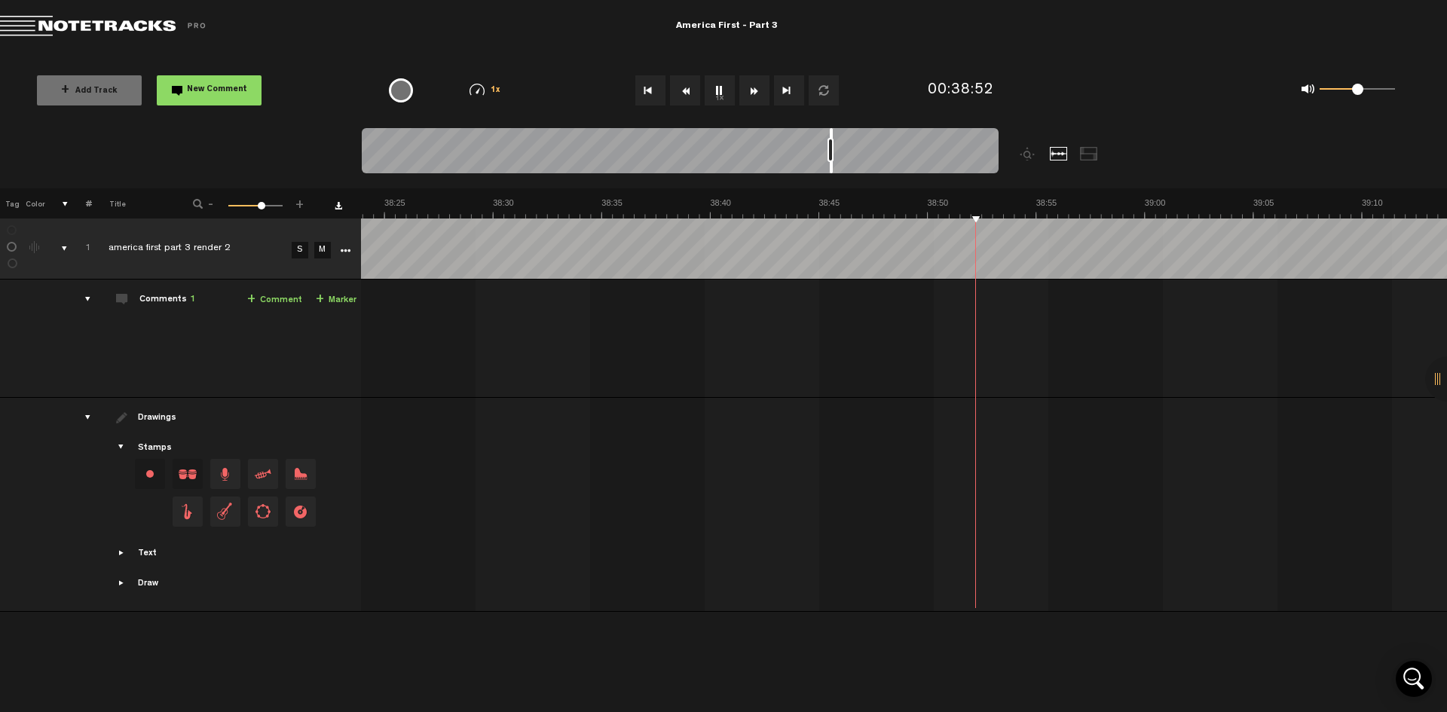
click at [753, 96] on button "Fast Forward" at bounding box center [755, 90] width 30 height 30
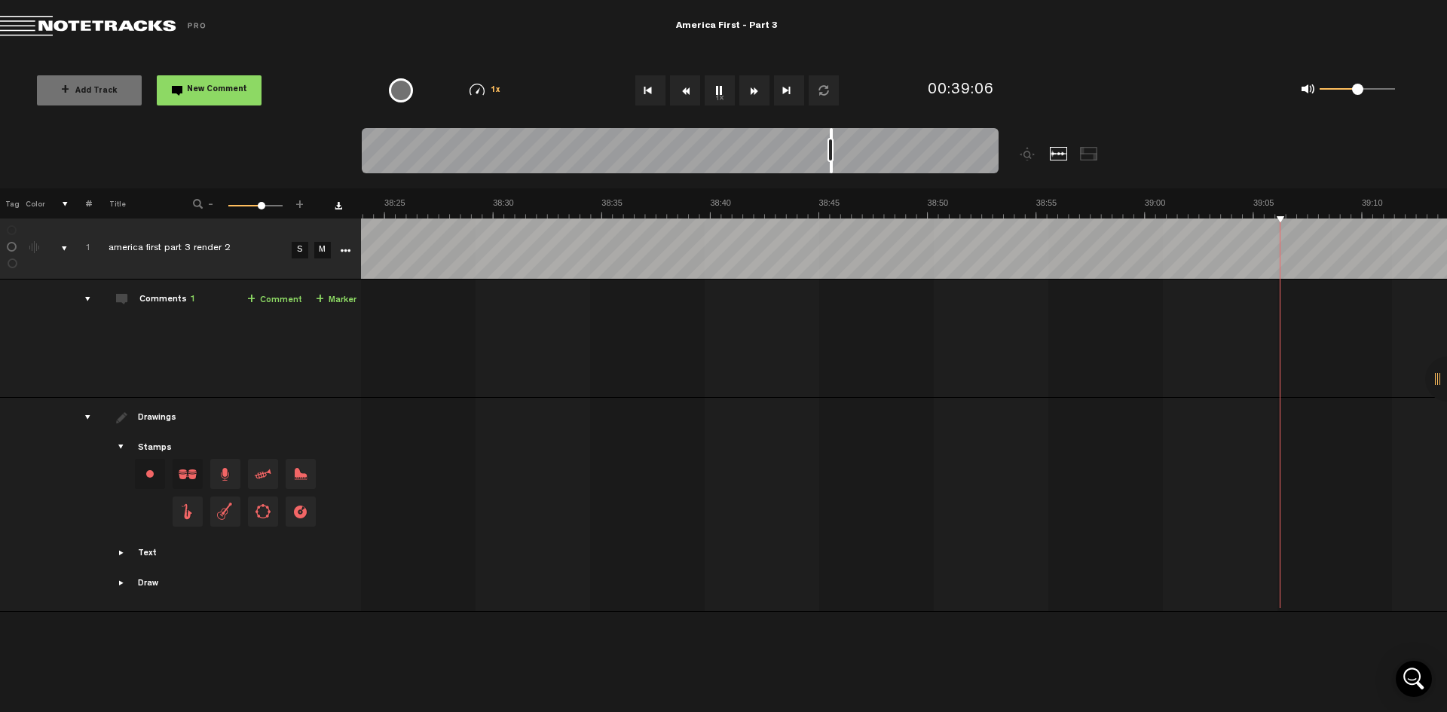
click at [753, 96] on button "Fast Forward" at bounding box center [755, 90] width 30 height 30
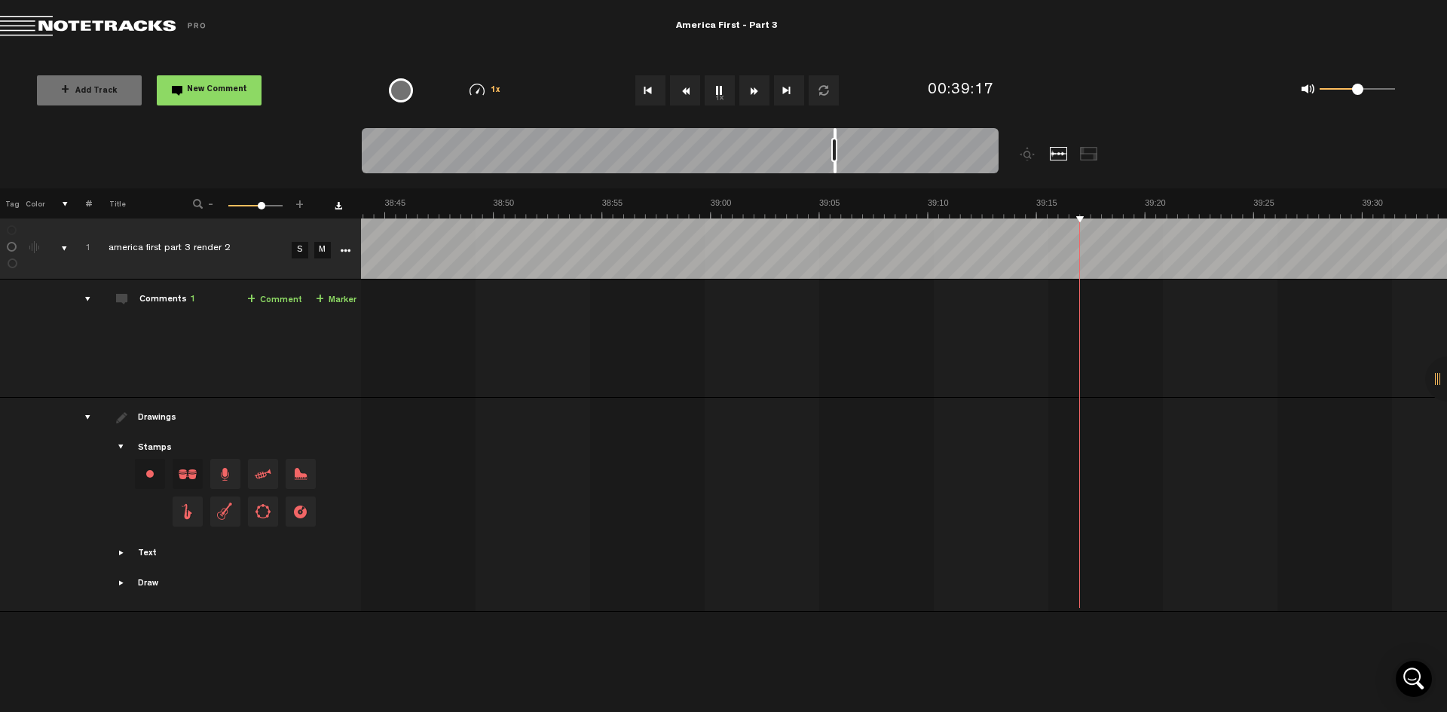
click at [753, 96] on button "Fast Forward" at bounding box center [755, 90] width 30 height 30
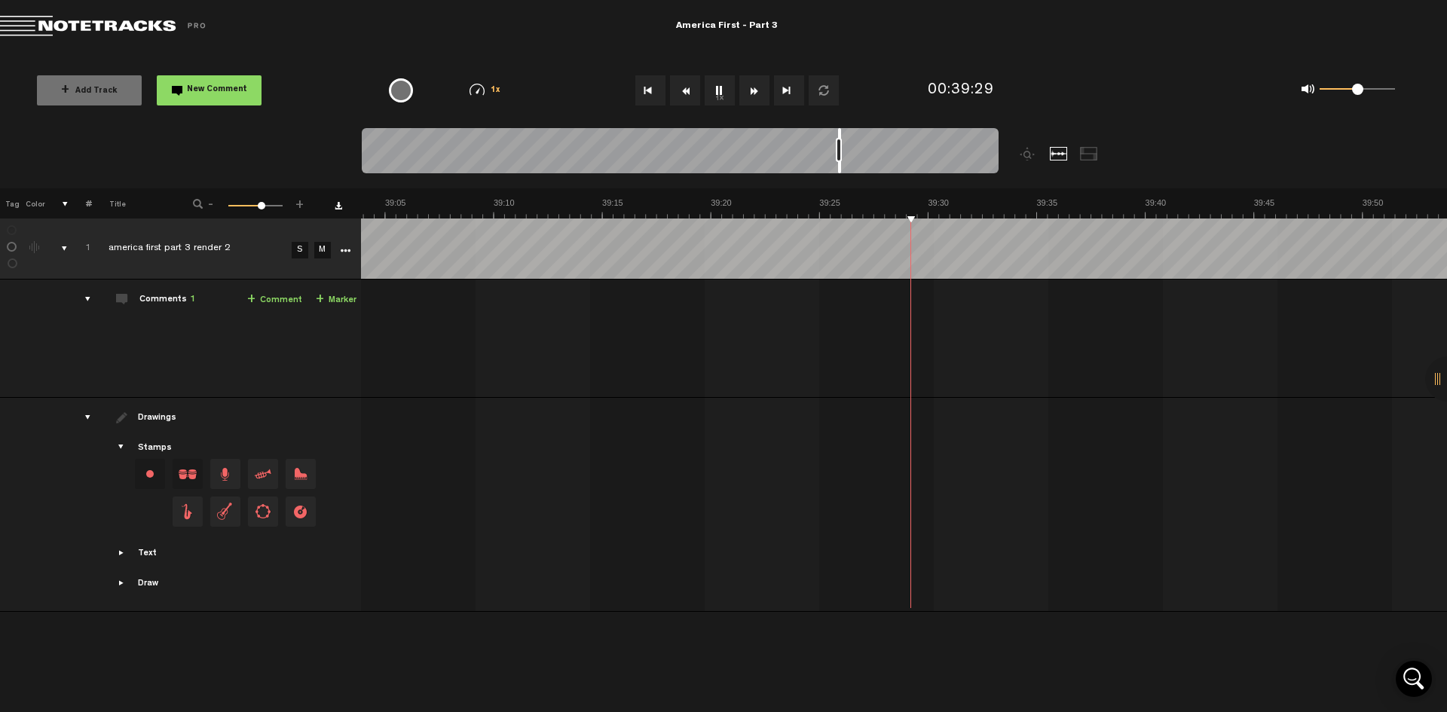
scroll to position [0, 50925]
click at [753, 96] on button "Fast Forward" at bounding box center [755, 90] width 30 height 30
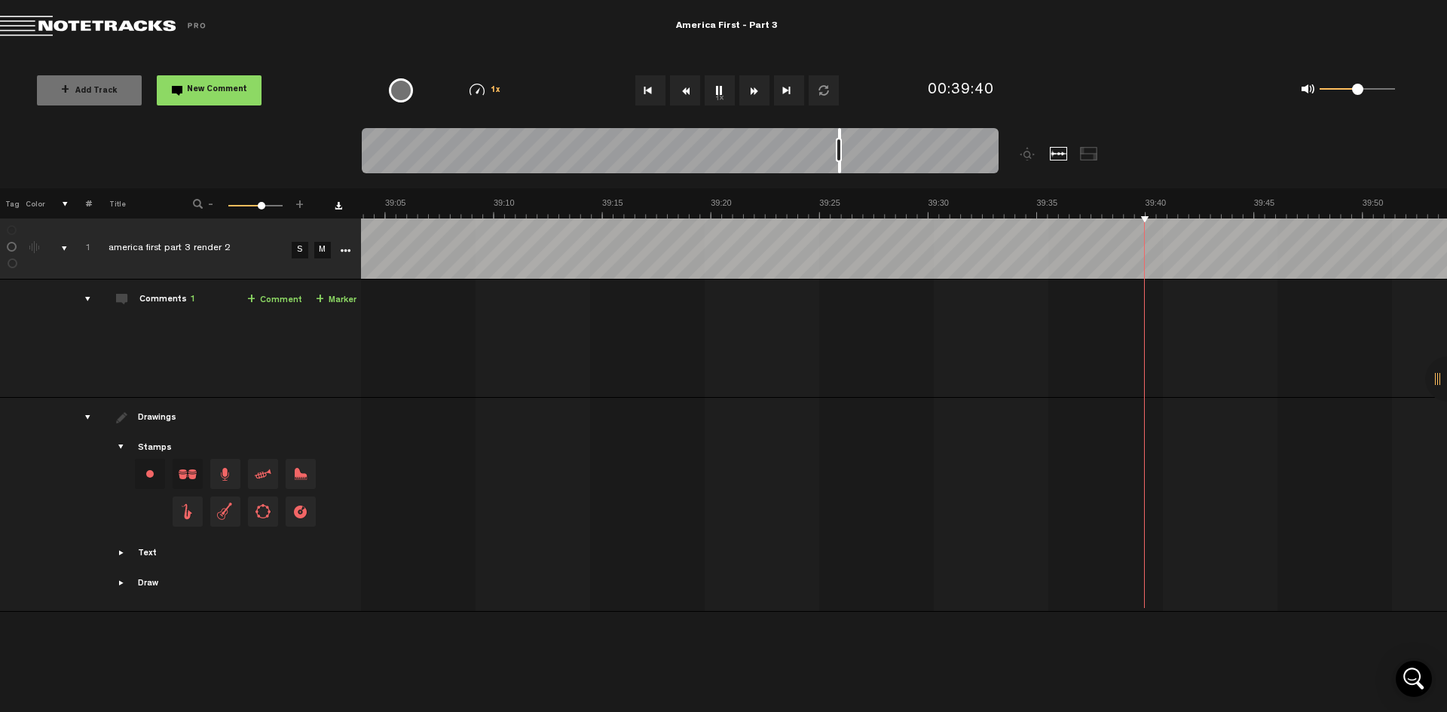
click at [753, 96] on button "Fast Forward" at bounding box center [755, 90] width 30 height 30
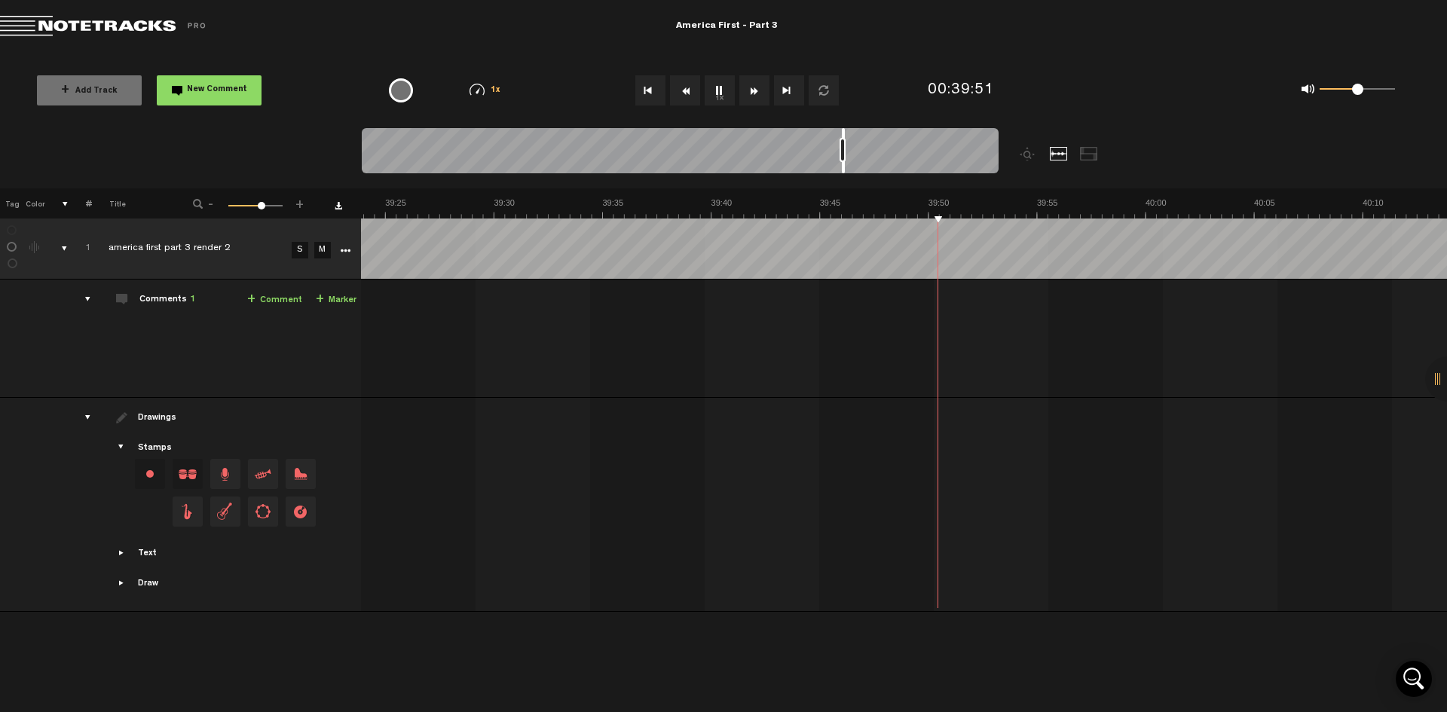
click at [753, 96] on button "Fast Forward" at bounding box center [755, 90] width 30 height 30
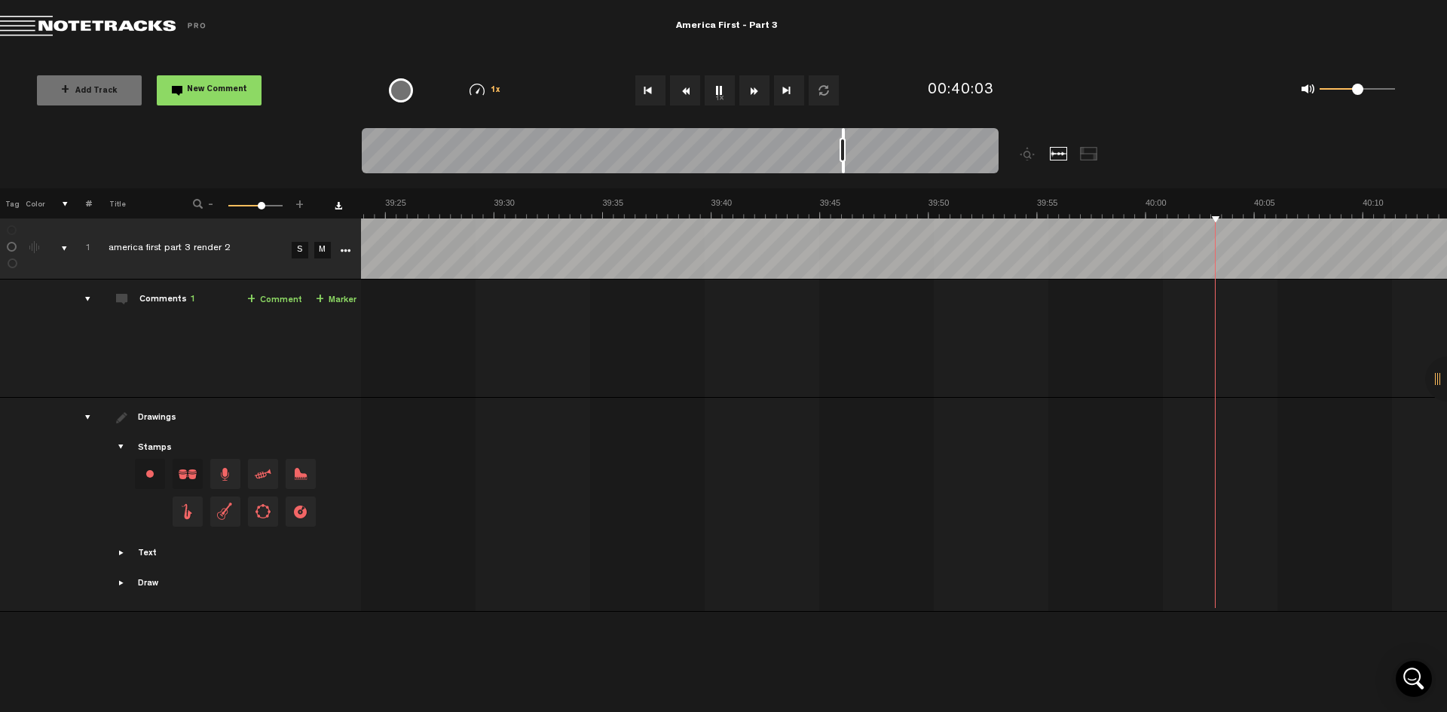
click at [753, 96] on button "Fast Forward" at bounding box center [755, 90] width 30 height 30
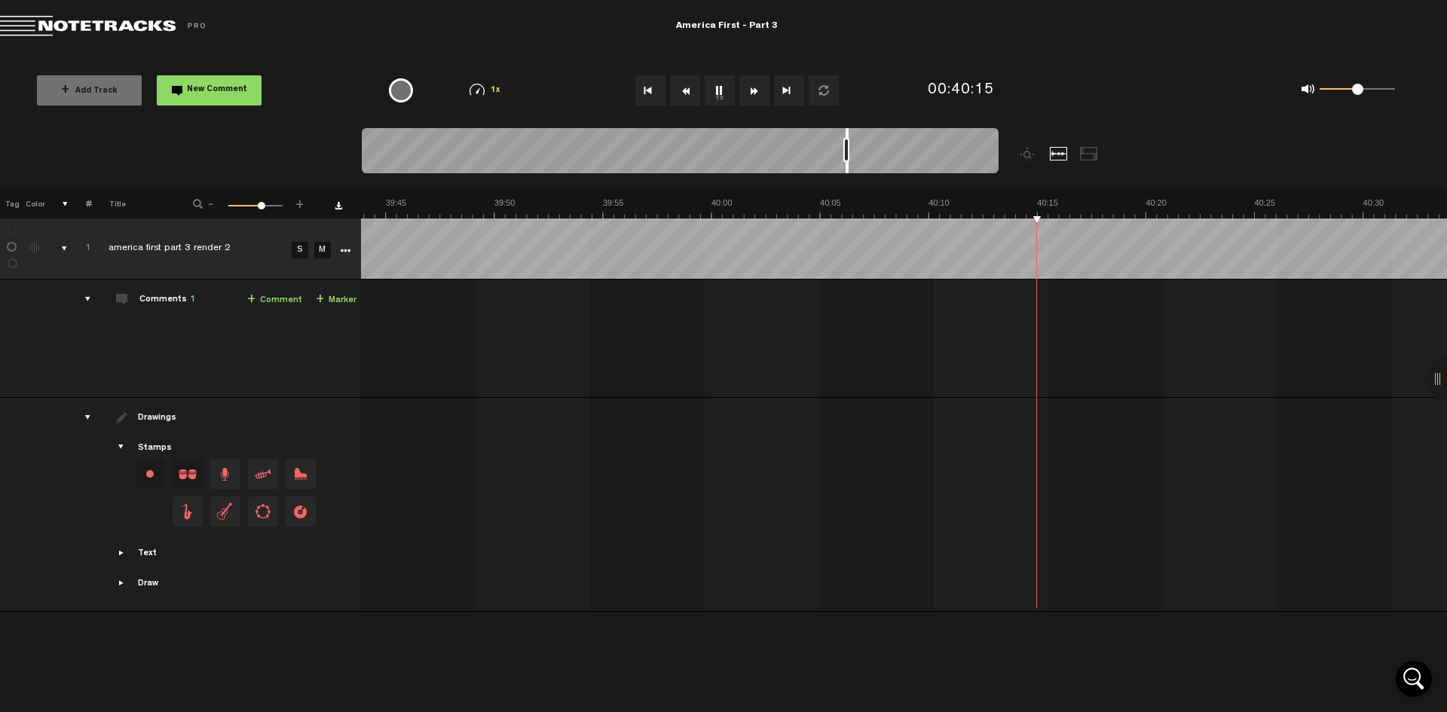
click at [753, 95] on button "Fast Forward" at bounding box center [755, 90] width 30 height 30
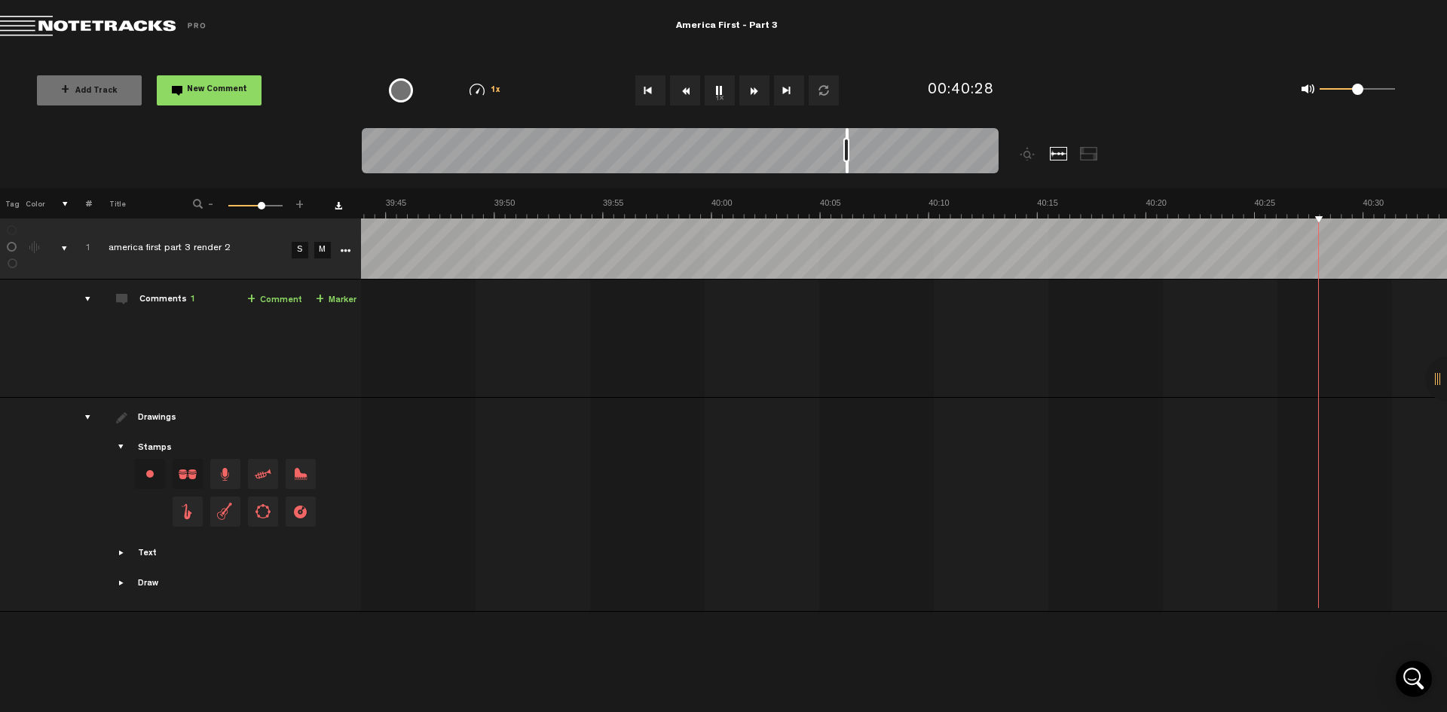
click at [753, 95] on button "Fast Forward" at bounding box center [755, 90] width 30 height 30
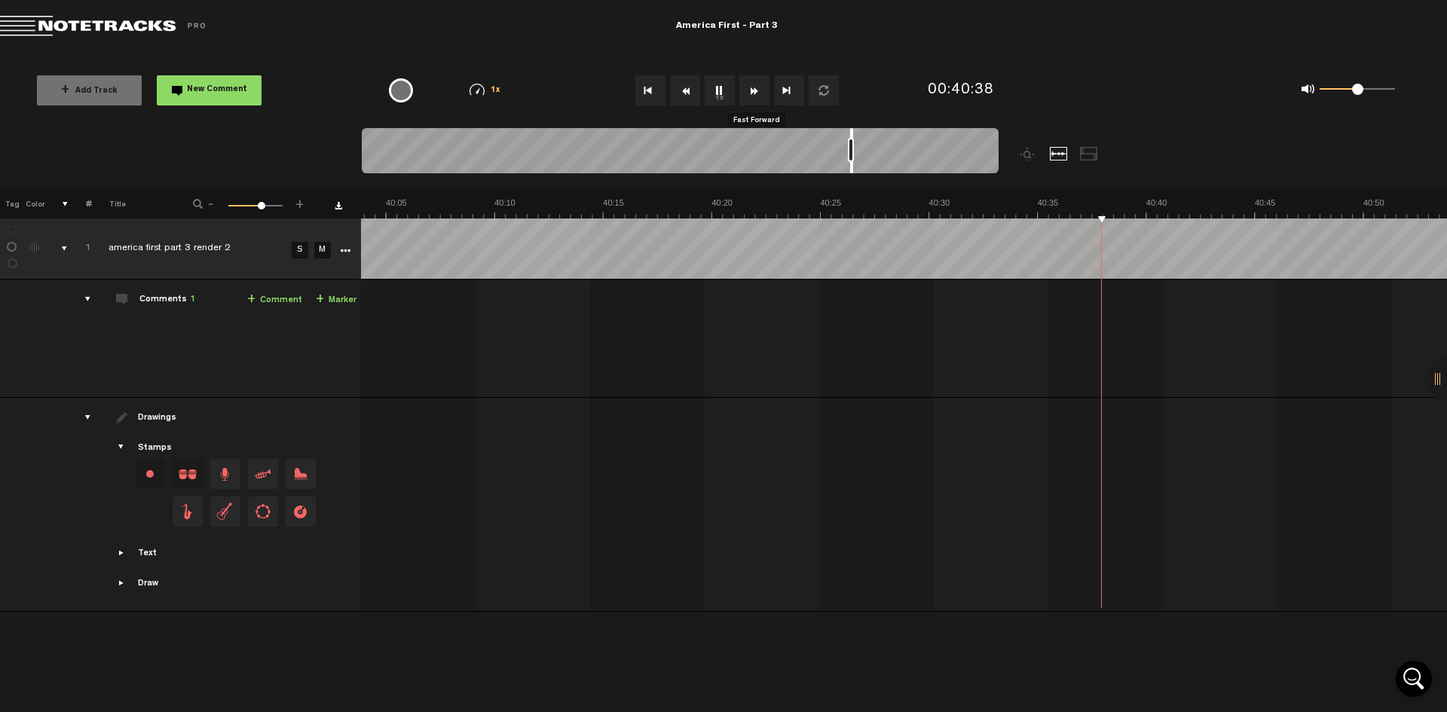
click at [753, 95] on button "Fast Forward" at bounding box center [755, 90] width 30 height 30
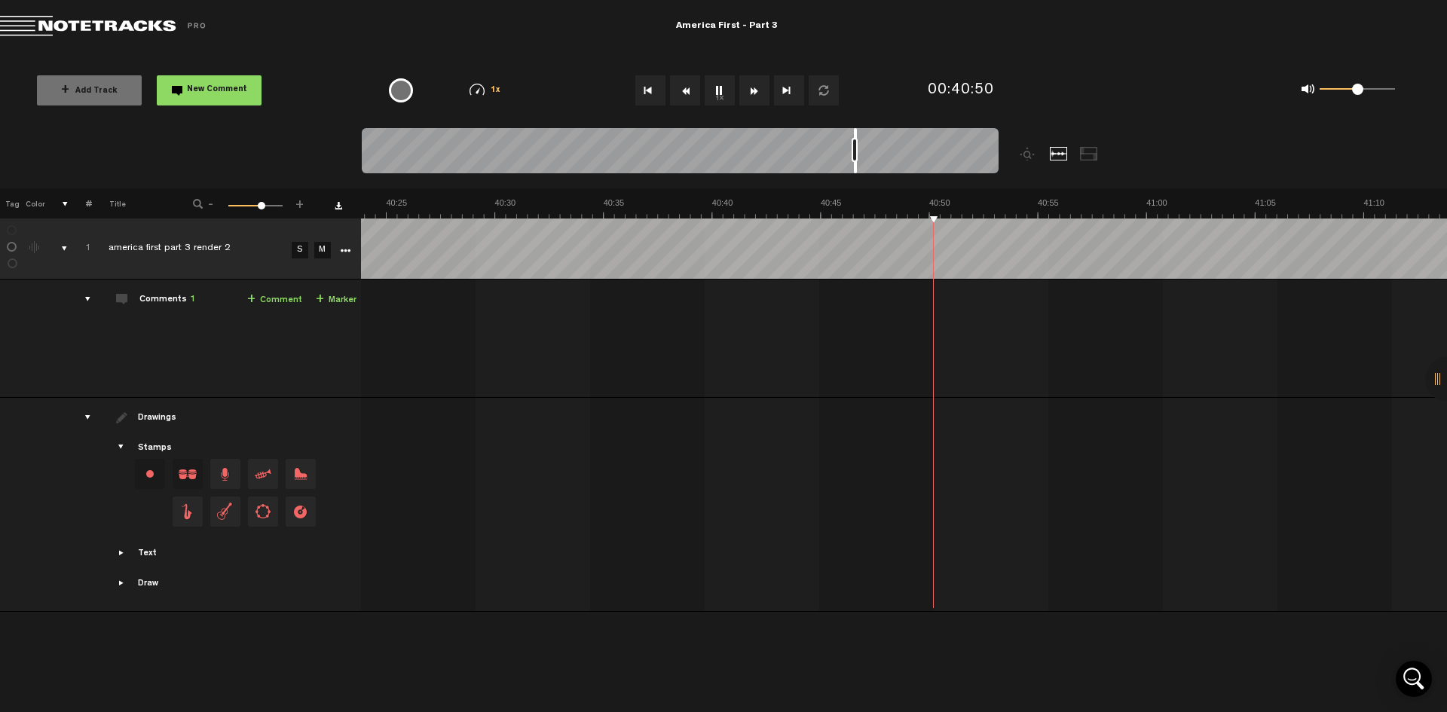
scroll to position [0, 52662]
click at [753, 95] on button "Fast Forward" at bounding box center [755, 90] width 30 height 30
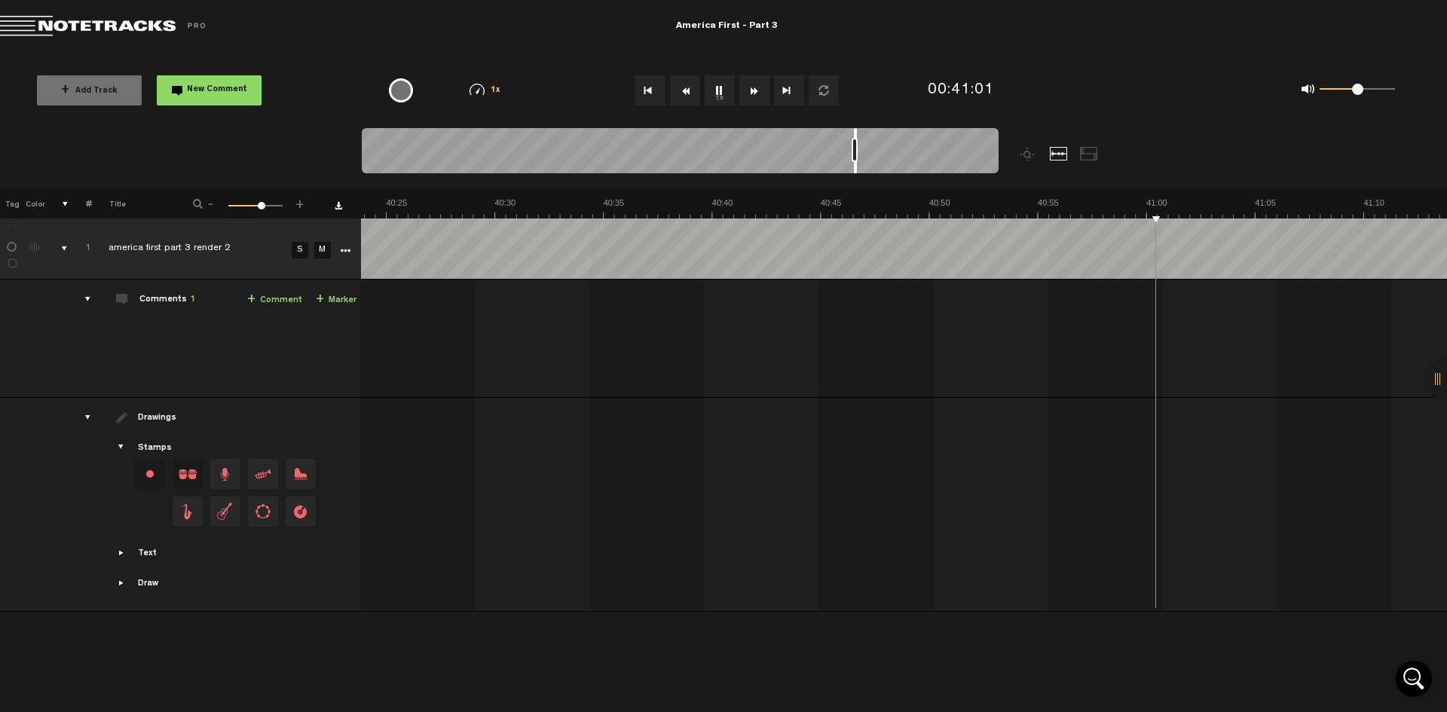
click at [753, 95] on button "Fast Forward" at bounding box center [755, 90] width 30 height 30
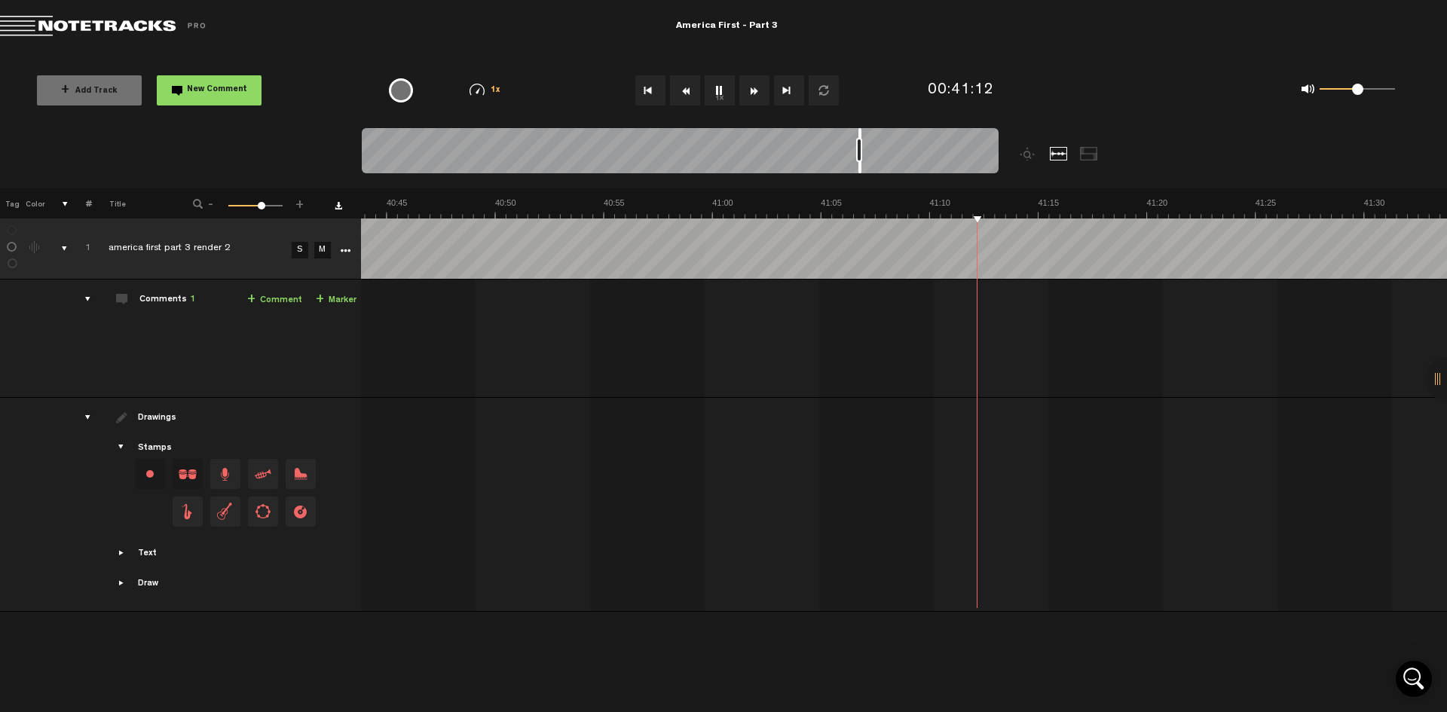
click at [694, 90] on button "Rewind" at bounding box center [685, 90] width 30 height 30
click at [694, 88] on button "Rewind" at bounding box center [685, 90] width 30 height 30
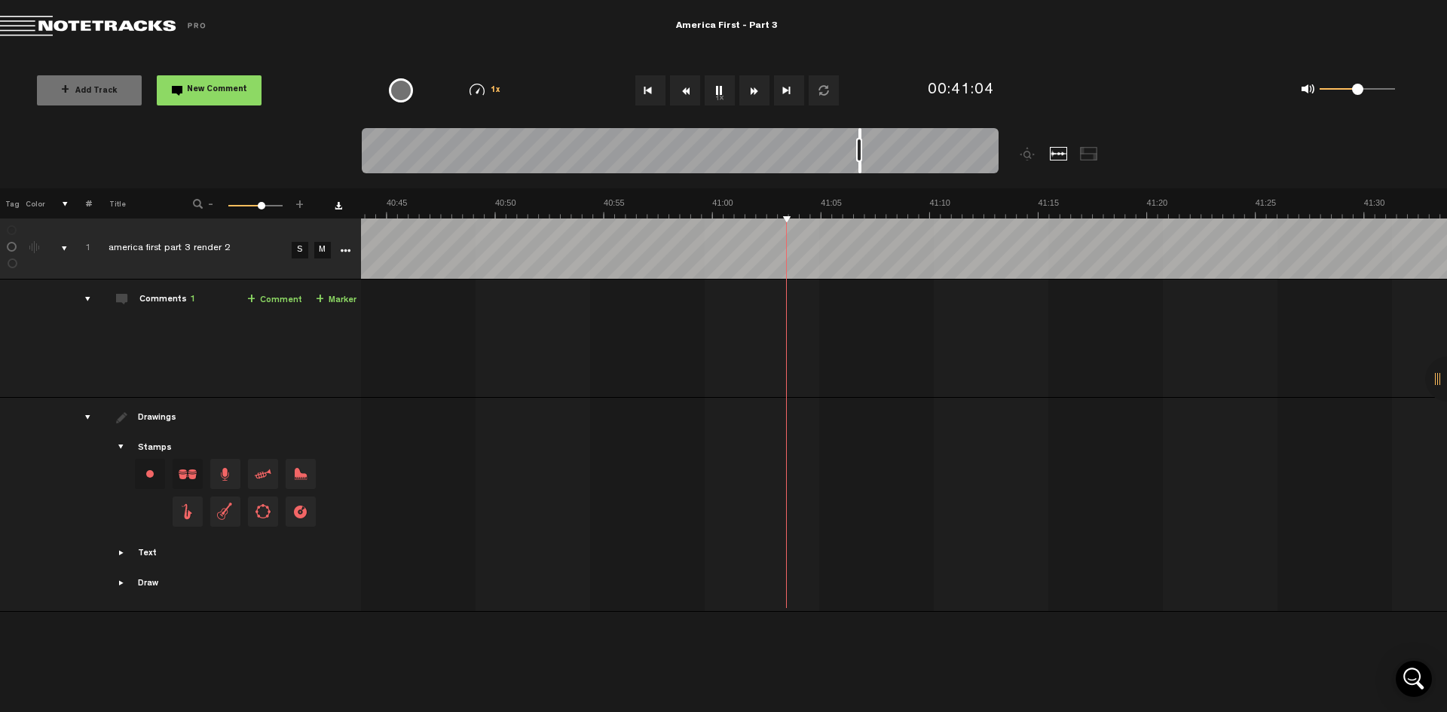
click at [694, 88] on button "Rewind" at bounding box center [685, 90] width 30 height 30
click at [722, 87] on button "1x" at bounding box center [720, 90] width 30 height 30
click at [724, 93] on button "1x" at bounding box center [720, 90] width 30 height 30
click at [786, 93] on button "Go to end" at bounding box center [789, 90] width 30 height 30
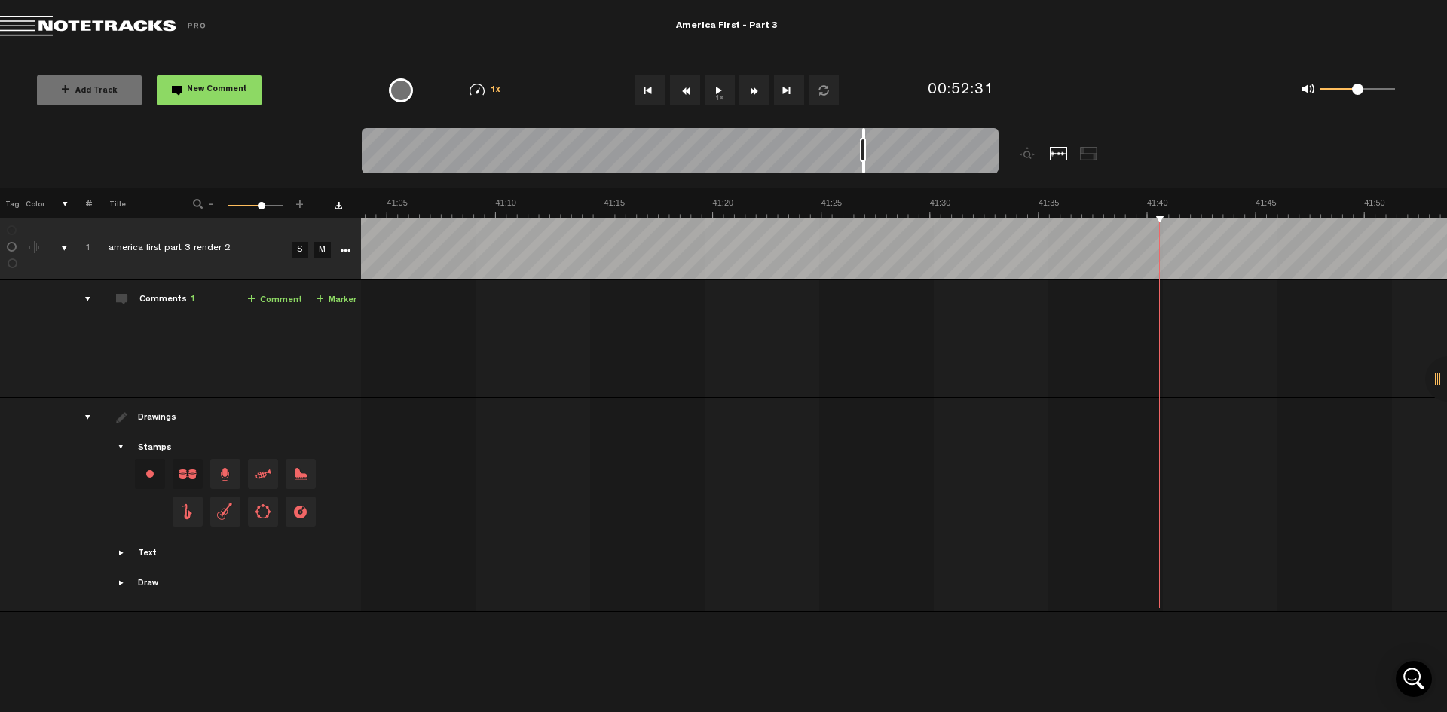
click at [749, 88] on button "Fast Forward" at bounding box center [755, 90] width 30 height 30
drag, startPoint x: 999, startPoint y: 133, endPoint x: 856, endPoint y: 130, distance: 143.3
click at [858, 130] on div at bounding box center [857, 150] width 3 height 45
click at [724, 82] on button "1x" at bounding box center [720, 90] width 30 height 30
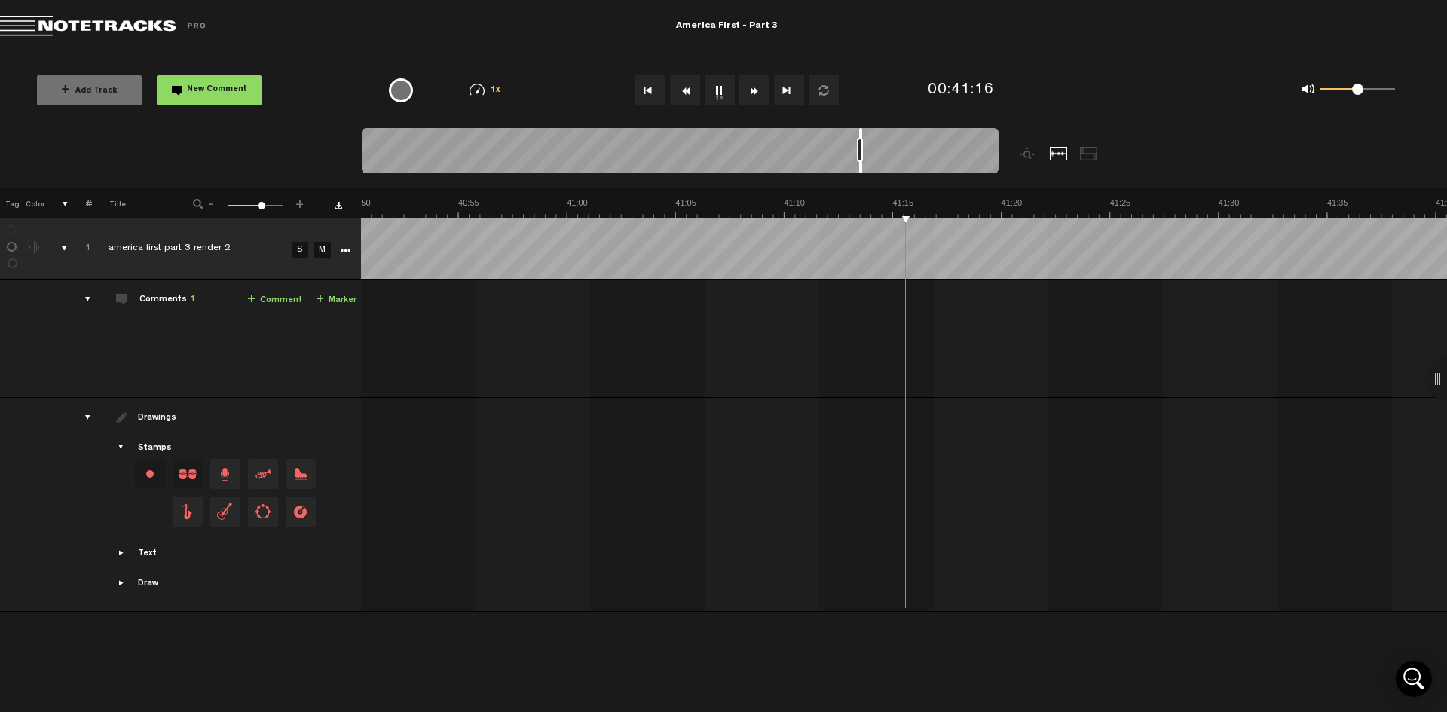
scroll to position [0, 53242]
click at [758, 89] on button "Fast Forward" at bounding box center [755, 90] width 30 height 30
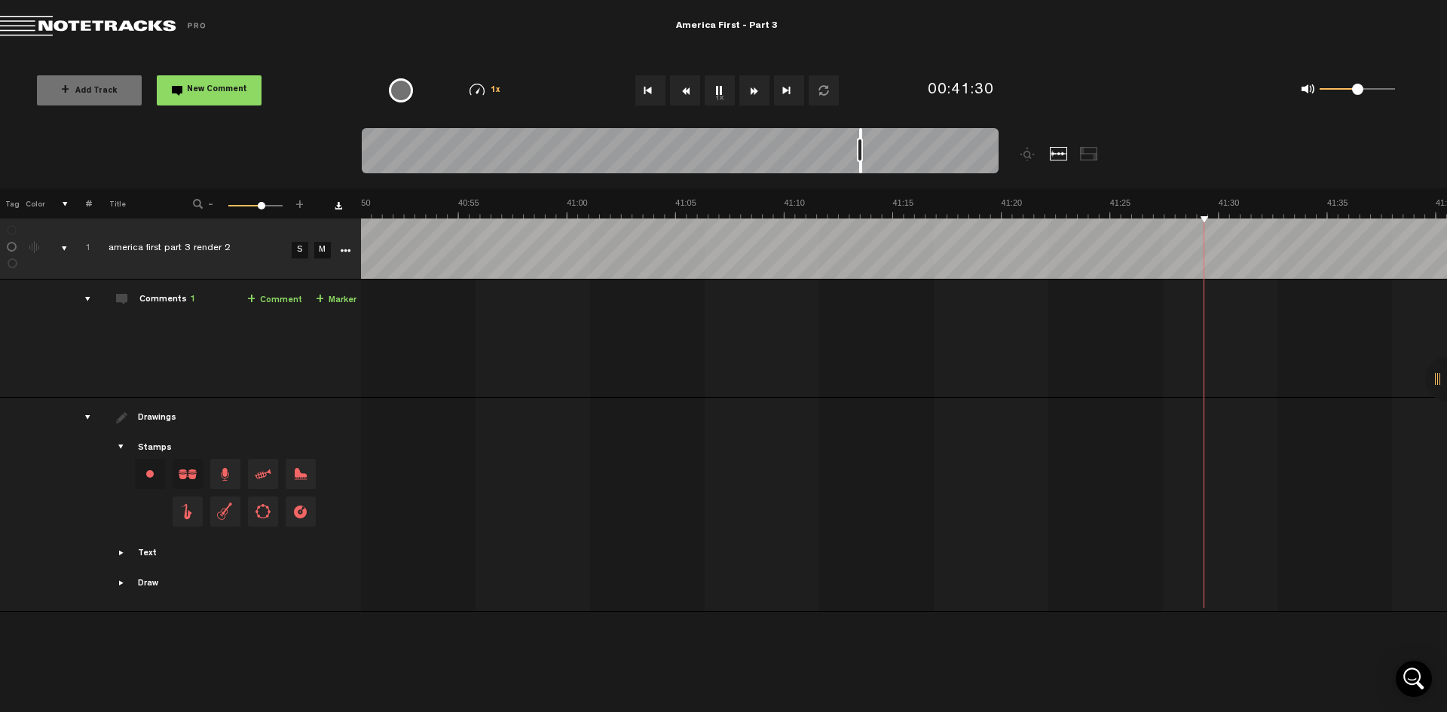
click at [758, 89] on button "Fast Forward" at bounding box center [755, 90] width 30 height 30
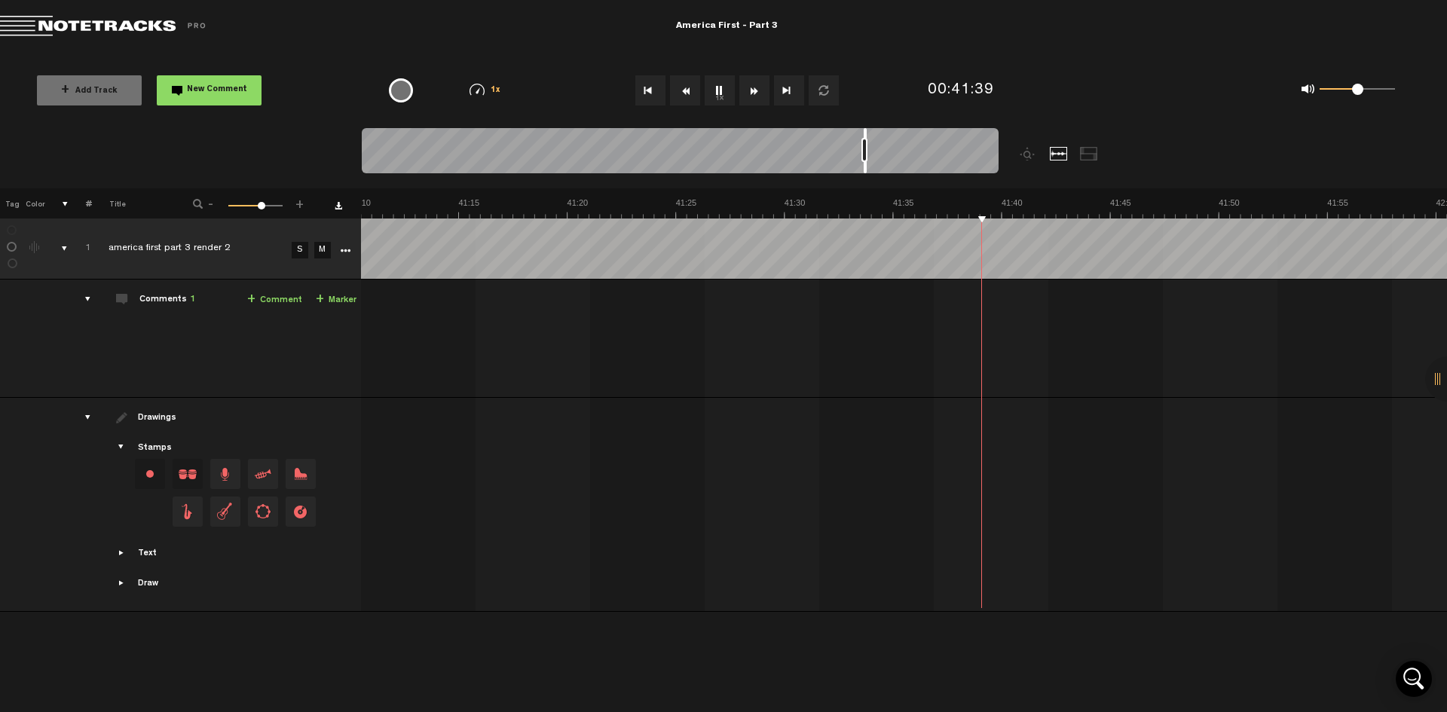
click at [758, 89] on button "Fast Forward" at bounding box center [755, 90] width 30 height 30
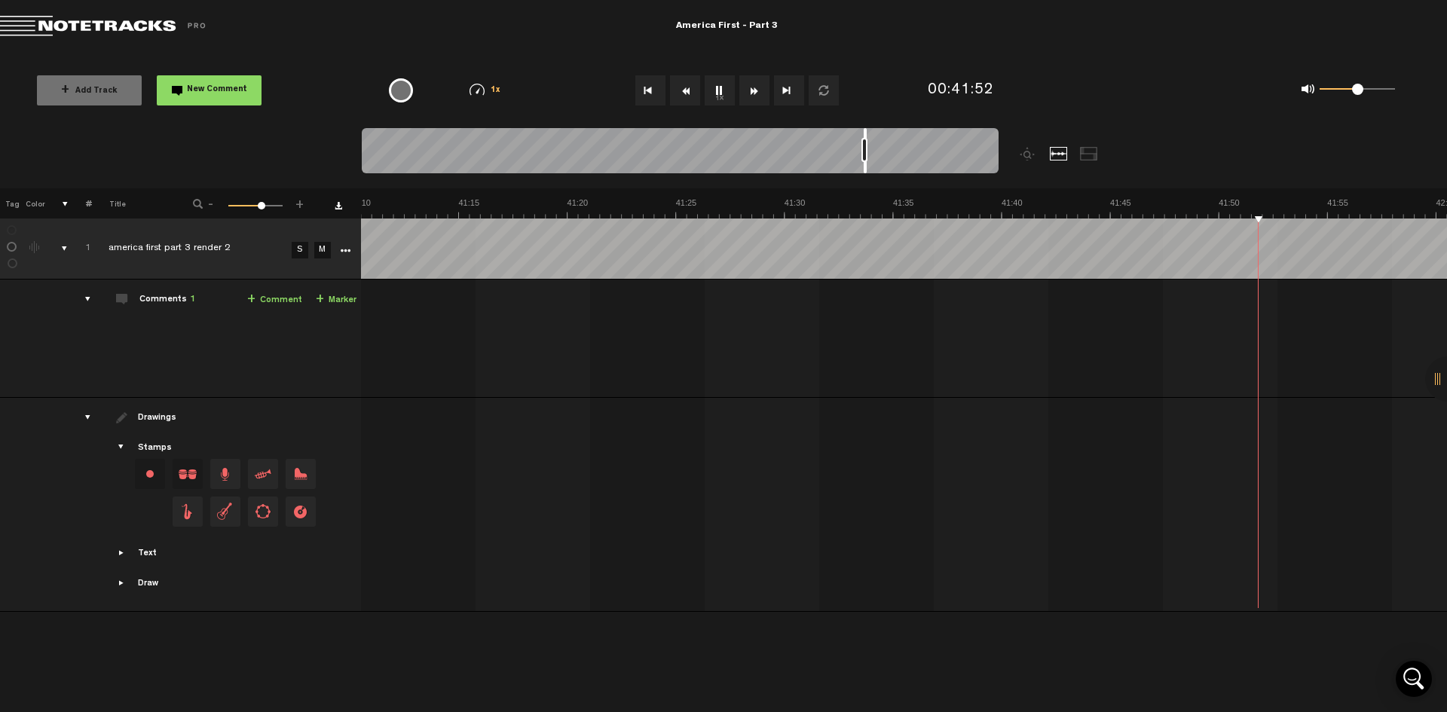
click at [758, 89] on button "Fast Forward" at bounding box center [755, 90] width 30 height 30
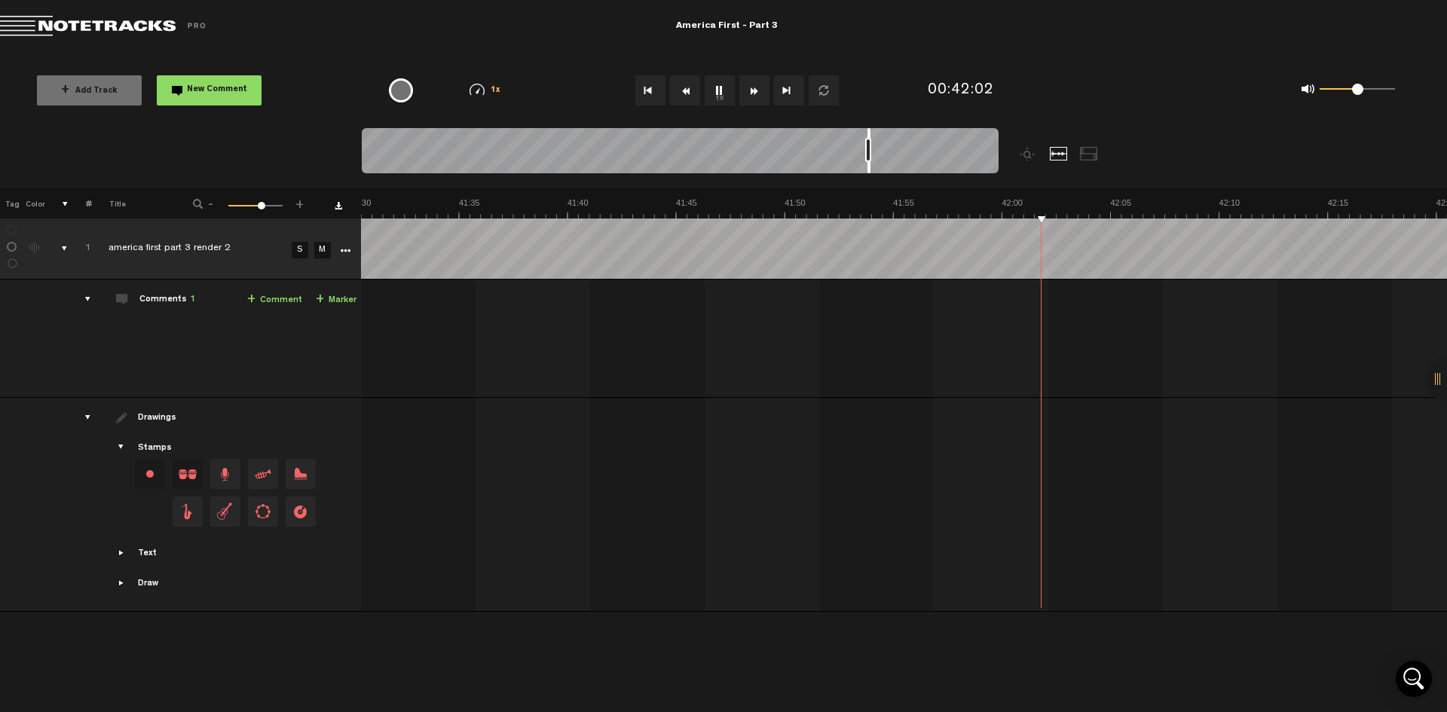
click at [758, 89] on button "Fast Forward" at bounding box center [755, 90] width 30 height 30
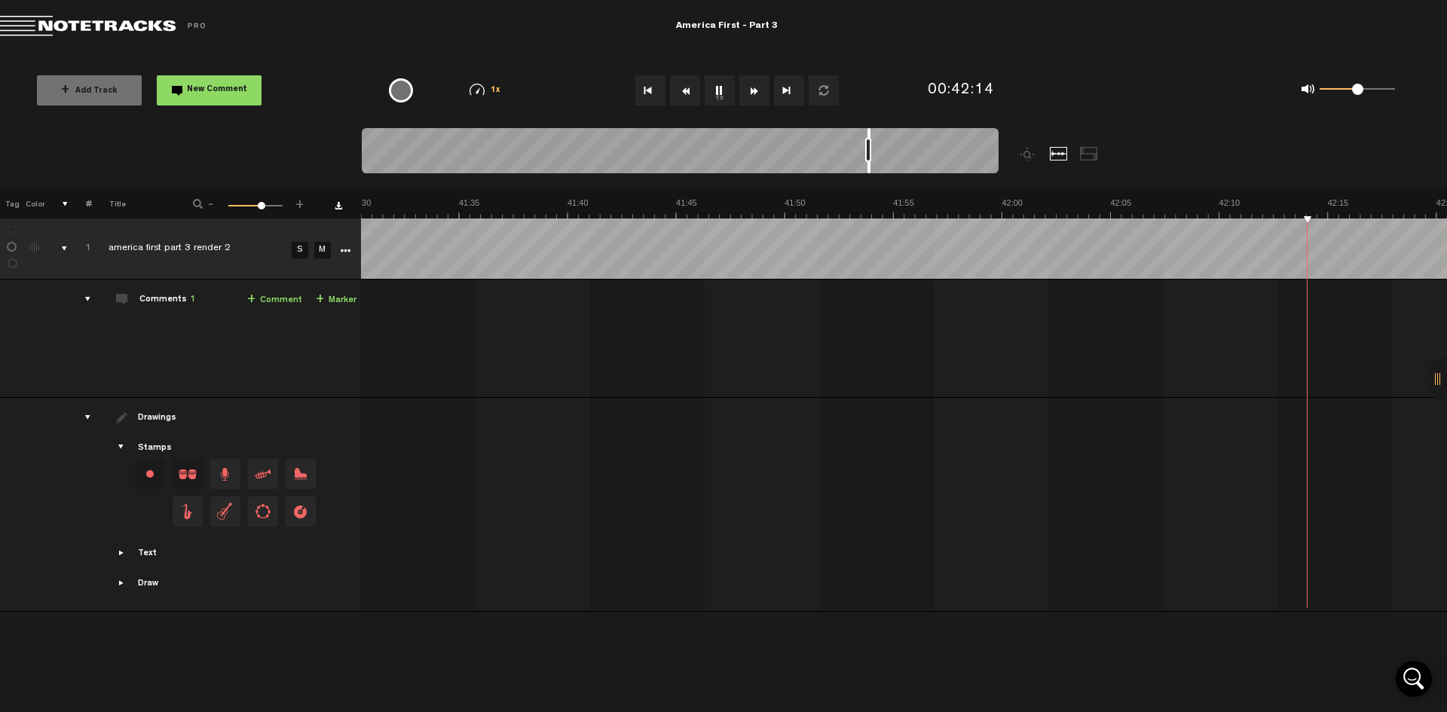
click at [758, 89] on button "Fast Forward" at bounding box center [755, 90] width 30 height 30
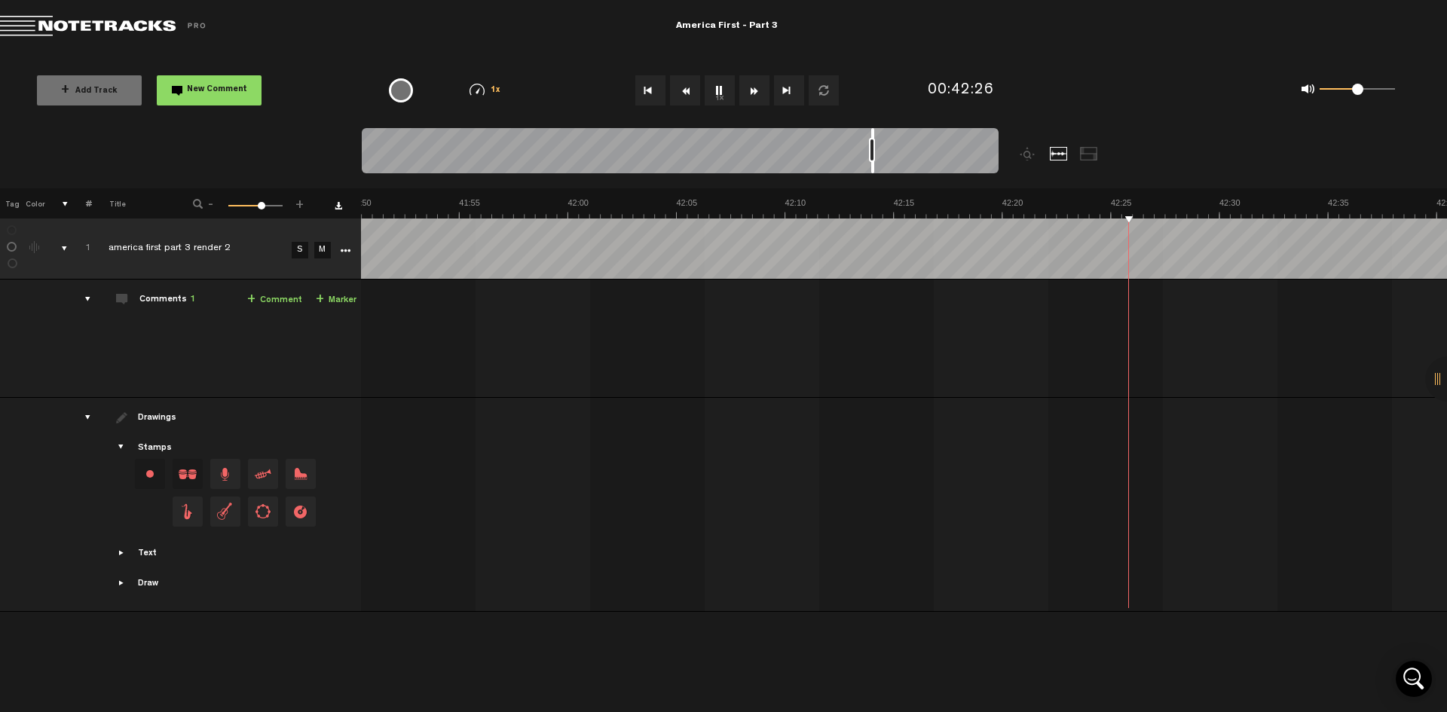
click at [758, 89] on button "Fast Forward" at bounding box center [755, 90] width 30 height 30
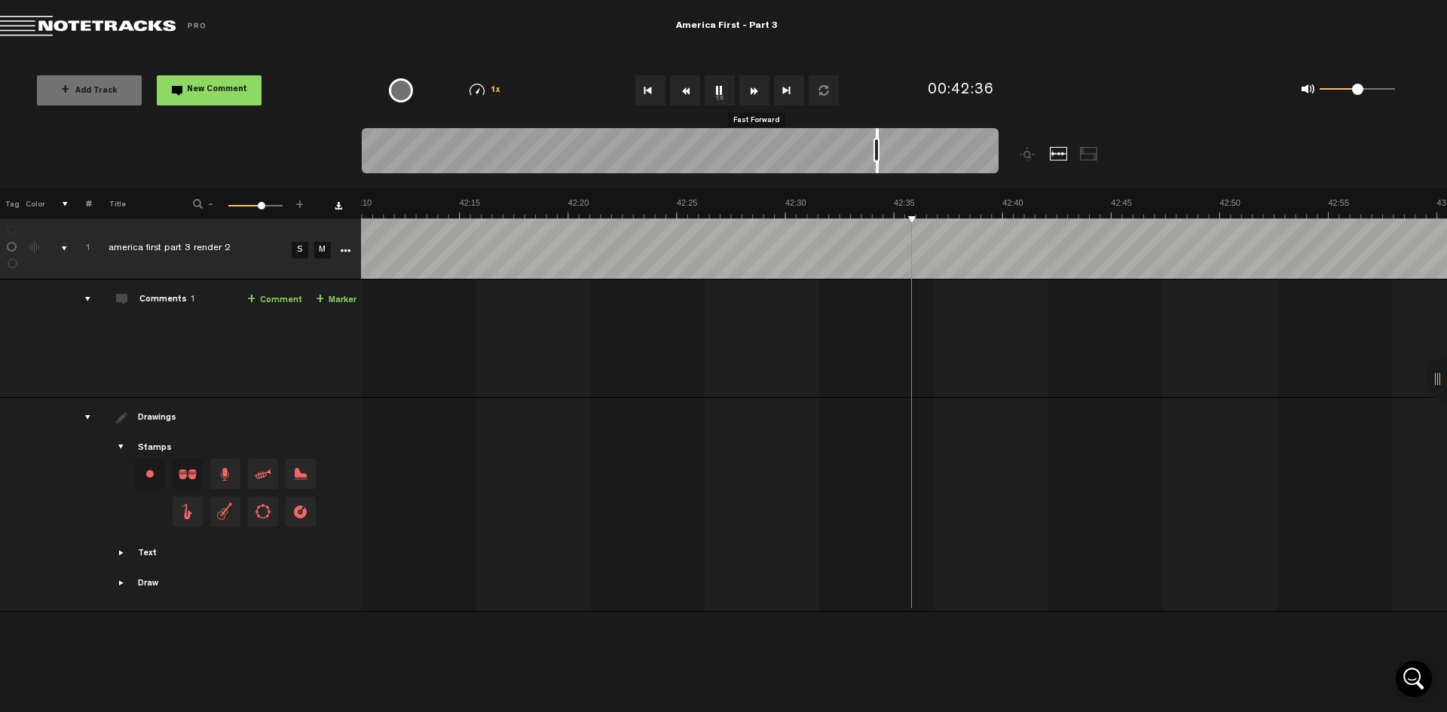
click at [758, 89] on button "Fast Forward" at bounding box center [755, 90] width 30 height 30
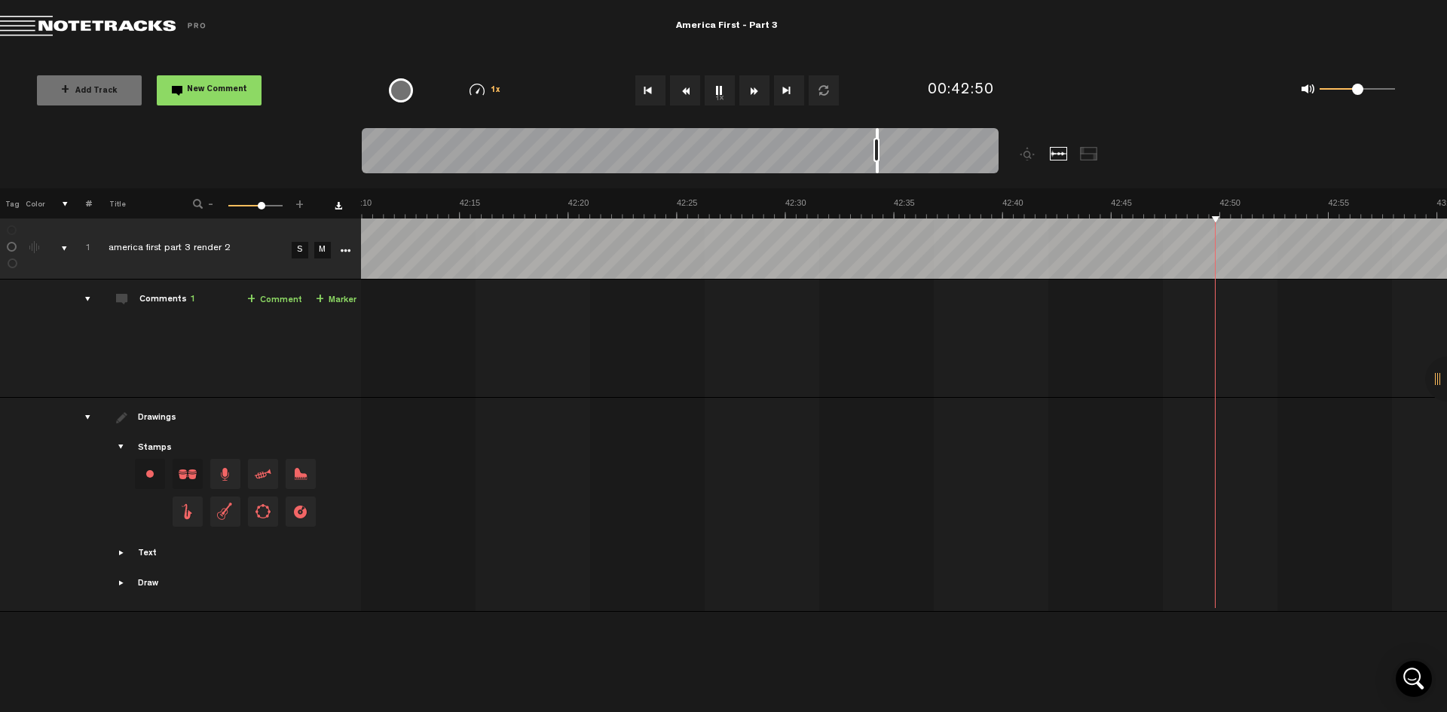
click at [758, 89] on button "Fast Forward" at bounding box center [755, 90] width 30 height 30
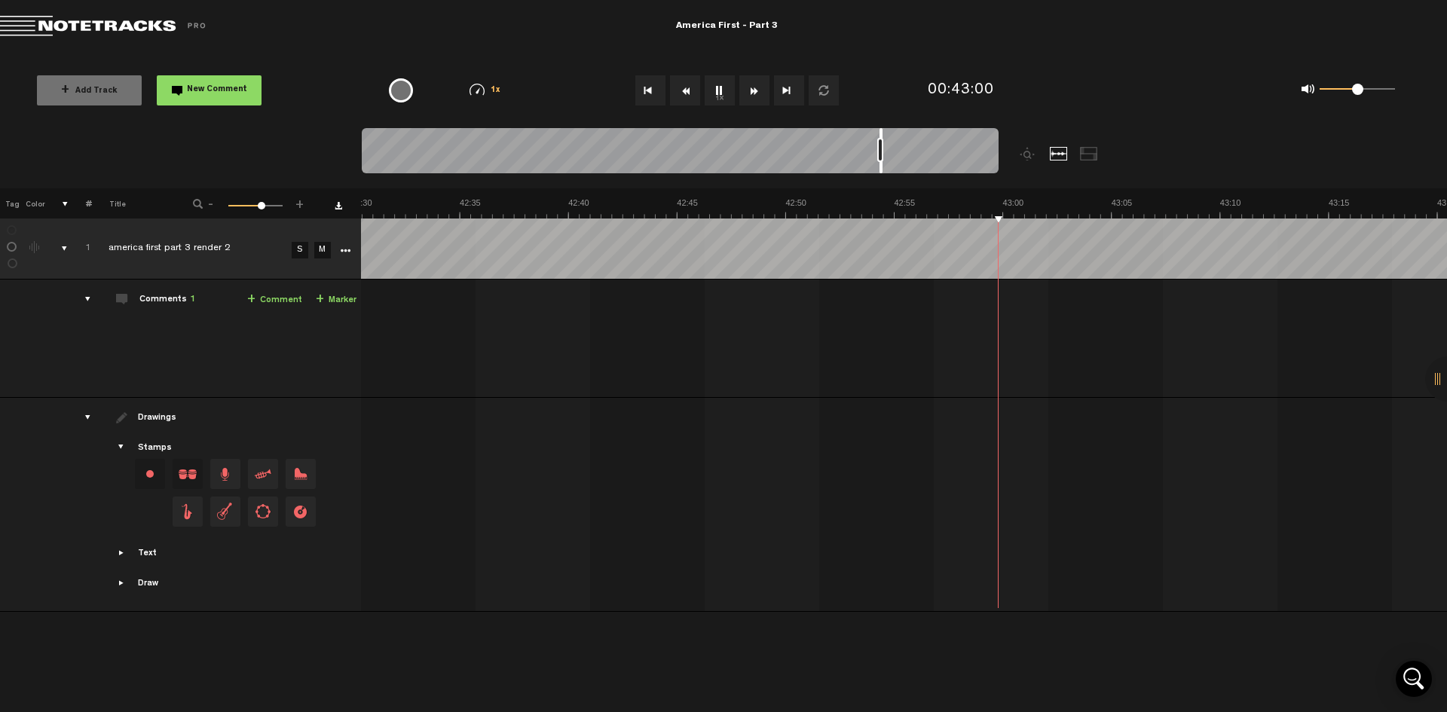
click at [758, 89] on button "Fast Forward" at bounding box center [755, 90] width 30 height 30
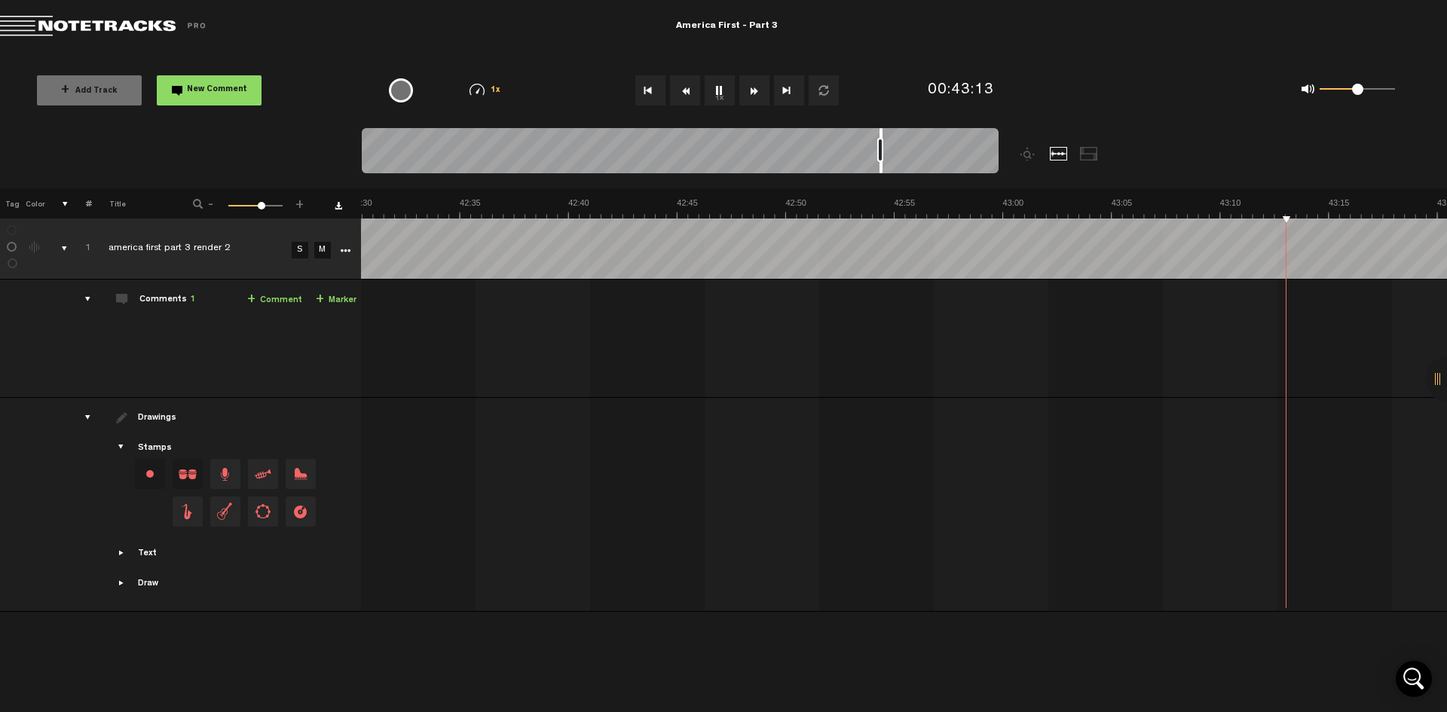
click at [758, 89] on button "Fast Forward" at bounding box center [755, 90] width 30 height 30
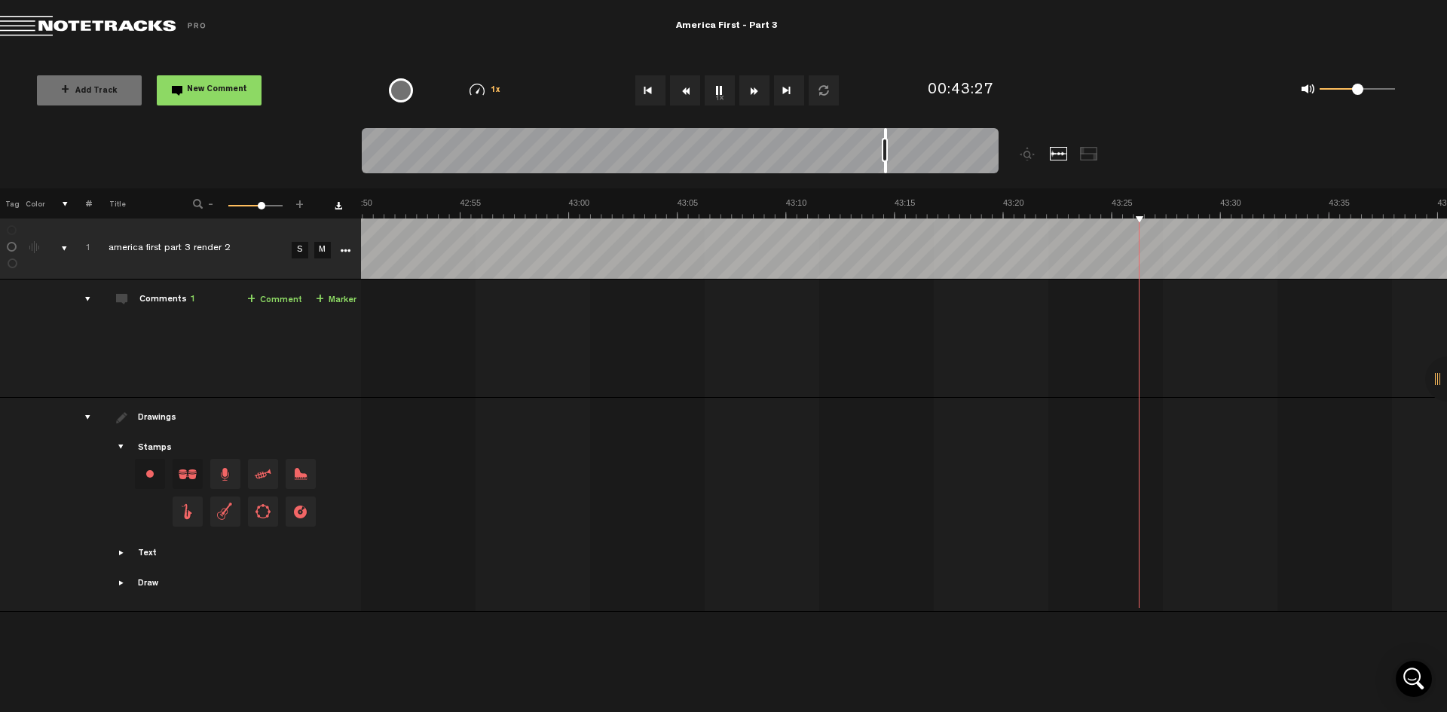
click at [758, 89] on button "Fast Forward" at bounding box center [755, 90] width 30 height 30
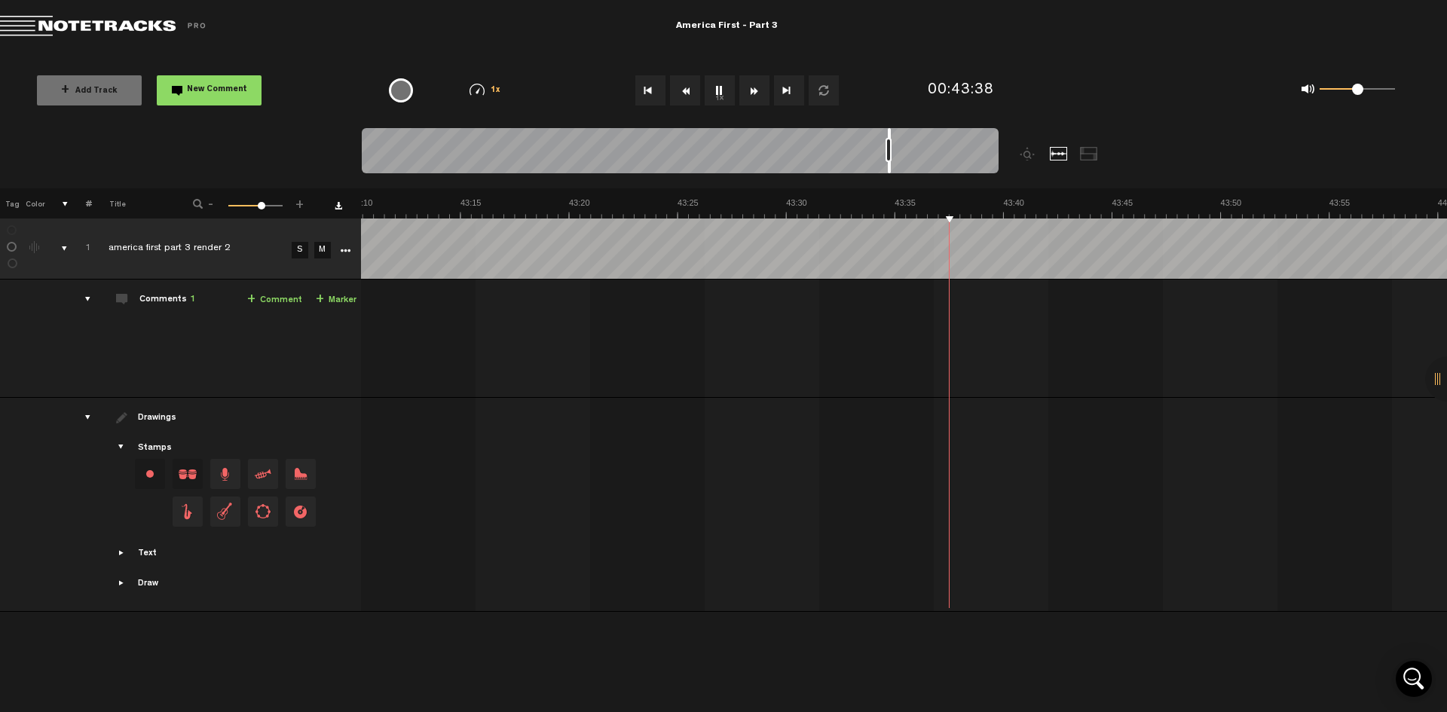
click at [758, 89] on button "Fast Forward" at bounding box center [755, 90] width 30 height 30
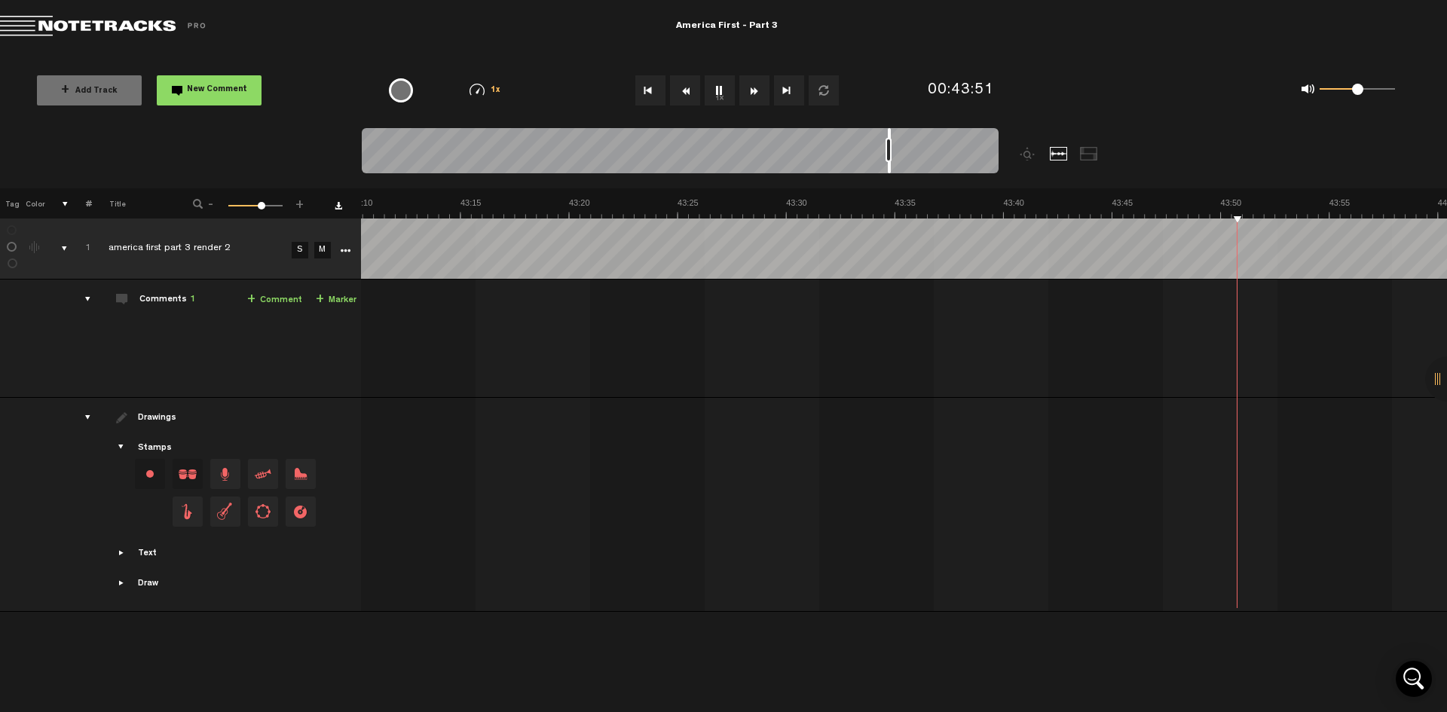
click at [758, 89] on button "Fast Forward" at bounding box center [755, 90] width 30 height 30
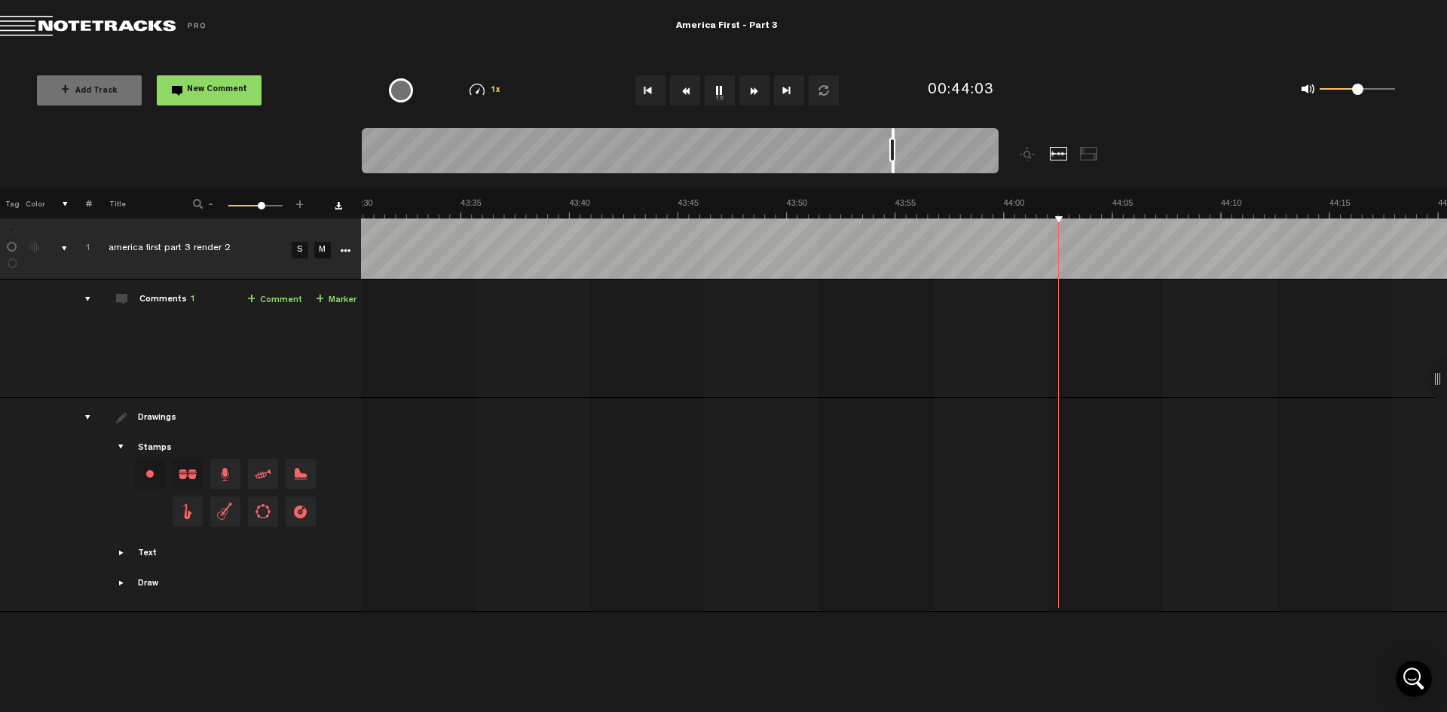
click at [758, 89] on button "Fast Forward" at bounding box center [755, 90] width 30 height 30
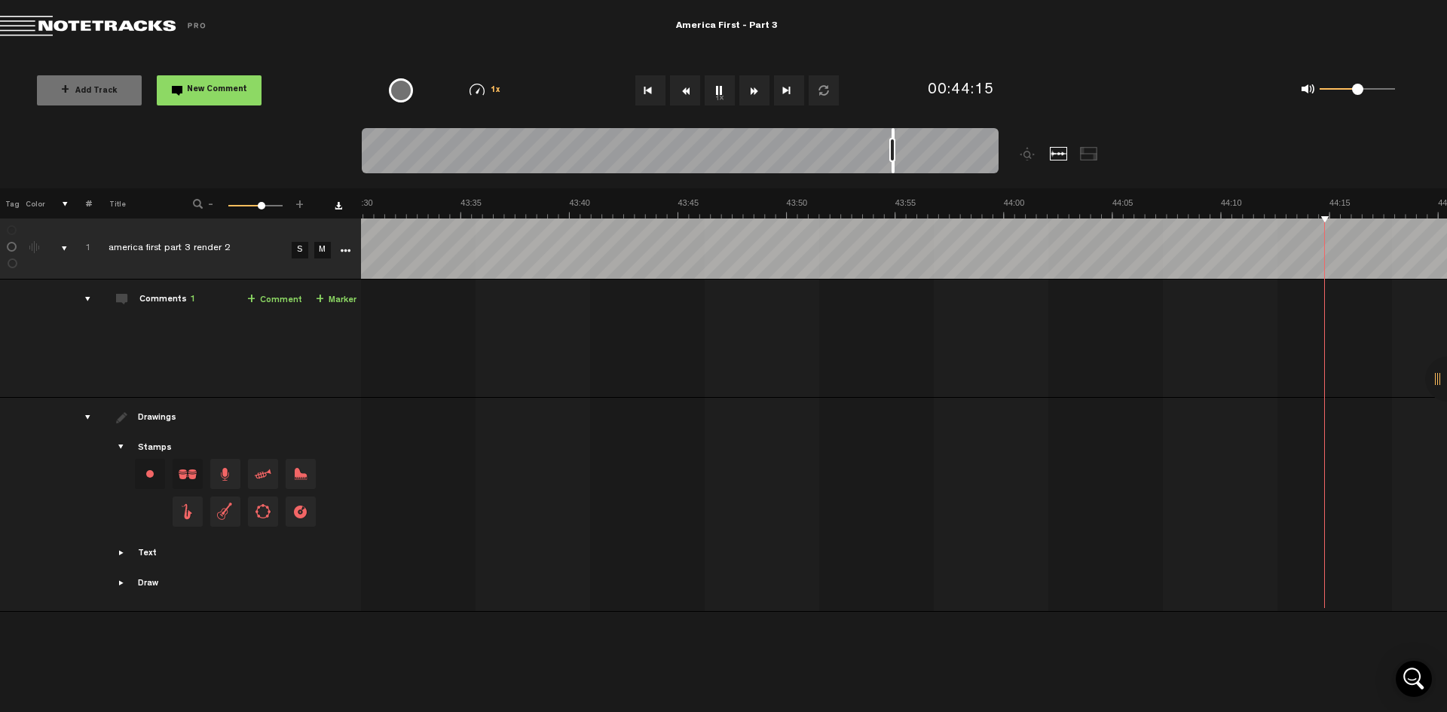
click at [758, 89] on button "Fast Forward" at bounding box center [755, 90] width 30 height 30
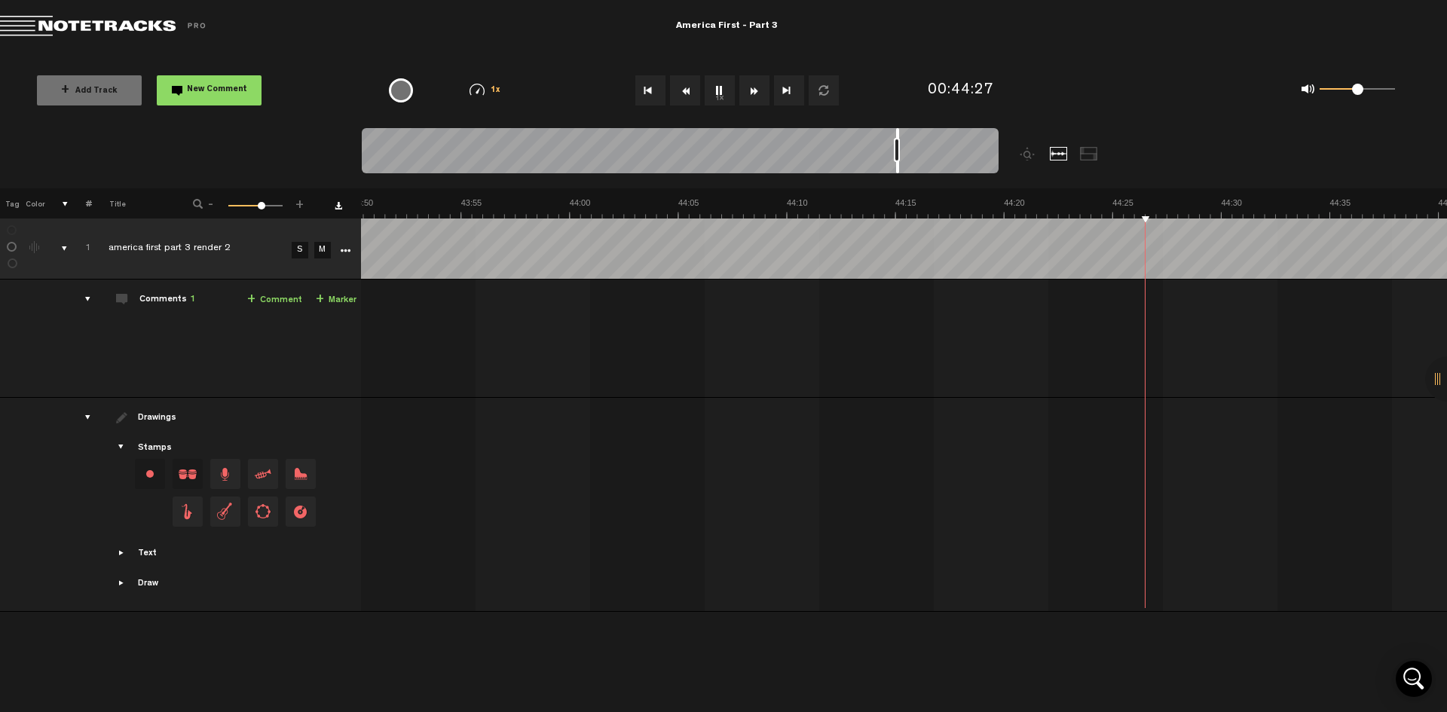
click at [758, 89] on button "Fast Forward" at bounding box center [755, 90] width 30 height 30
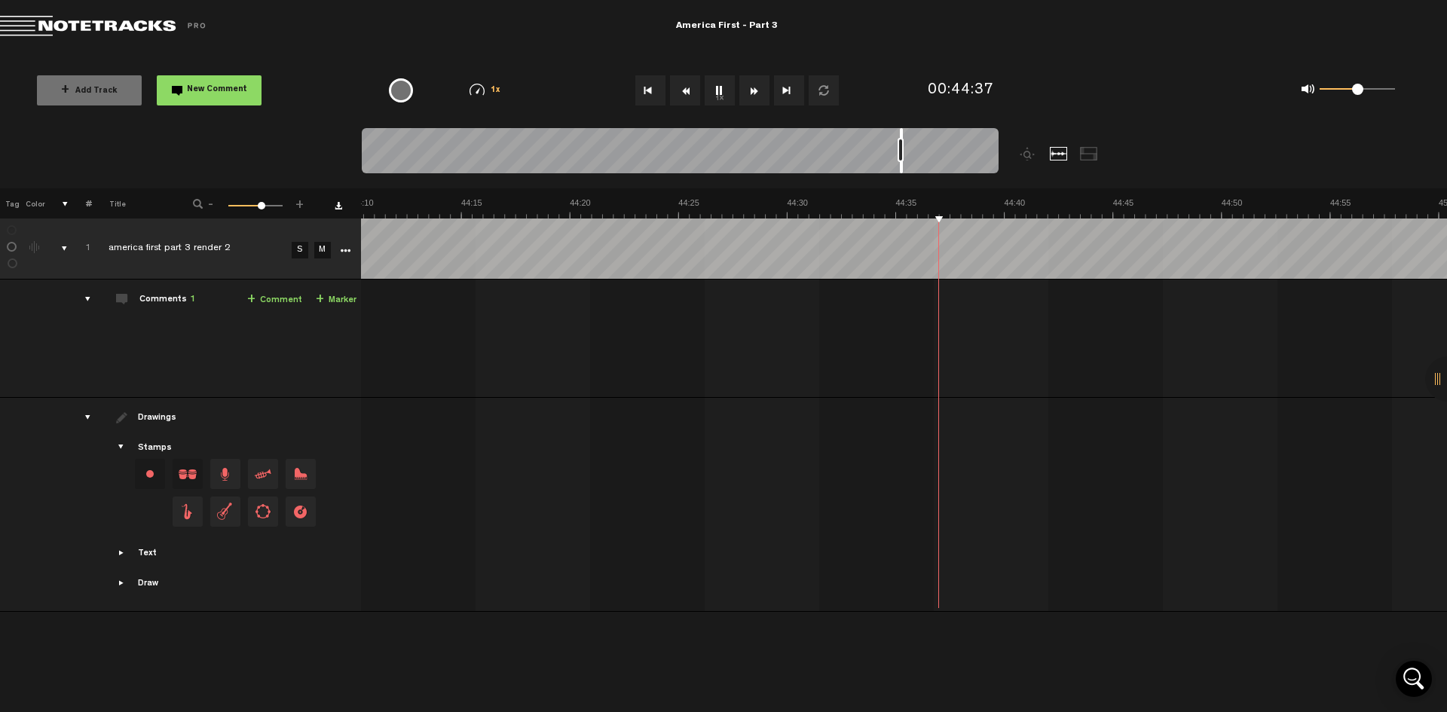
click at [758, 89] on button "Fast Forward" at bounding box center [755, 90] width 30 height 30
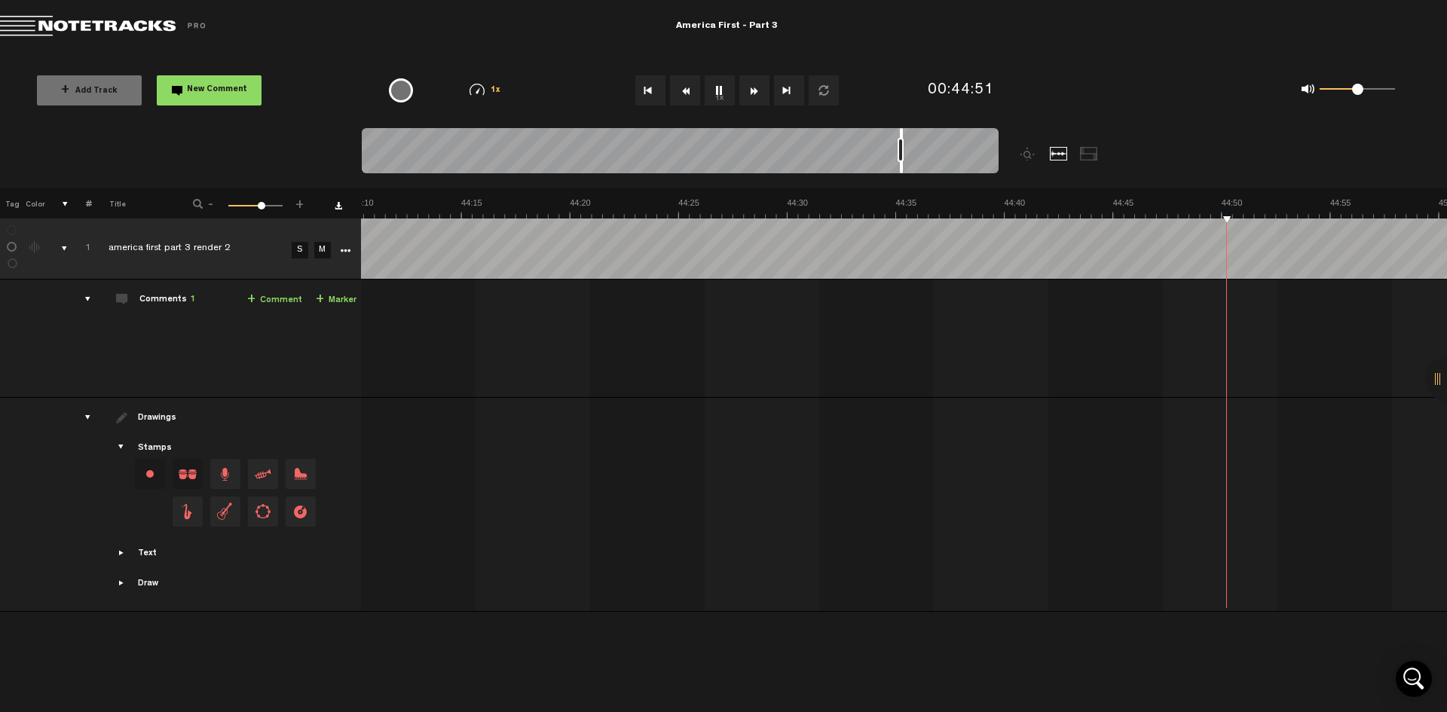
click at [758, 89] on button "Fast Forward" at bounding box center [755, 90] width 30 height 30
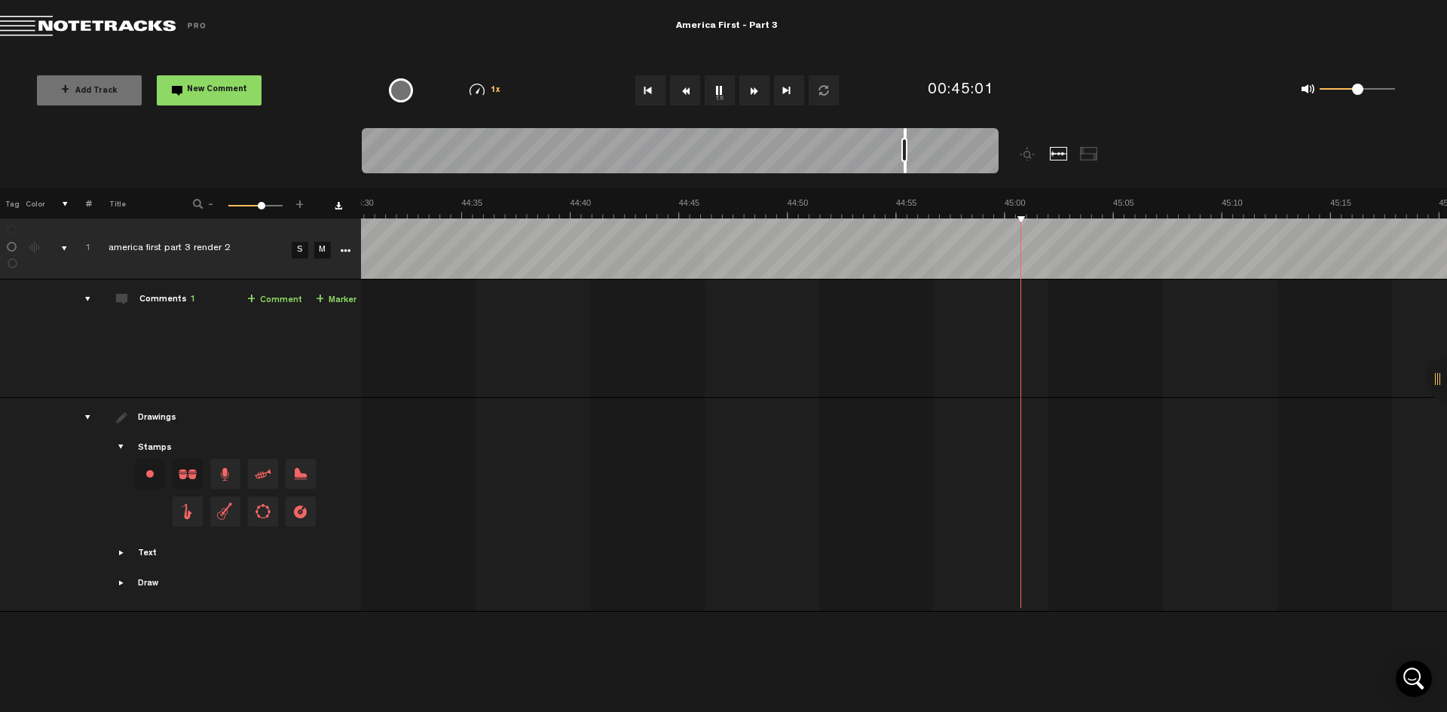
click at [758, 89] on button "Fast Forward" at bounding box center [755, 90] width 30 height 30
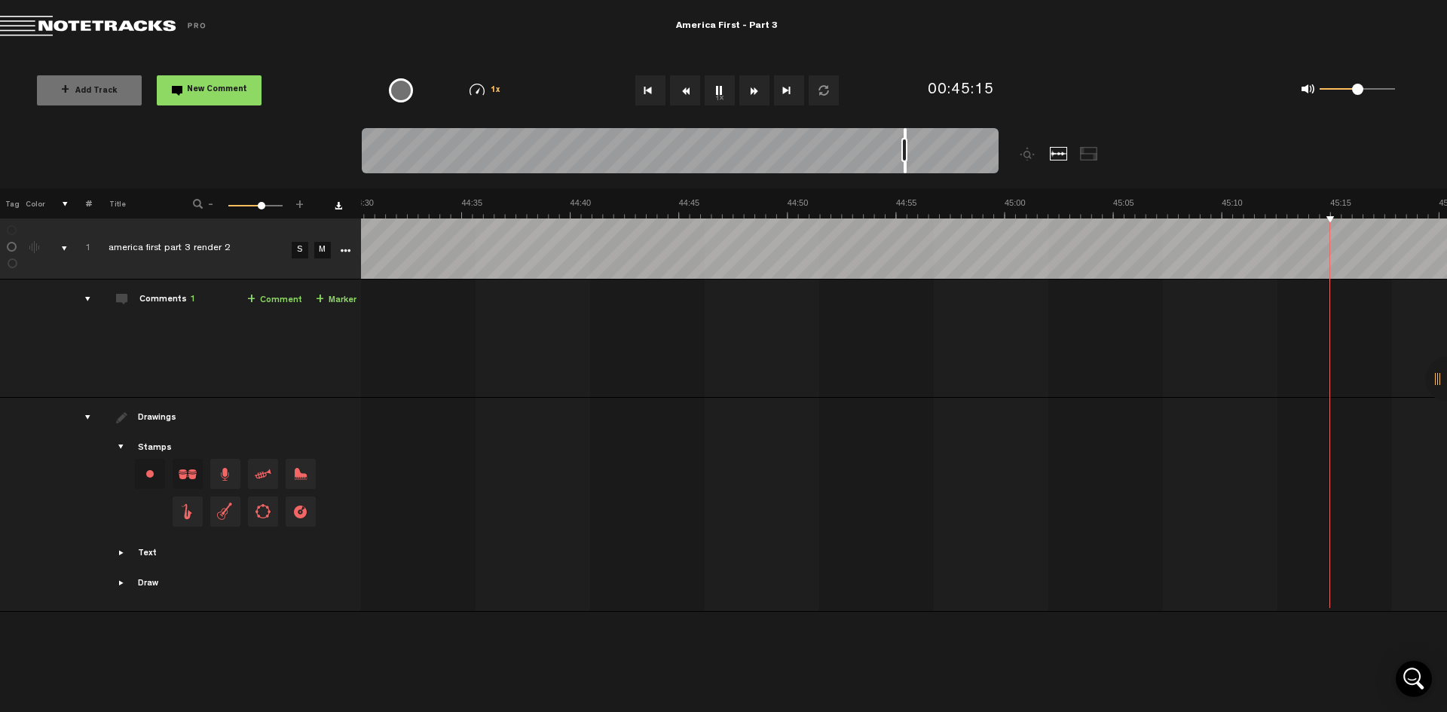
click at [758, 89] on button "Fast Forward" at bounding box center [755, 90] width 30 height 30
click at [757, 89] on button "Fast Forward" at bounding box center [755, 90] width 30 height 30
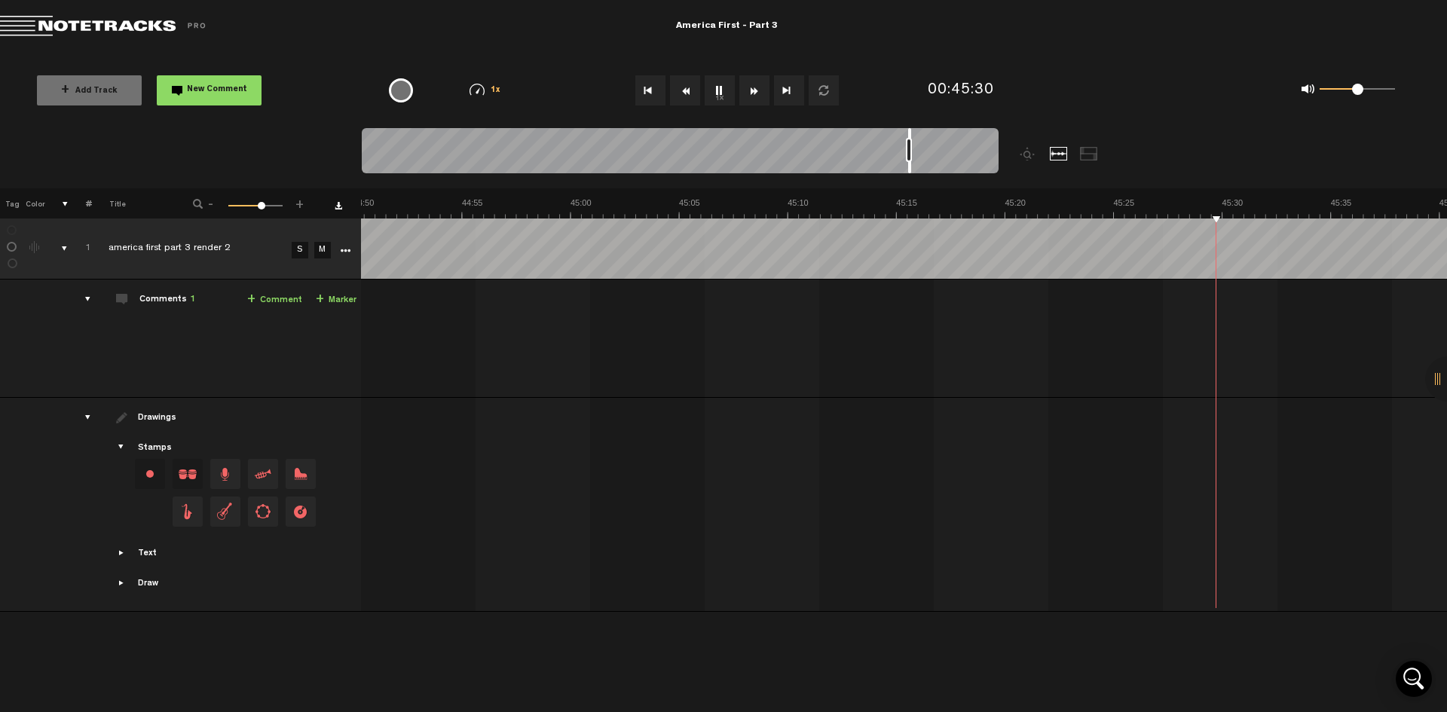
click at [757, 89] on button "Fast Forward" at bounding box center [755, 90] width 30 height 30
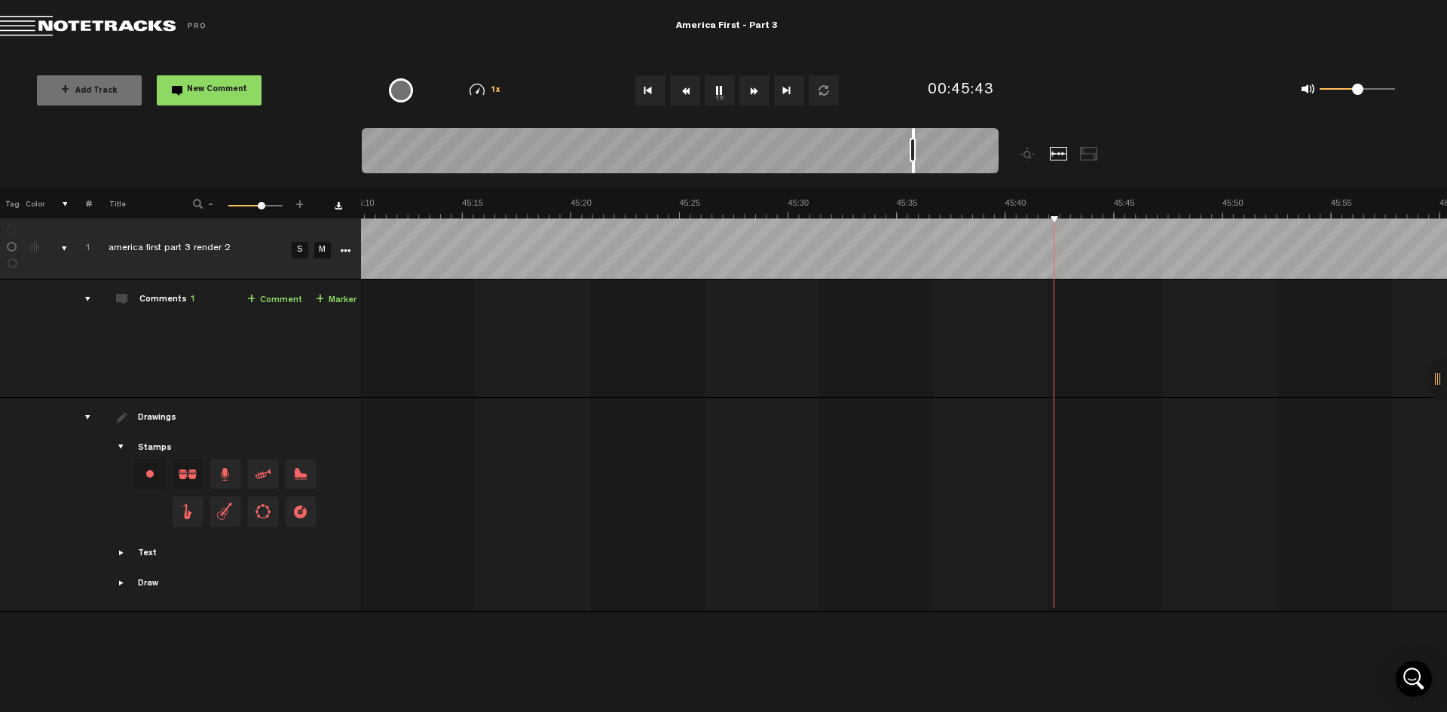
click at [757, 89] on button "Fast Forward" at bounding box center [755, 90] width 30 height 30
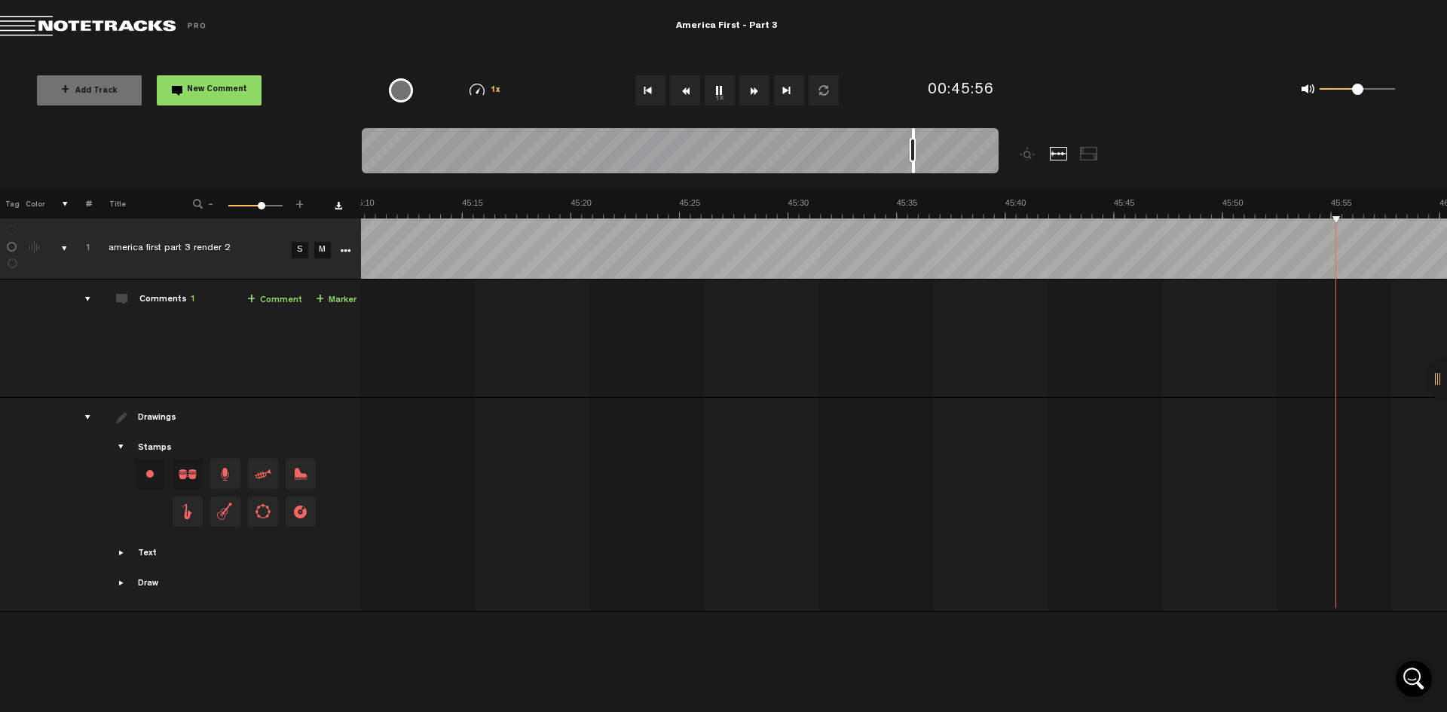
scroll to position [0, 59321]
click at [757, 89] on button "Fast Forward" at bounding box center [755, 90] width 30 height 30
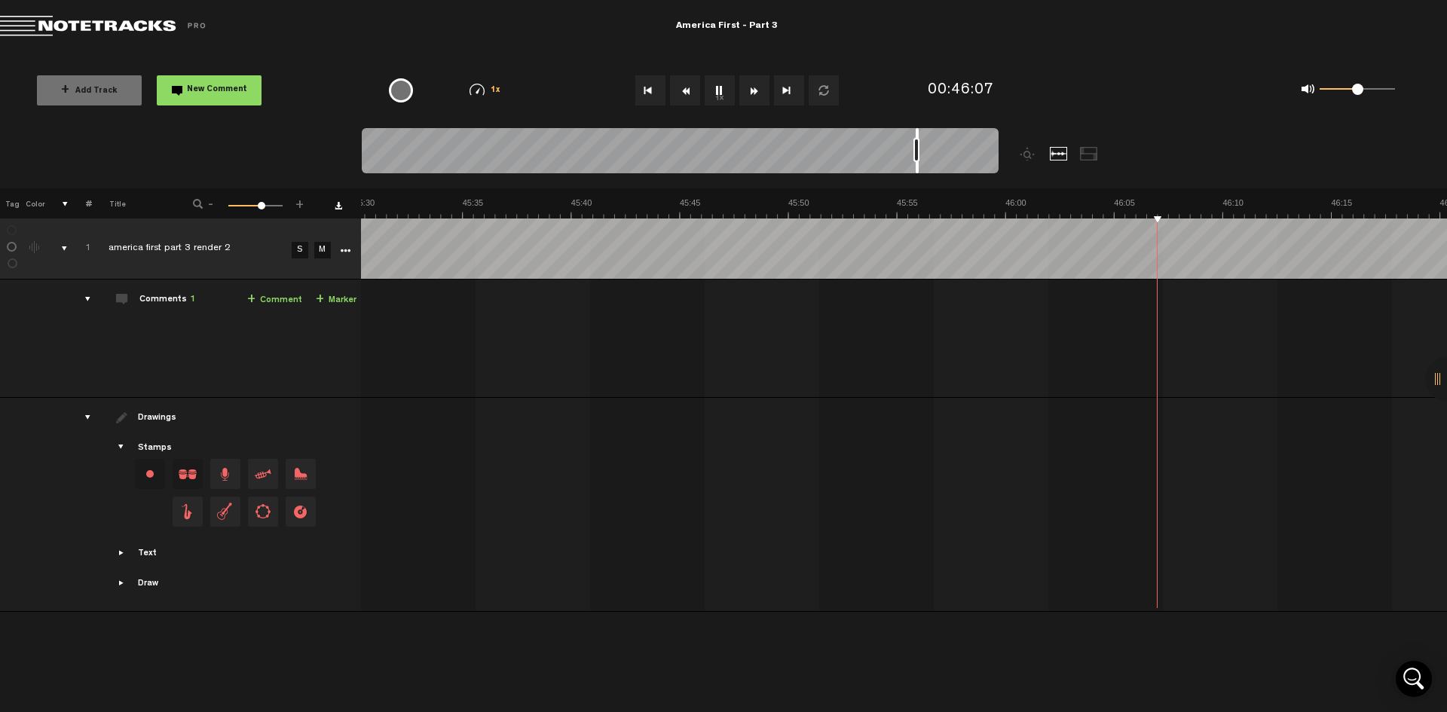
click at [757, 89] on button "Fast Forward" at bounding box center [755, 90] width 30 height 30
click at [717, 86] on button "1x" at bounding box center [720, 90] width 30 height 30
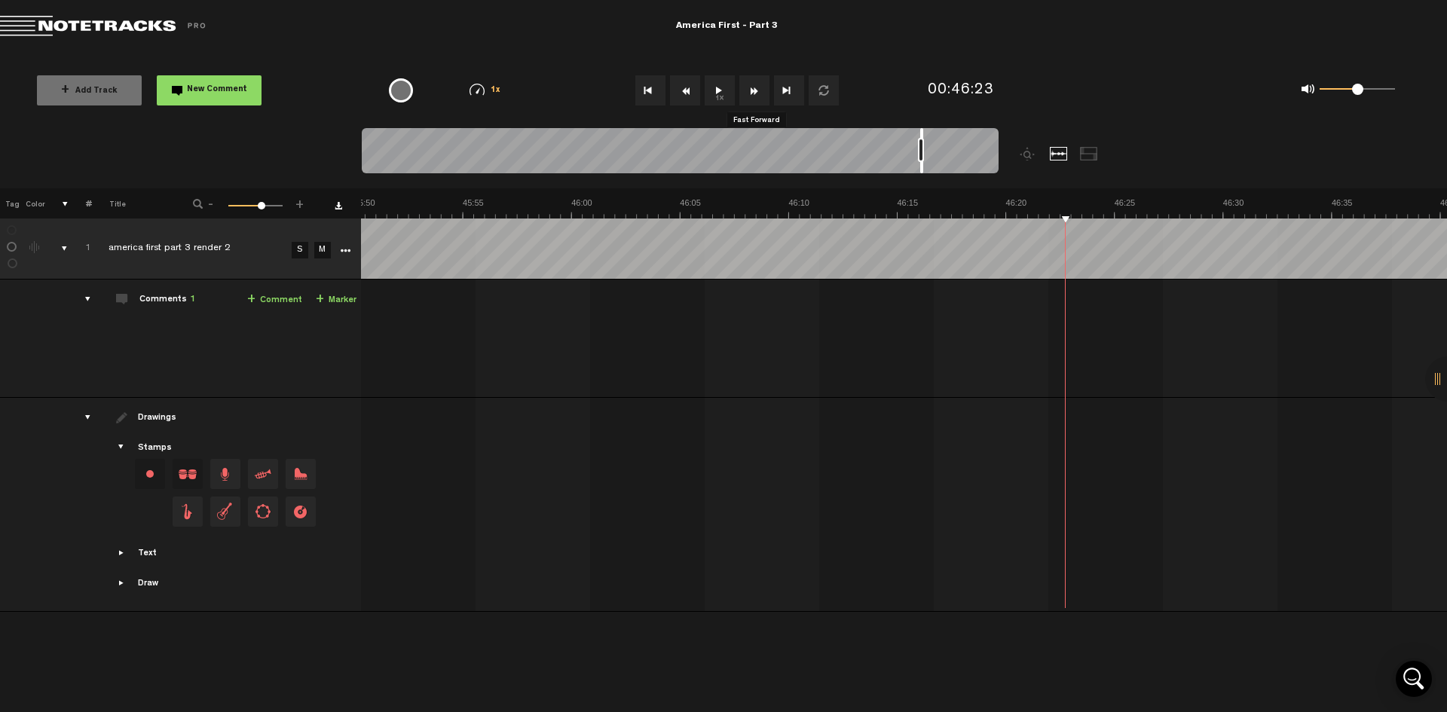
click at [755, 86] on button "Fast Forward" at bounding box center [755, 90] width 30 height 30
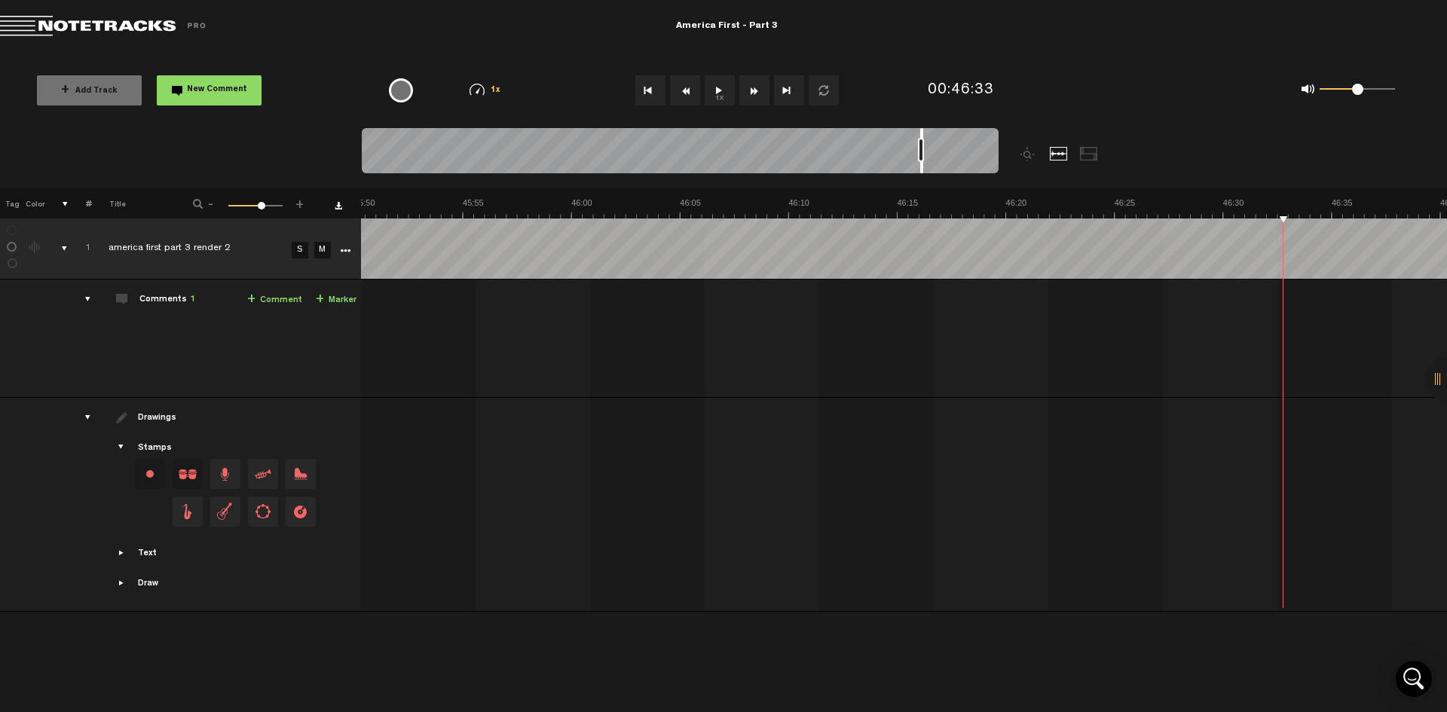
click at [755, 86] on button "Fast Forward" at bounding box center [755, 90] width 30 height 30
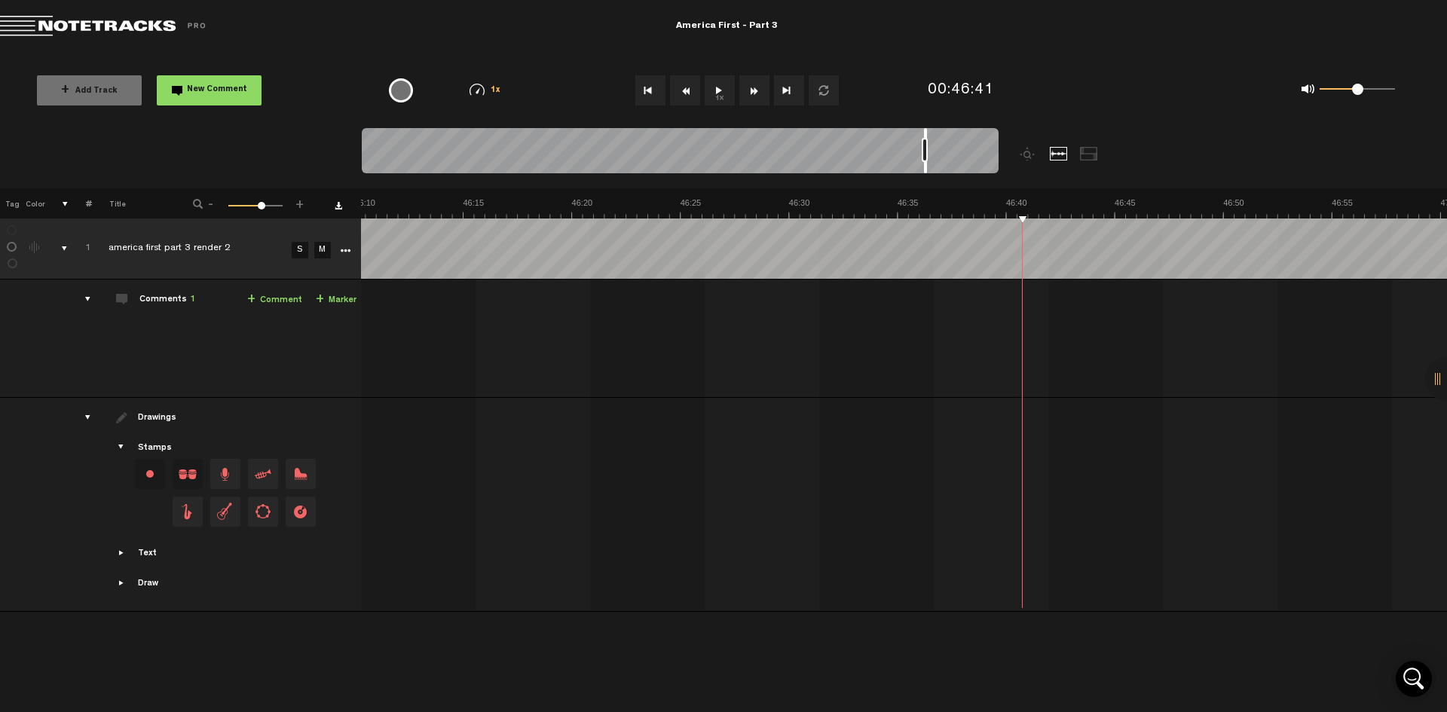
click at [755, 86] on button "Fast Forward" at bounding box center [755, 90] width 30 height 30
click at [723, 90] on button "1x" at bounding box center [720, 90] width 30 height 30
click at [755, 90] on button "Fast Forward" at bounding box center [755, 90] width 30 height 30
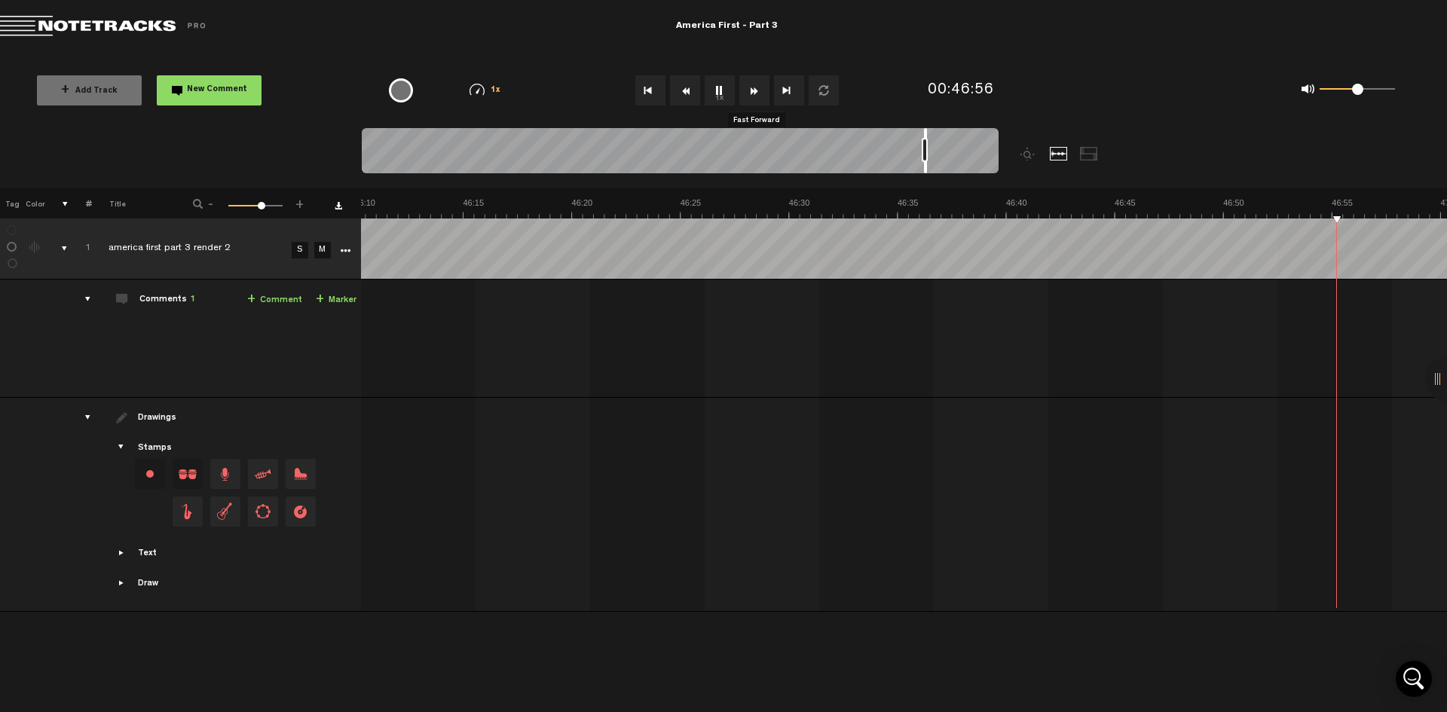
scroll to position [0, 60624]
click at [755, 90] on button "Fast Forward" at bounding box center [755, 90] width 30 height 30
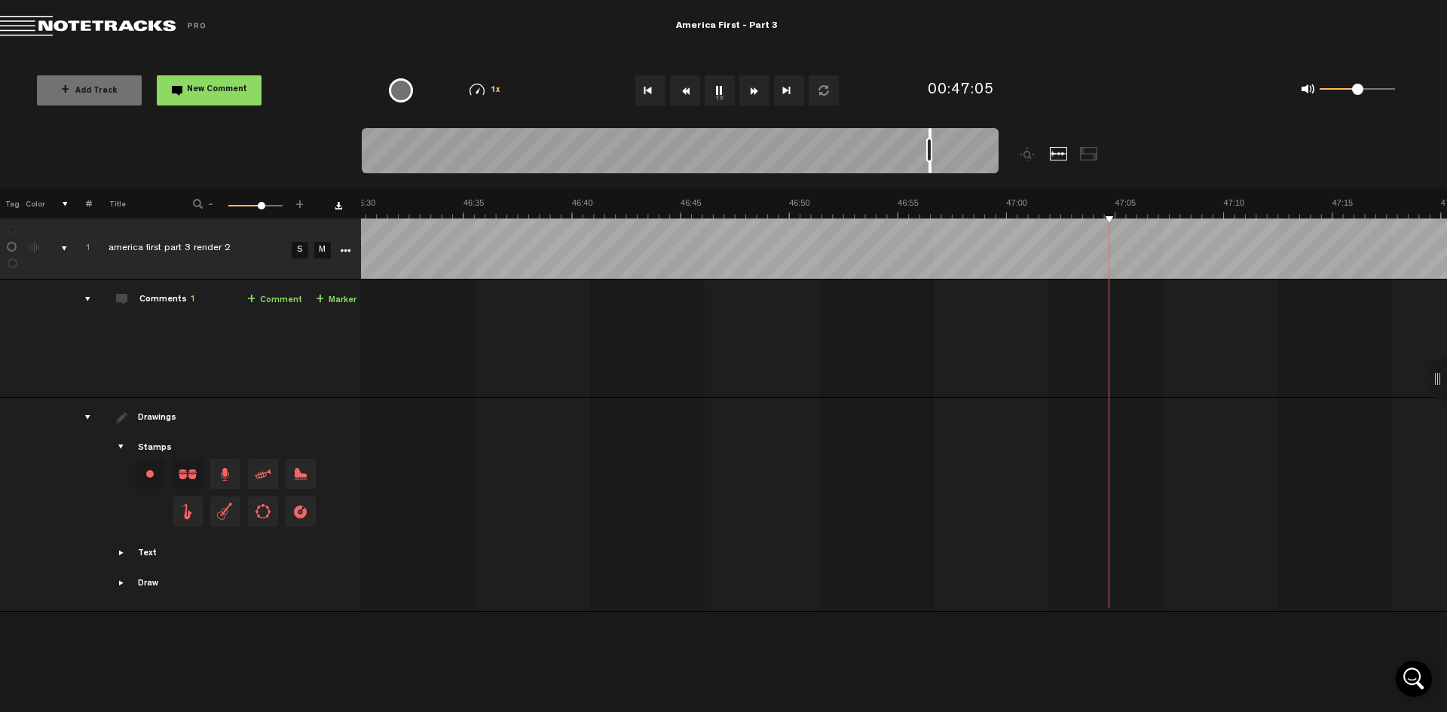
click at [755, 90] on button "Fast Forward" at bounding box center [755, 90] width 30 height 30
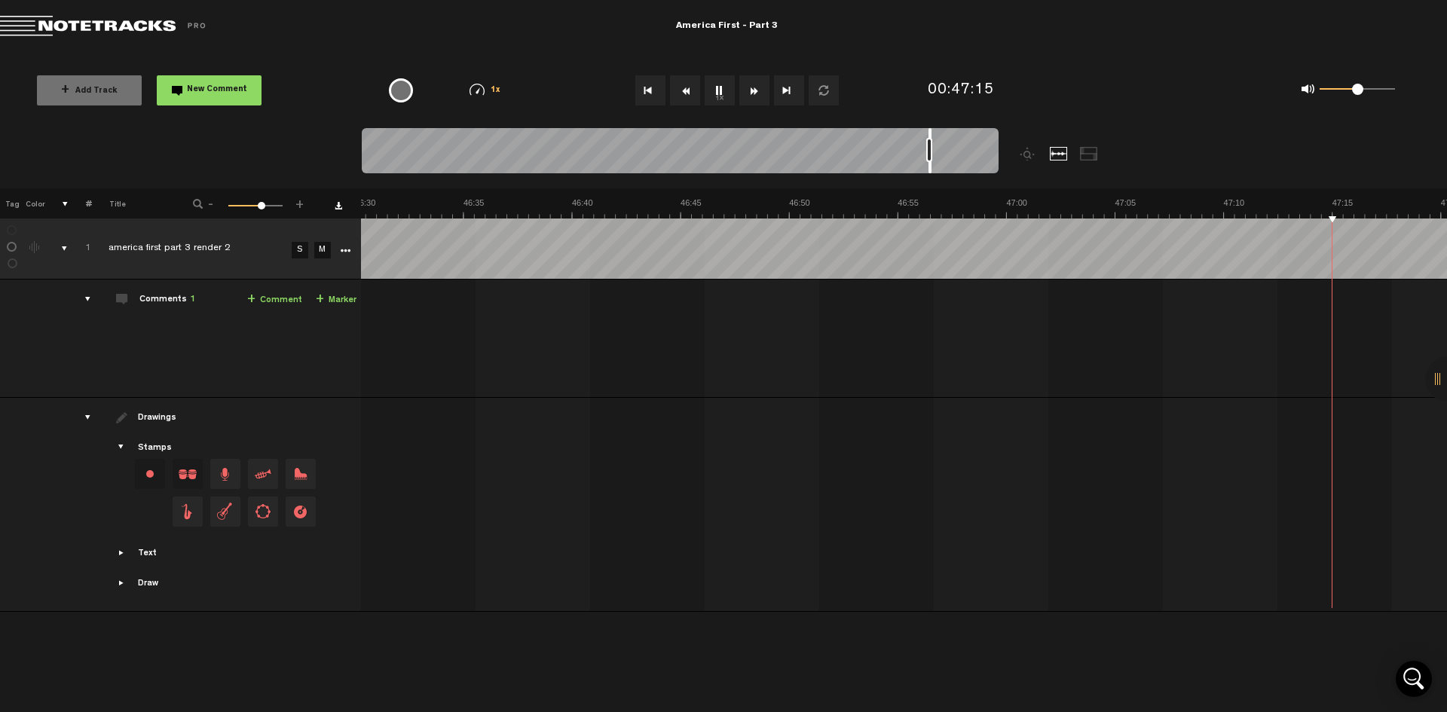
scroll to position [0, 61058]
click at [755, 90] on button "Fast Forward" at bounding box center [755, 90] width 30 height 30
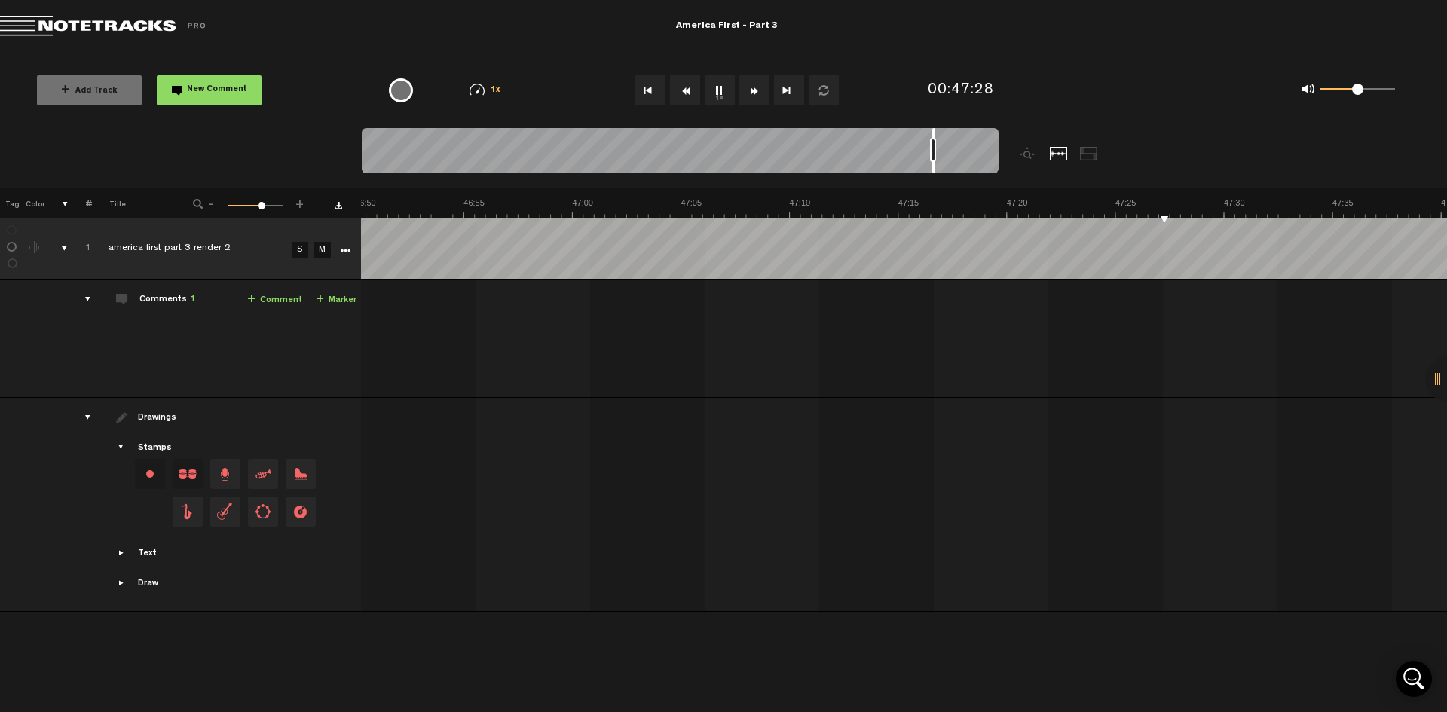
click at [755, 90] on button "Fast Forward" at bounding box center [755, 90] width 30 height 30
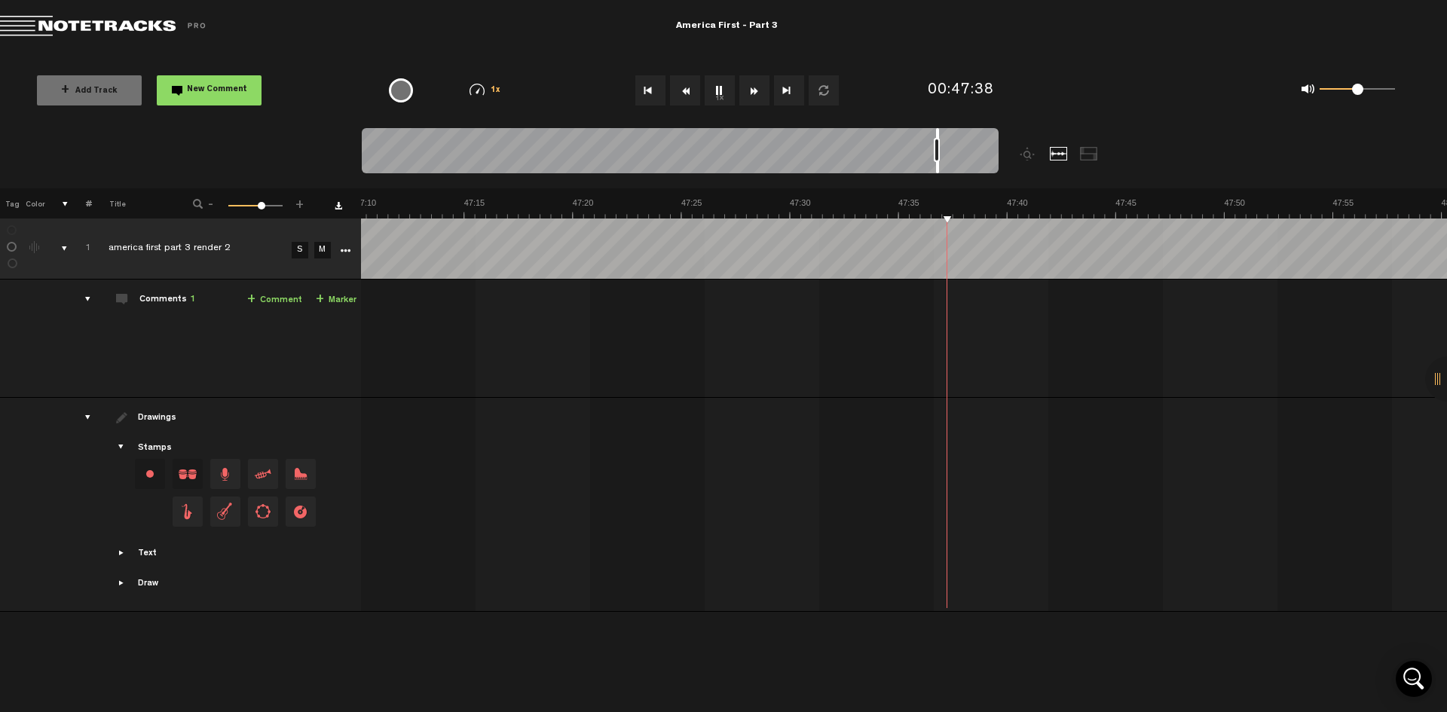
click at [755, 90] on button "Fast Forward" at bounding box center [755, 90] width 30 height 30
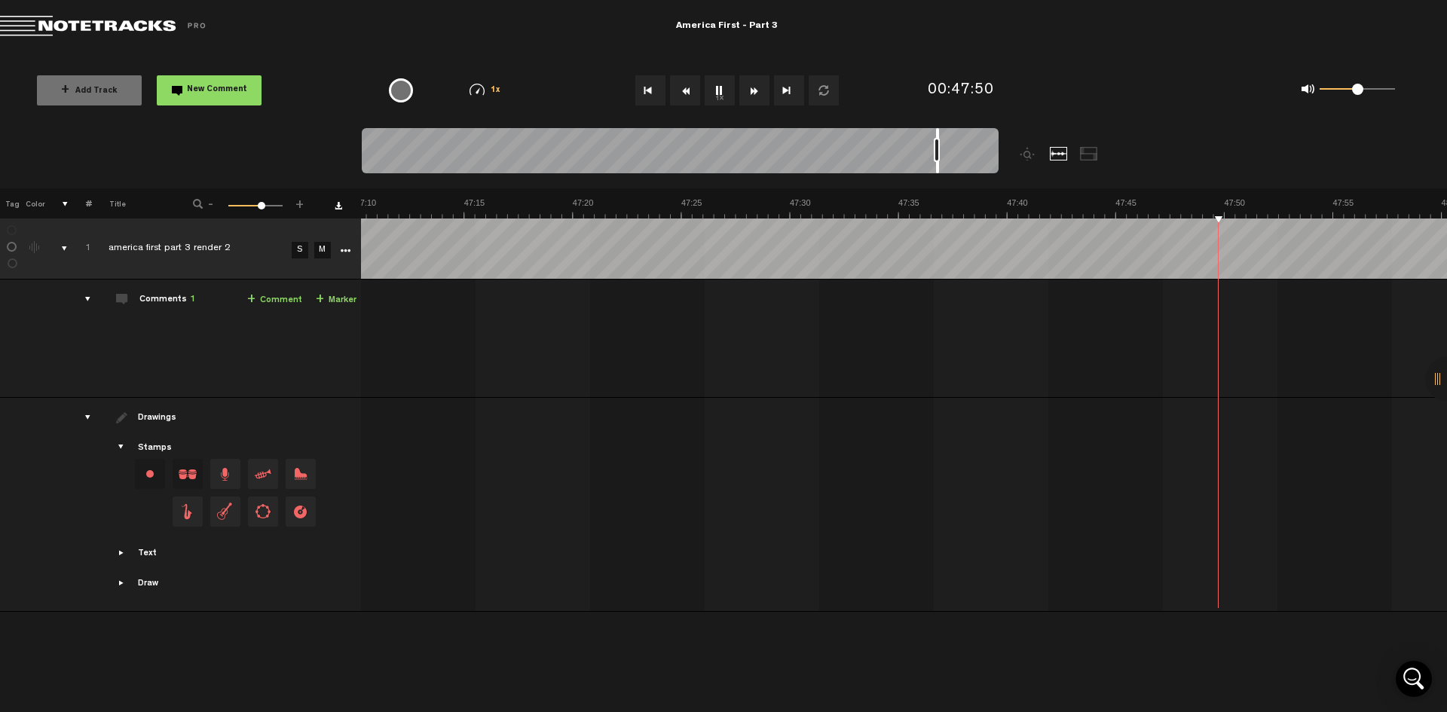
click at [755, 90] on button "Fast Forward" at bounding box center [755, 90] width 30 height 30
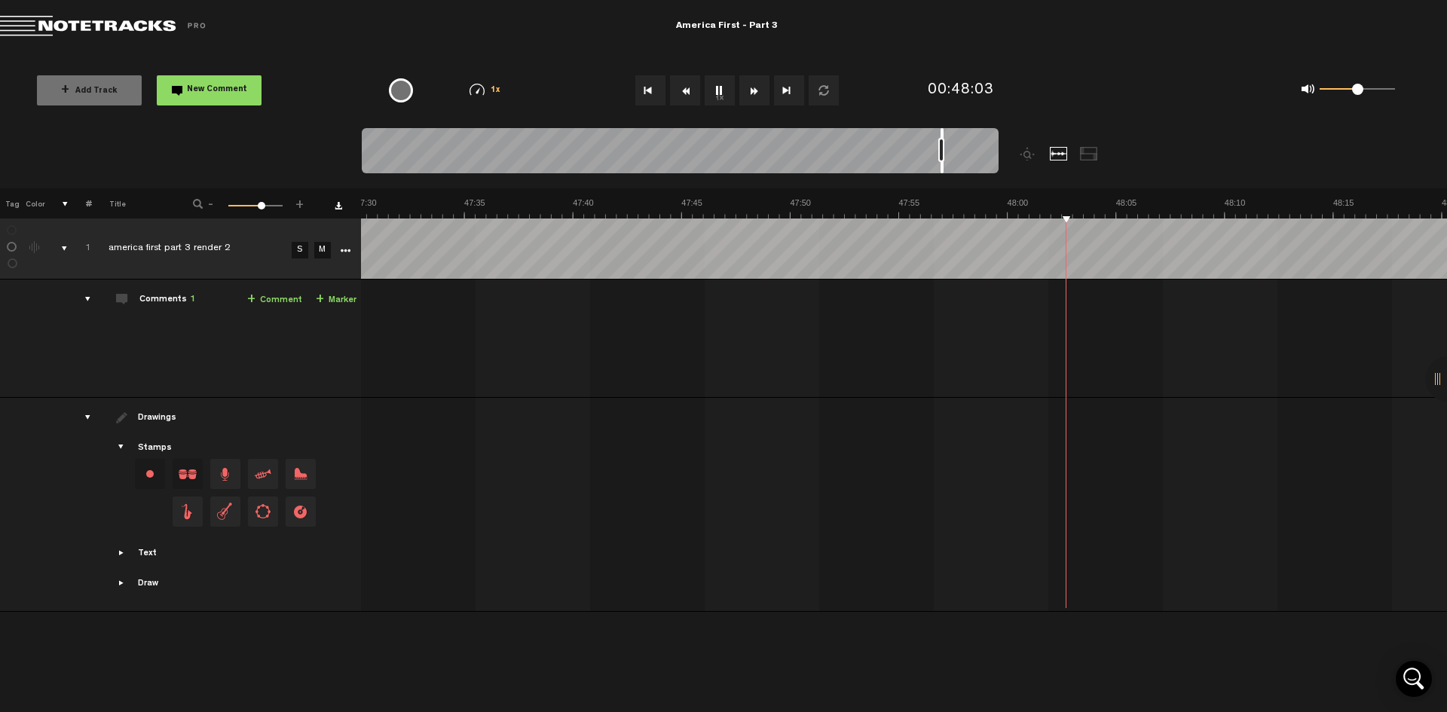
click at [755, 90] on button "Fast Forward" at bounding box center [755, 90] width 30 height 30
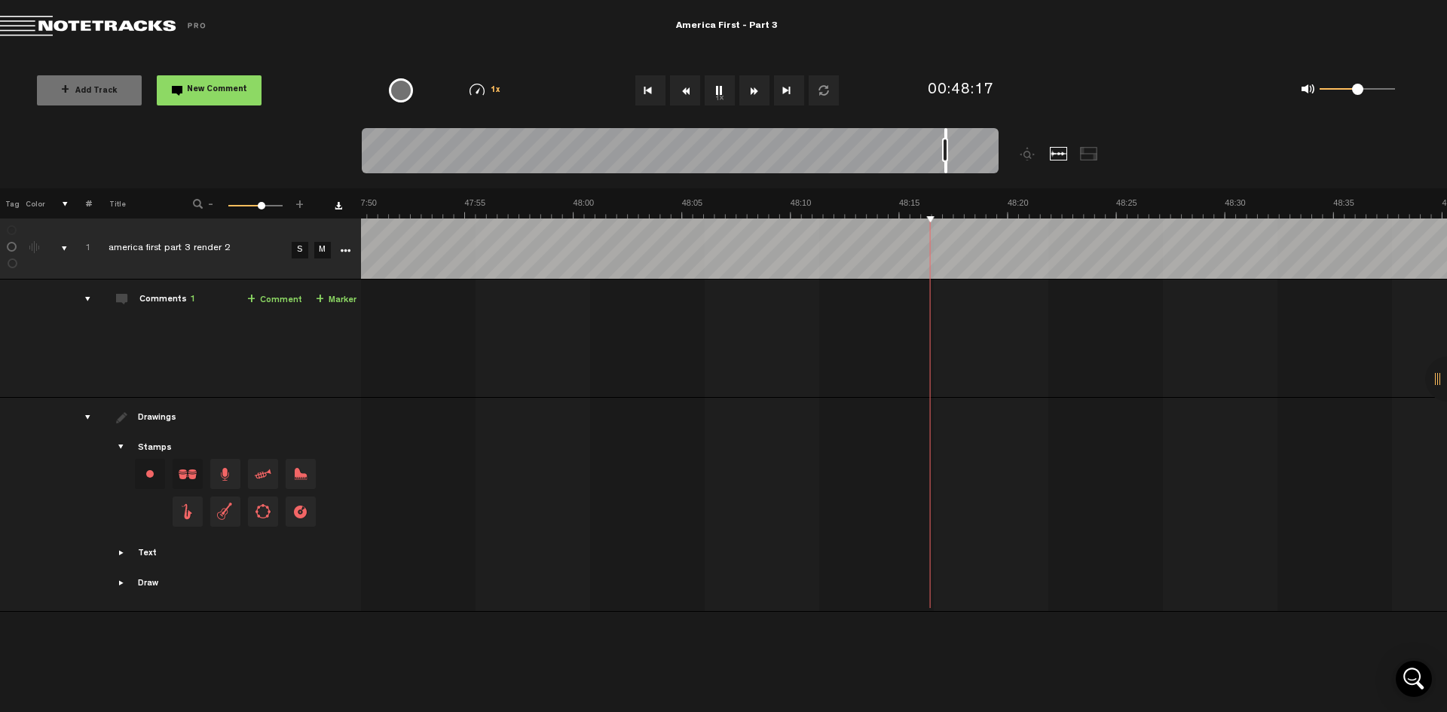
scroll to position [0, 62361]
click at [755, 90] on button "Fast Forward" at bounding box center [755, 90] width 30 height 30
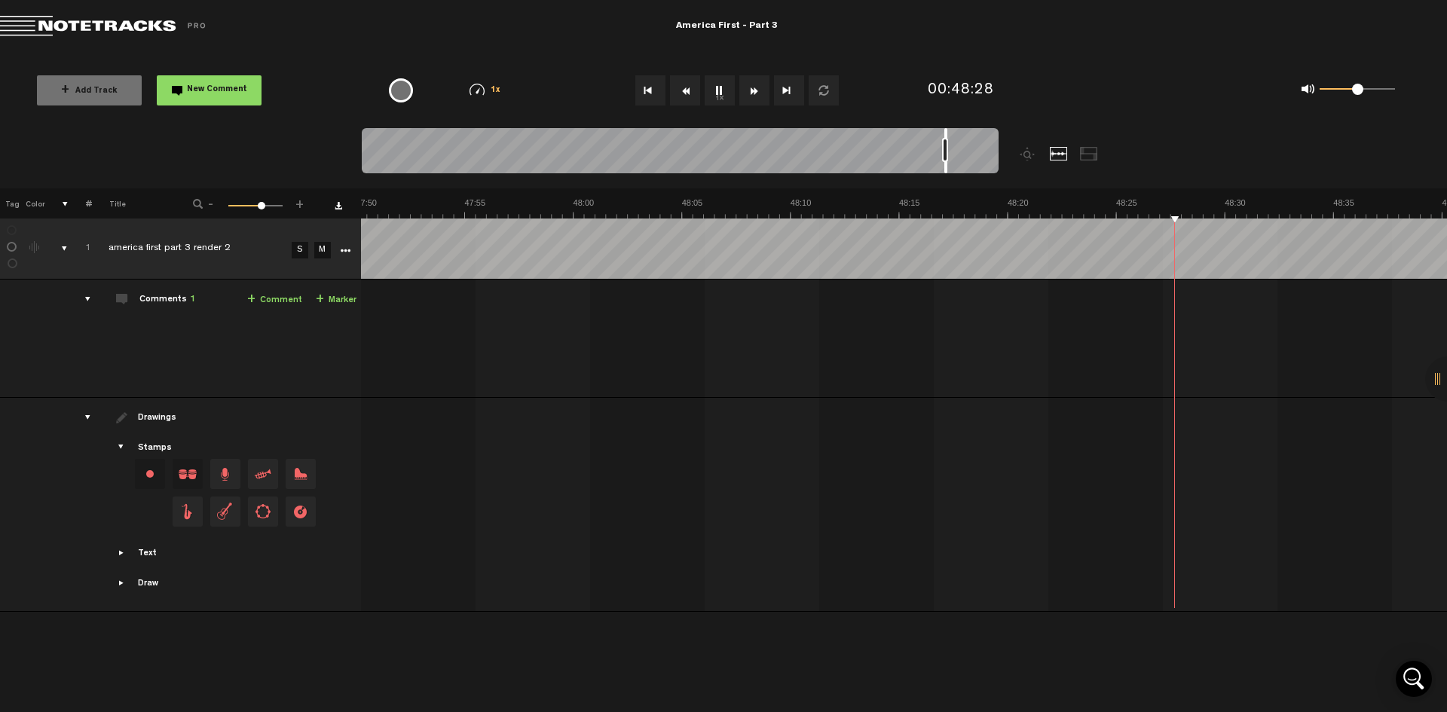
click at [755, 90] on button "Fast Forward" at bounding box center [755, 90] width 30 height 30
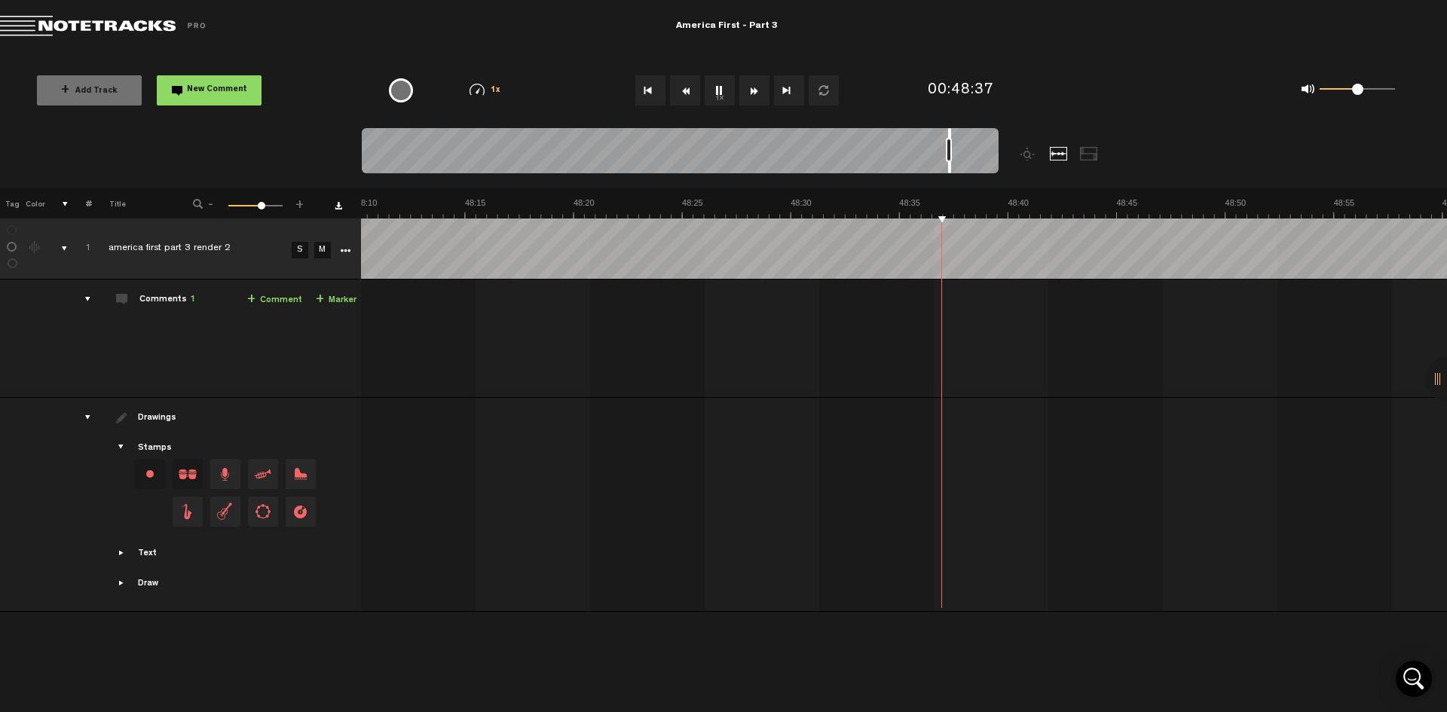
click at [755, 90] on button "Fast Forward" at bounding box center [755, 90] width 30 height 30
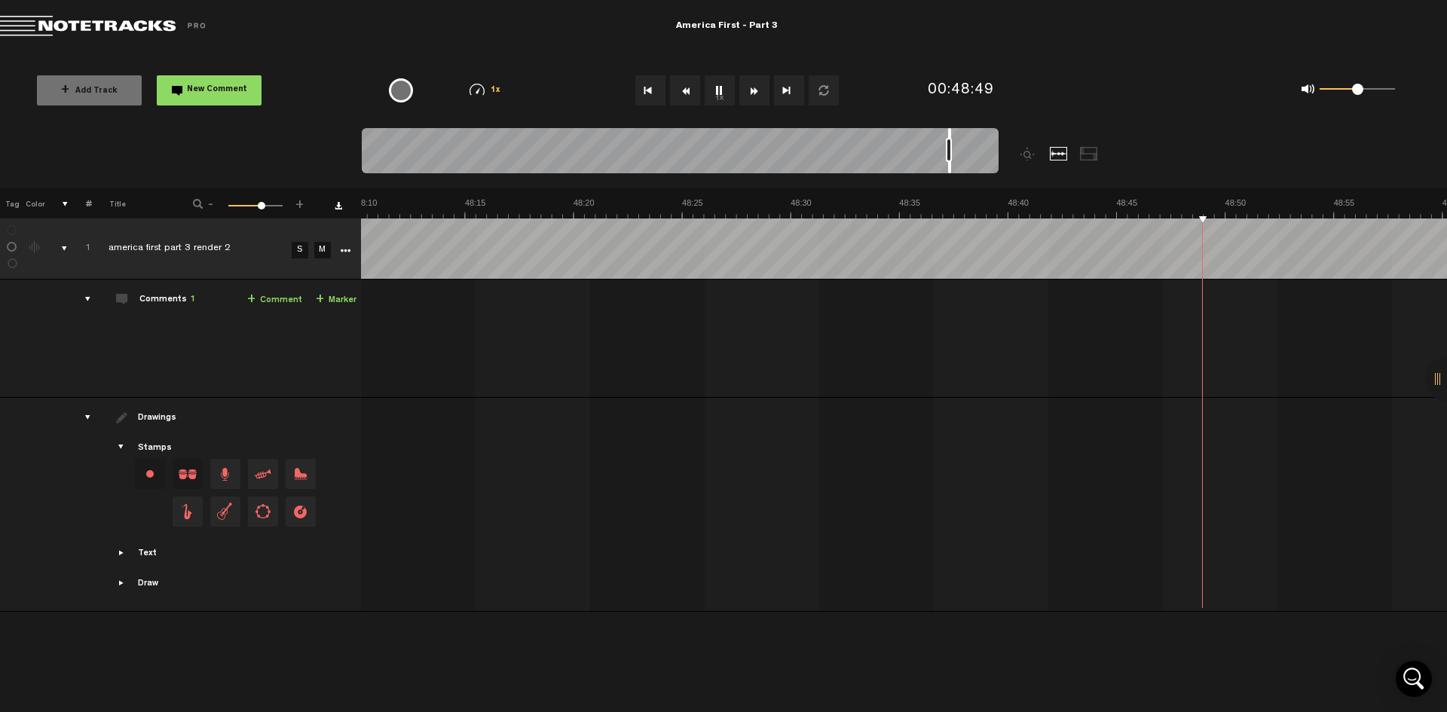
click at [755, 90] on button "Fast Forward" at bounding box center [755, 90] width 30 height 30
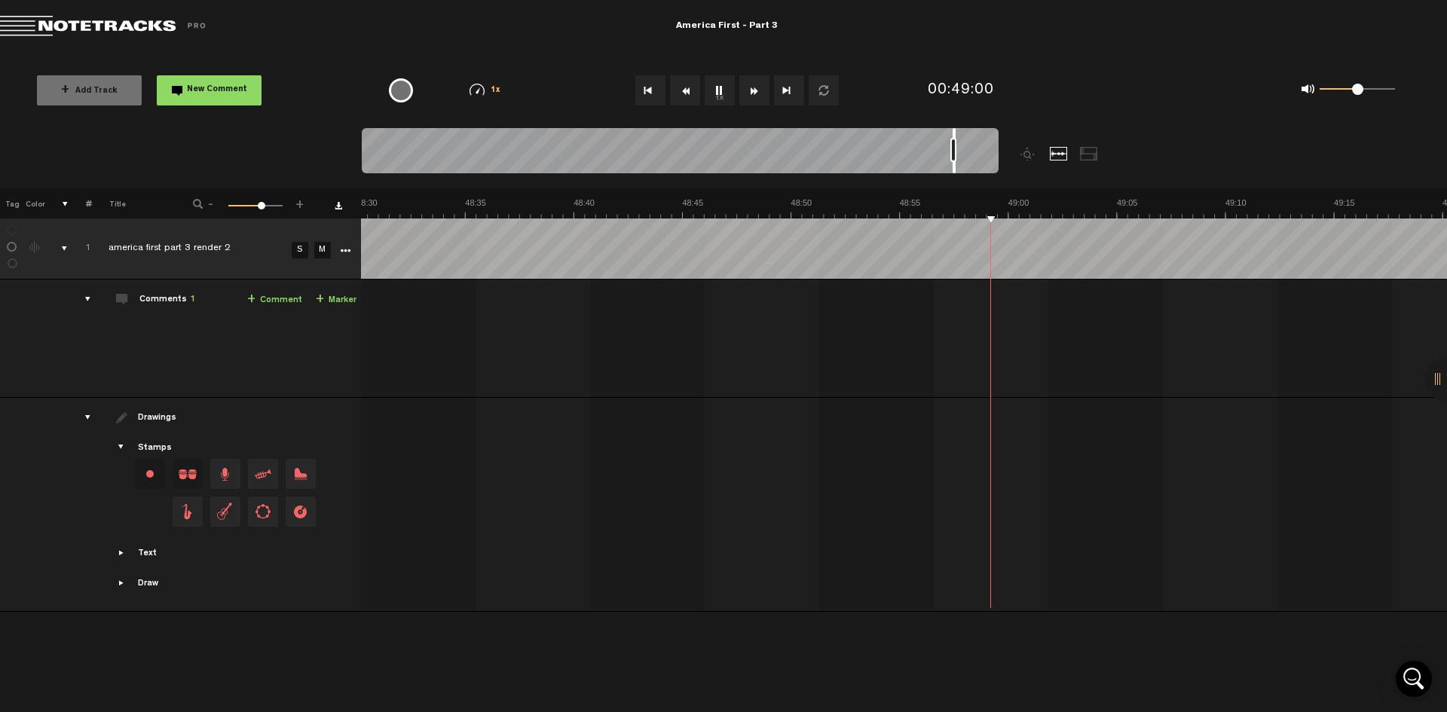
click
drag, startPoint x: 994, startPoint y: 135, endPoint x: 556, endPoint y: 136, distance: 438.0
drag, startPoint x: 556, startPoint y: 135, endPoint x: 736, endPoint y: 150, distance: 180.8
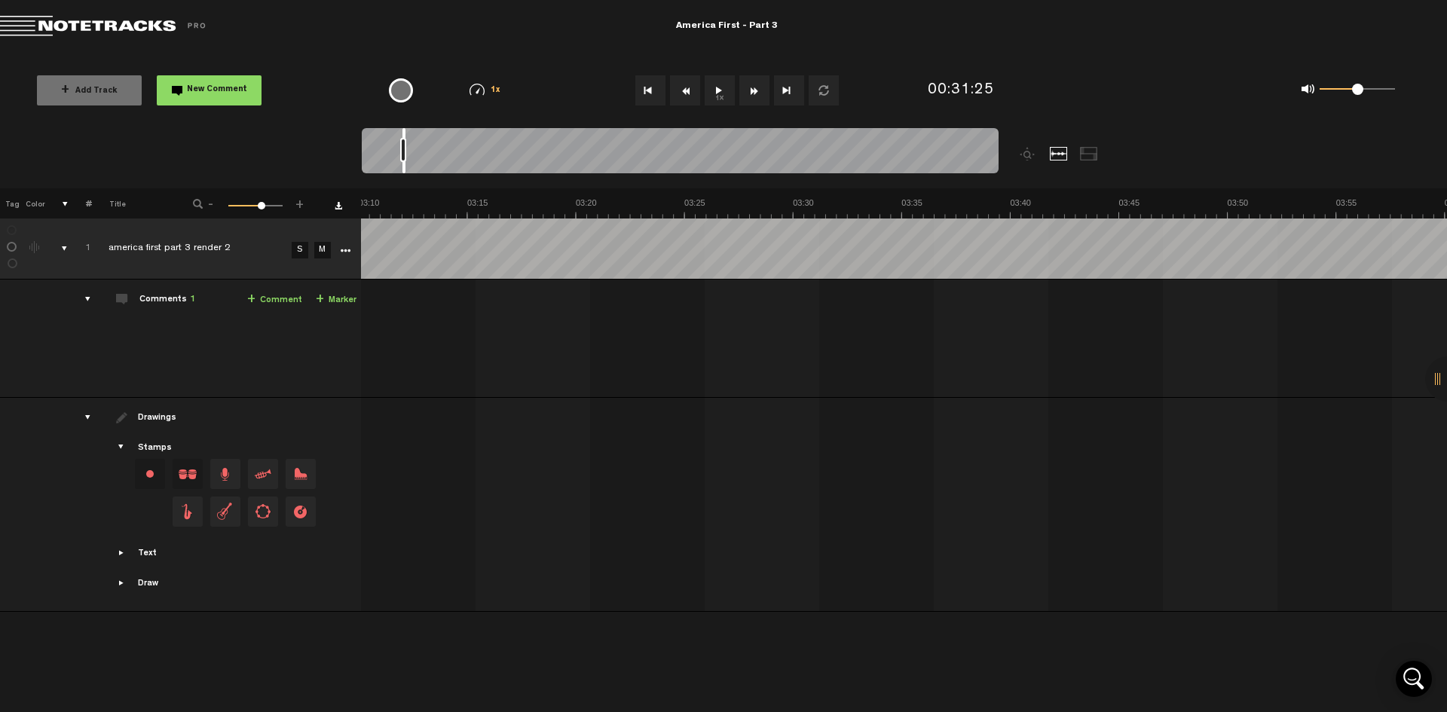
scroll to position [0, 3483]
drag, startPoint x: 741, startPoint y: 135, endPoint x: 399, endPoint y: 155, distance: 342.9
click at [399, 155] on div at bounding box center [680, 153] width 637 height 51
click at [714, 93] on button "1x" at bounding box center [720, 90] width 30 height 30
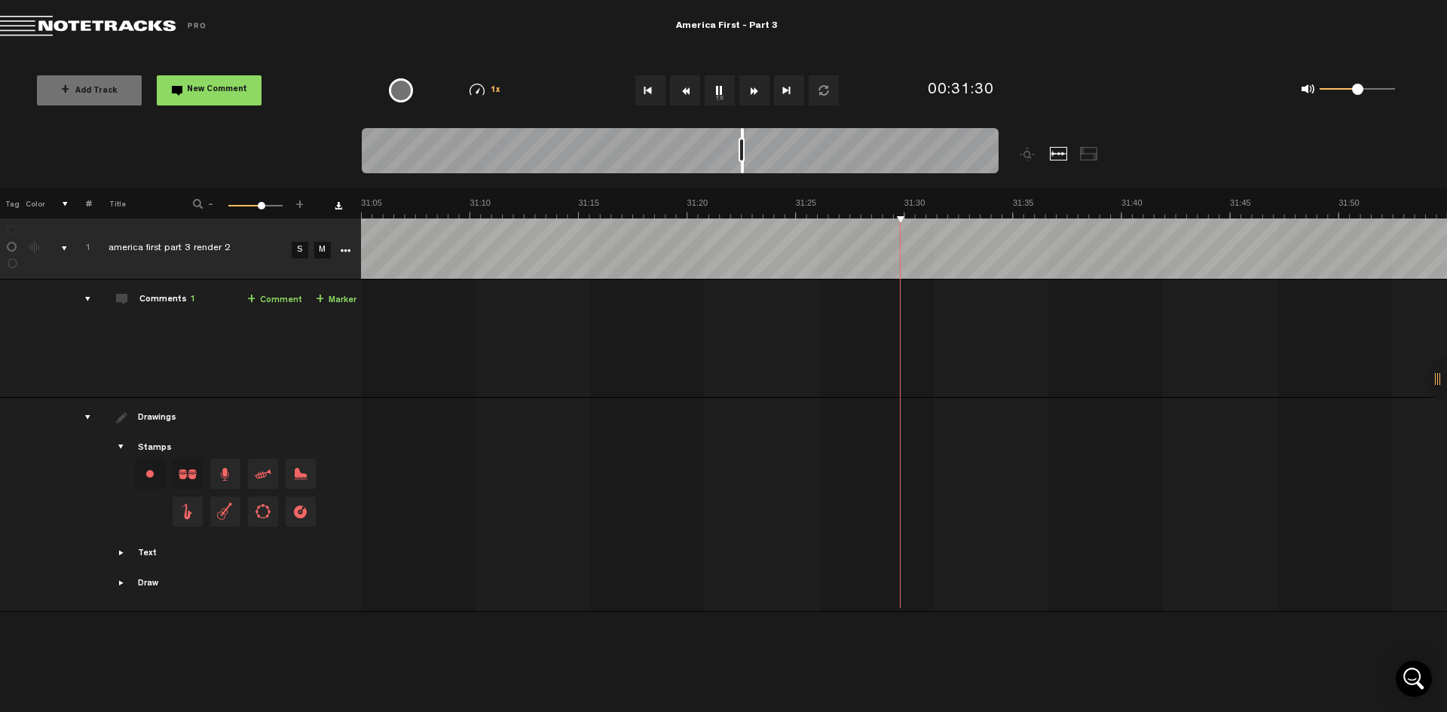
click at [721, 90] on button "1x" at bounding box center [720, 90] width 30 height 30
drag, startPoint x: 742, startPoint y: 132, endPoint x: 379, endPoint y: 141, distance: 362.7
click at [379, 141] on div at bounding box center [680, 153] width 637 height 51
click at [717, 89] on button "1x" at bounding box center [720, 90] width 30 height 30
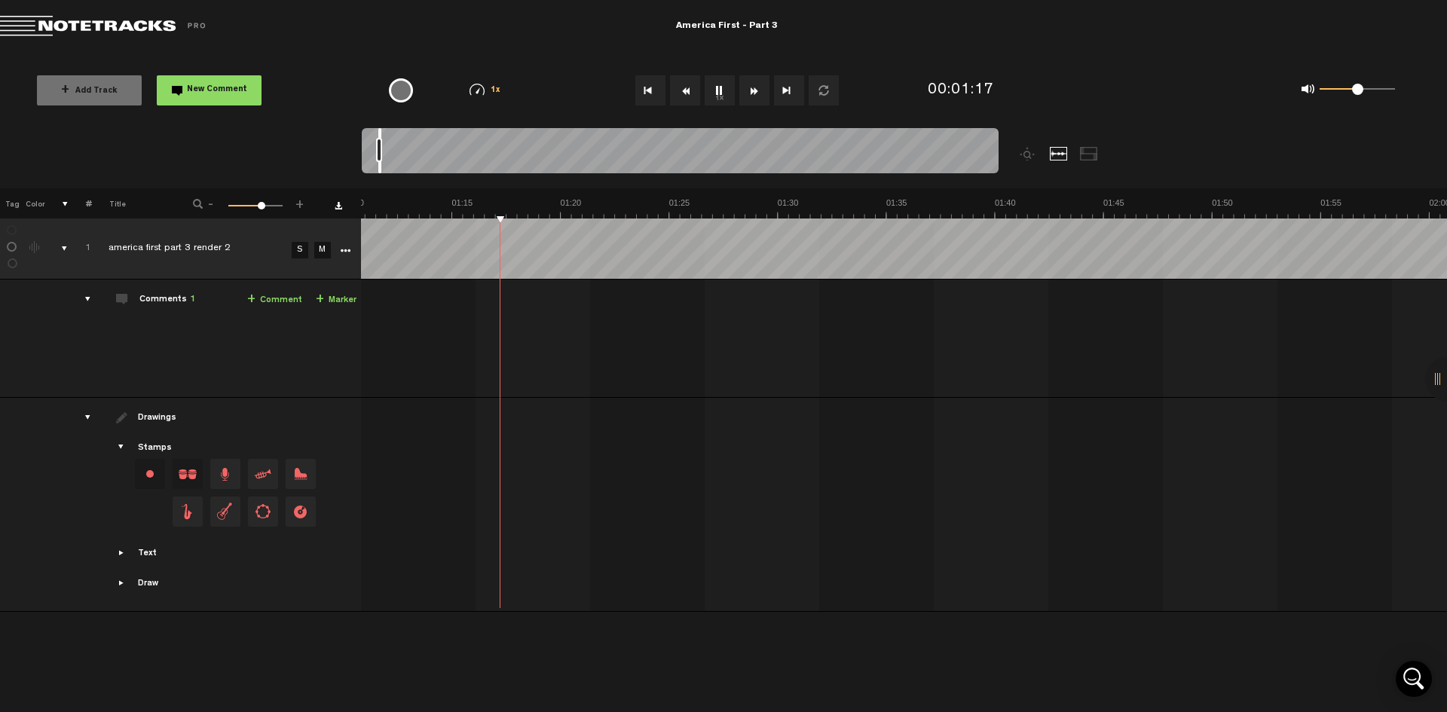
click at [753, 95] on button "Fast Forward" at bounding box center [755, 90] width 30 height 30
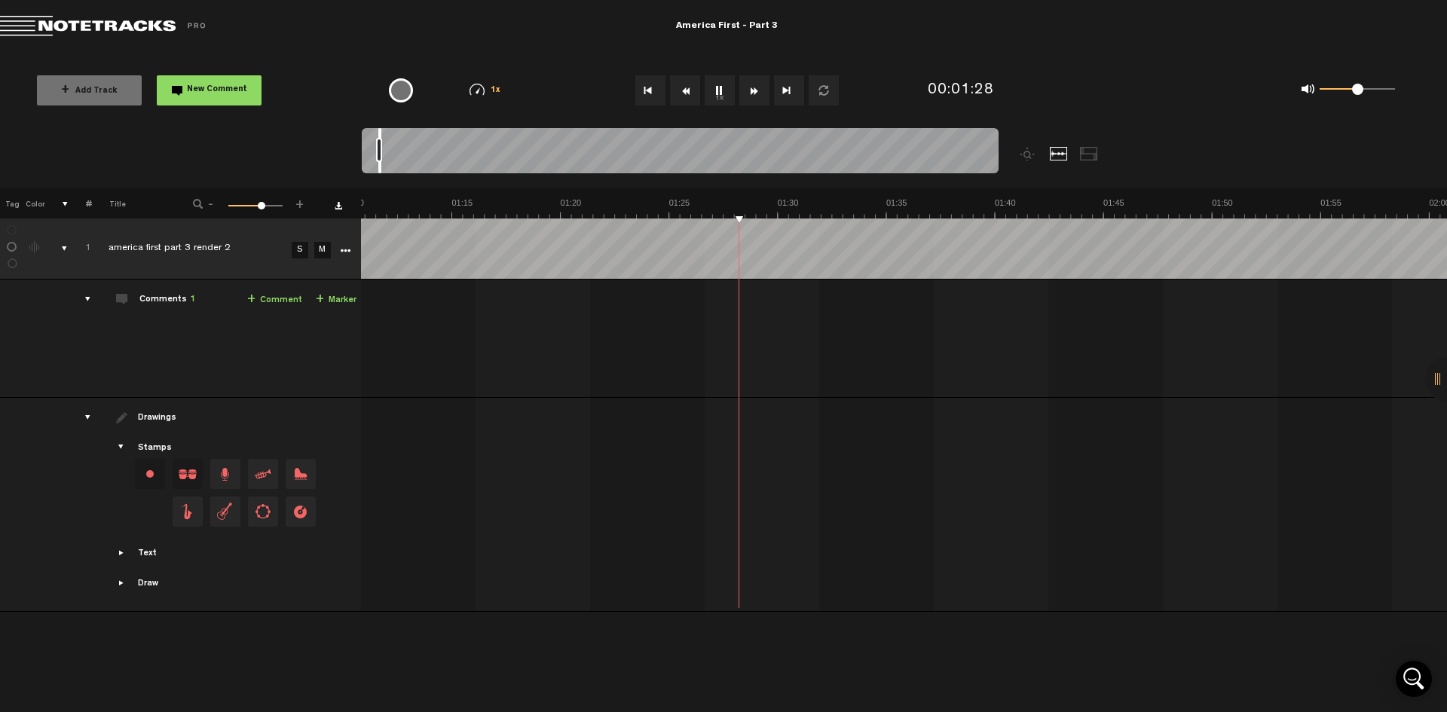
click at [753, 95] on button "Fast Forward" at bounding box center [755, 90] width 30 height 30
click at [752, 95] on button "Fast Forward" at bounding box center [755, 90] width 30 height 30
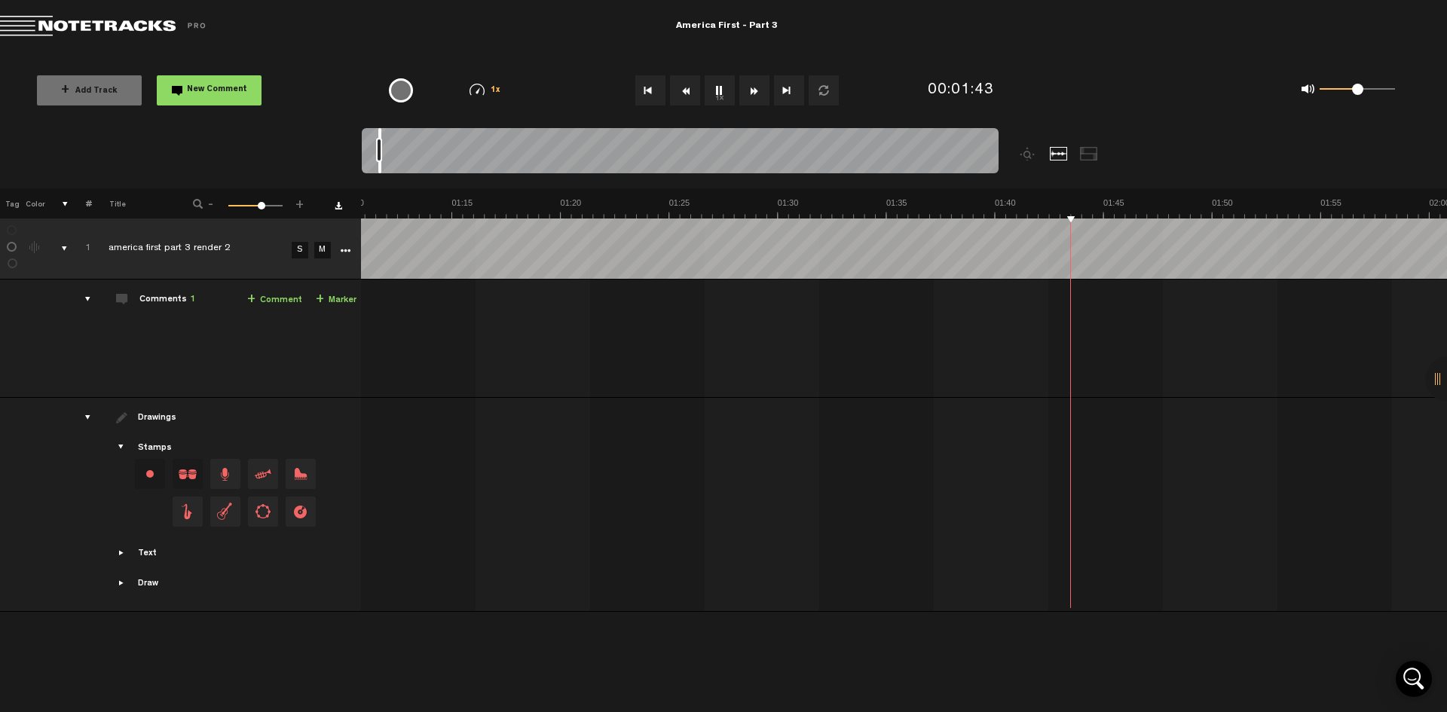
click at [752, 95] on button "Fast Forward" at bounding box center [755, 90] width 30 height 30
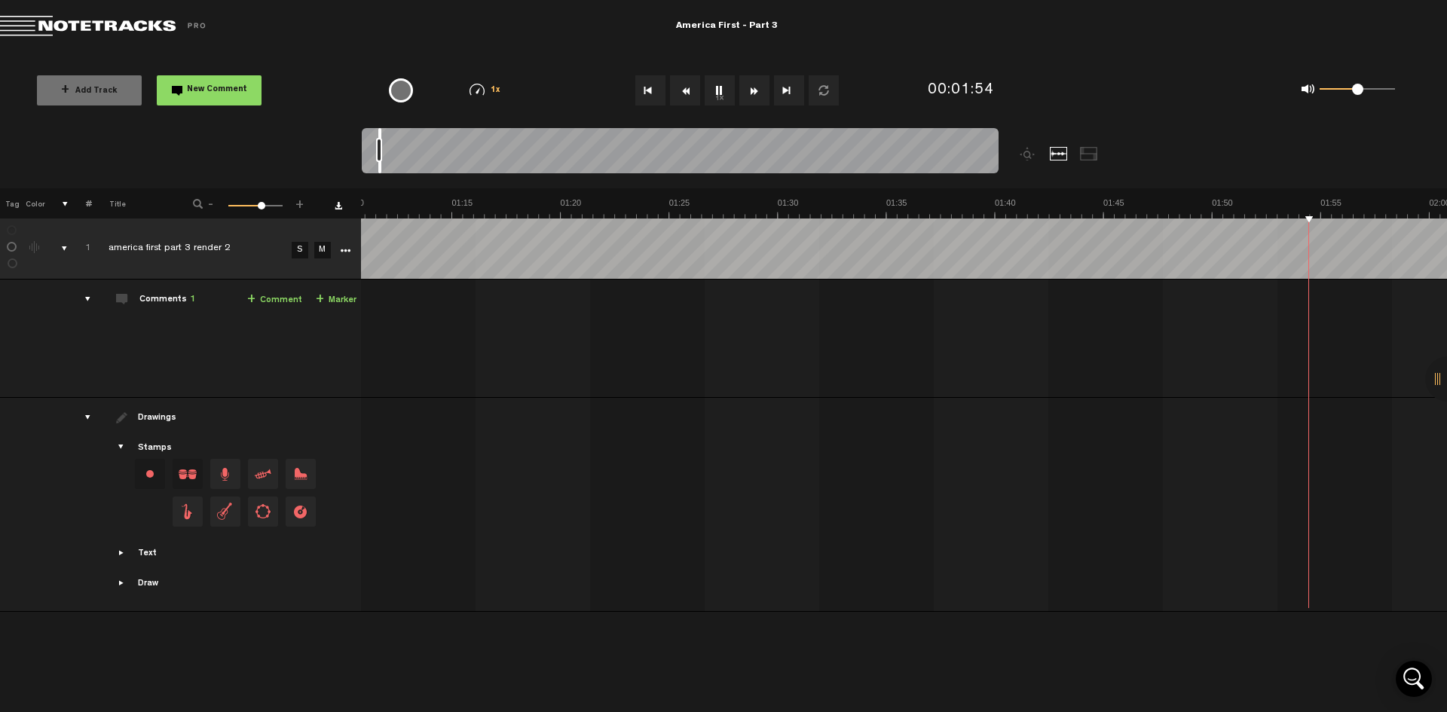
click at [752, 95] on button "Fast Forward" at bounding box center [755, 90] width 30 height 30
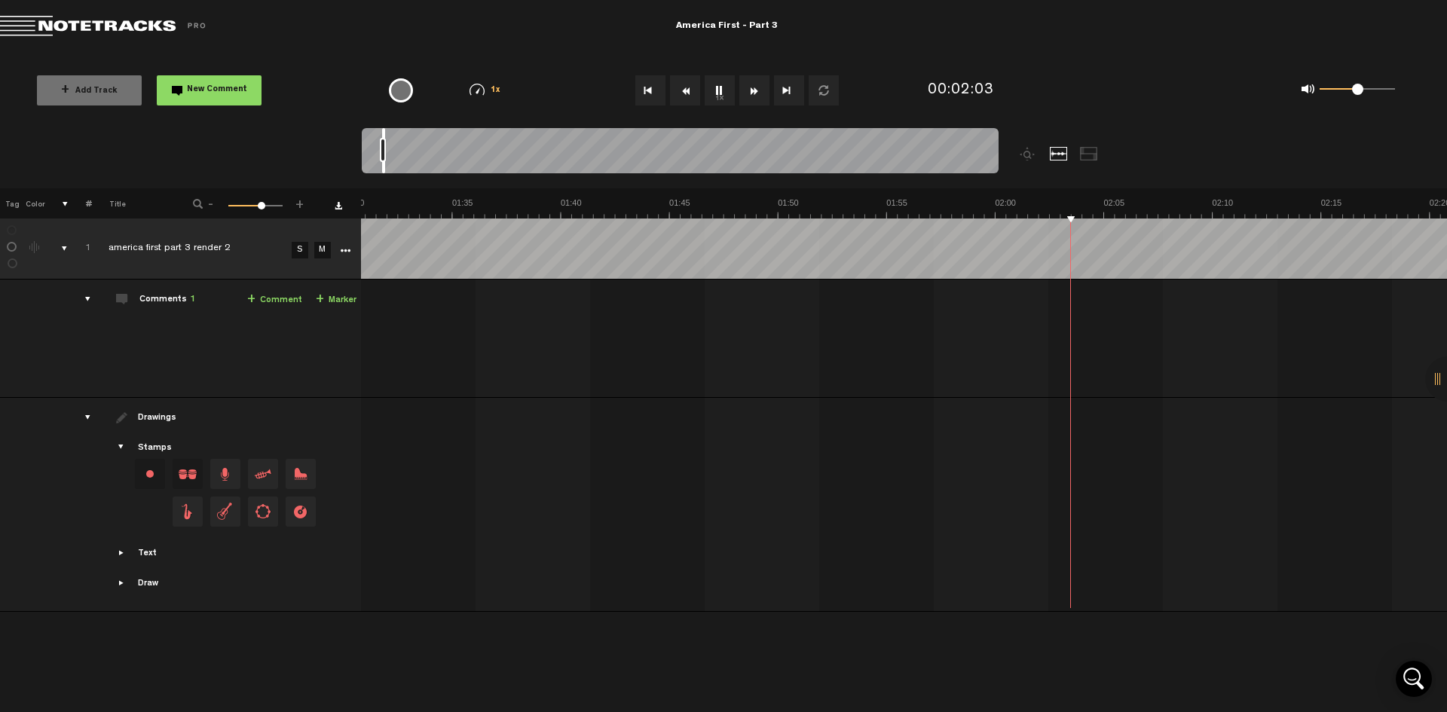
click at [752, 95] on button "Fast Forward" at bounding box center [755, 90] width 30 height 30
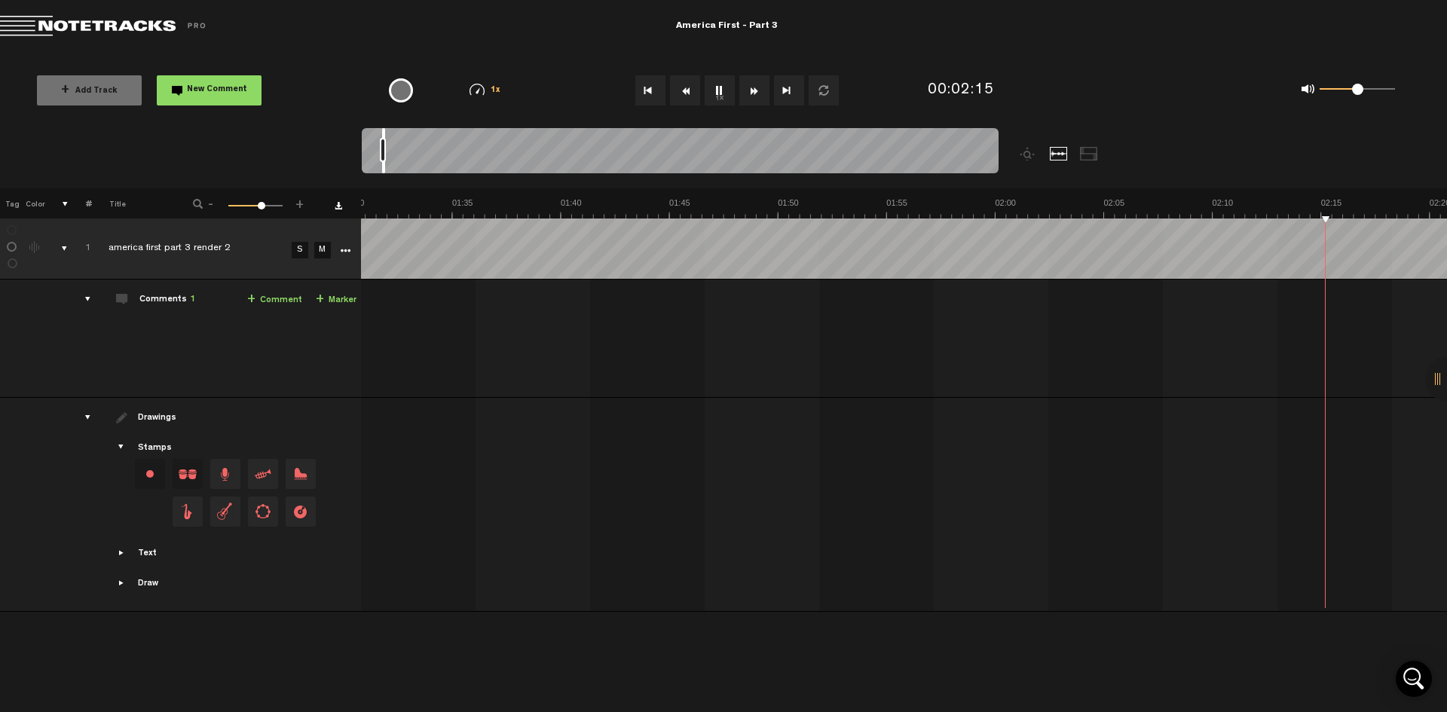
click at [752, 95] on button "Fast Forward" at bounding box center [755, 90] width 30 height 30
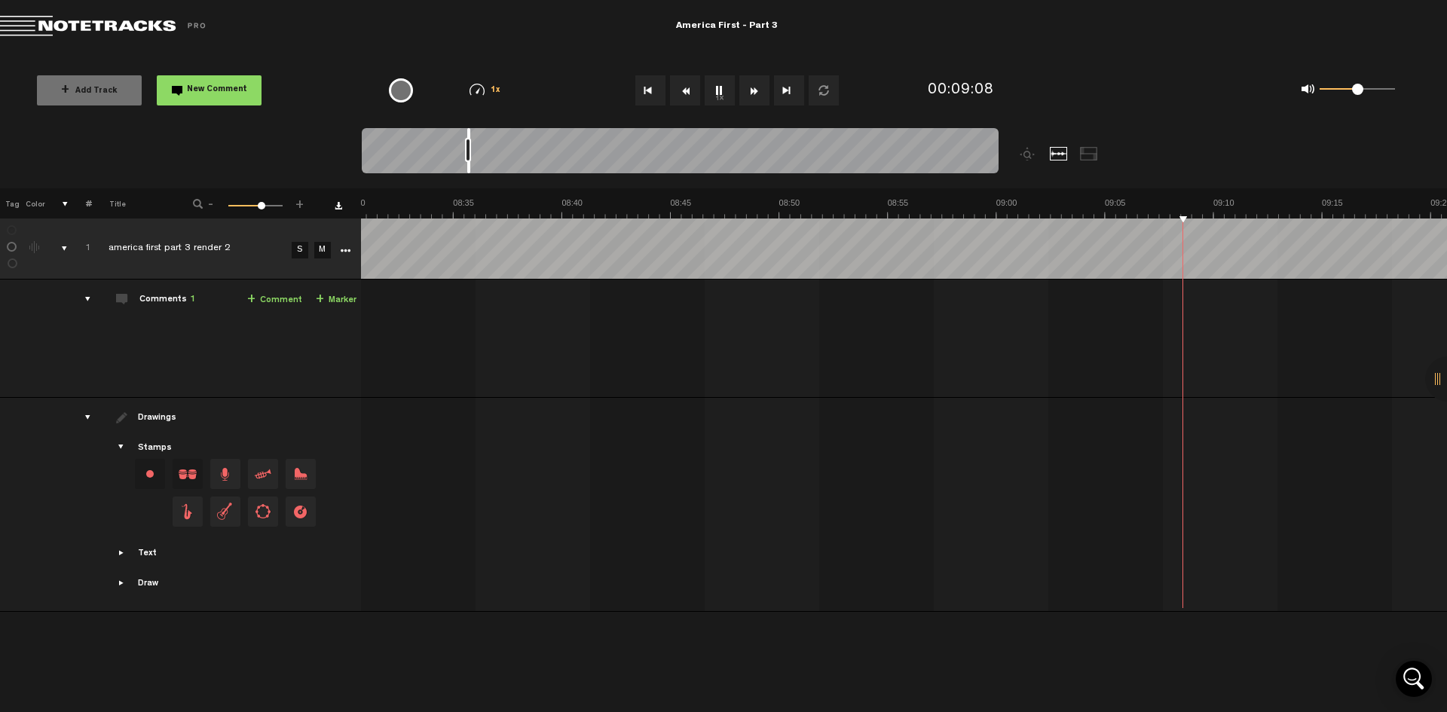
scroll to position [0, 11097]
click at [726, 86] on button "1x" at bounding box center [720, 90] width 30 height 30
drag, startPoint x: 468, startPoint y: 135, endPoint x: 993, endPoint y: 139, distance: 524.7
click at [993, 139] on div at bounding box center [680, 153] width 637 height 51
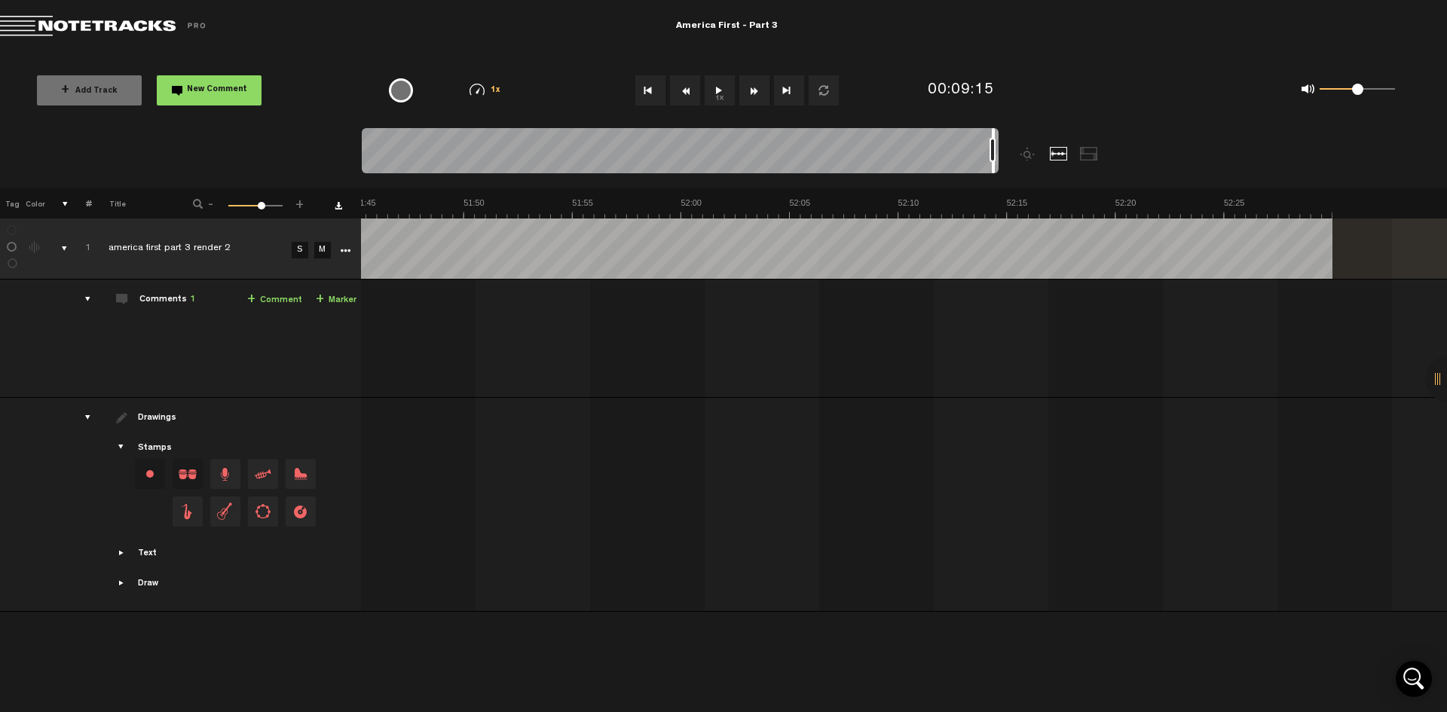
click at [720, 93] on button "1x" at bounding box center [720, 90] width 30 height 30
click at [719, 88] on button "1x" at bounding box center [720, 90] width 30 height 30
drag, startPoint x: 478, startPoint y: 135, endPoint x: 978, endPoint y: 149, distance: 500.0
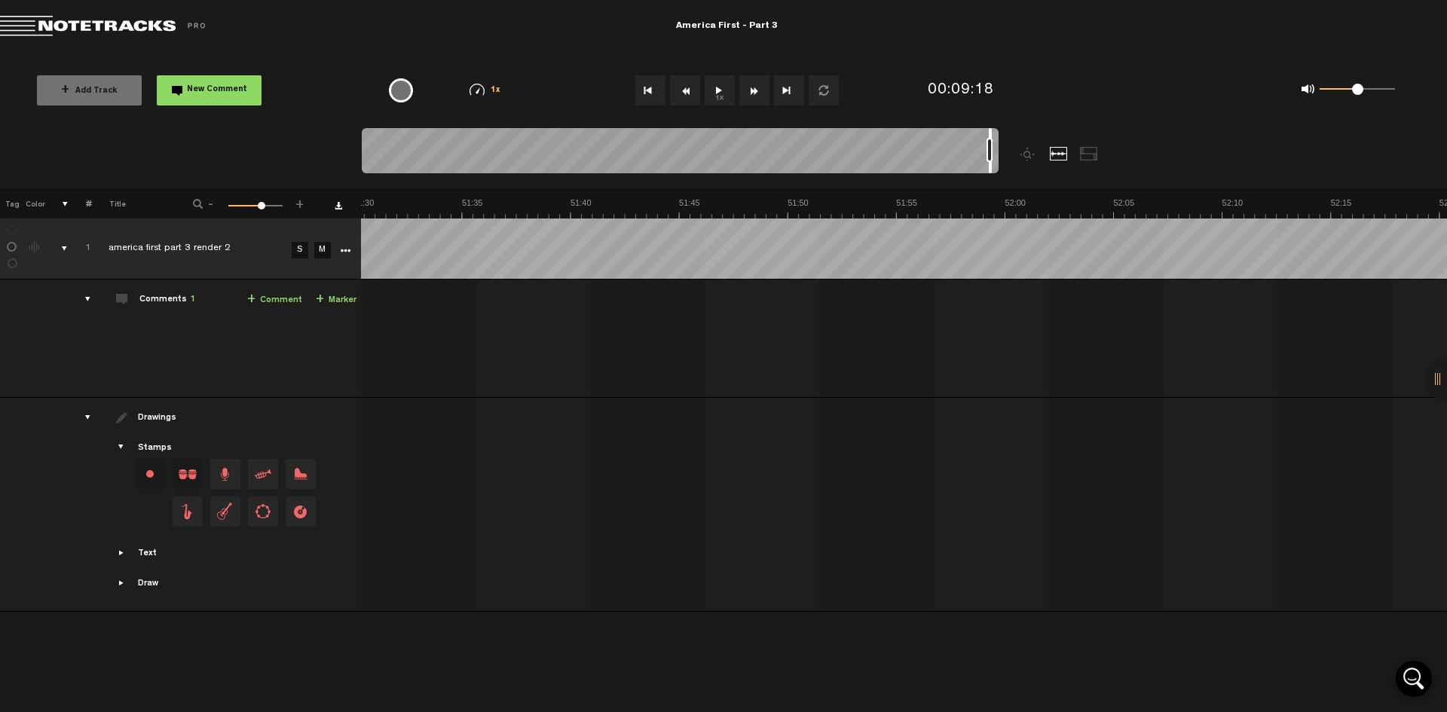
click at [992, 150] on div at bounding box center [680, 153] width 637 height 51
click at [716, 91] on button "1x" at bounding box center [720, 90] width 30 height 30
click at [985, 135] on div at bounding box center [985, 150] width 3 height 45
click at [712, 81] on button "1x" at bounding box center [720, 90] width 30 height 30
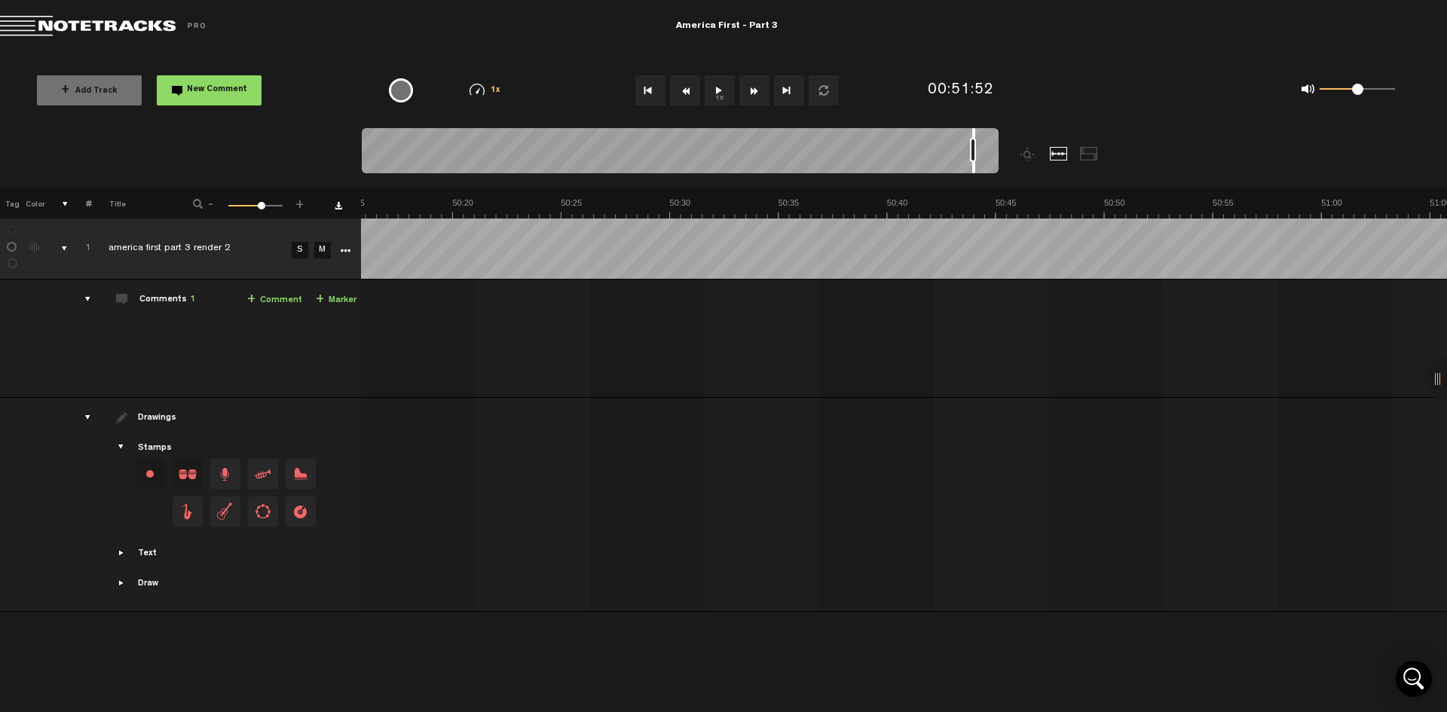
scroll to position [0, 65038]
click at [969, 130] on div at bounding box center [970, 150] width 3 height 45
click at [720, 87] on button "1x" at bounding box center [720, 90] width 30 height 30
click at [716, 89] on button "1x" at bounding box center [720, 90] width 30 height 30
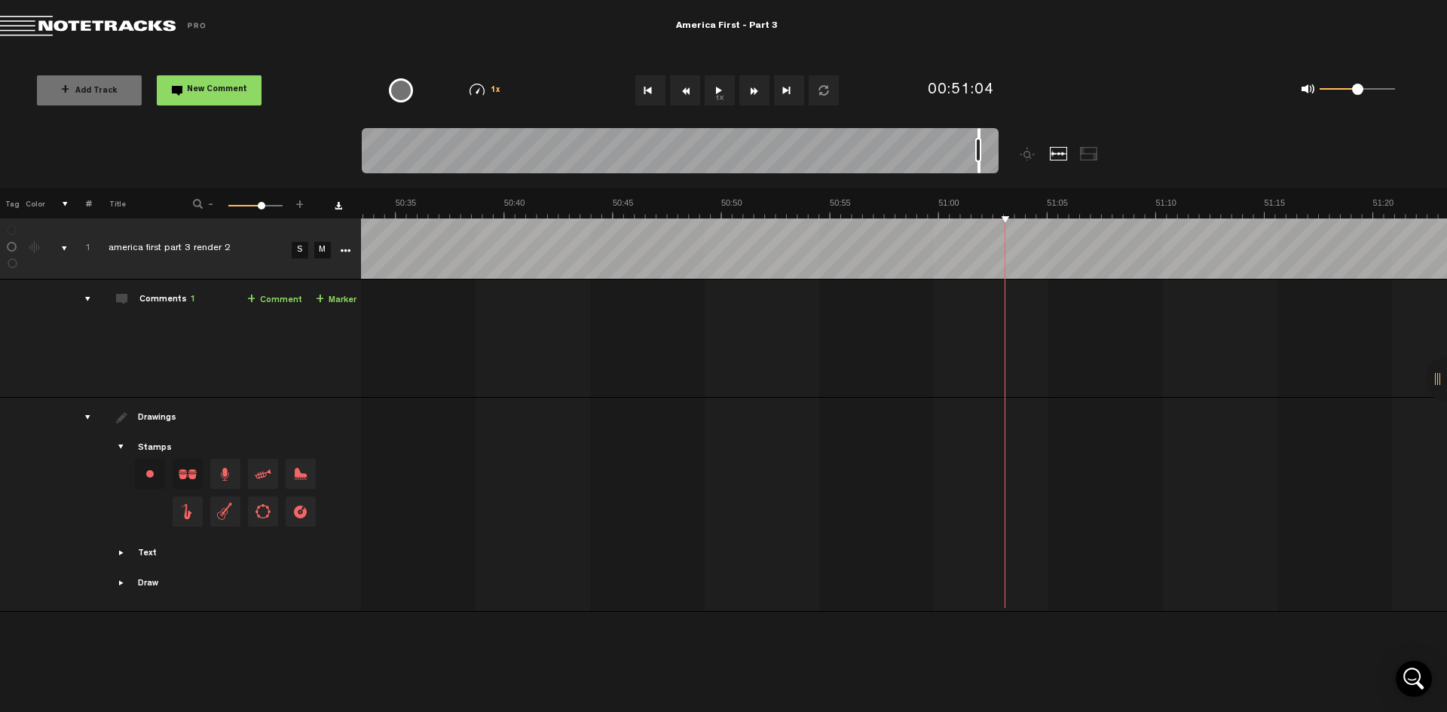
click at [721, 96] on button "1x" at bounding box center [720, 90] width 30 height 30
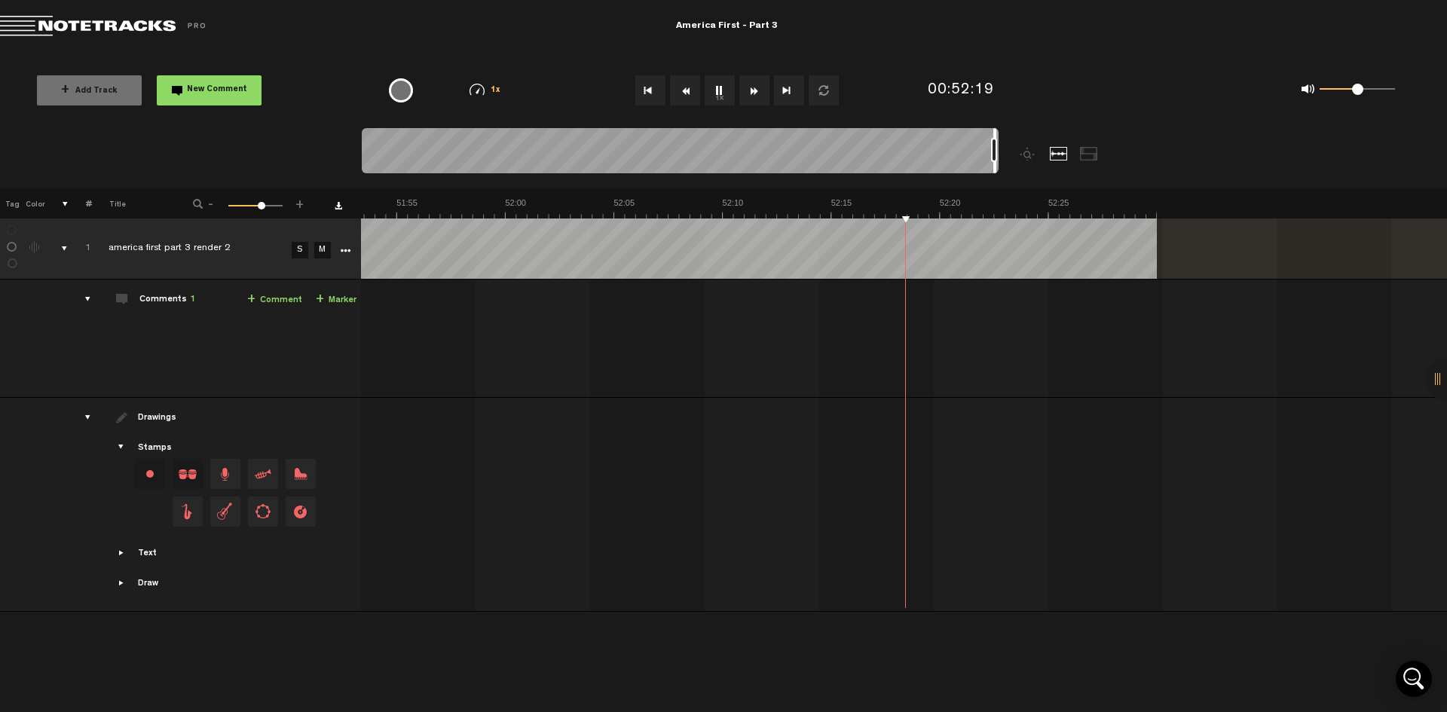
scroll to position [0, 67643]
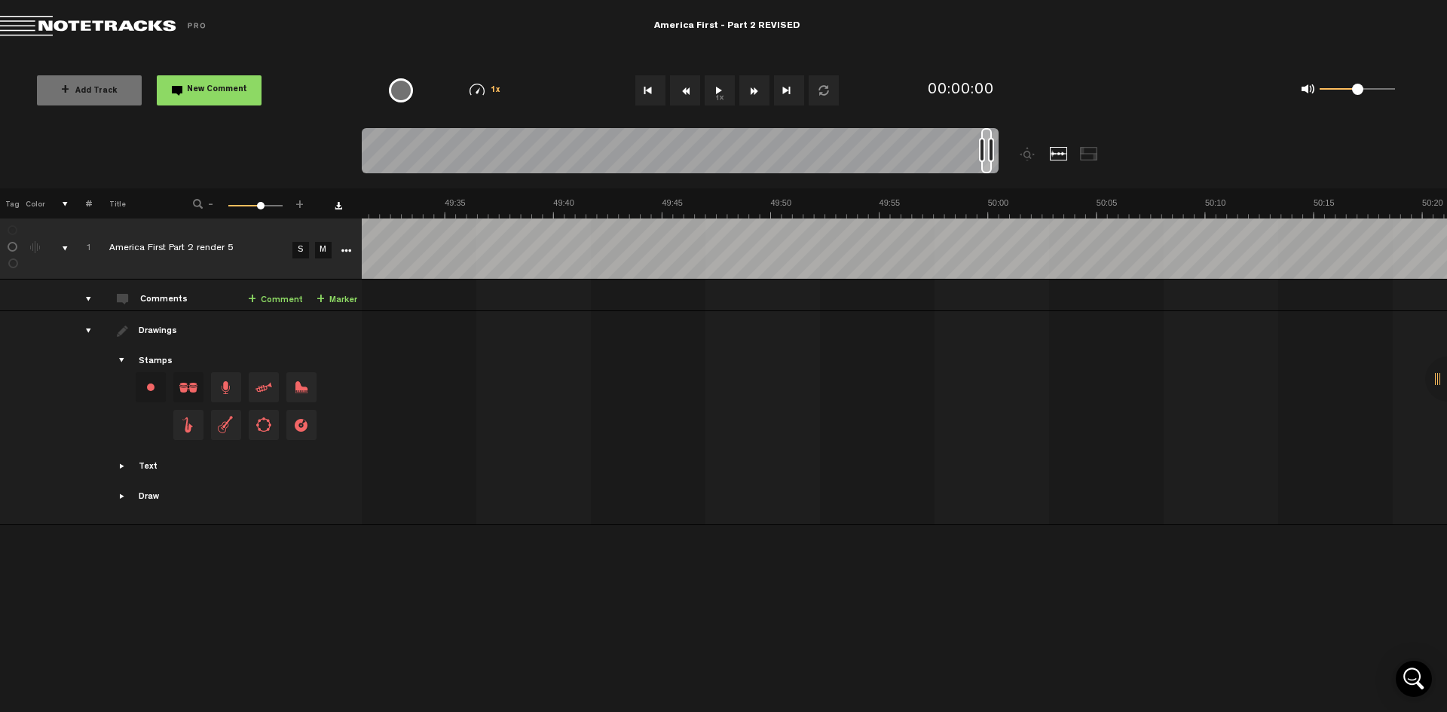
scroll to position [0, 64227]
drag, startPoint x: 369, startPoint y: 134, endPoint x: 986, endPoint y: 161, distance: 618.0
click at [986, 161] on div at bounding box center [987, 150] width 11 height 45
click at [715, 92] on button "1x" at bounding box center [720, 90] width 30 height 30
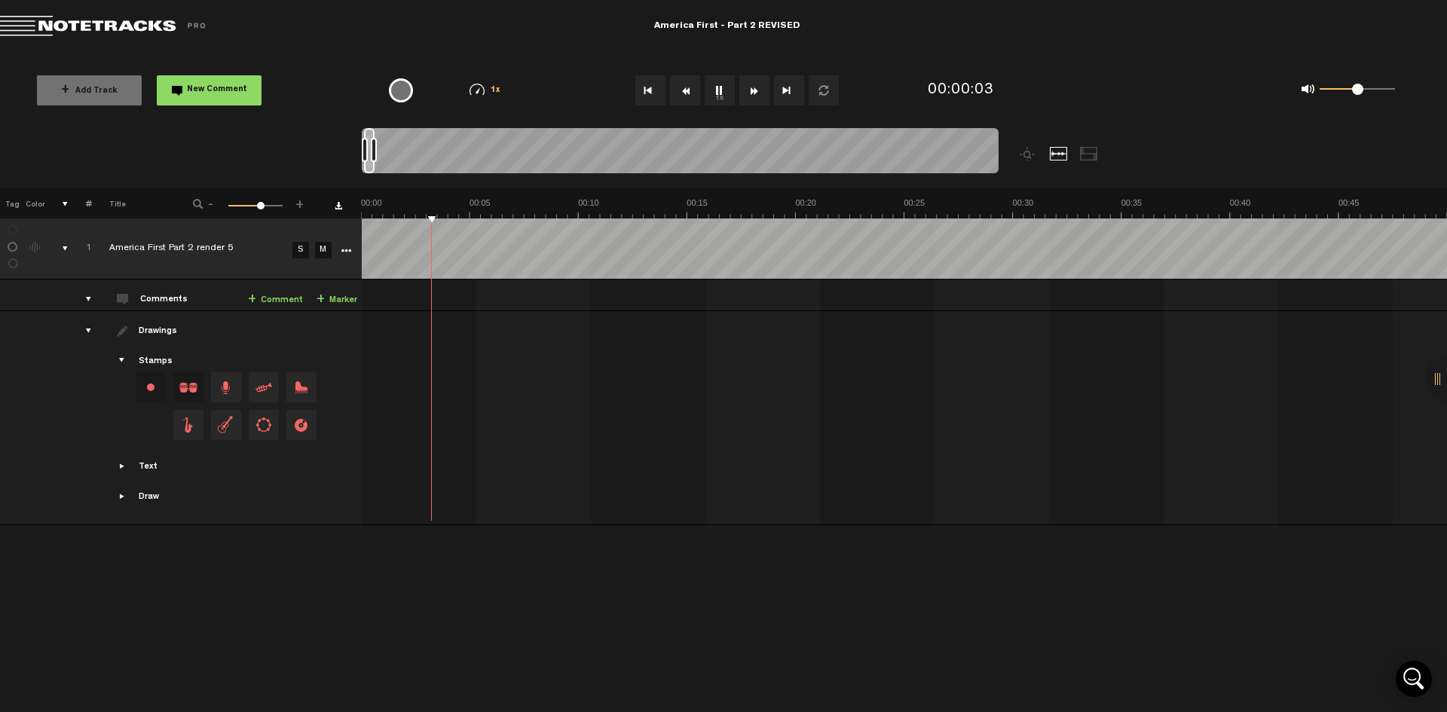
click at [716, 88] on button "1x" at bounding box center [720, 90] width 30 height 30
drag, startPoint x: 371, startPoint y: 136, endPoint x: 990, endPoint y: 137, distance: 618.9
click at [990, 137] on div at bounding box center [987, 150] width 9 height 45
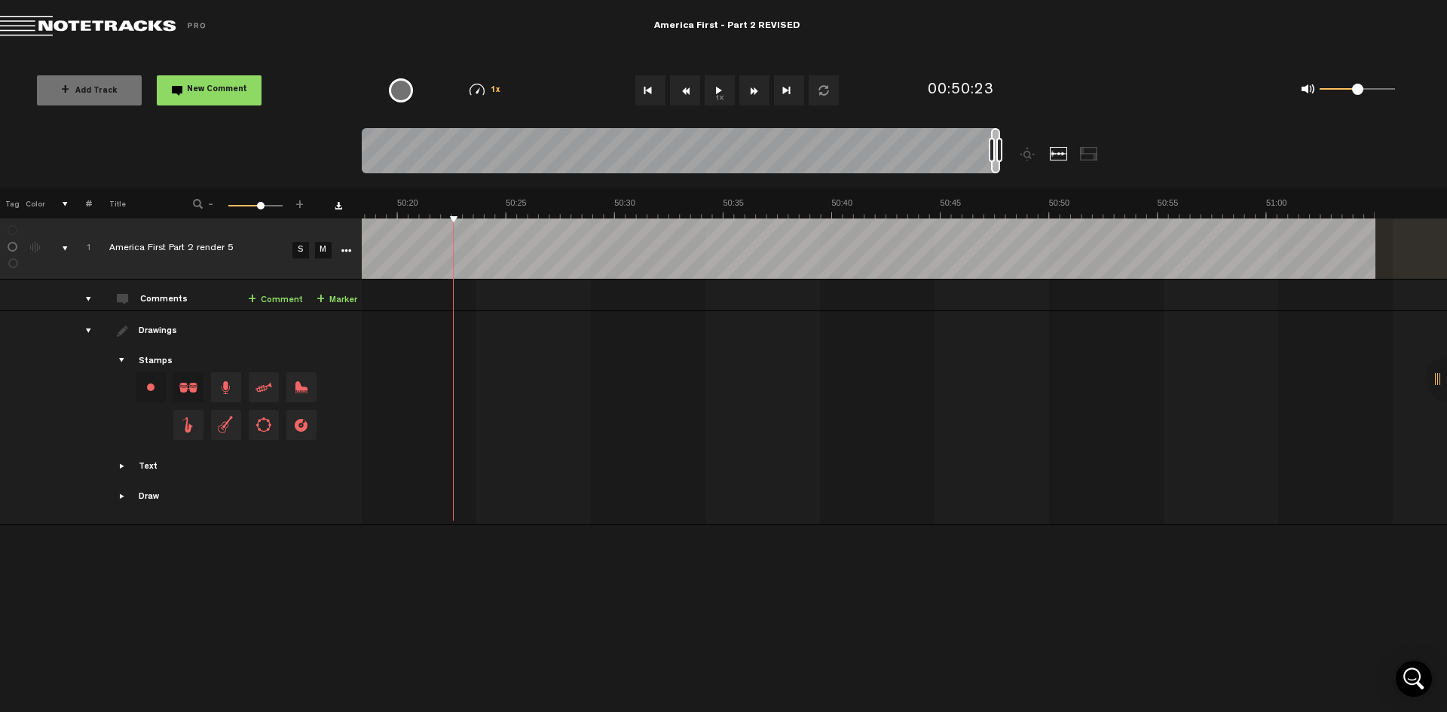
click at [722, 93] on button "1x" at bounding box center [720, 90] width 30 height 30
click at [685, 91] on button "Rewind" at bounding box center [685, 90] width 30 height 30
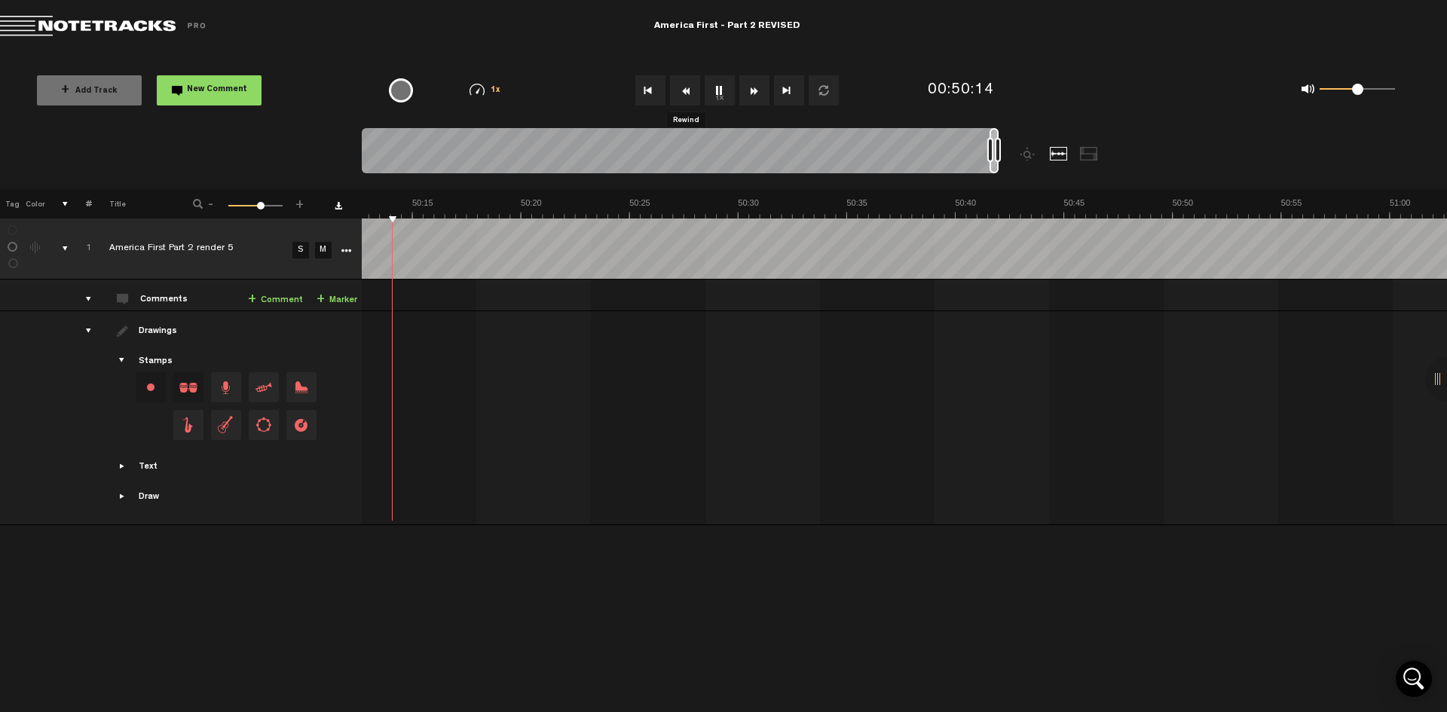
click at [685, 91] on button "Rewind" at bounding box center [685, 90] width 30 height 30
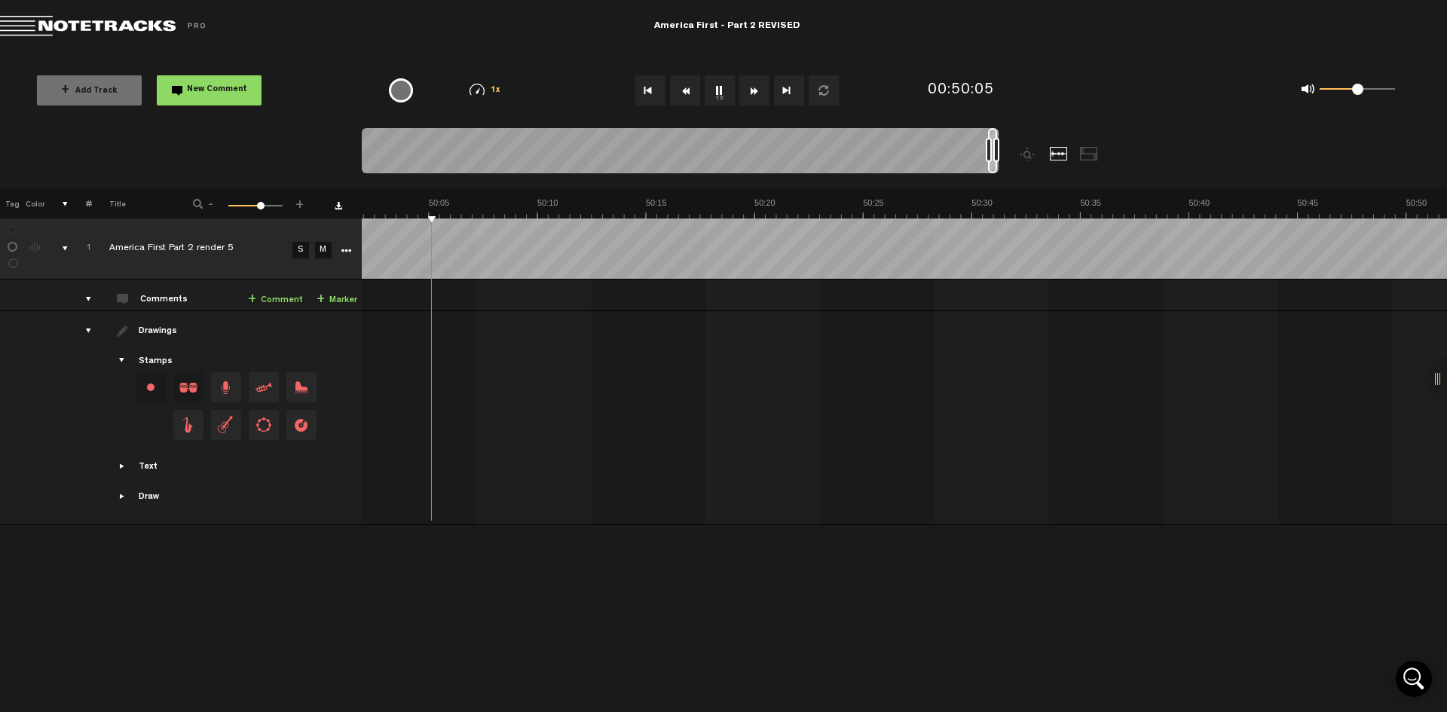
click at [685, 91] on button "Rewind" at bounding box center [685, 90] width 30 height 30
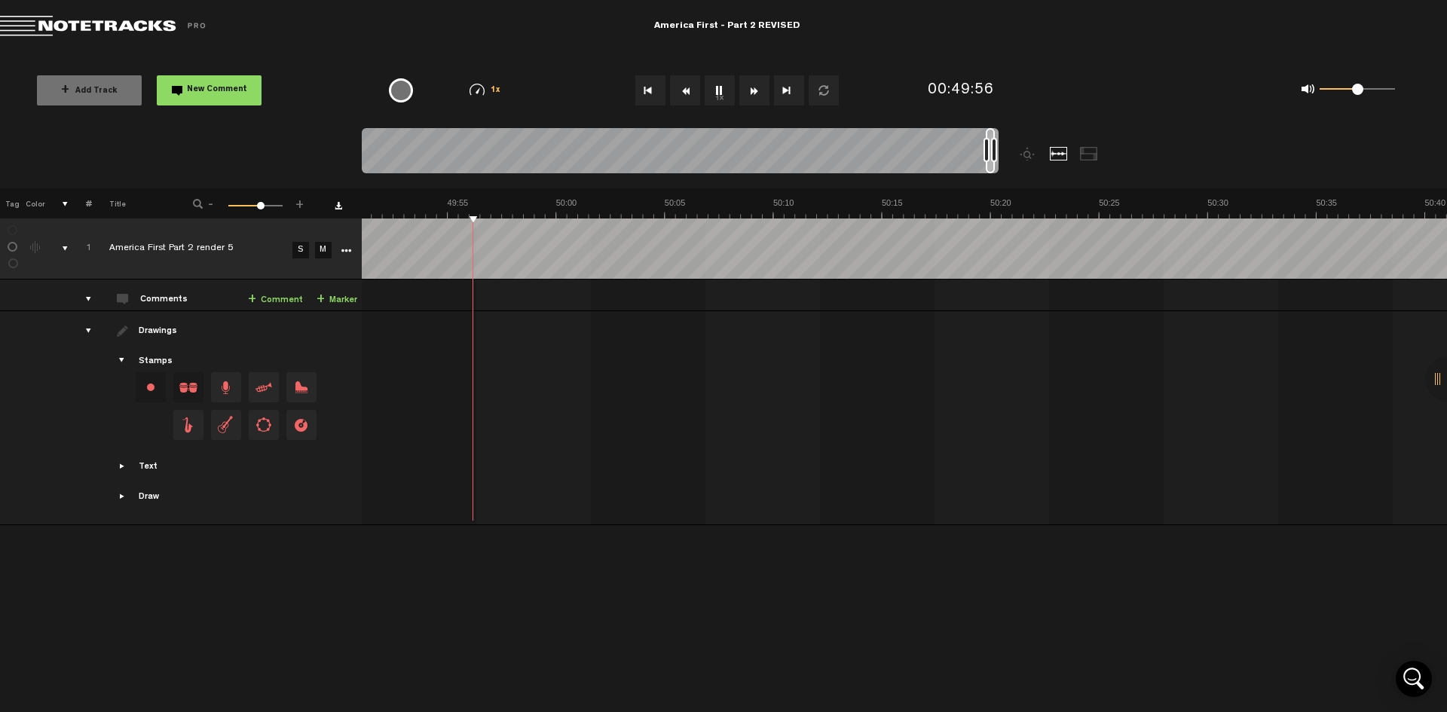
click at [685, 91] on button "Rewind" at bounding box center [685, 90] width 30 height 30
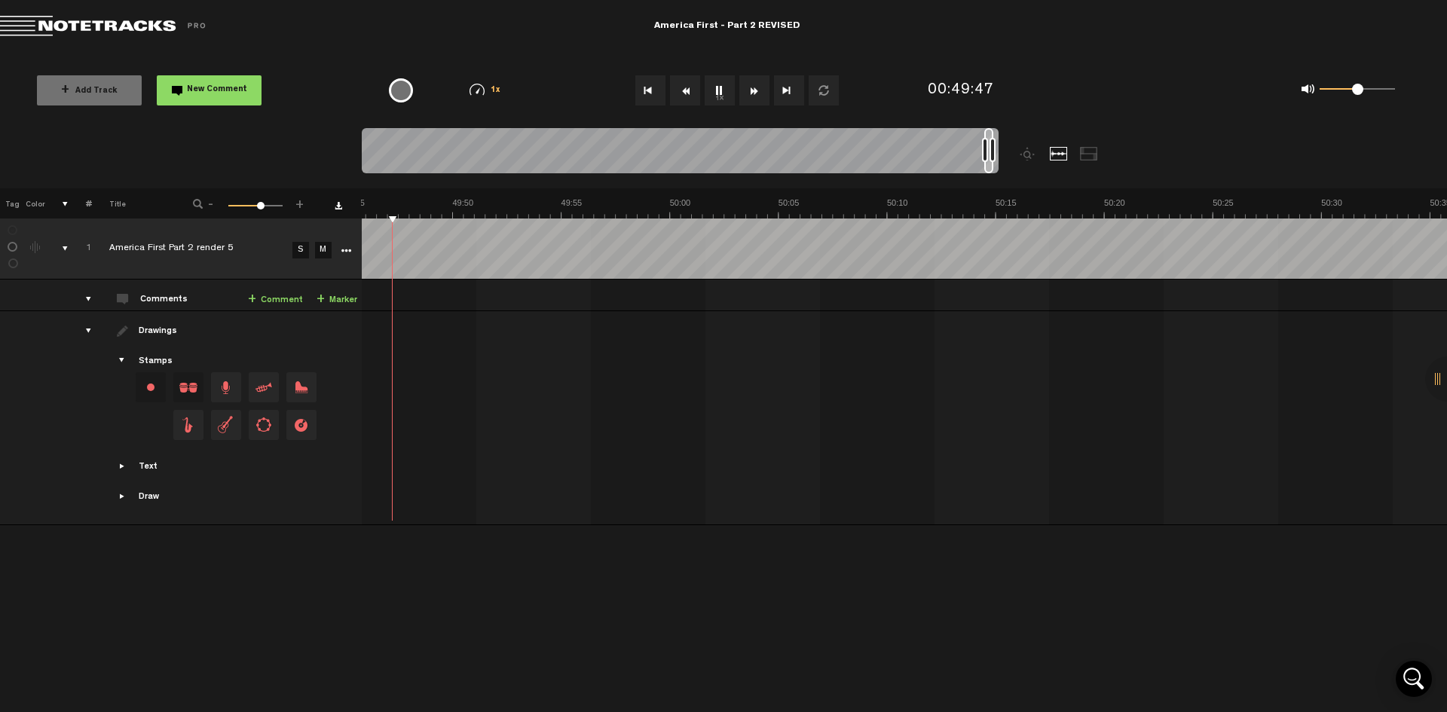
click at [685, 91] on button "Rewind" at bounding box center [685, 90] width 30 height 30
